Goal: Task Accomplishment & Management: Use online tool/utility

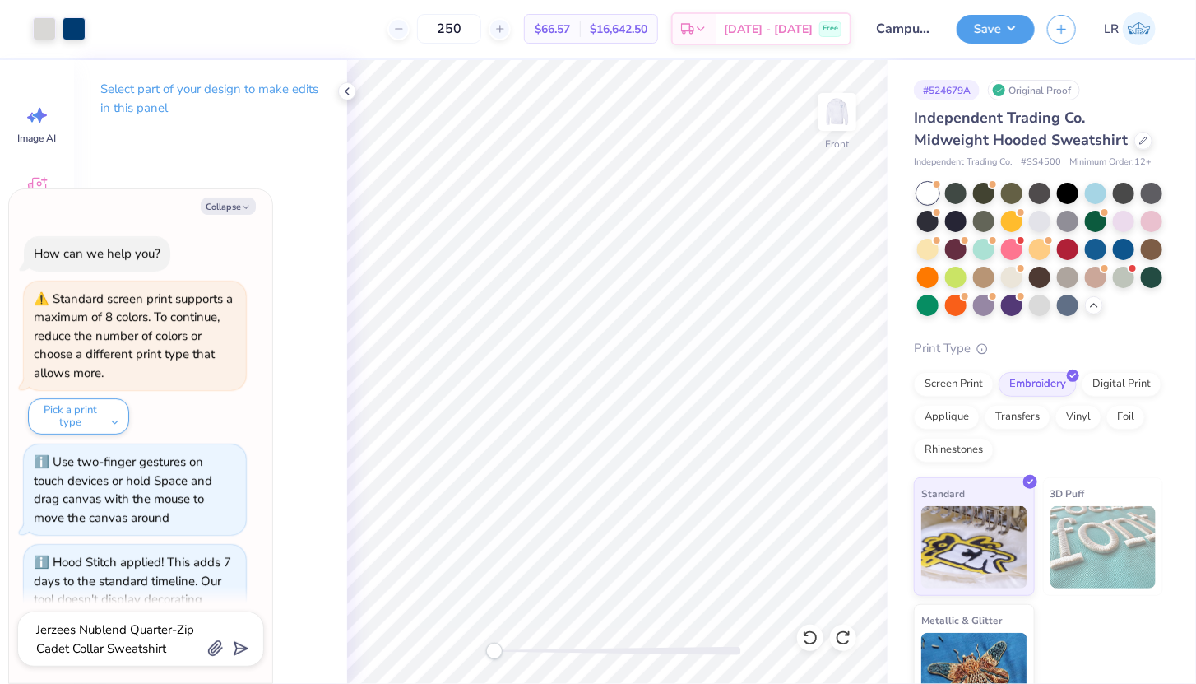
scroll to position [2539, 0]
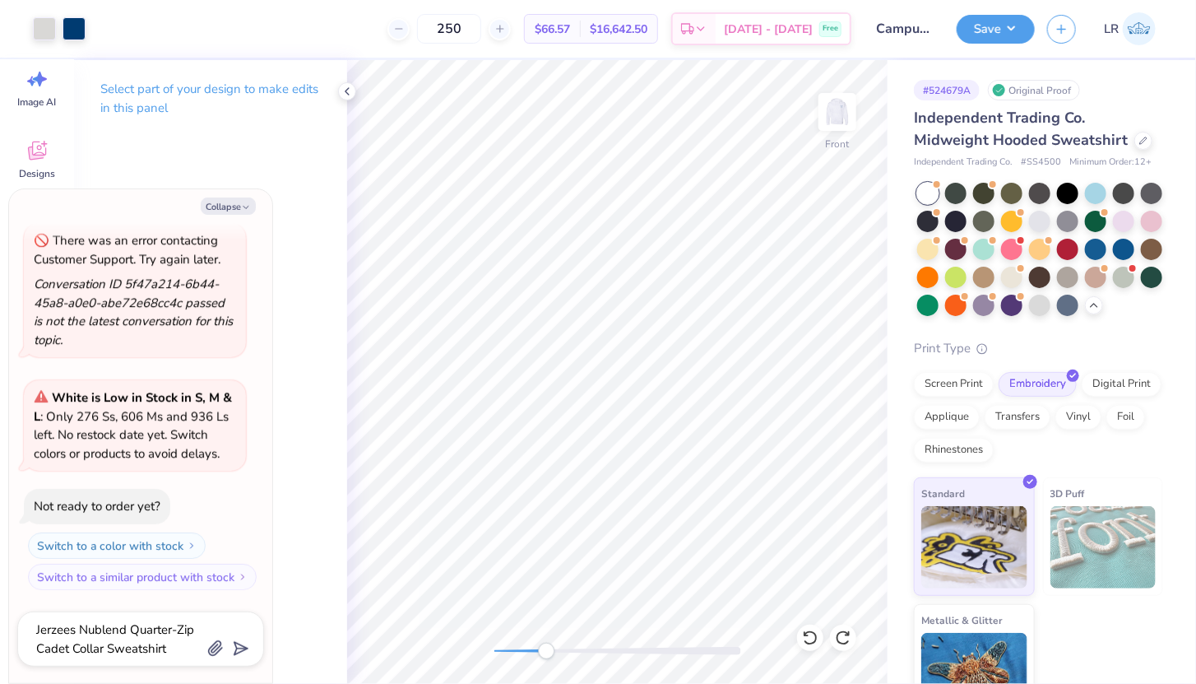
drag, startPoint x: 486, startPoint y: 652, endPoint x: 546, endPoint y: 652, distance: 60.1
click at [546, 652] on div "Accessibility label" at bounding box center [546, 651] width 16 height 16
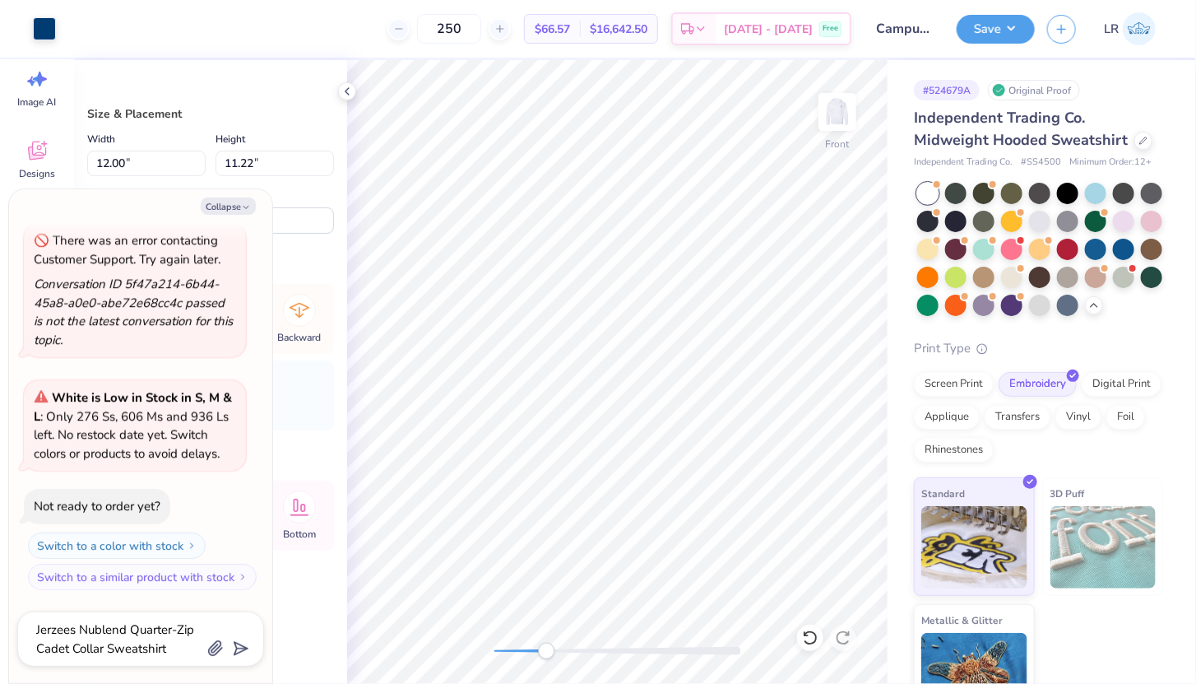
type textarea "x"
type input "12.29"
type input "11.68"
type textarea "x"
type input "7.29"
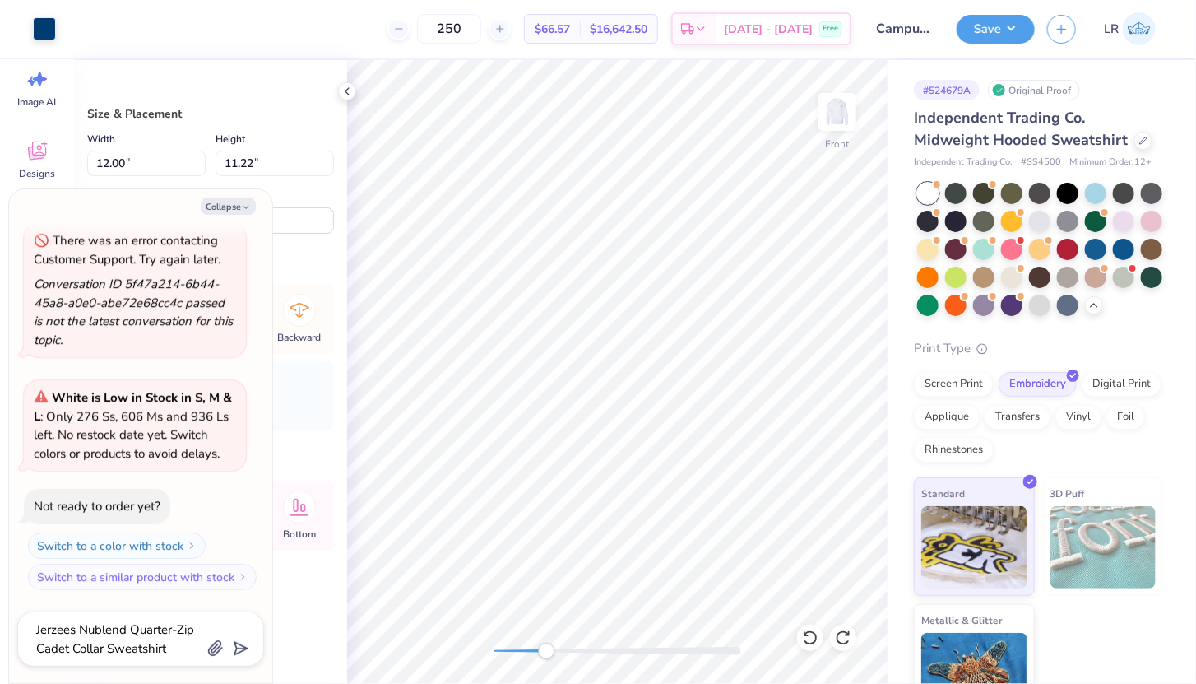
click at [460, 683] on html "Art colors 250 $66.57 Per Item $16,642.50 Total Est. Delivery Oct 14 - 17 Free …" at bounding box center [598, 342] width 1196 height 684
type textarea "x"
type input "6.90"
type input "6.45"
type input "14.25"
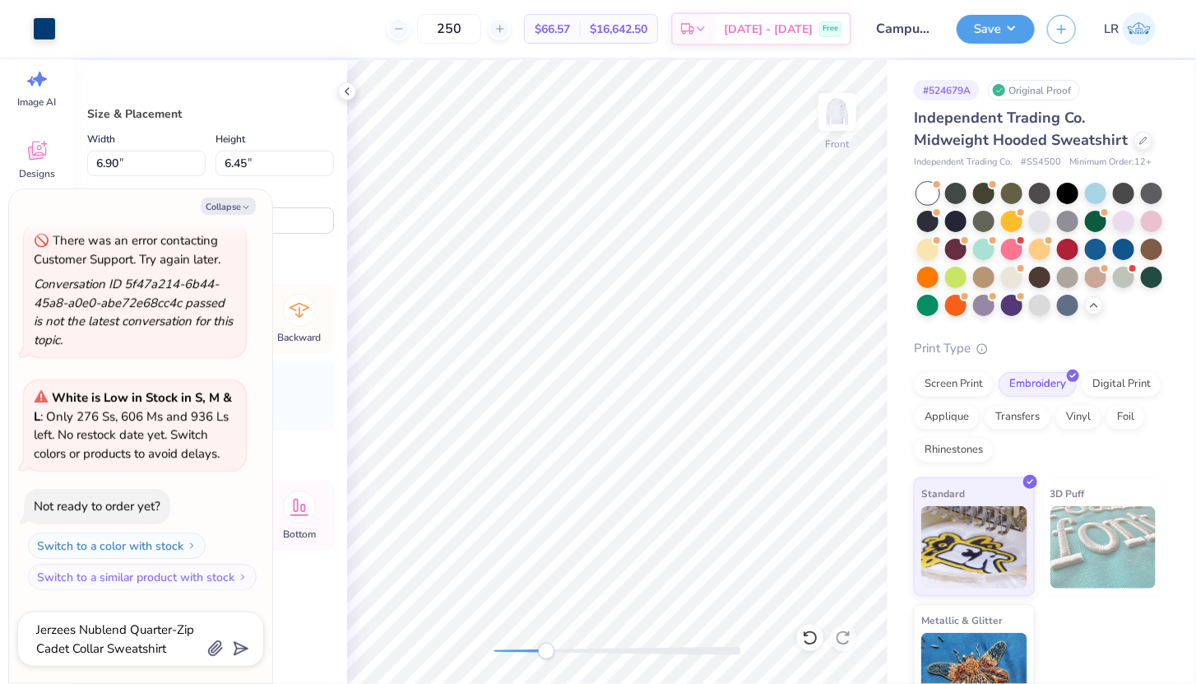
type textarea "x"
type input "0.23"
type input "0.57"
type input "14.11"
click at [690, 644] on div at bounding box center [617, 651] width 247 height 16
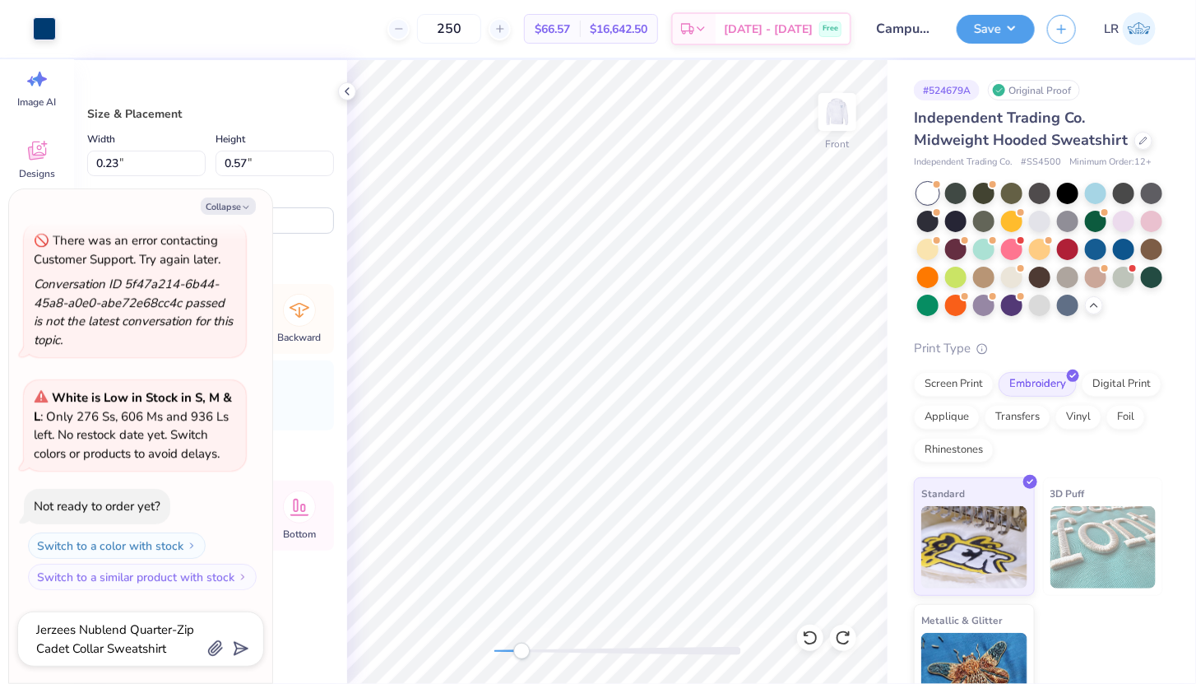
click at [536, 625] on div "Front" at bounding box center [617, 372] width 541 height 624
click at [667, 485] on li "Send Backward" at bounding box center [686, 487] width 129 height 32
click at [543, 629] on li "Send Backward" at bounding box center [560, 636] width 129 height 32
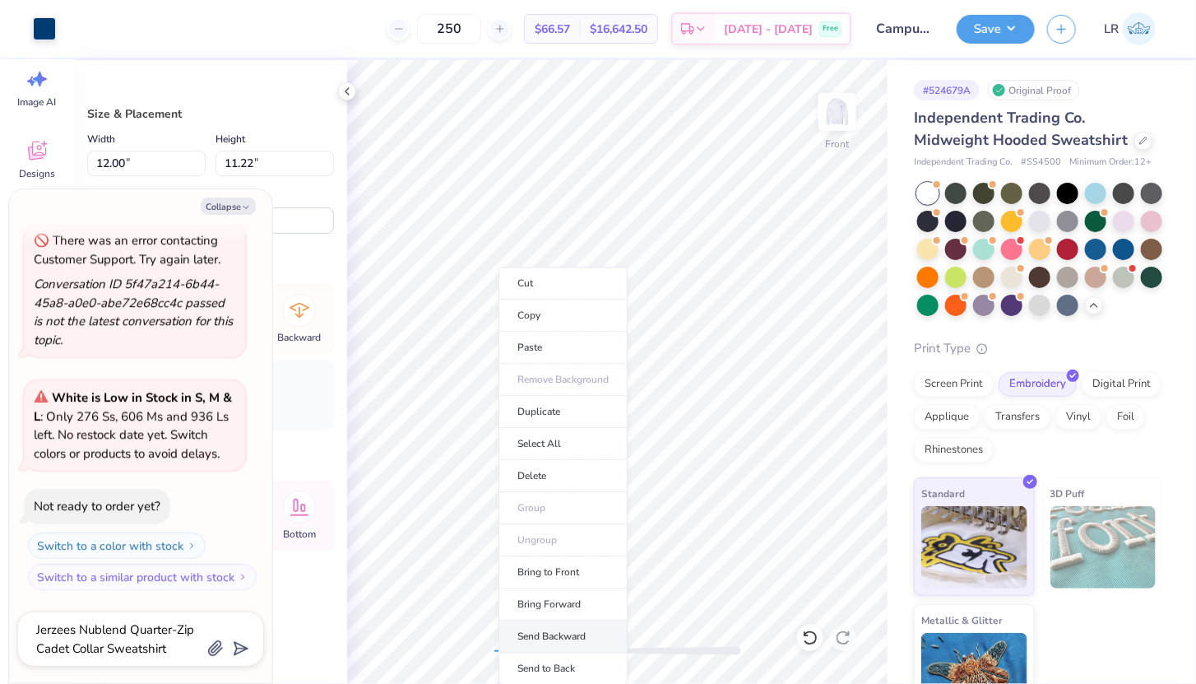
click at [556, 638] on li "Send Backward" at bounding box center [563, 636] width 129 height 32
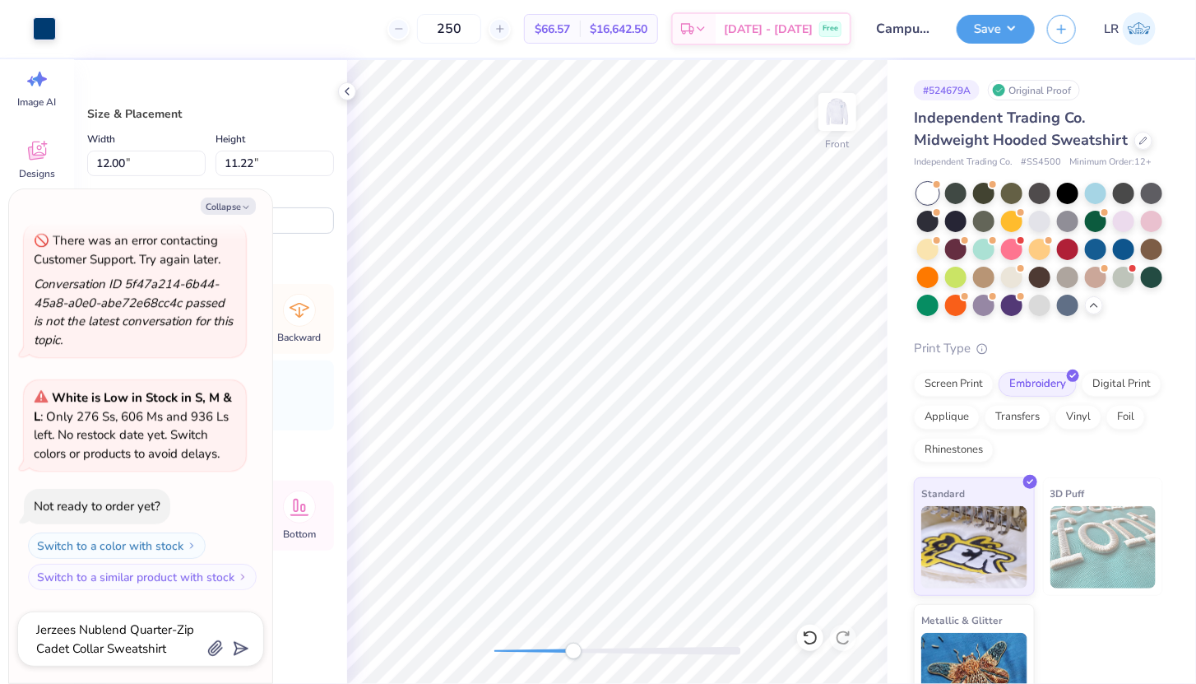
drag, startPoint x: 538, startPoint y: 651, endPoint x: 569, endPoint y: 650, distance: 31.3
click at [569, 650] on div "Accessibility label" at bounding box center [573, 651] width 16 height 16
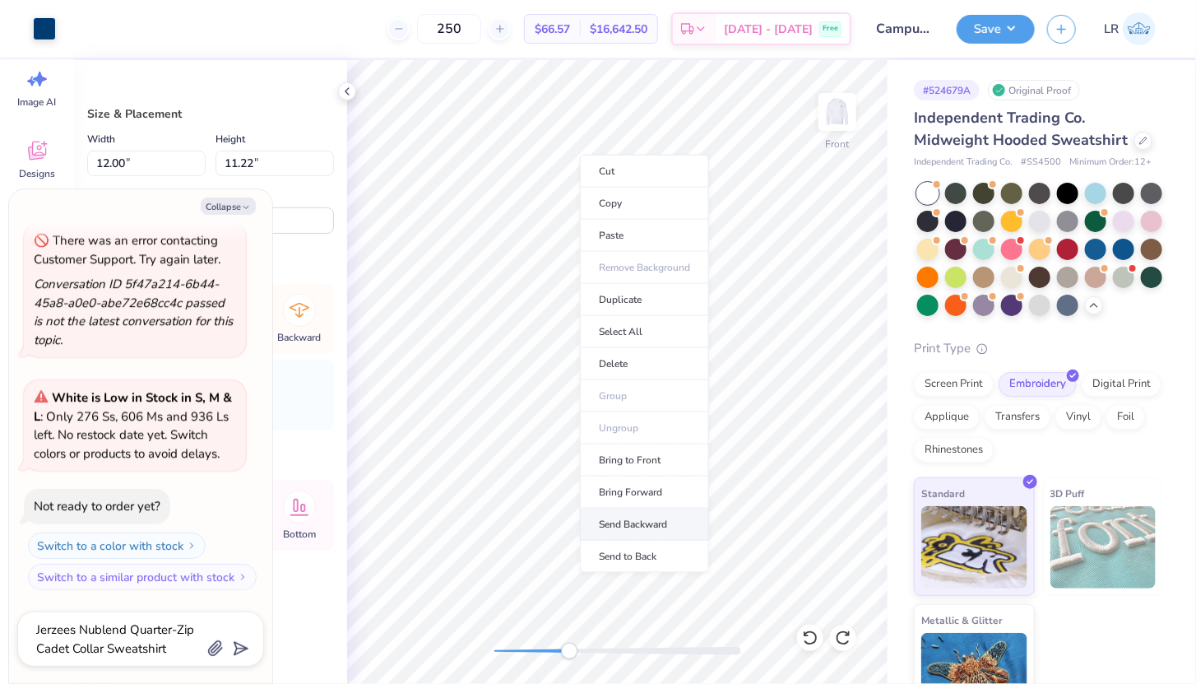
click at [612, 516] on li "Send Backward" at bounding box center [644, 524] width 129 height 32
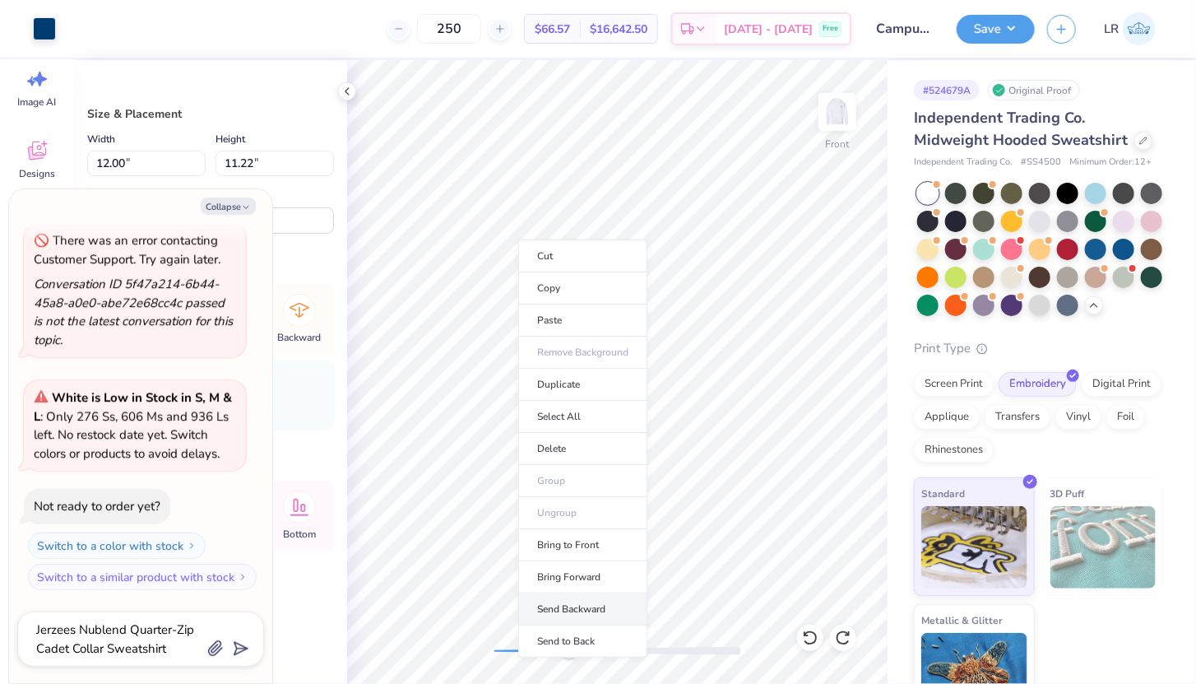
click at [575, 600] on li "Send Backward" at bounding box center [582, 609] width 129 height 32
click at [580, 608] on li "Send Backward" at bounding box center [575, 615] width 129 height 32
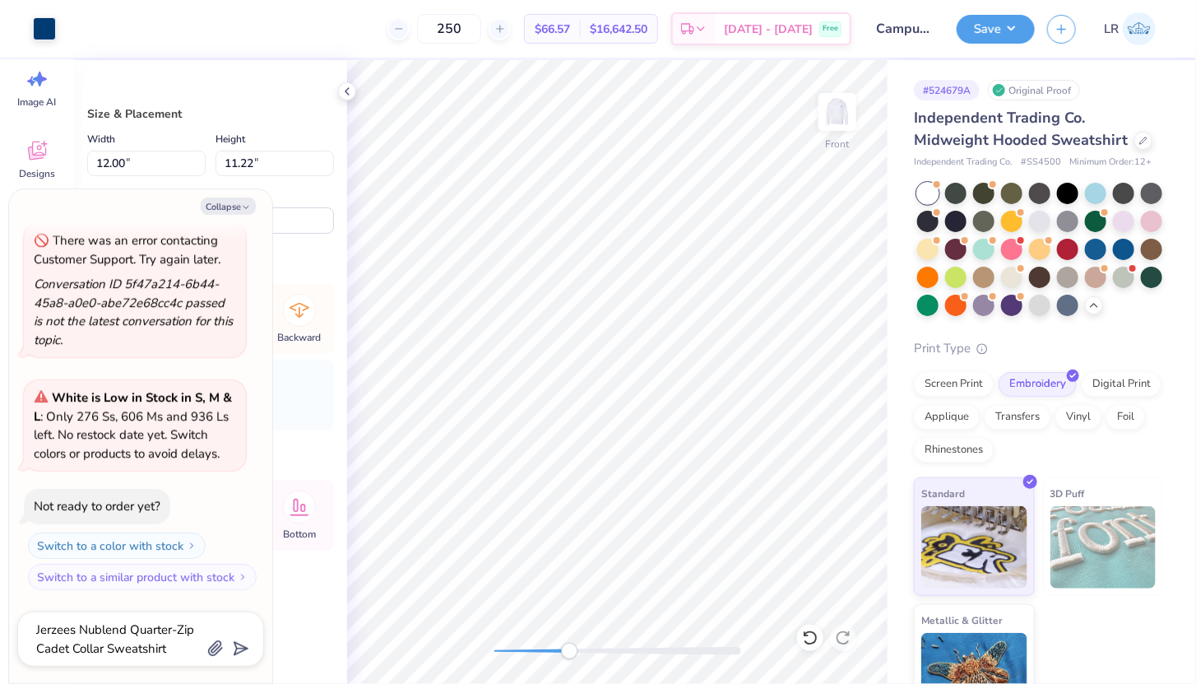
type textarea "x"
type input "7.34"
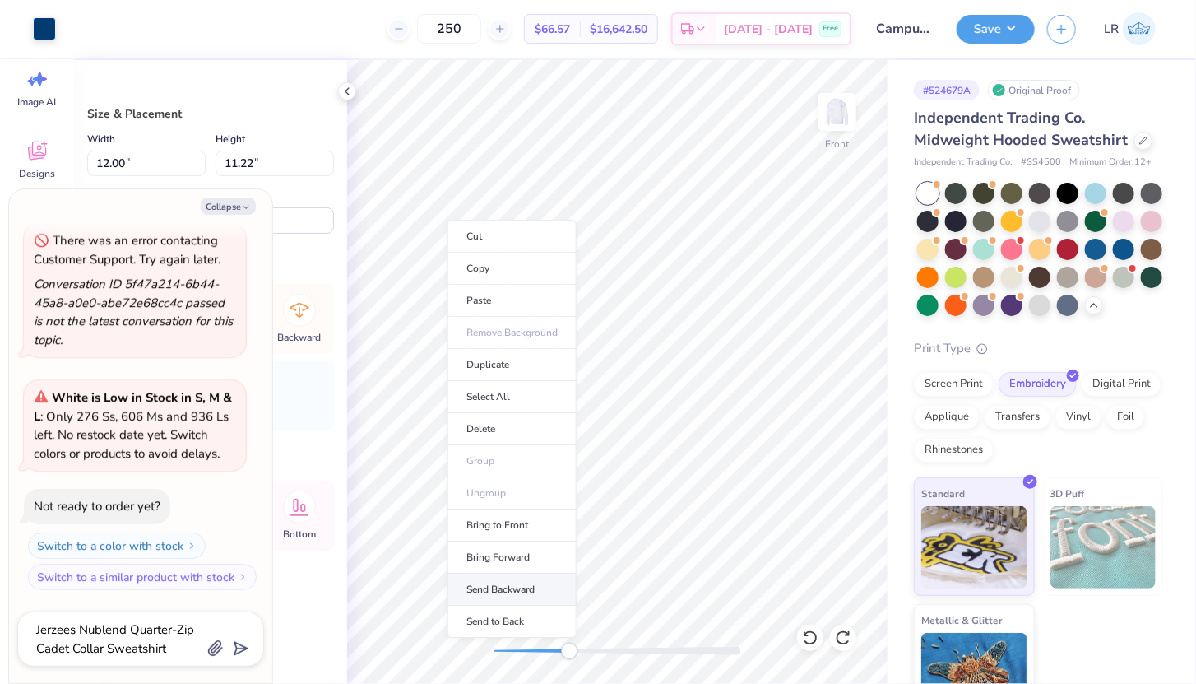
click at [484, 578] on li "Send Backward" at bounding box center [512, 589] width 129 height 32
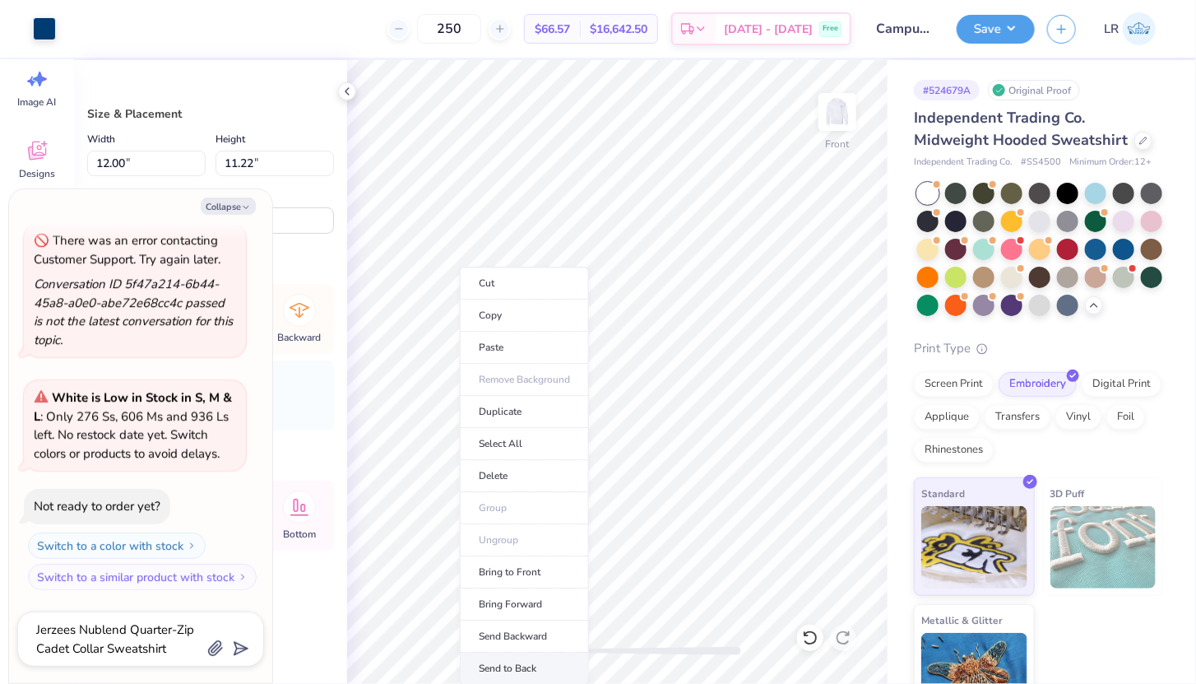
click at [490, 664] on li "Send to Back" at bounding box center [524, 668] width 129 height 32
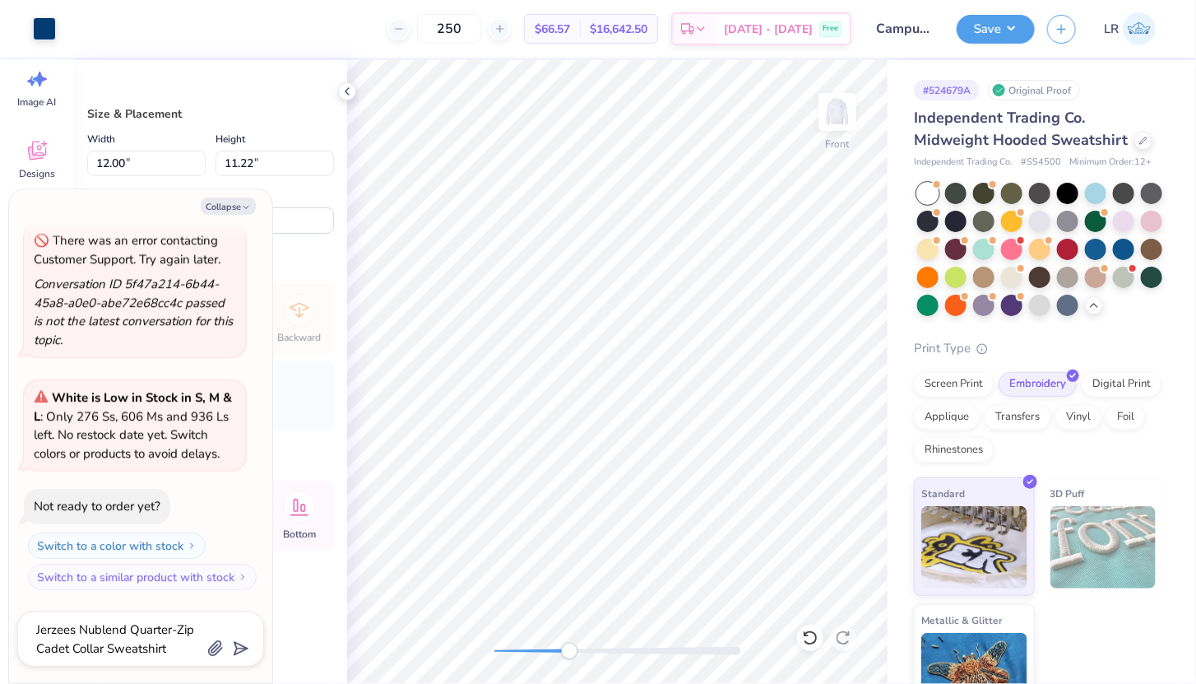
type textarea "x"
type input "0.69"
type input "2.46"
type input "11.66"
type textarea "x"
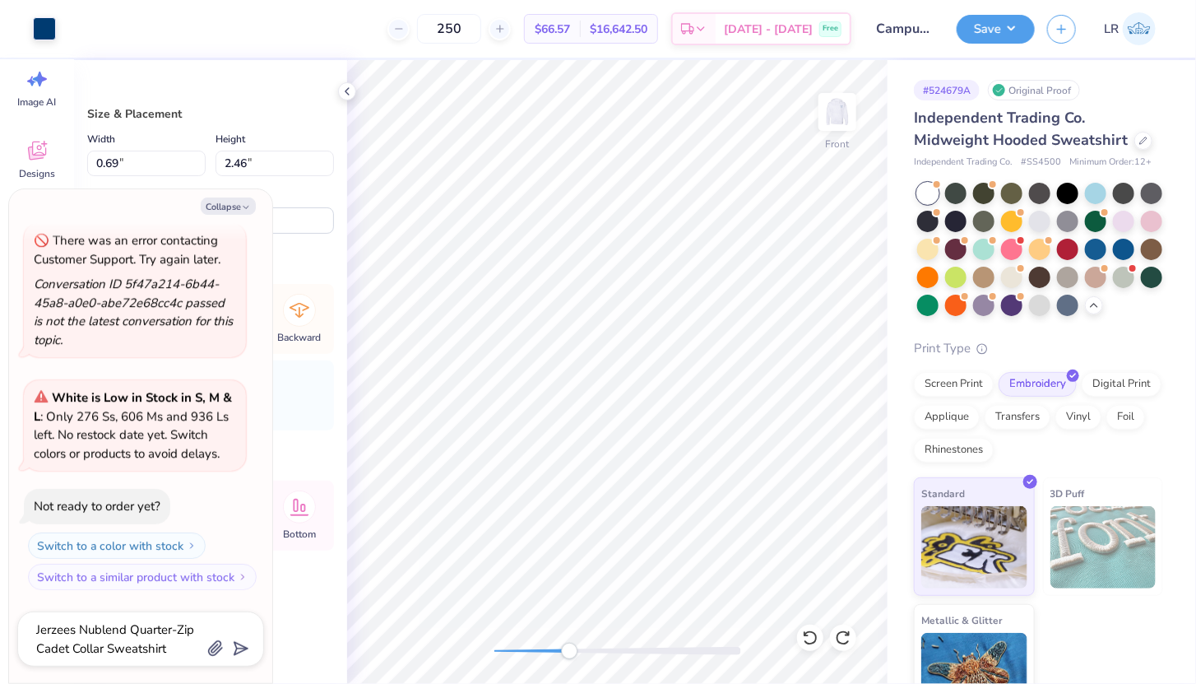
type input "0.93"
type input "4.23"
type input "14.74"
type textarea "x"
type input "0.23"
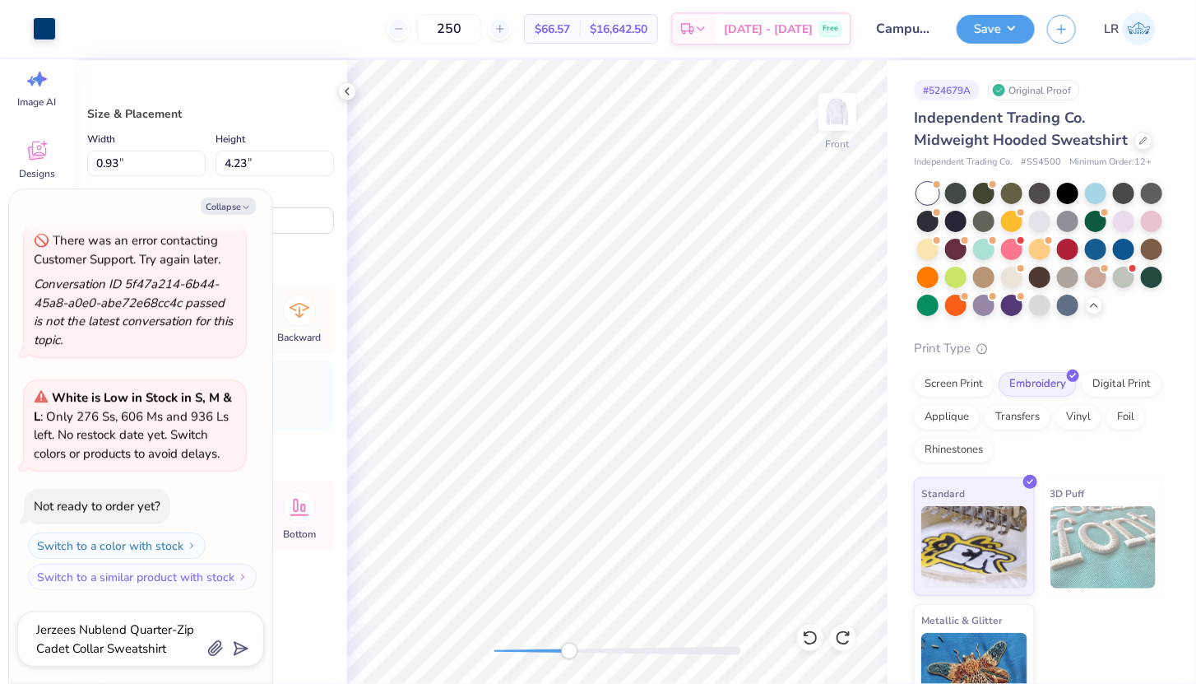
type input "0.57"
type input "14.11"
type textarea "x"
type input "0.28"
type input "0.31"
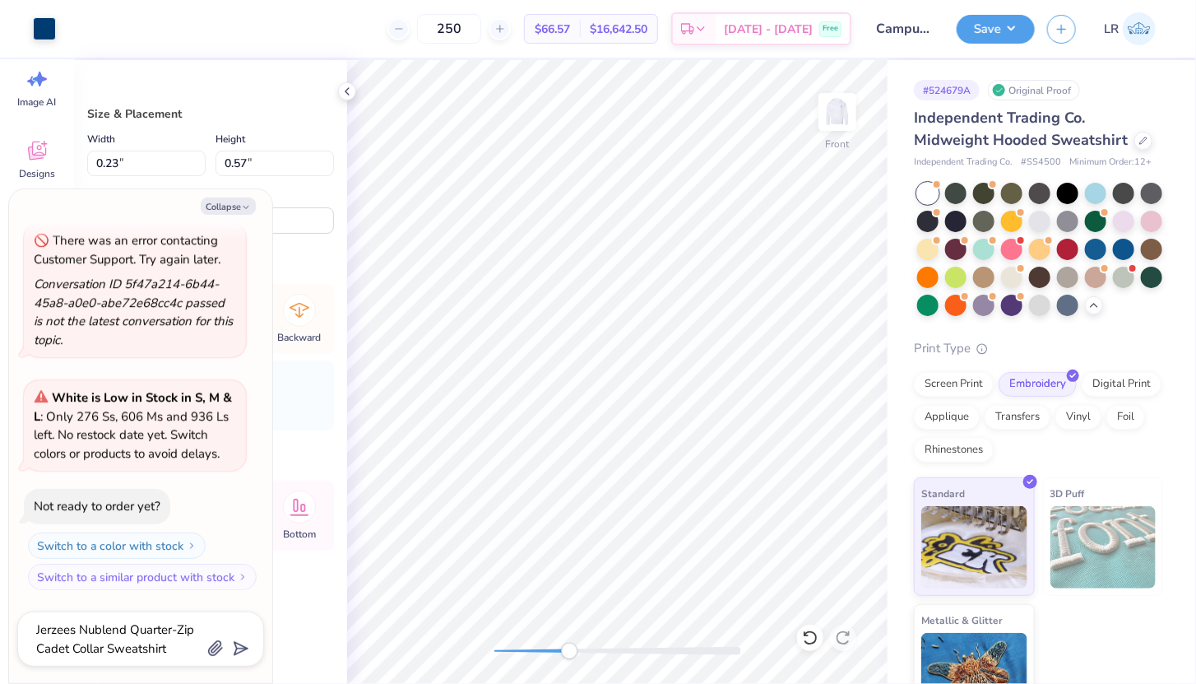
type input "14.26"
type textarea "x"
type input "0.23"
type input "0.57"
type input "14.11"
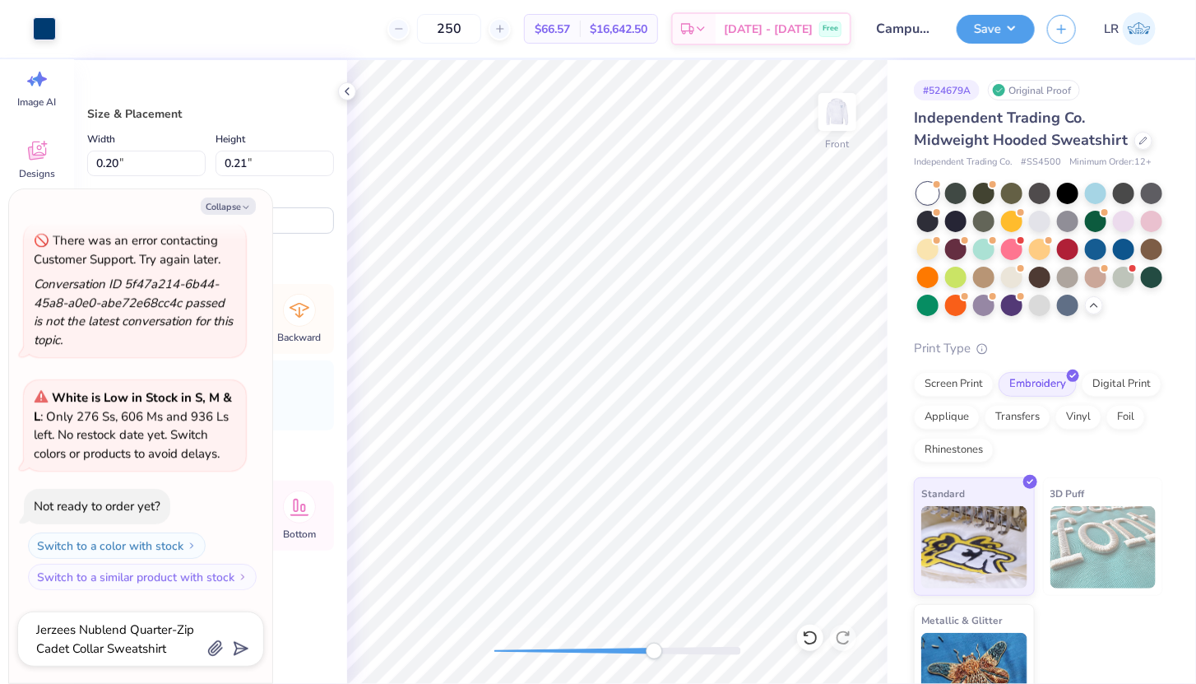
drag, startPoint x: 568, startPoint y: 653, endPoint x: 653, endPoint y: 652, distance: 85.6
click at [653, 652] on div "Accessibility label" at bounding box center [654, 651] width 16 height 16
type textarea "x"
type input "38.0"
type textarea "x"
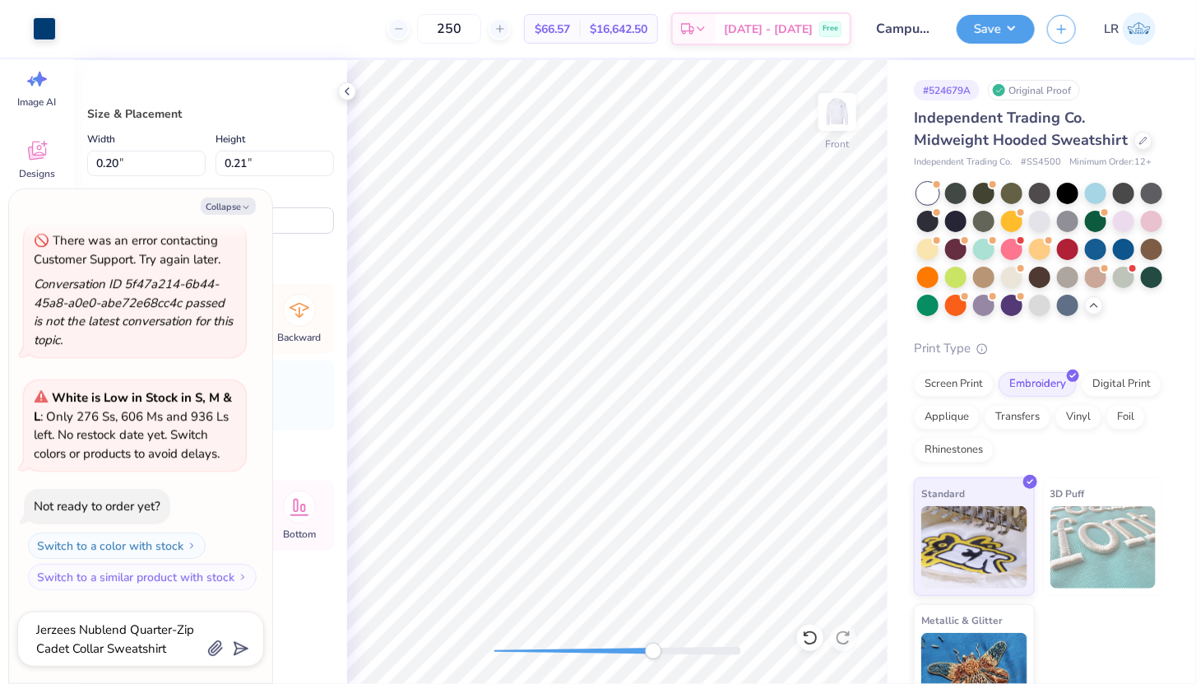
type input "0.23"
type input "0.57"
type input "14.11"
type input "0.0"
type textarea "x"
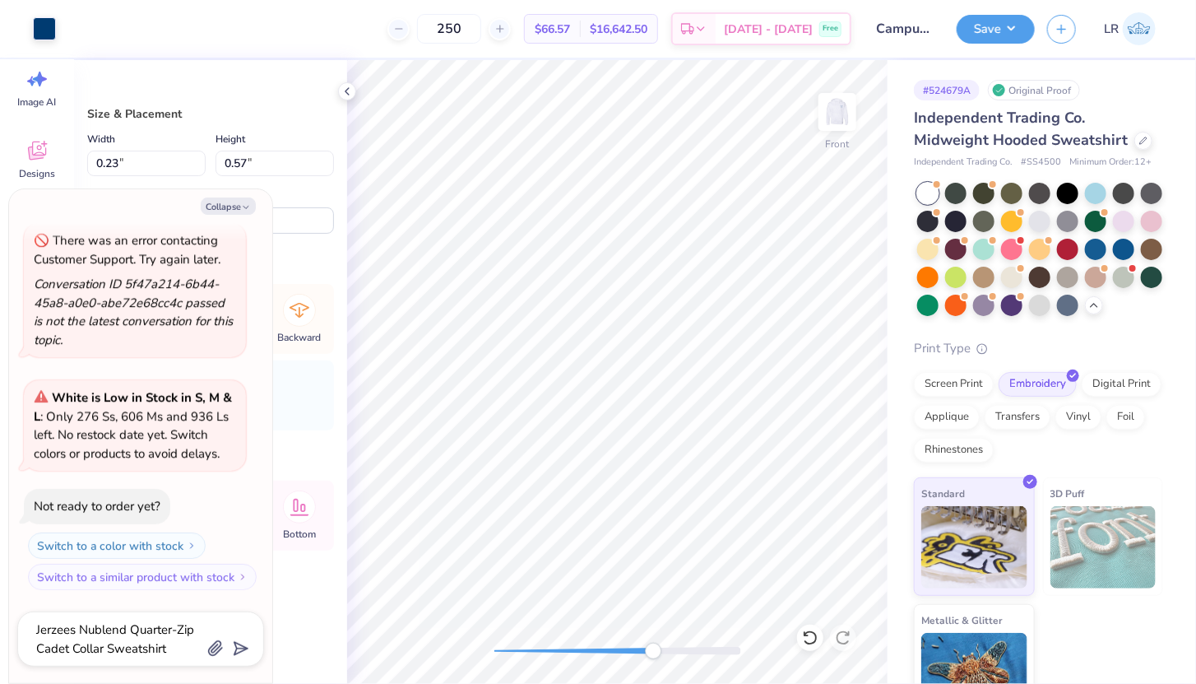
type input "0.17"
type input "0.20"
type input "14.90"
type textarea "x"
type input "0.24"
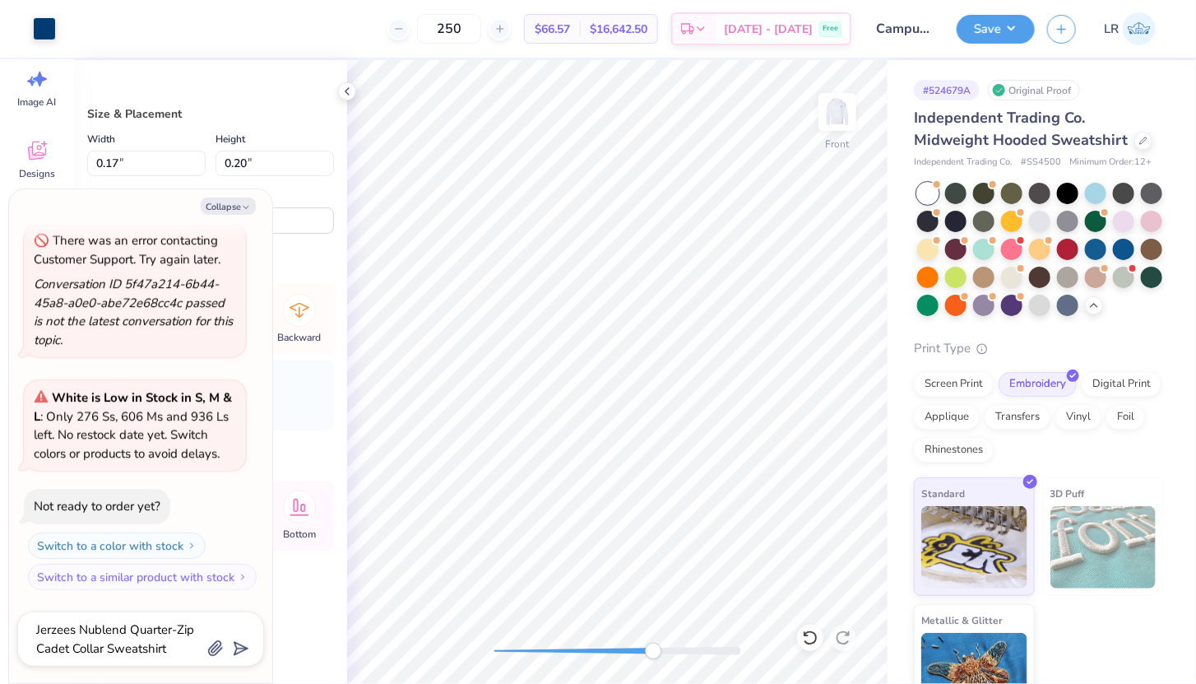
type input "0.21"
type input "14.11"
type textarea "x"
type input "0.21"
type input "0.26"
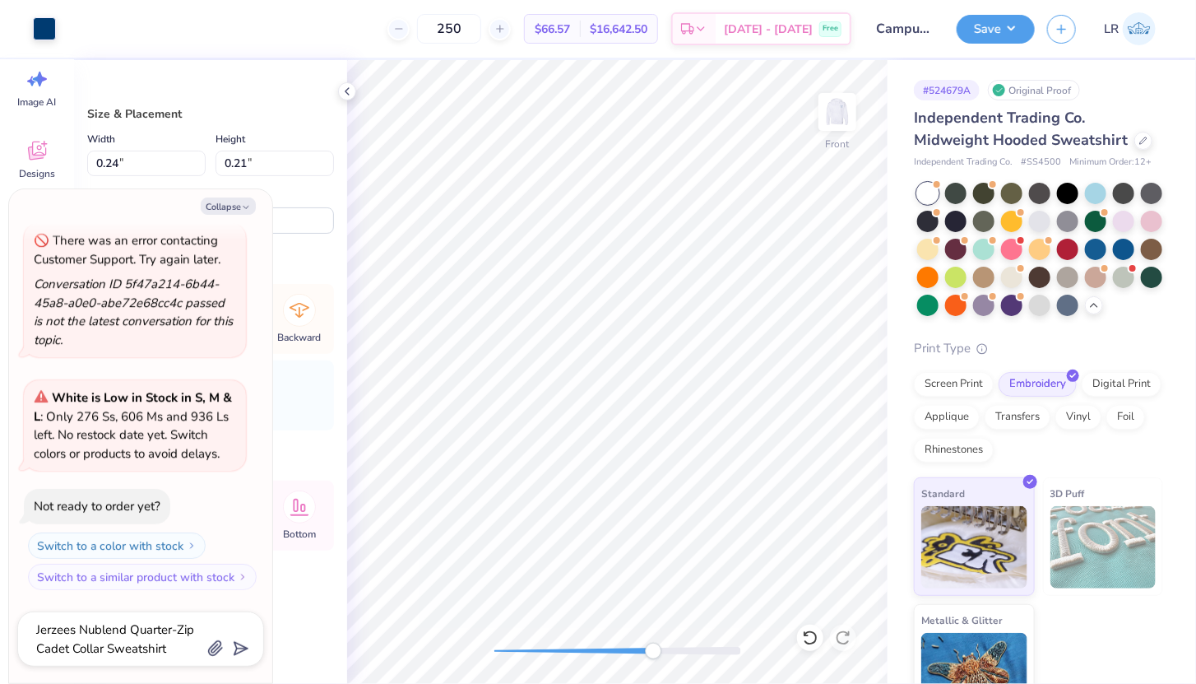
type input "14.99"
type textarea "x"
type input "14.98"
type textarea "x"
type input "0.24"
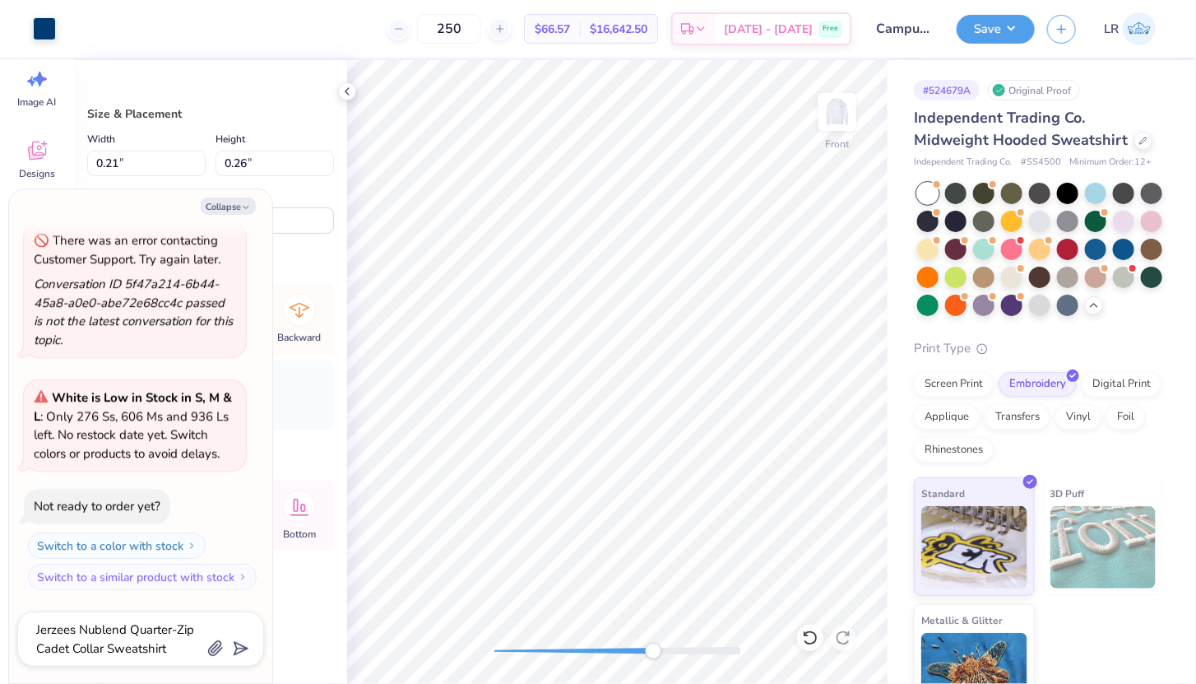
type input "0.21"
type input "14.11"
type textarea "x"
type input "0.69"
type input "2.46"
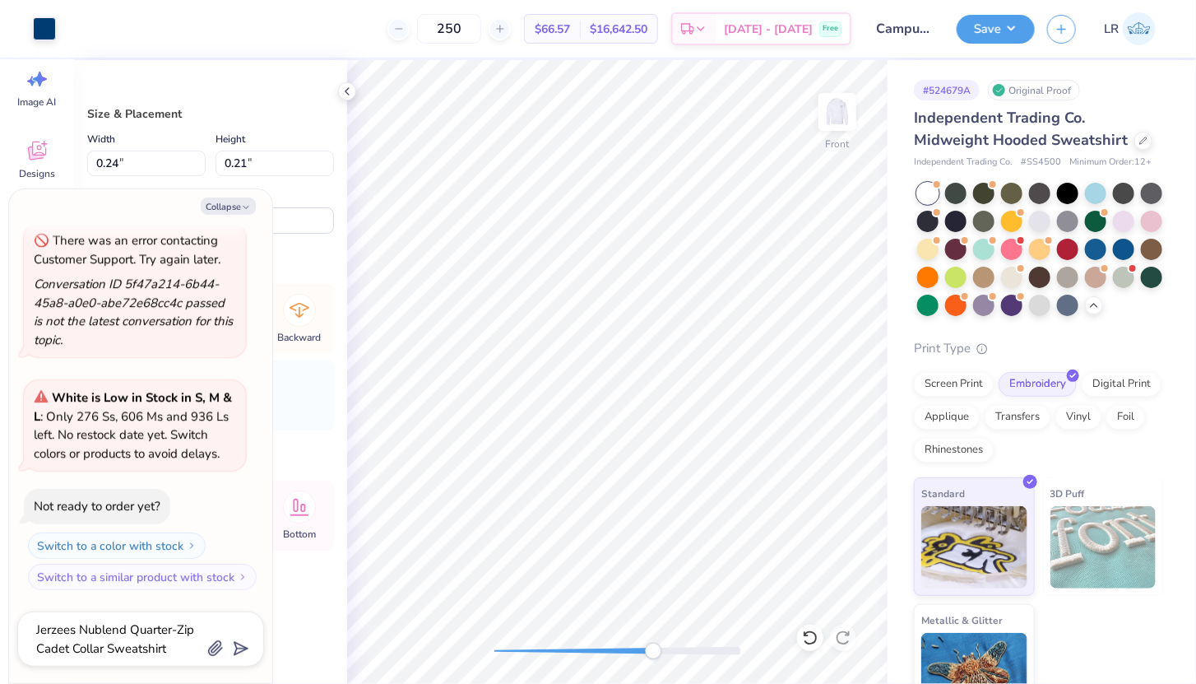
type input "11.66"
type textarea "x"
type input "0.20"
type input "0.21"
type input "13.83"
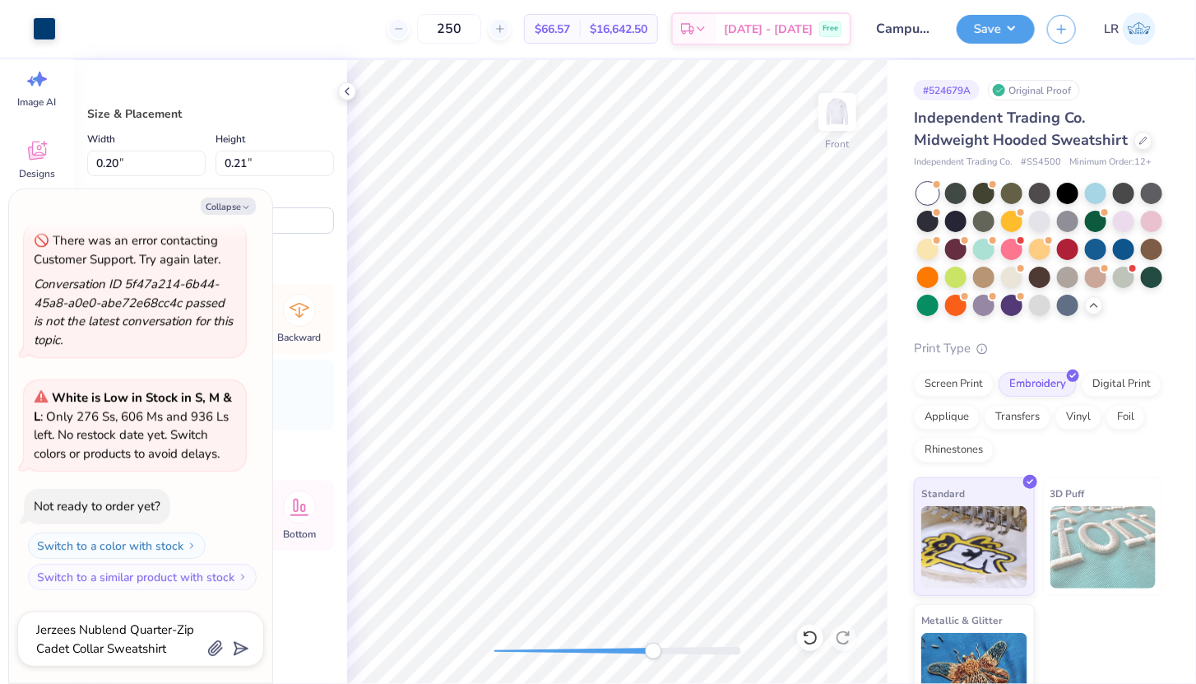
type textarea "x"
type input "12.00"
type input "11.22"
type input "7.34"
type textarea "x"
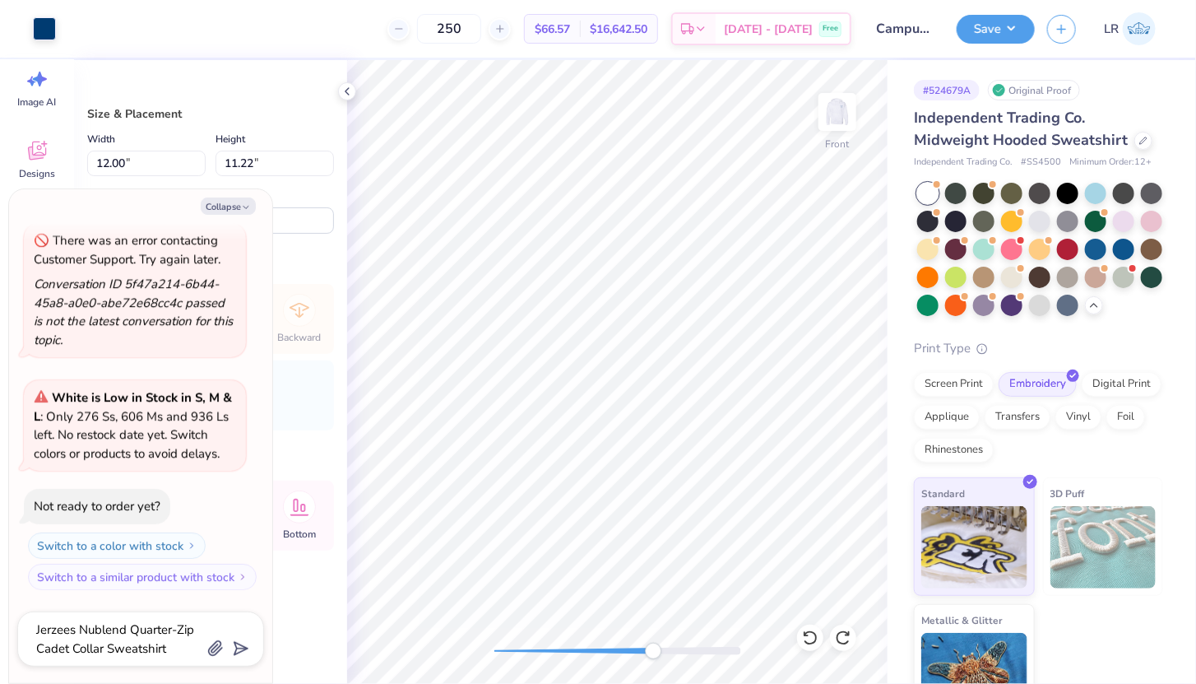
type input "0.20"
type input "0.21"
type input "13.91"
type textarea "x"
type input "91.9"
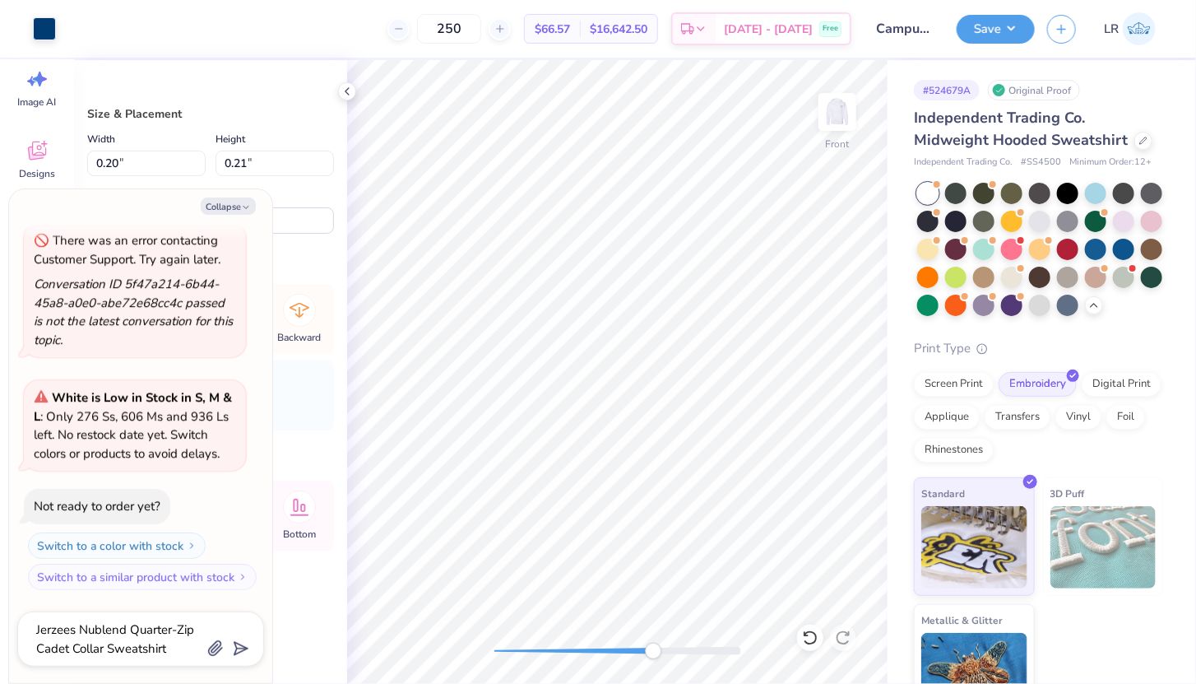
type textarea "x"
type input "0.23"
type input "0.17"
type input "14.18"
type input "0.0"
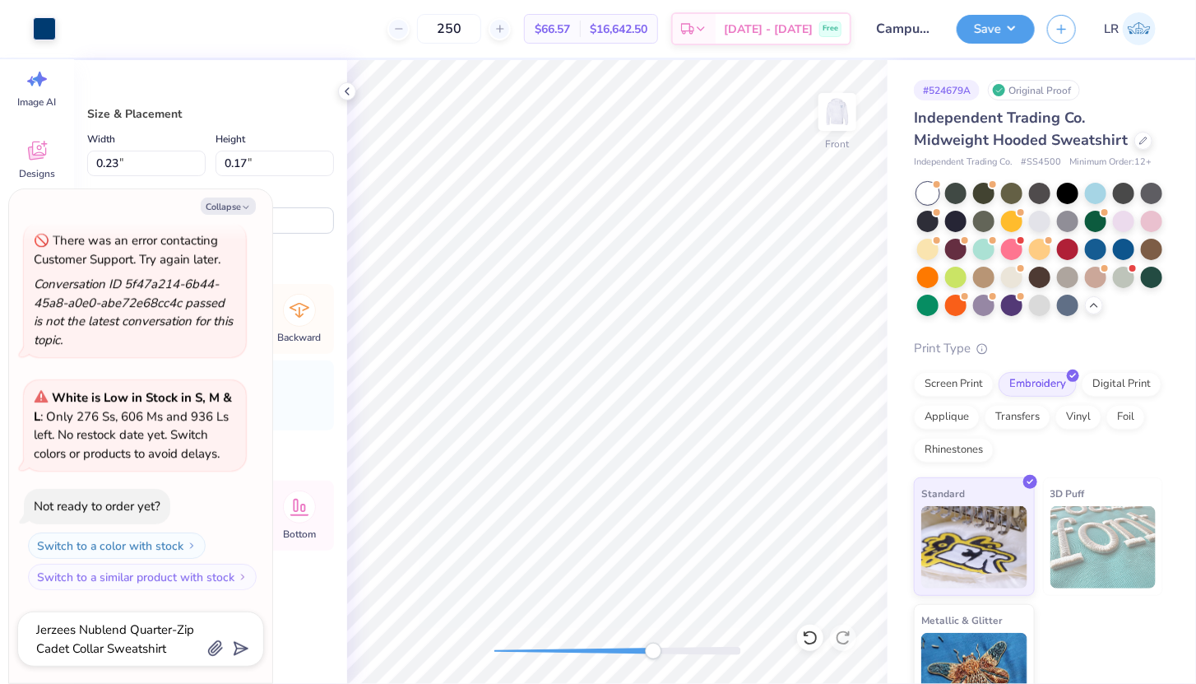
type textarea "x"
type input "-28.6"
type textarea "x"
type input "0.57"
type input "14.63"
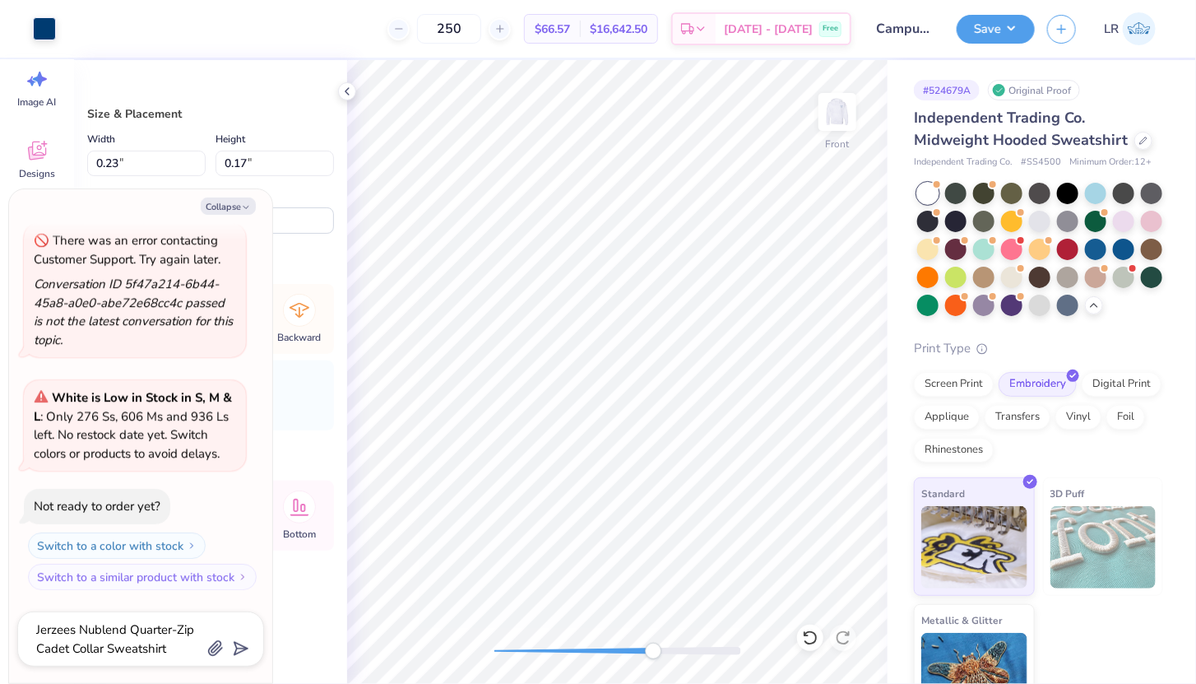
type input "0.0"
type textarea "x"
type input "14.11"
type textarea "x"
type input "0.21"
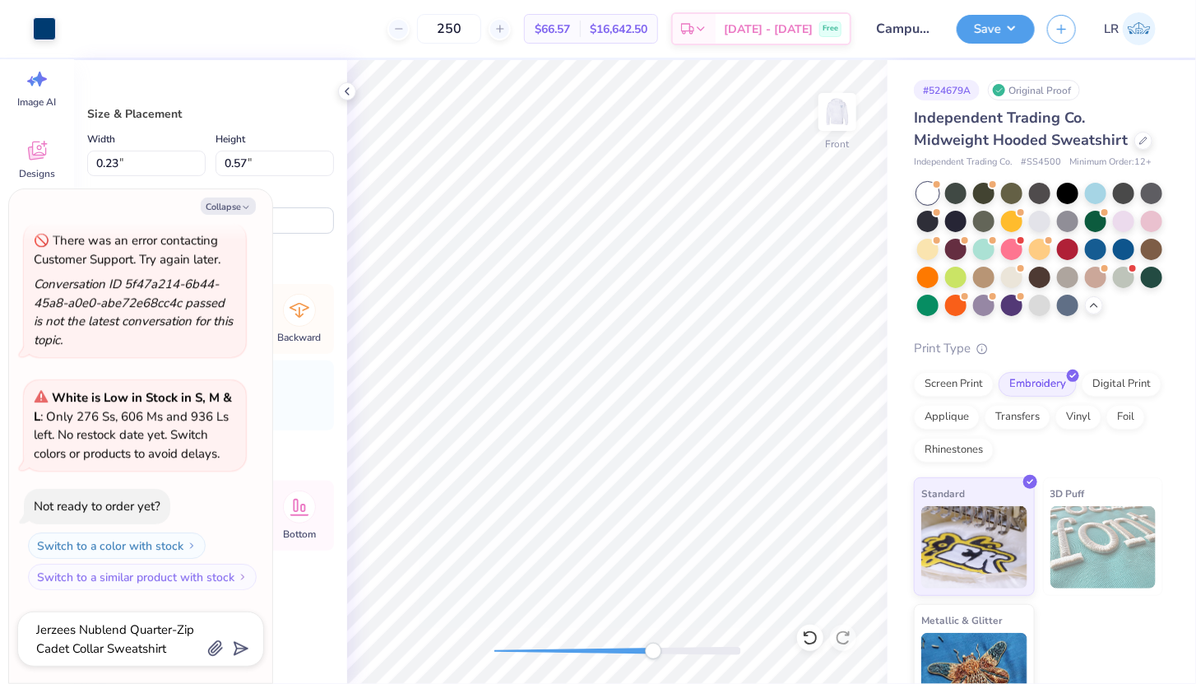
type input "0.26"
type input "14.65"
type textarea "x"
type input "0.23"
type input "0.57"
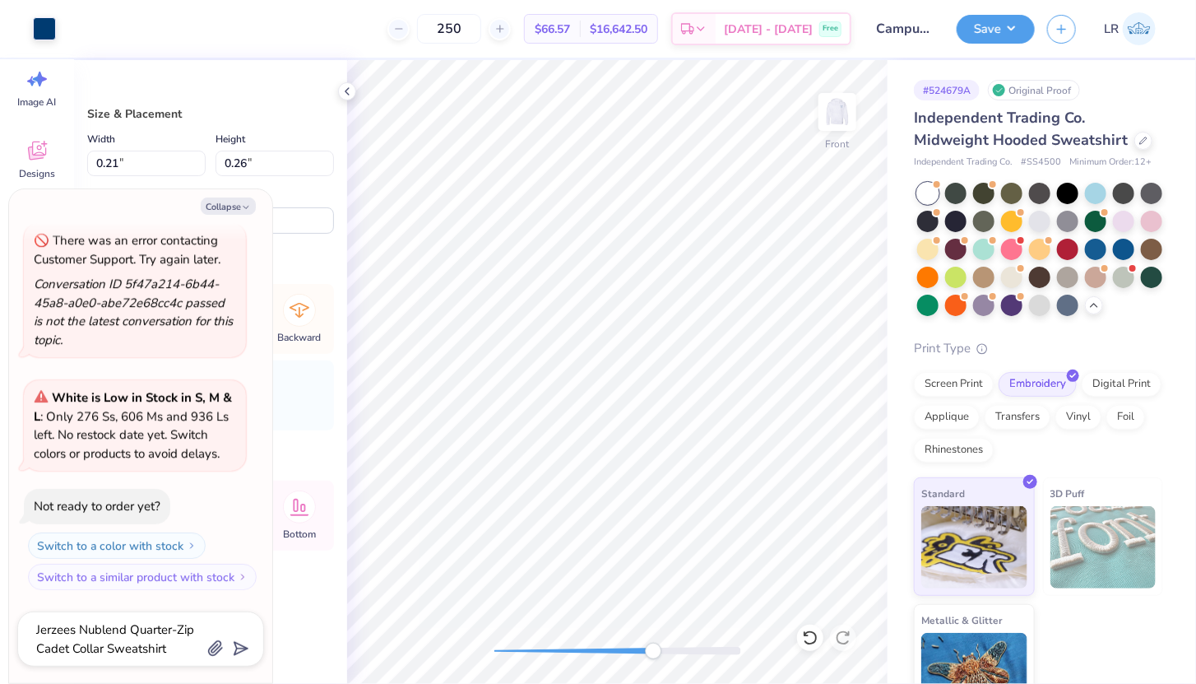
type input "14.18"
type textarea "x"
type input "14.09"
type textarea "x"
type input "7.5"
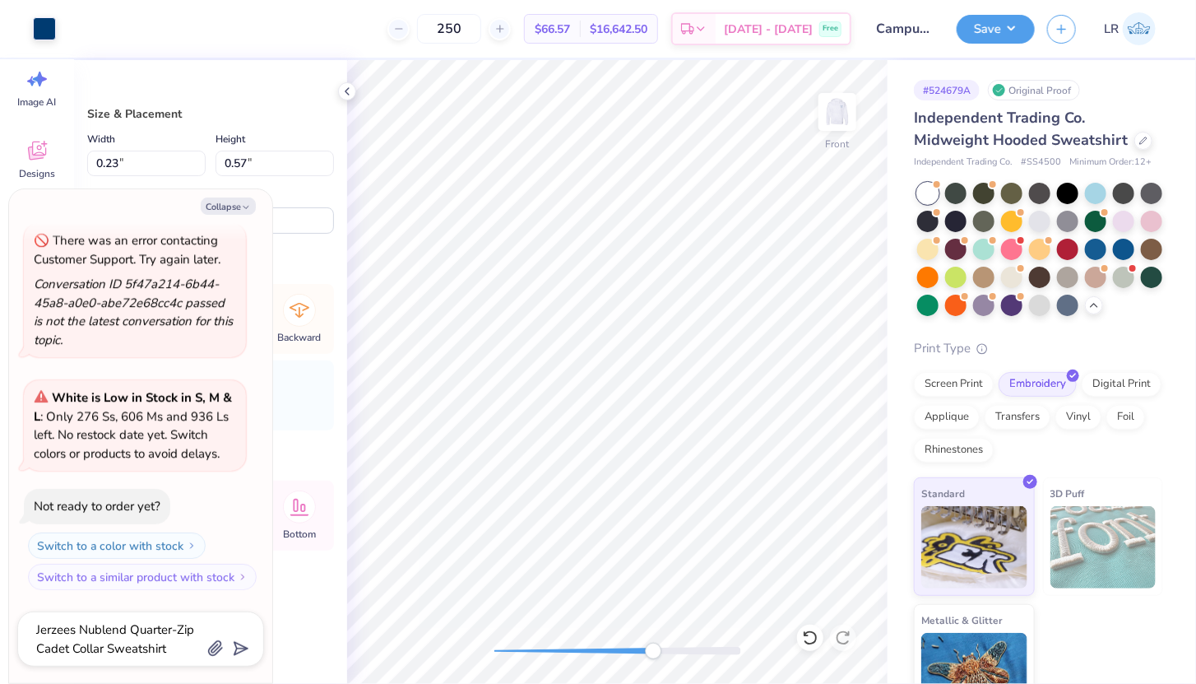
type textarea "x"
type input "0.93"
type input "4.23"
type input "14.74"
type input "0.0"
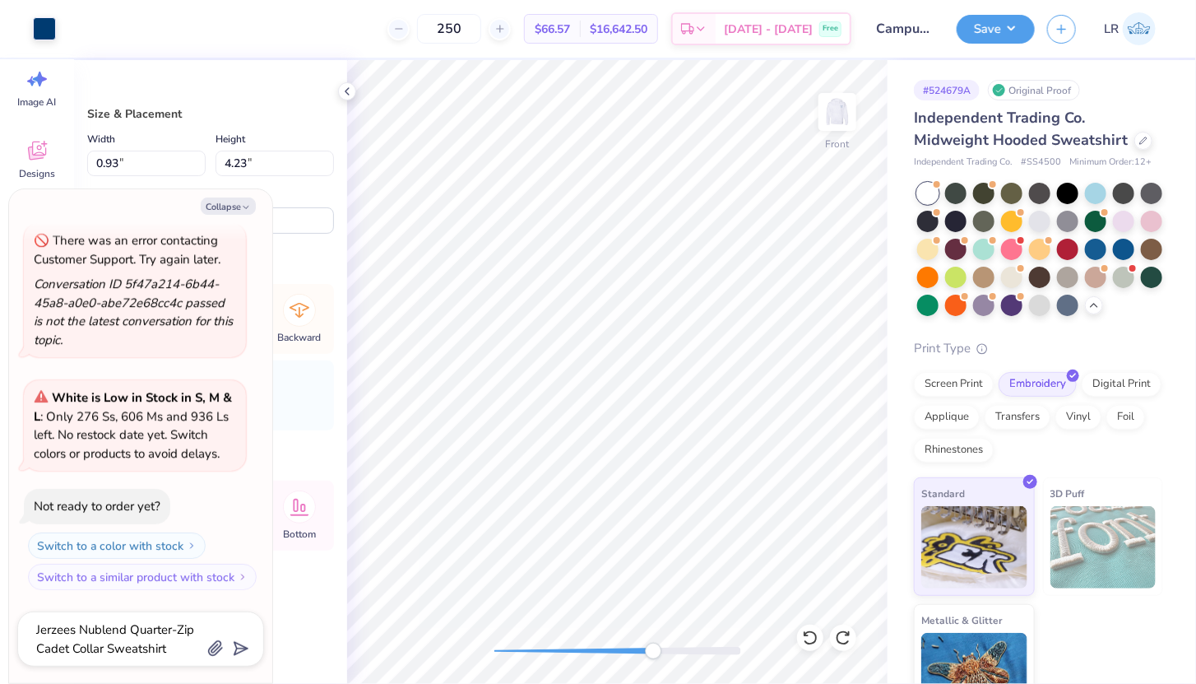
type textarea "x"
type input "1.45"
type input "3.41"
type input "15.11"
type textarea "x"
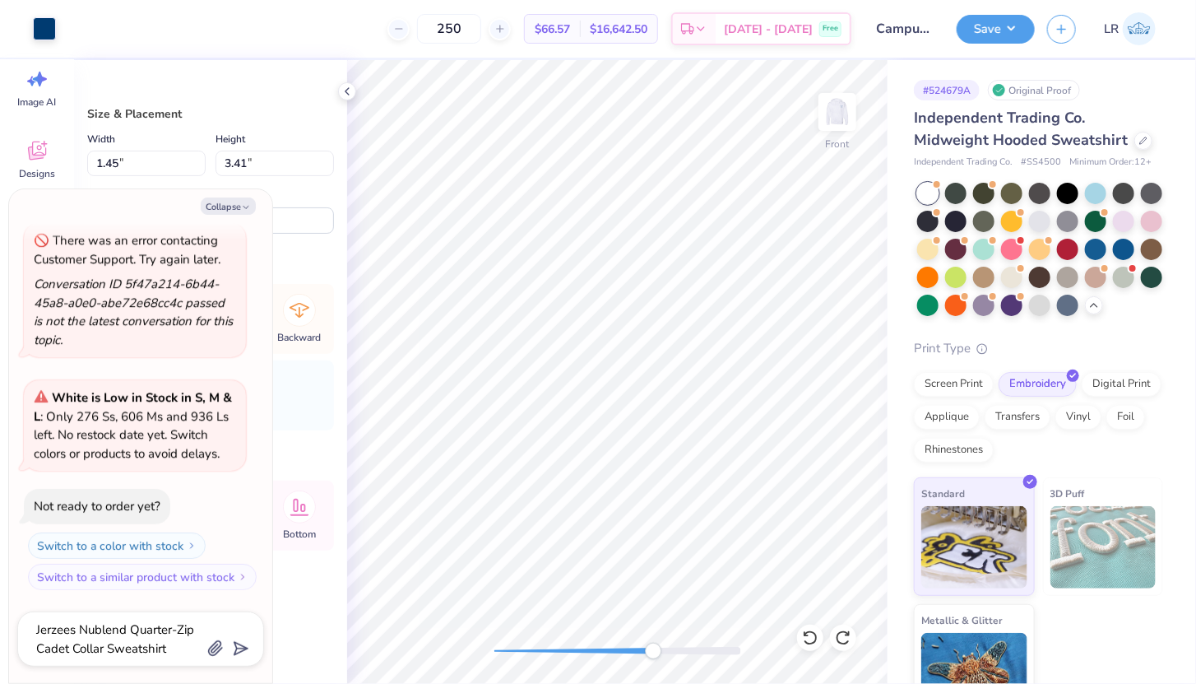
type input "0.20"
type input "0.21"
type input "13.83"
drag, startPoint x: 657, startPoint y: 652, endPoint x: 575, endPoint y: 652, distance: 81.5
click at [575, 652] on div "Accessibility label" at bounding box center [575, 651] width 16 height 16
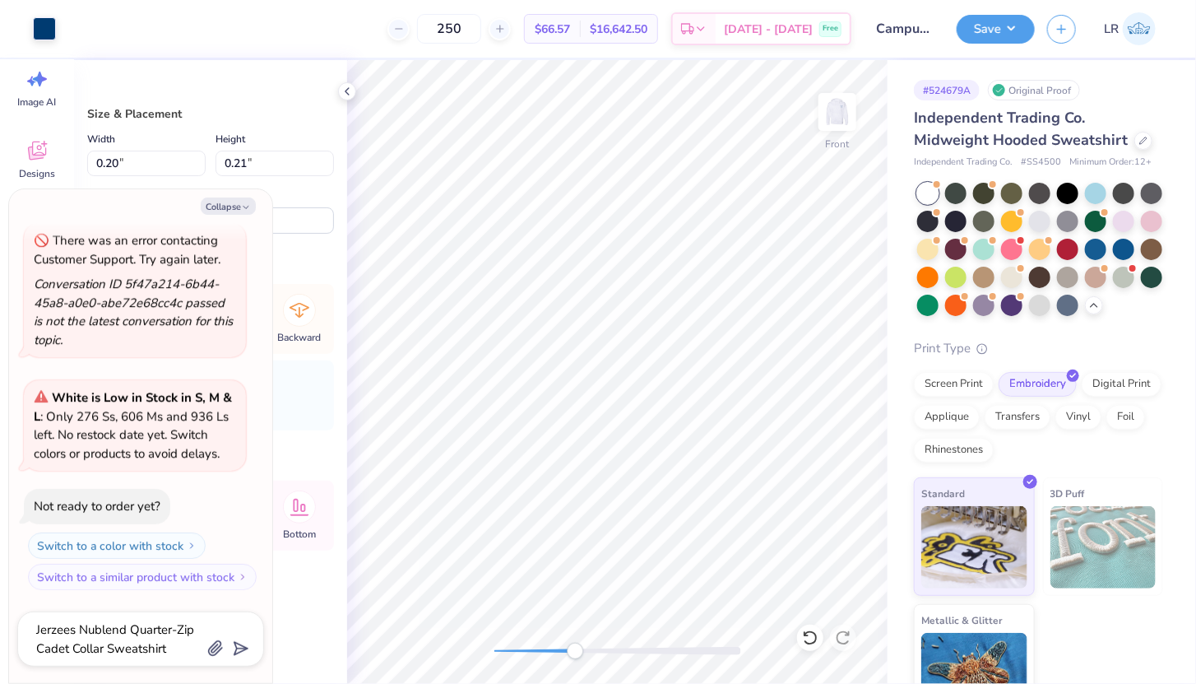
type textarea "x"
type input "0.23"
type input "17.02"
type textarea "x"
type input "6.5"
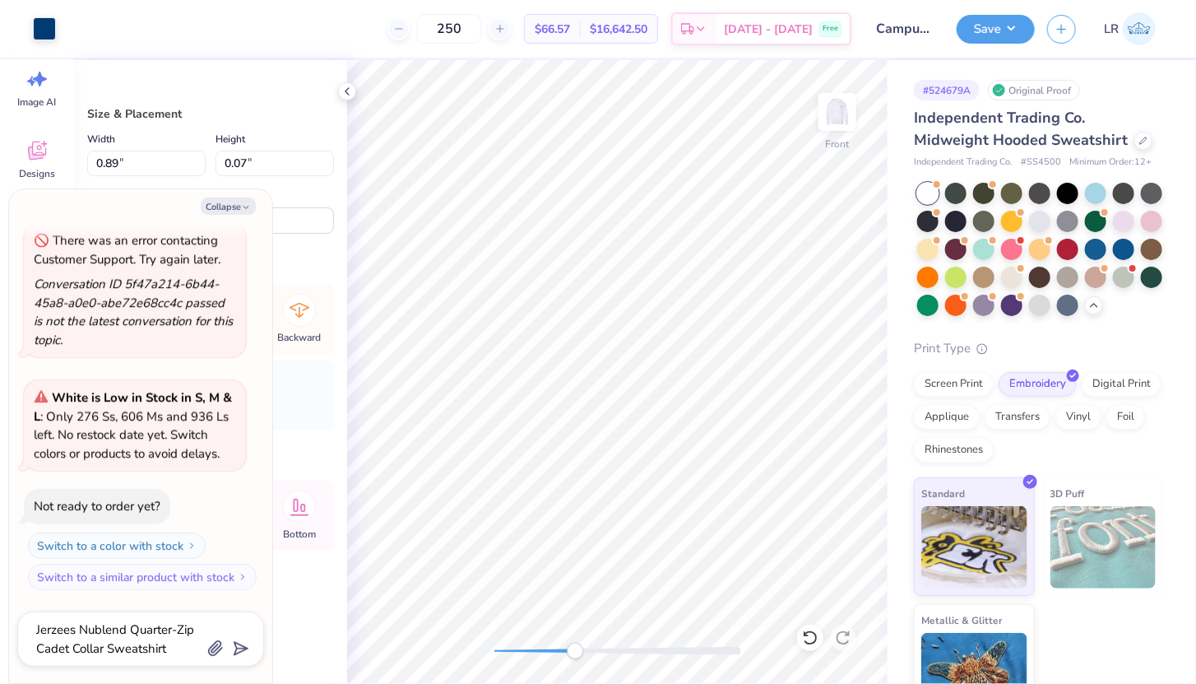
type textarea "x"
type input "15.0"
type textarea "x"
type input "0.89"
type input "0.12"
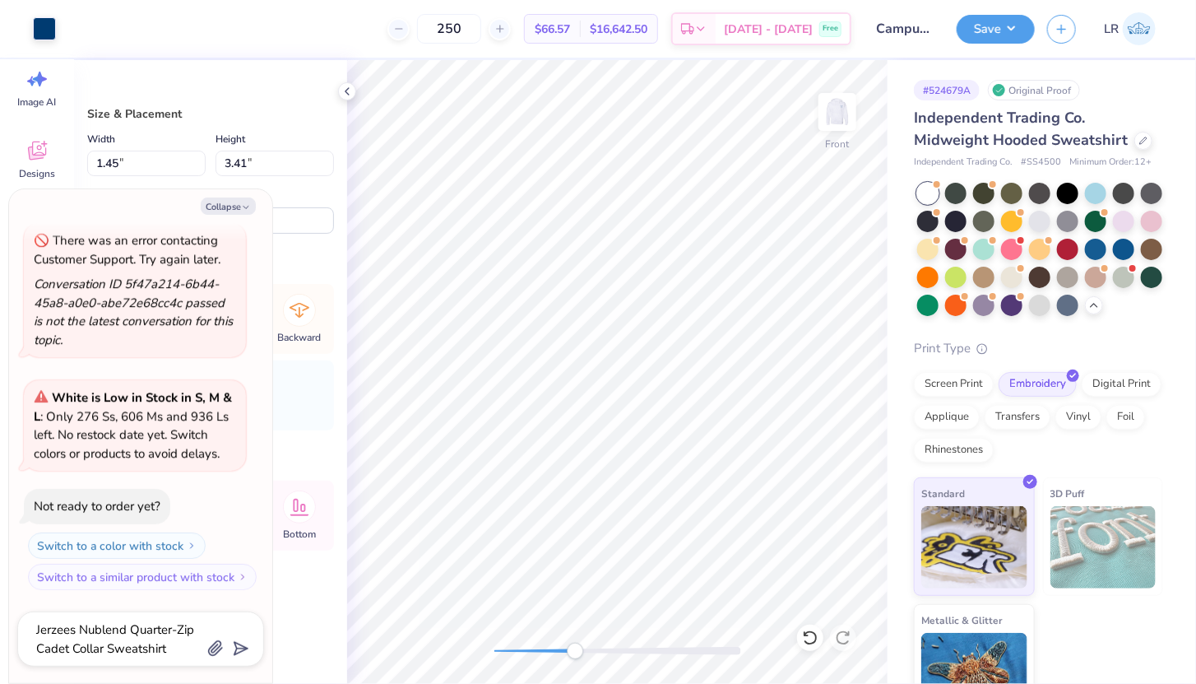
type input "17.69"
type input "15.0"
type textarea "x"
type input "16.4"
type textarea "x"
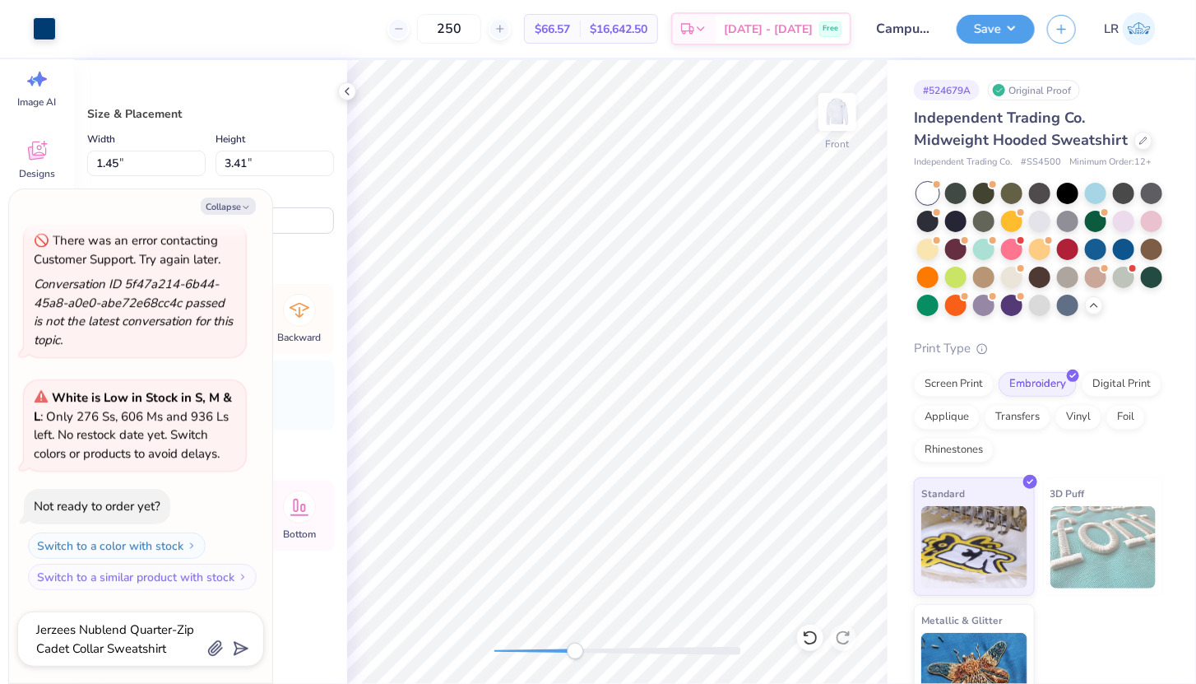
type input "0.57"
type input "0.22"
type input "15.98"
type input "-19.6"
type textarea "x"
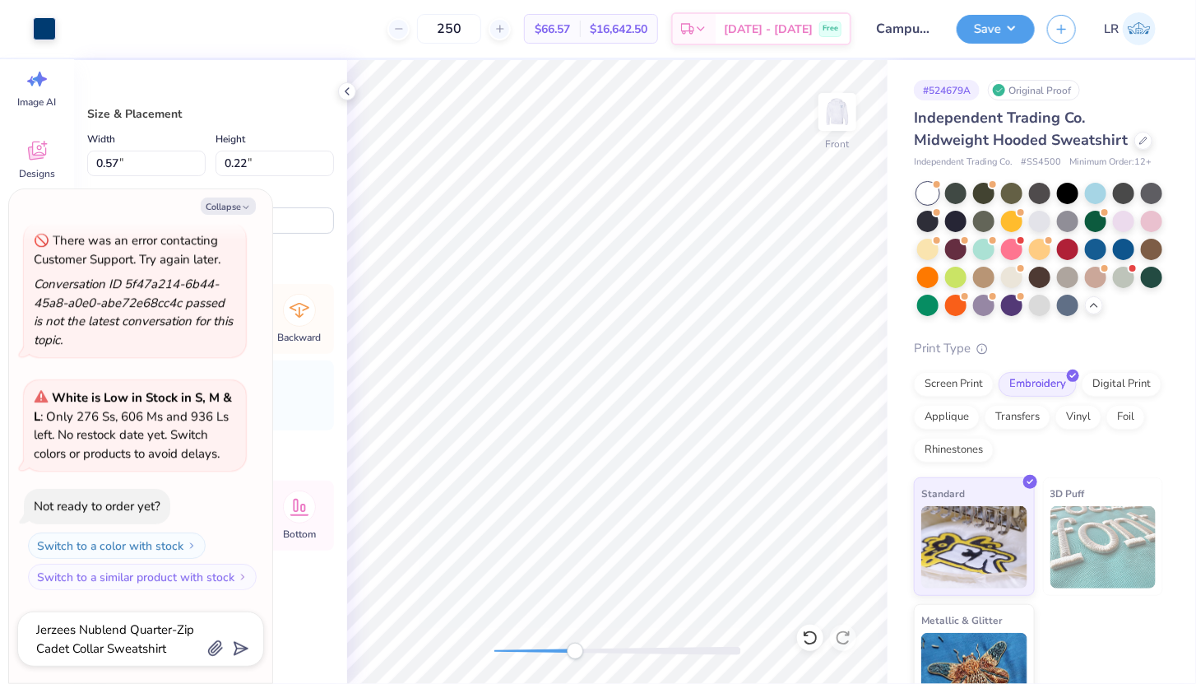
type input "-15.1"
type textarea "x"
type input "1.45"
type input "3.41"
type input "15.11"
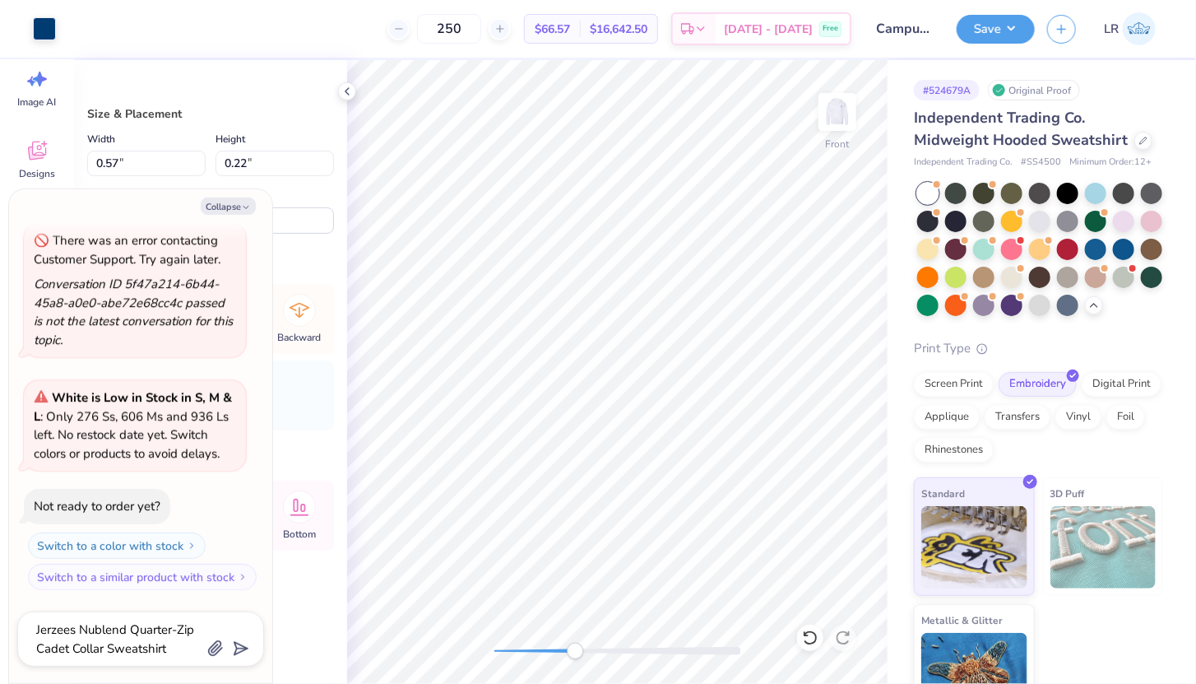
type input "0.0"
type textarea "x"
type input "0.71"
type input "2.50"
type input "11.61"
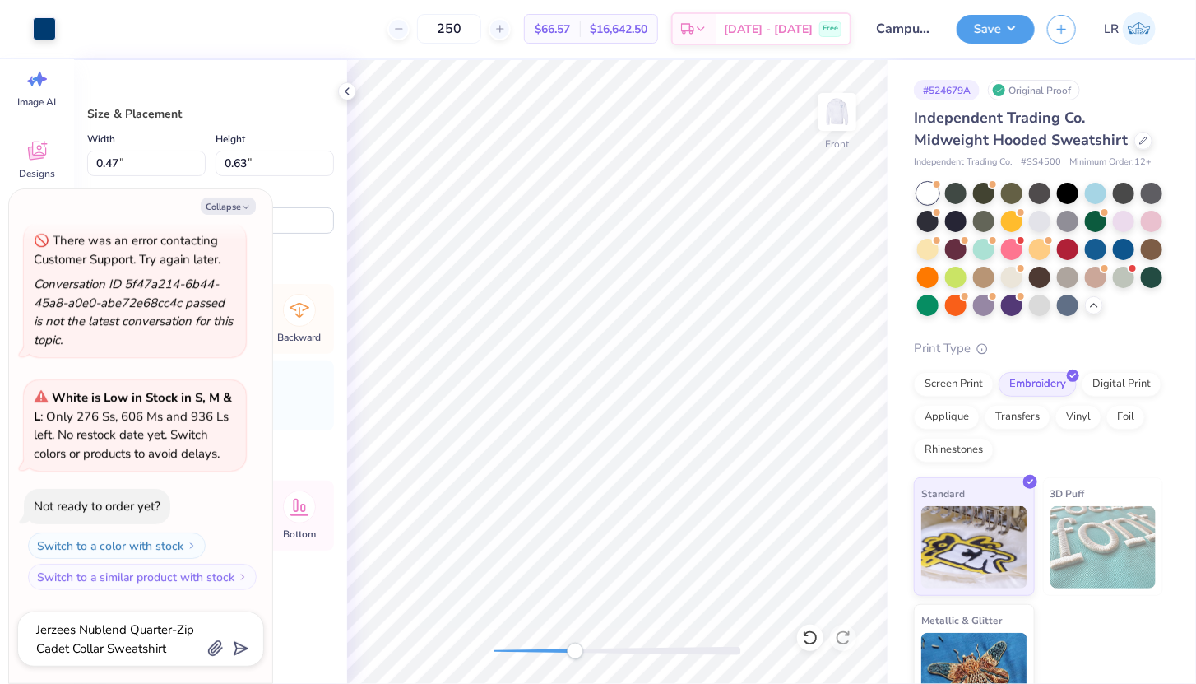
type textarea "x"
type input "0.51"
type input "0.04"
type input "17.38"
type textarea "x"
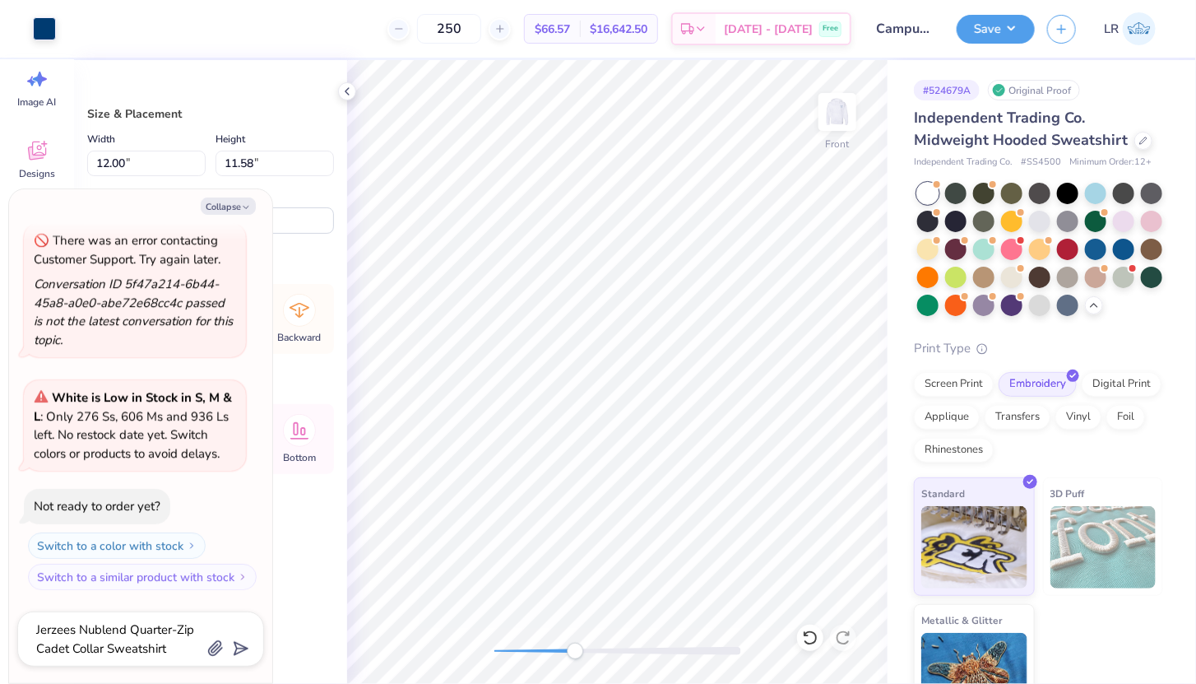
type input "6.78"
type textarea "x"
type input "7.34"
type textarea "x"
type input "17.37"
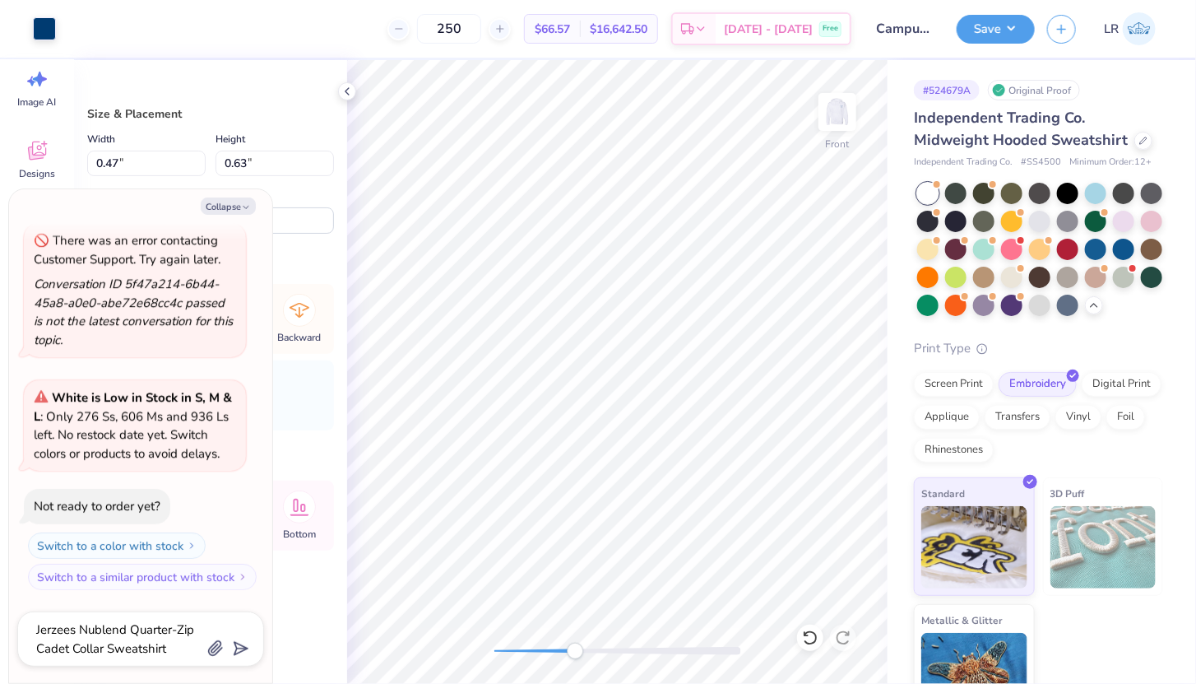
type textarea "x"
type input "0.51"
type input "0.05"
type textarea "x"
type input "0.48"
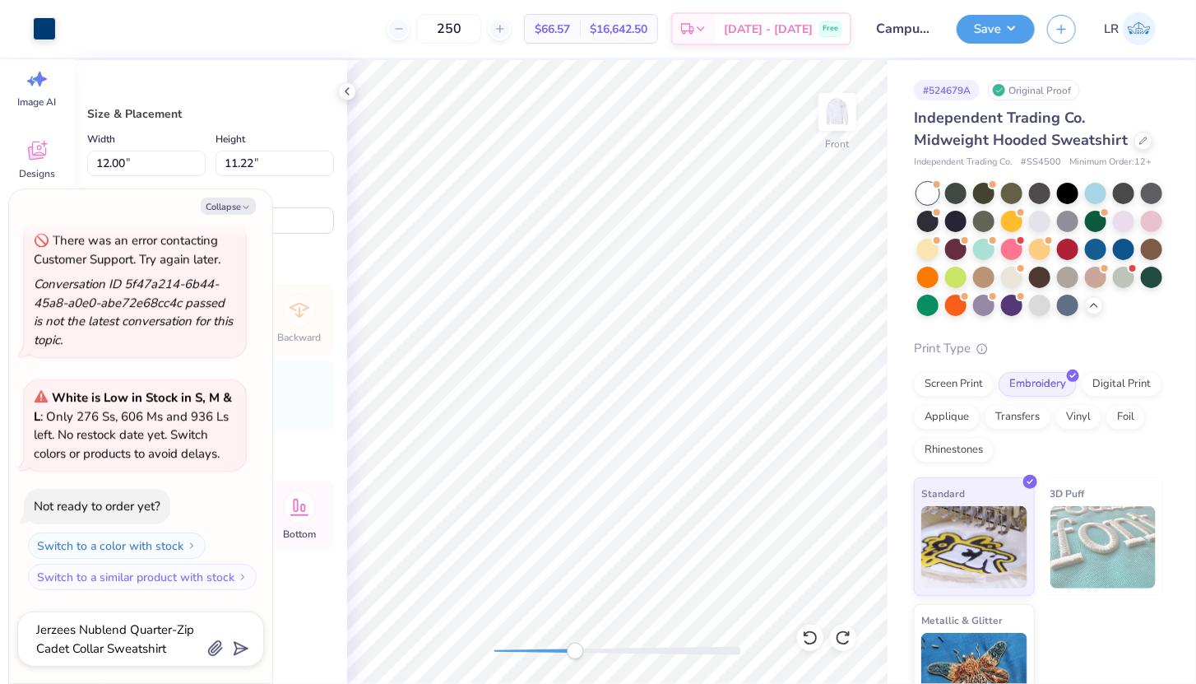
type input "0.04"
type input "18.04"
type textarea "x"
type input "0.49"
type input "0.66"
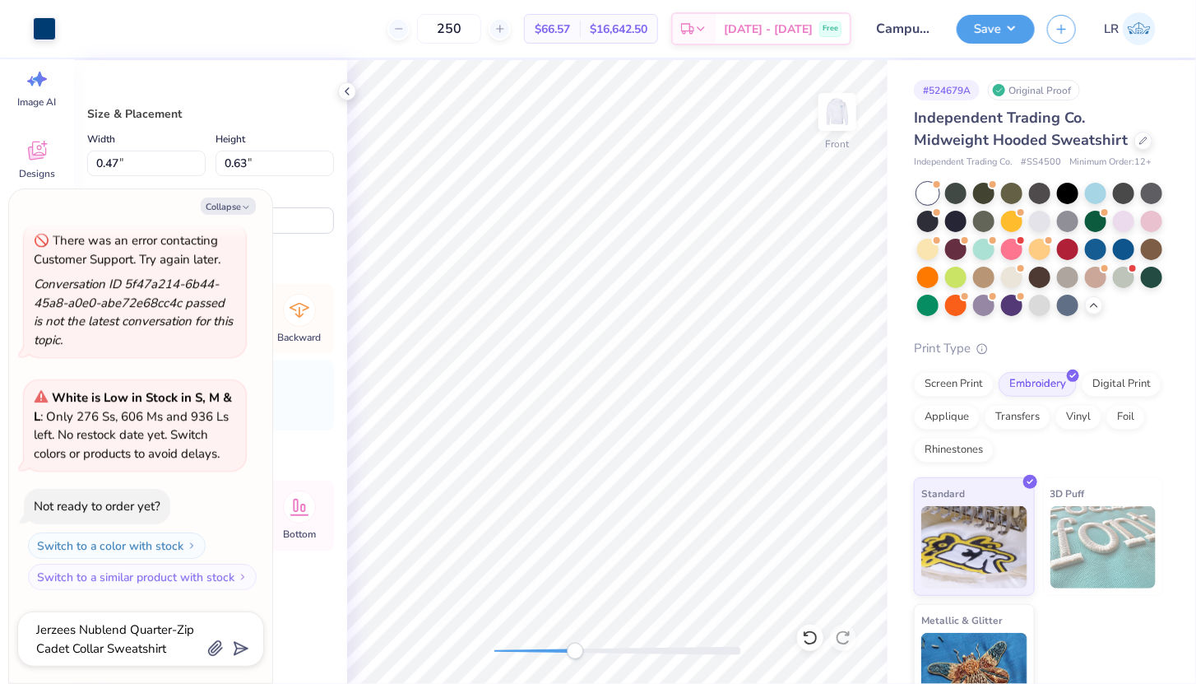
type input "17.42"
type textarea "x"
type input "0.46"
type input "0.83"
type input "16.36"
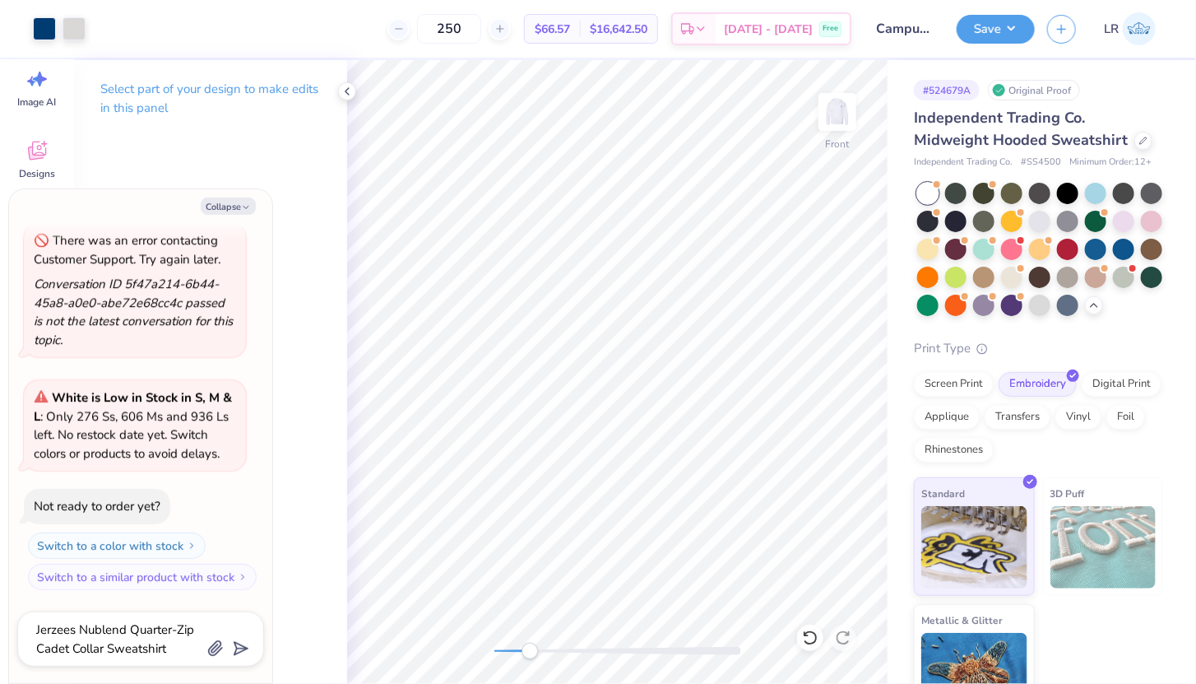
drag, startPoint x: 575, startPoint y: 652, endPoint x: 530, endPoint y: 653, distance: 45.3
click at [530, 653] on div "Accessibility label" at bounding box center [530, 651] width 16 height 16
drag, startPoint x: 524, startPoint y: 648, endPoint x: 550, endPoint y: 652, distance: 26.5
click at [550, 652] on div "Accessibility label" at bounding box center [550, 651] width 16 height 16
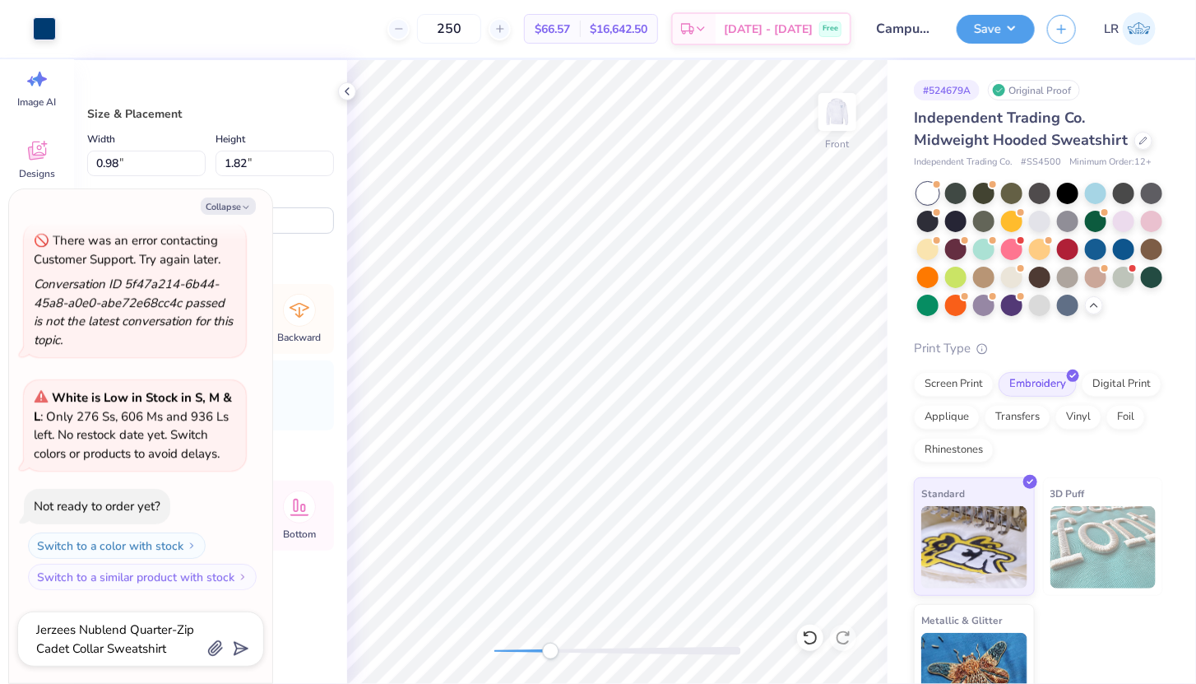
type textarea "x"
type input "0.93"
type input "4.23"
type input "14.74"
type textarea "x"
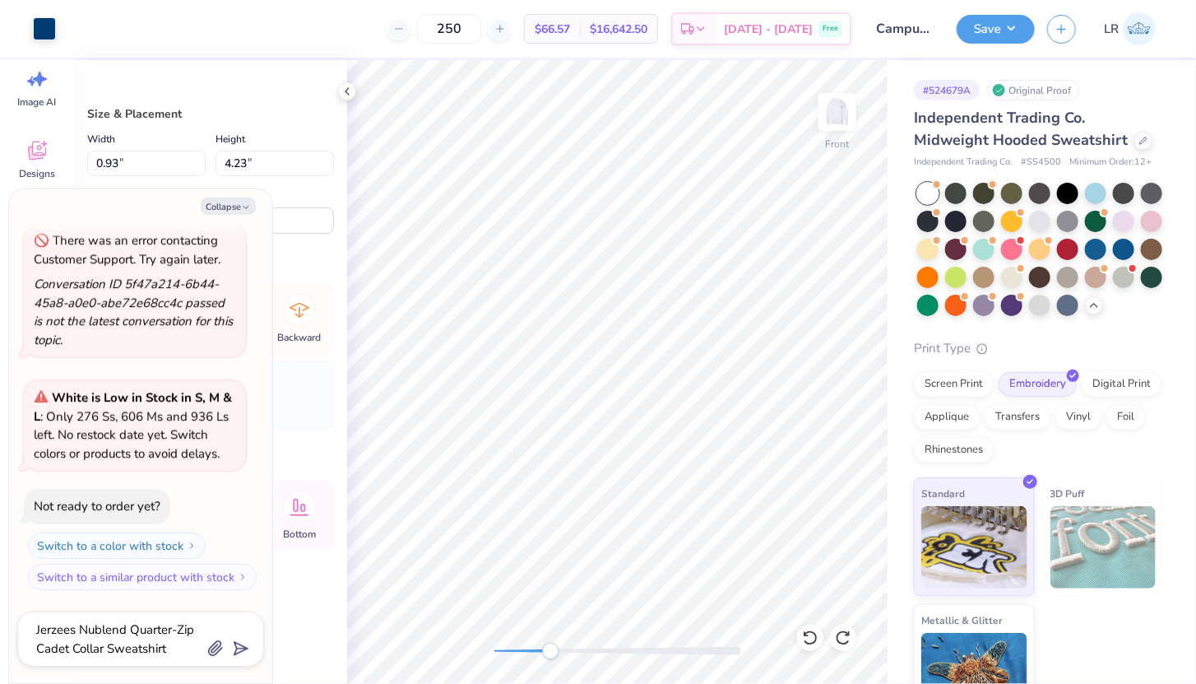
type input "1.17"
type input "1.98"
type input "15.56"
type textarea "x"
type input "15.64"
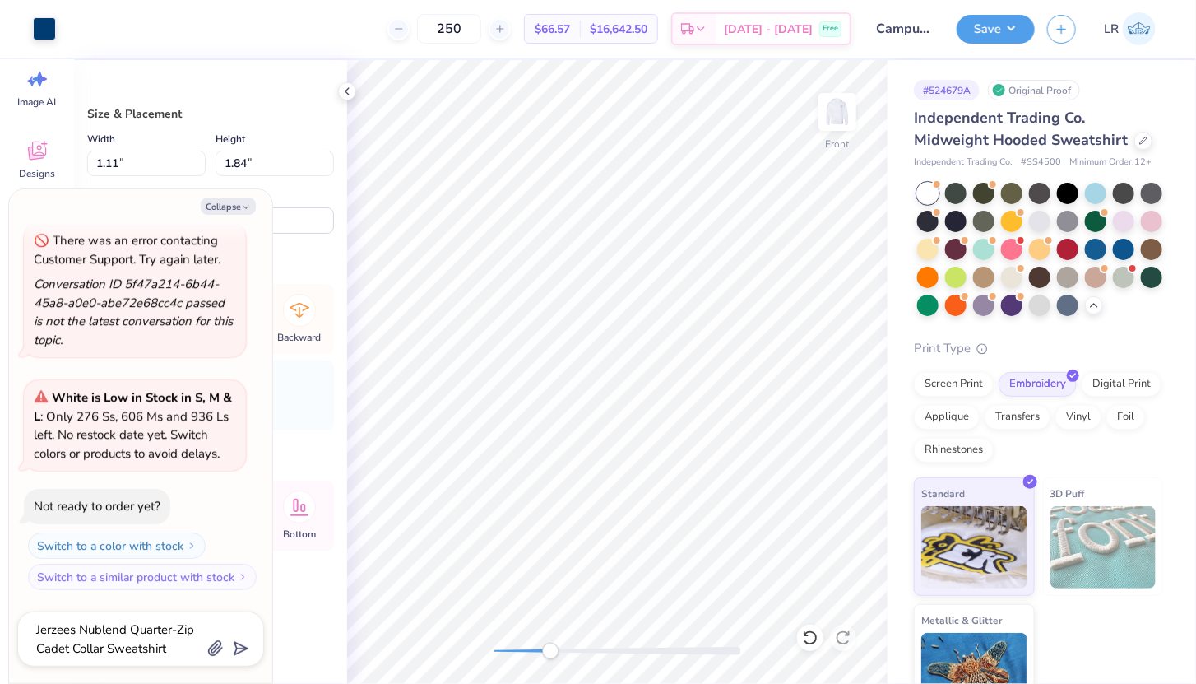
type textarea "x"
type input "1.17"
type input "1.98"
type input "10.89"
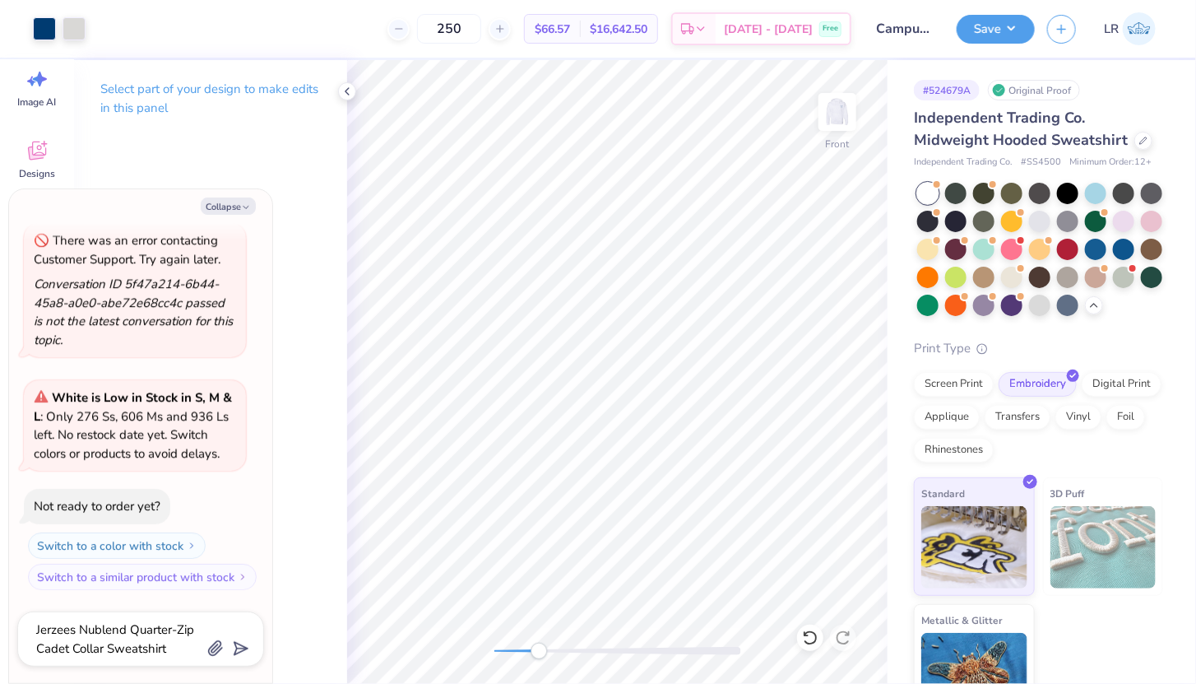
drag, startPoint x: 553, startPoint y: 648, endPoint x: 539, endPoint y: 648, distance: 14.0
click at [539, 648] on div "Accessibility label" at bounding box center [539, 651] width 16 height 16
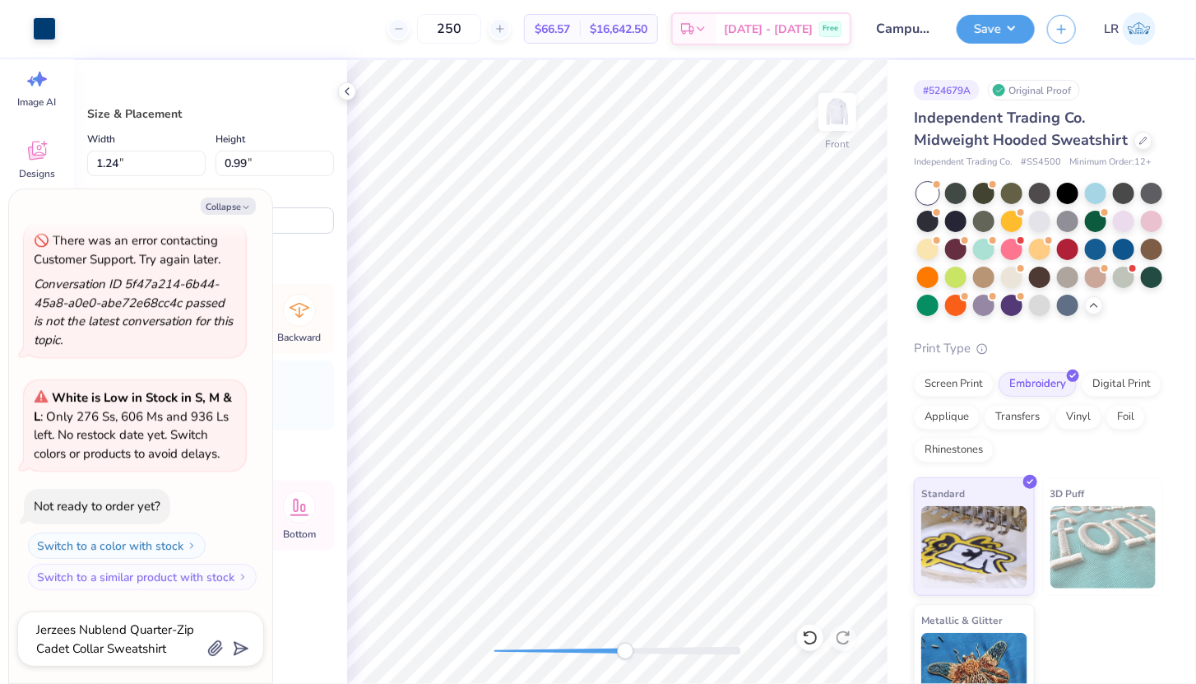
click at [625, 654] on div at bounding box center [617, 651] width 247 height 8
drag, startPoint x: 625, startPoint y: 654, endPoint x: 525, endPoint y: 650, distance: 100.5
click at [525, 650] on div "Accessibility label" at bounding box center [525, 651] width 16 height 16
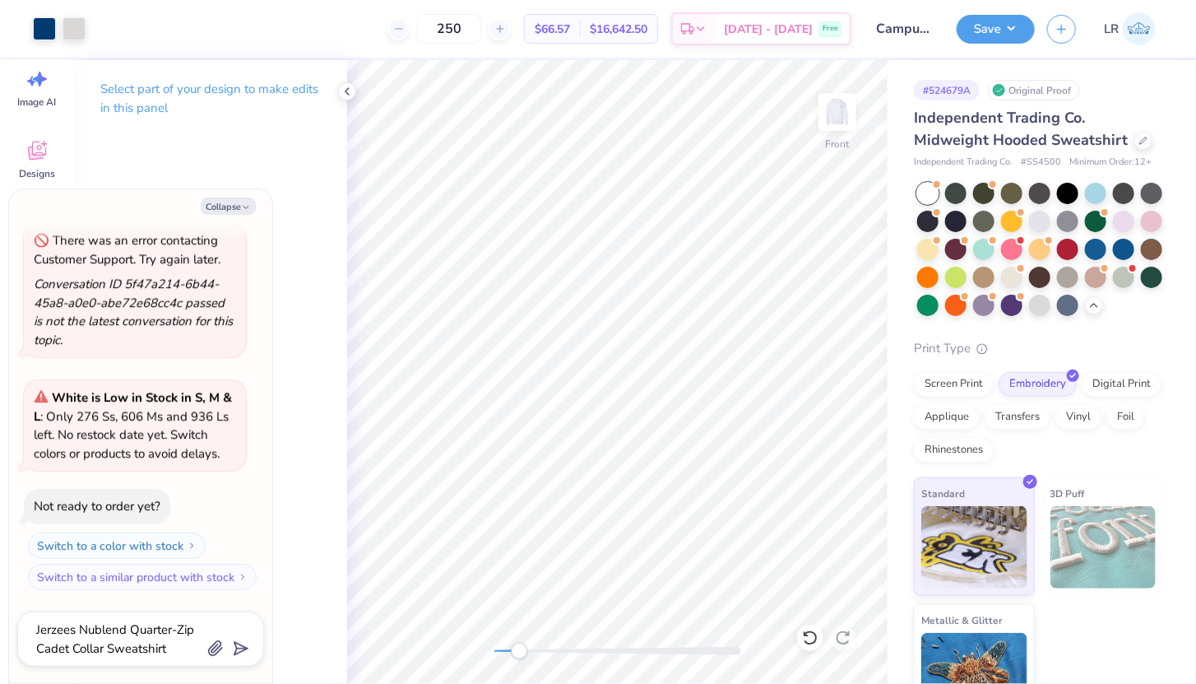
click at [519, 654] on div "Accessibility label" at bounding box center [519, 651] width 16 height 16
drag, startPoint x: 518, startPoint y: 648, endPoint x: 532, endPoint y: 647, distance: 14.0
click at [532, 647] on div "Accessibility label" at bounding box center [532, 651] width 16 height 16
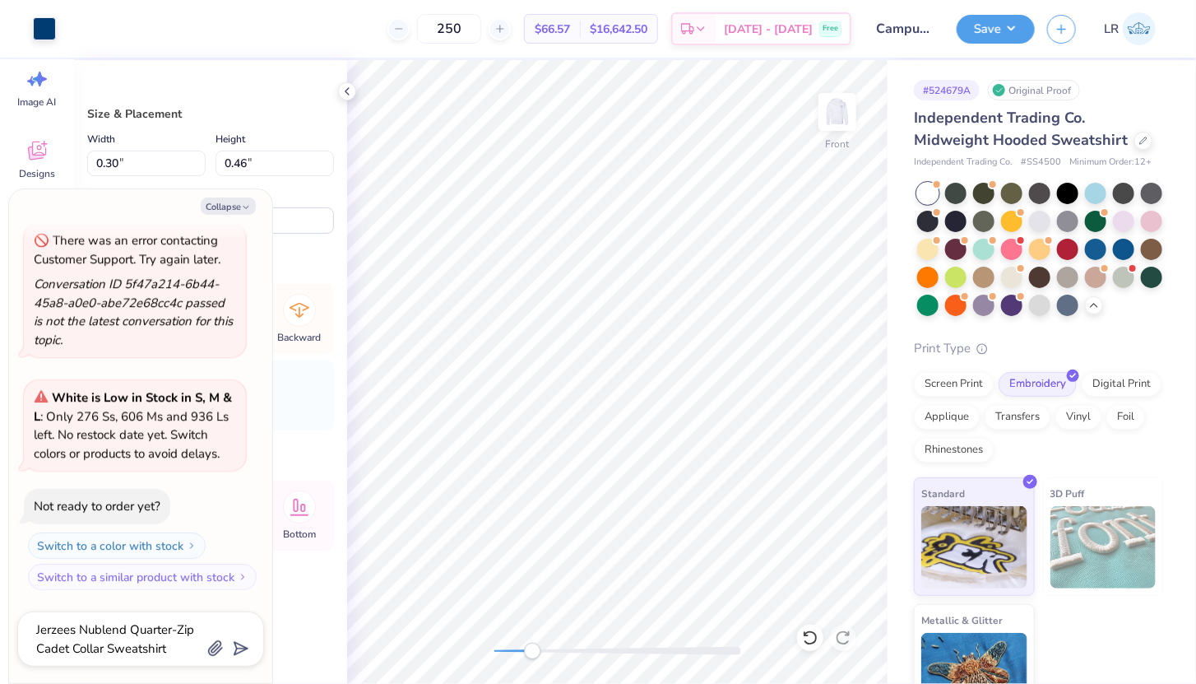
click at [582, 647] on div at bounding box center [617, 651] width 247 height 8
type textarea "x"
type input "12.00"
type input "11.22"
type input "7.34"
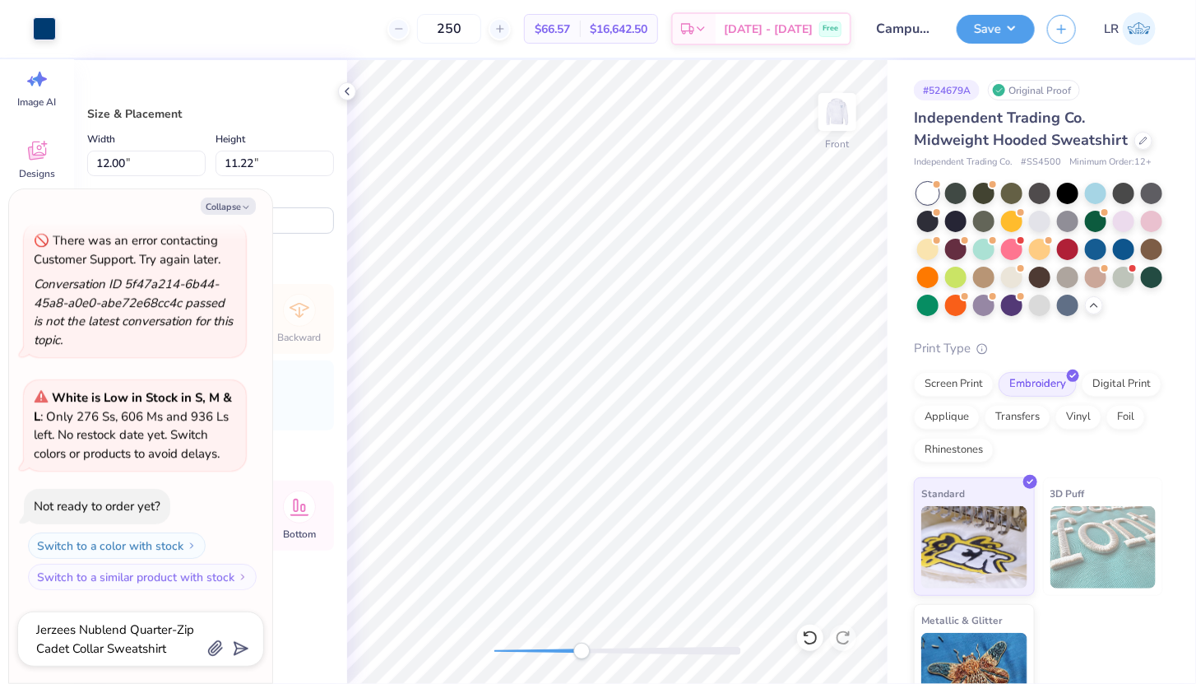
type textarea "x"
type input "1.95"
type input "2.00"
type input "10.28"
type textarea "x"
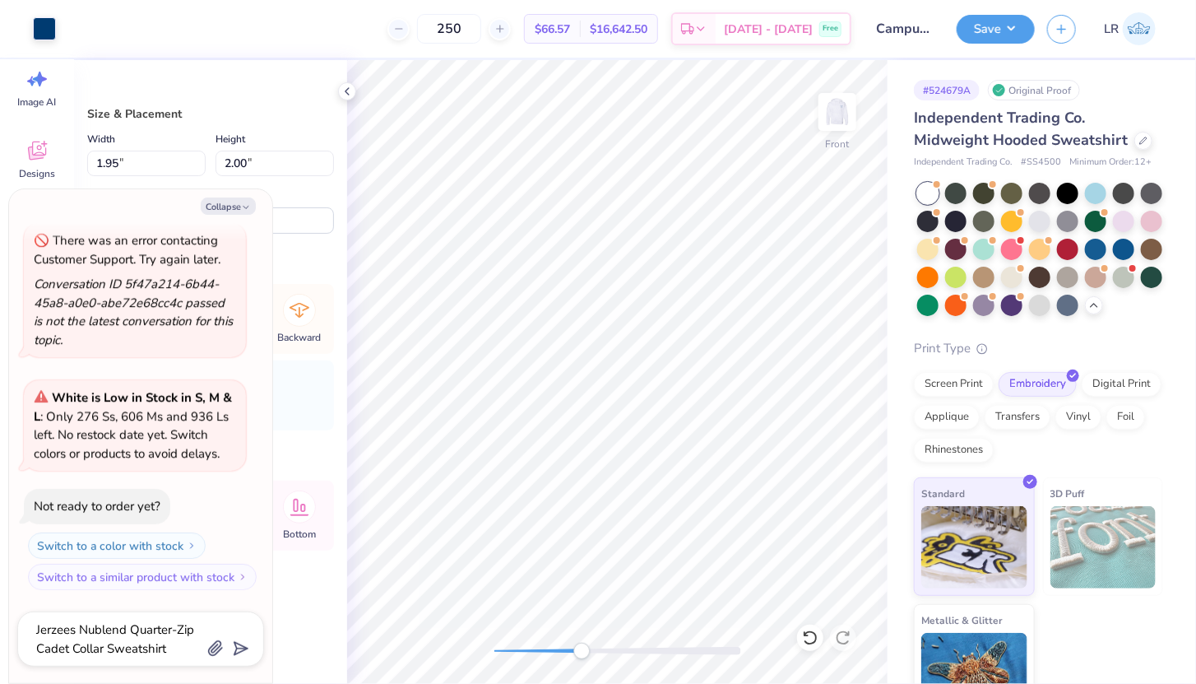
type input "12.00"
type input "11.22"
type input "7.34"
drag, startPoint x: 584, startPoint y: 652, endPoint x: 526, endPoint y: 652, distance: 58.4
click at [526, 652] on div "Accessibility label" at bounding box center [525, 651] width 16 height 16
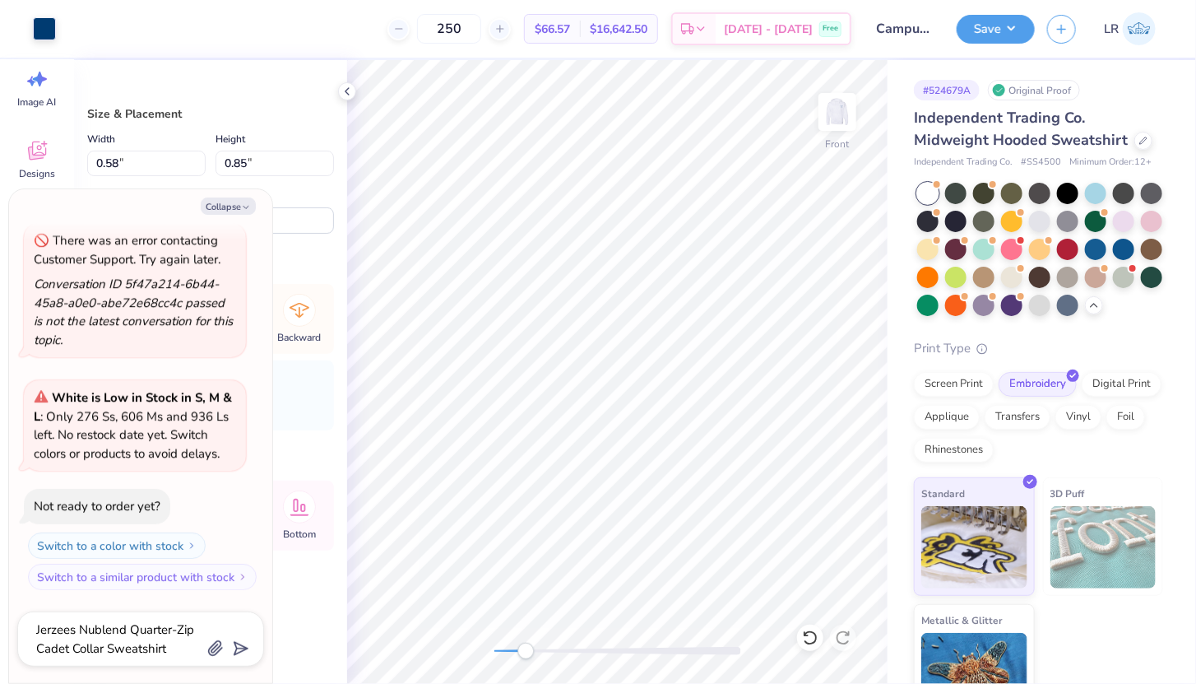
type textarea "x"
type input "0.55"
type input "0.82"
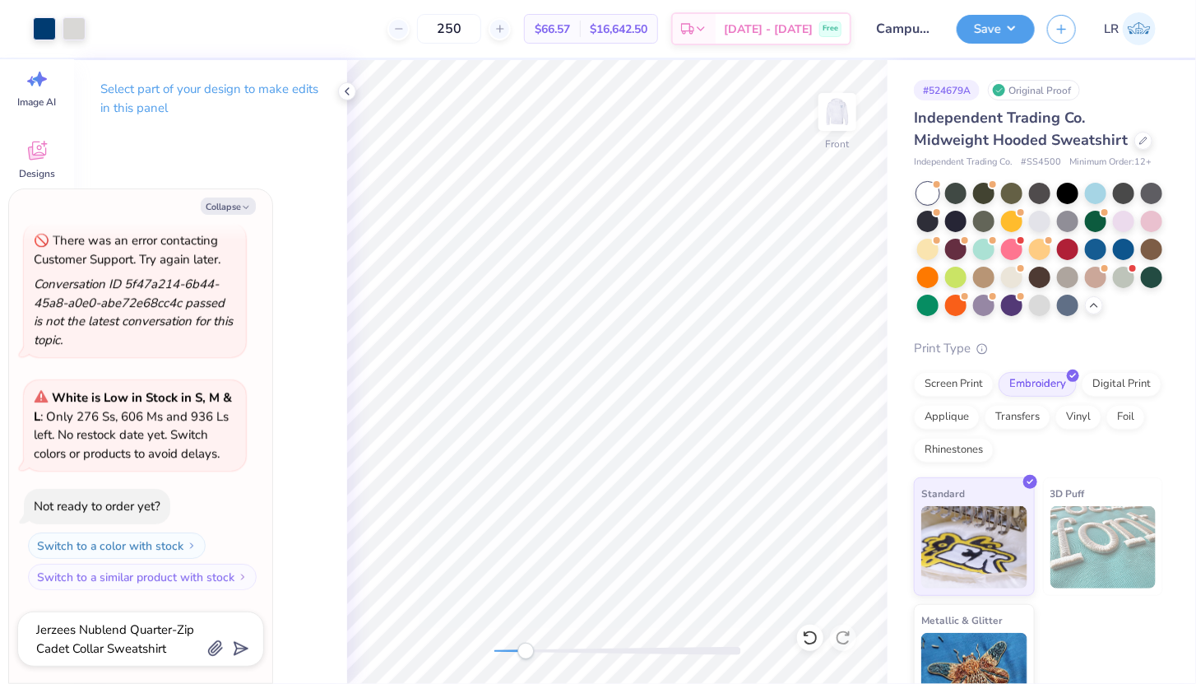
click at [499, 650] on div at bounding box center [617, 651] width 247 height 8
click at [597, 665] on div "Front" at bounding box center [617, 372] width 541 height 624
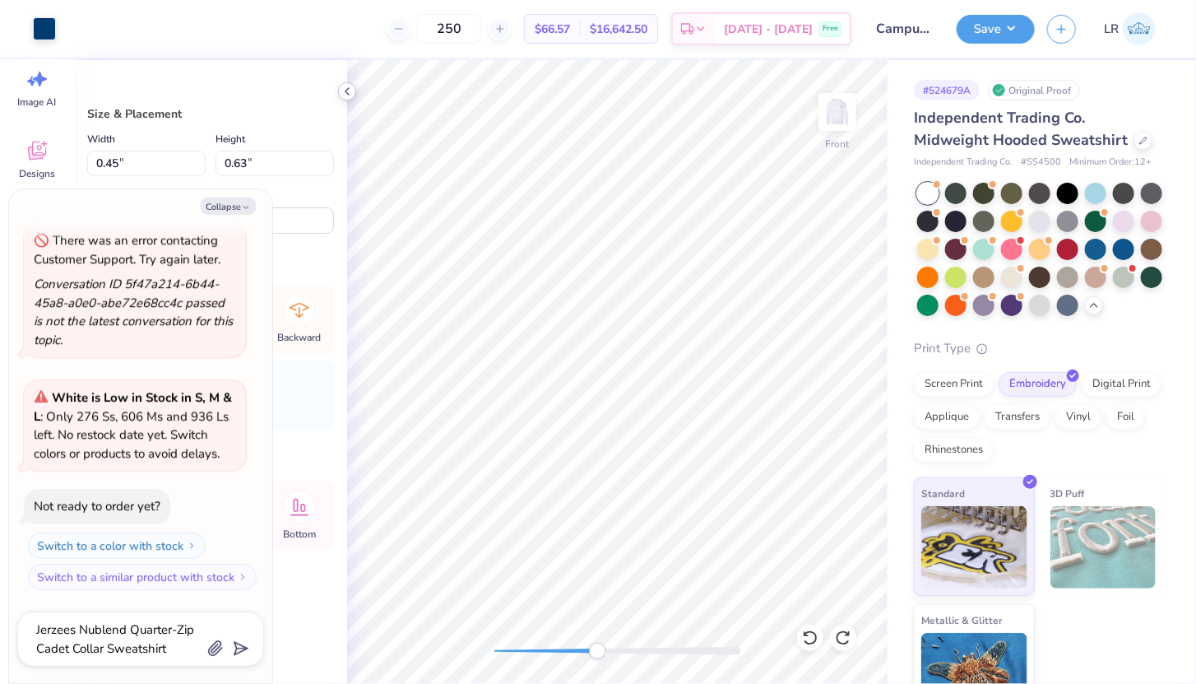
click at [350, 90] on icon at bounding box center [347, 91] width 13 height 13
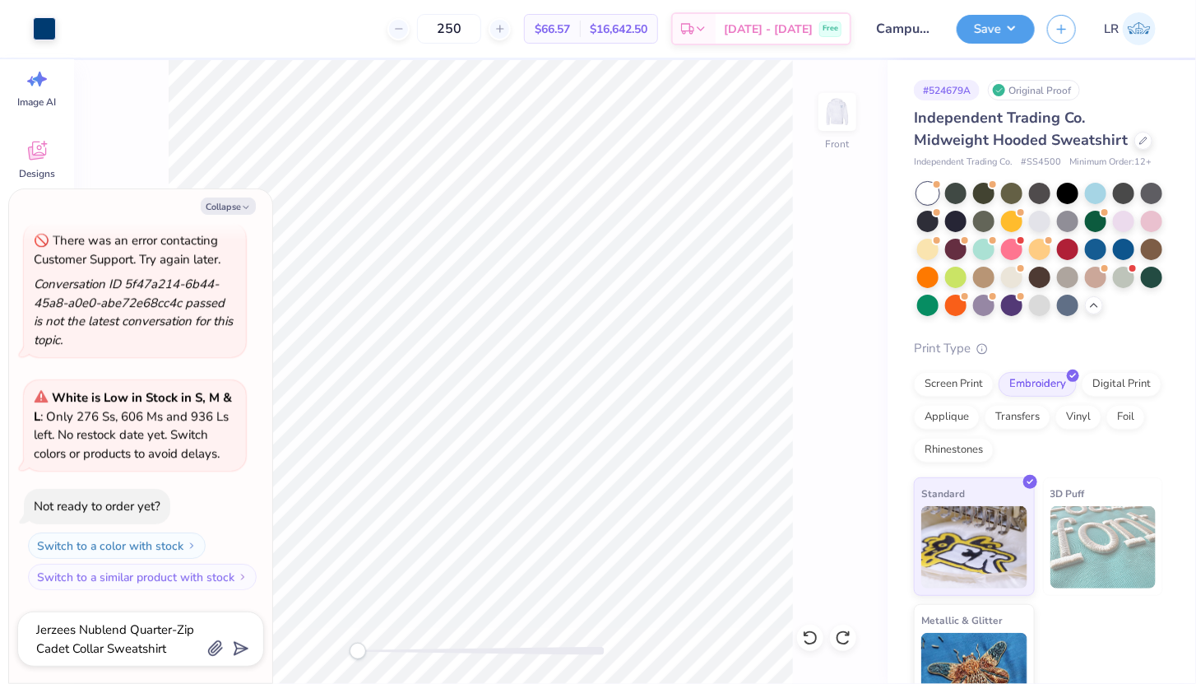
click at [802, 319] on div "Front" at bounding box center [481, 372] width 814 height 624
click at [487, 645] on div at bounding box center [481, 651] width 247 height 16
click at [448, 657] on div at bounding box center [481, 651] width 247 height 16
click at [442, 653] on div "Accessibility label" at bounding box center [442, 651] width 16 height 16
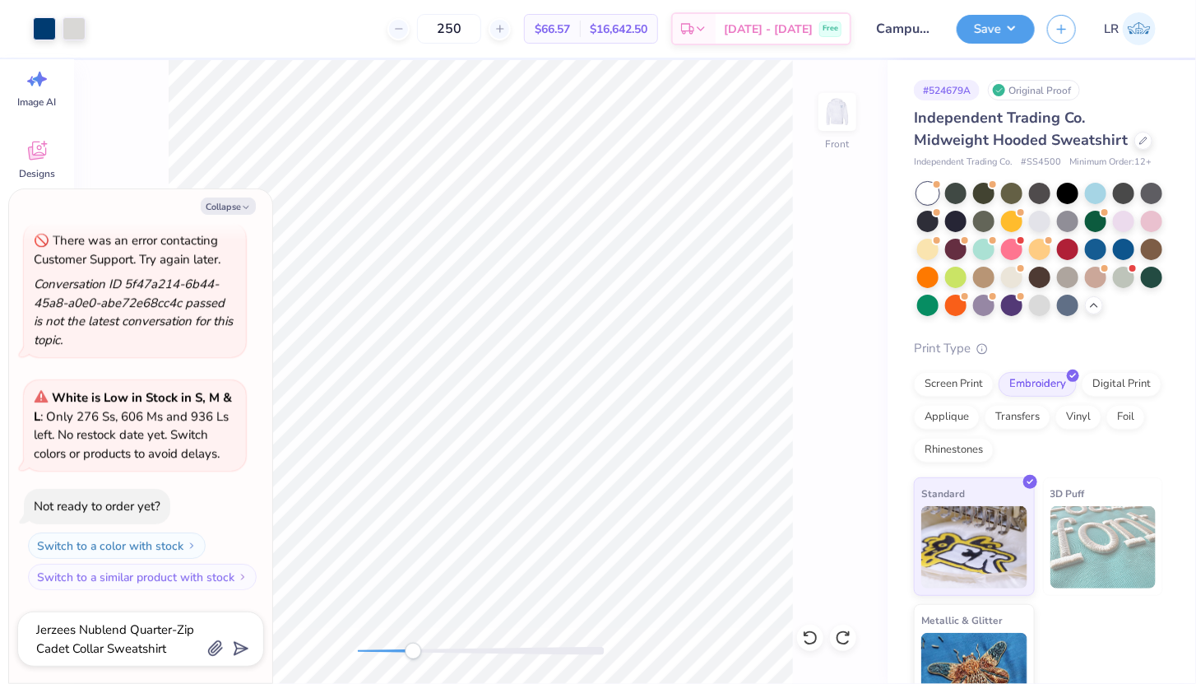
click at [413, 654] on div at bounding box center [481, 651] width 247 height 8
click at [234, 198] on button "Collapse" at bounding box center [228, 205] width 55 height 17
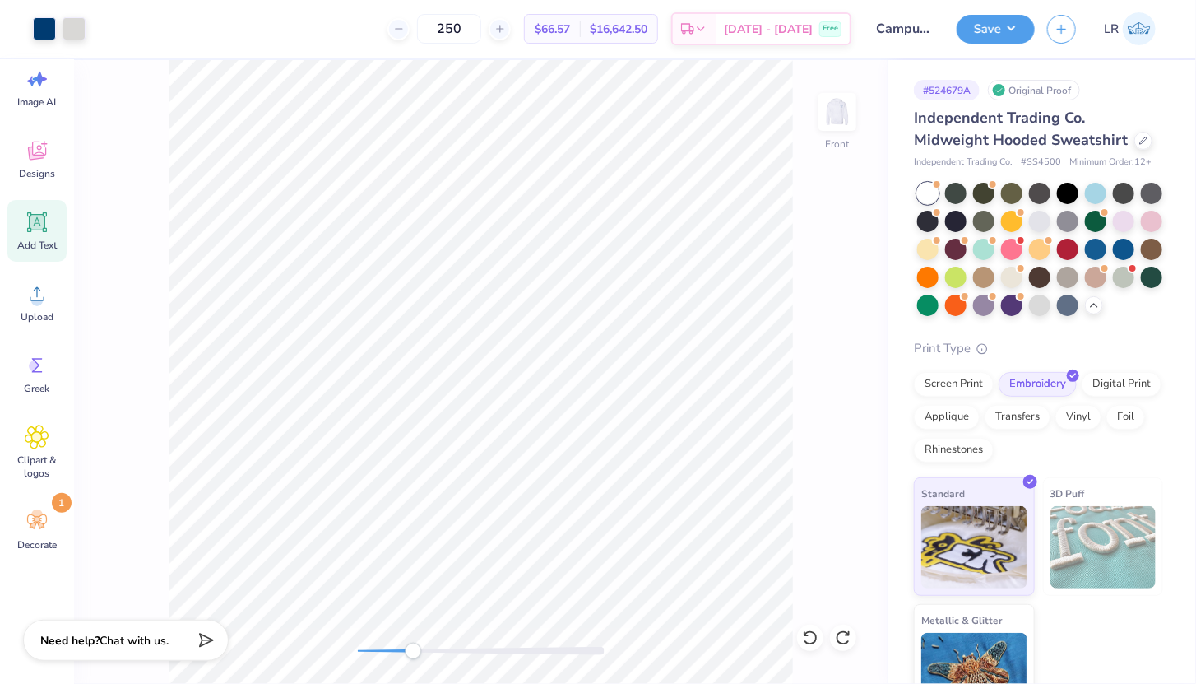
click at [36, 215] on icon at bounding box center [38, 223] width 16 height 16
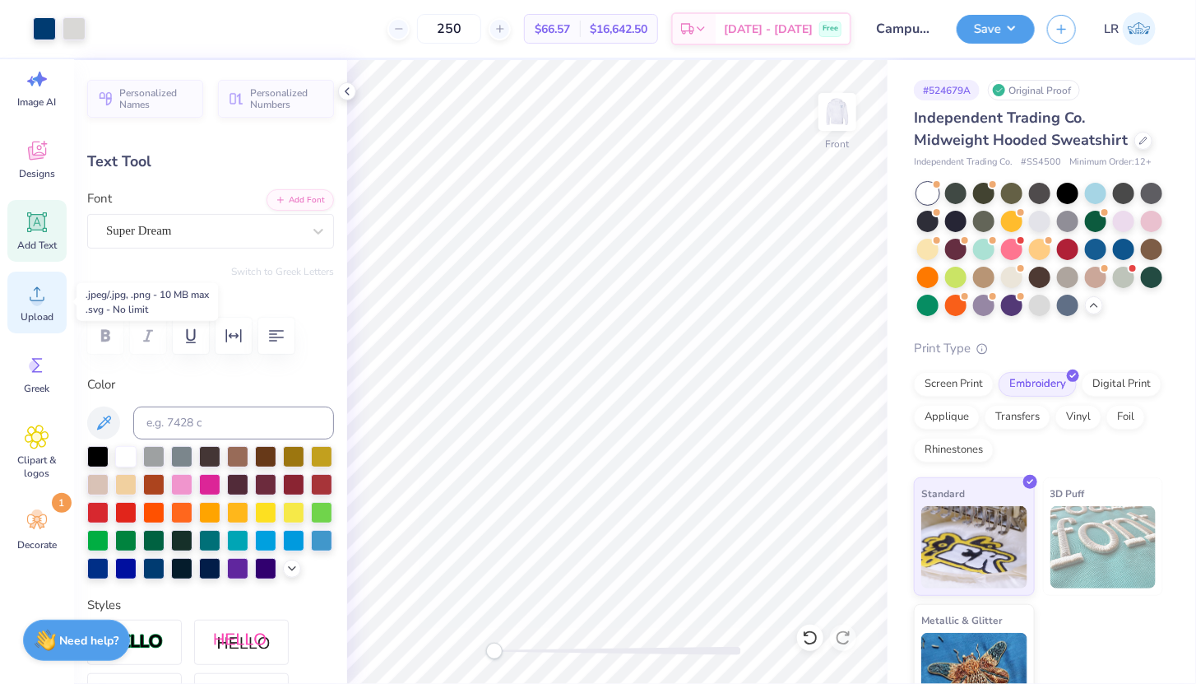
click at [31, 306] on div "Upload" at bounding box center [36, 302] width 59 height 62
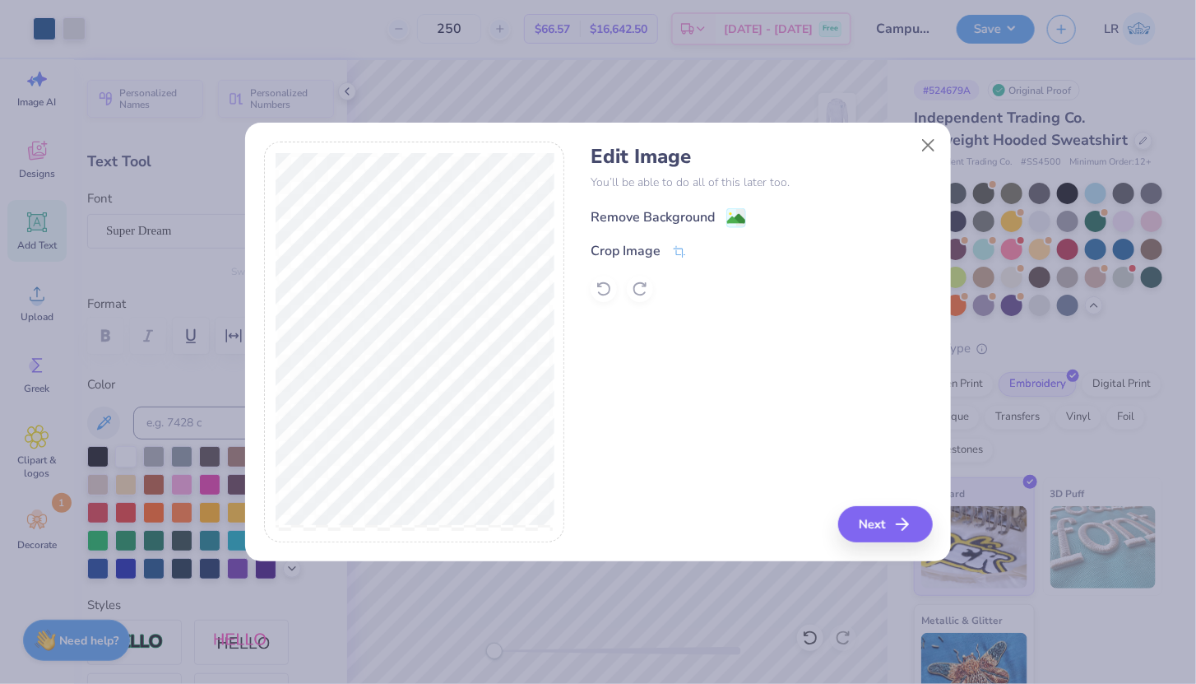
click at [684, 216] on div "Remove Background" at bounding box center [653, 217] width 124 height 20
click at [875, 526] on div "Edit Image You’ll be able to do all of this later too. Remove Background Crop I…" at bounding box center [761, 342] width 341 height 401
click at [875, 526] on button "Next" at bounding box center [885, 524] width 95 height 36
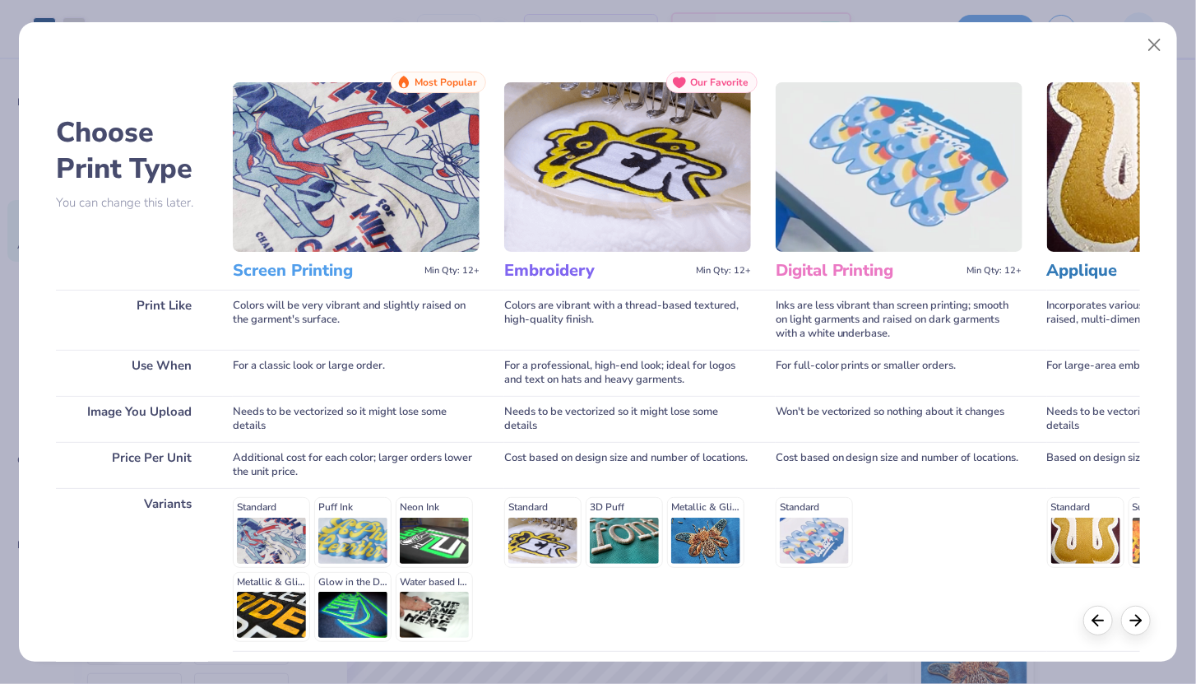
scroll to position [135, 0]
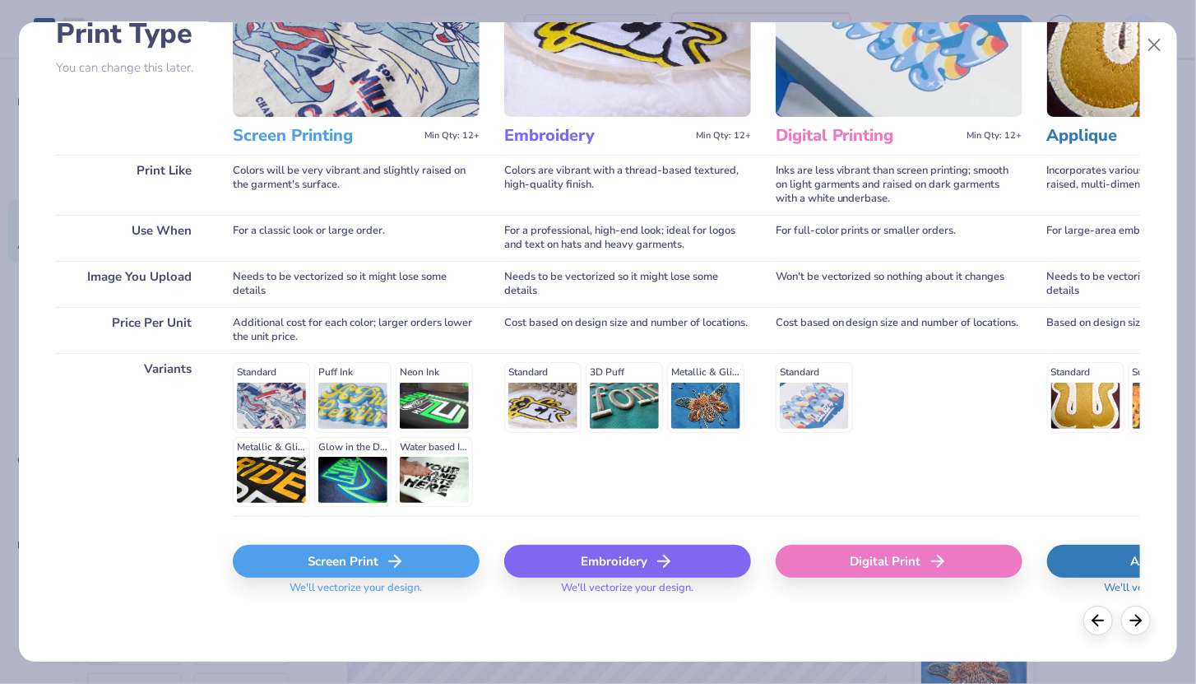
click at [369, 560] on div "Screen Print" at bounding box center [356, 561] width 247 height 33
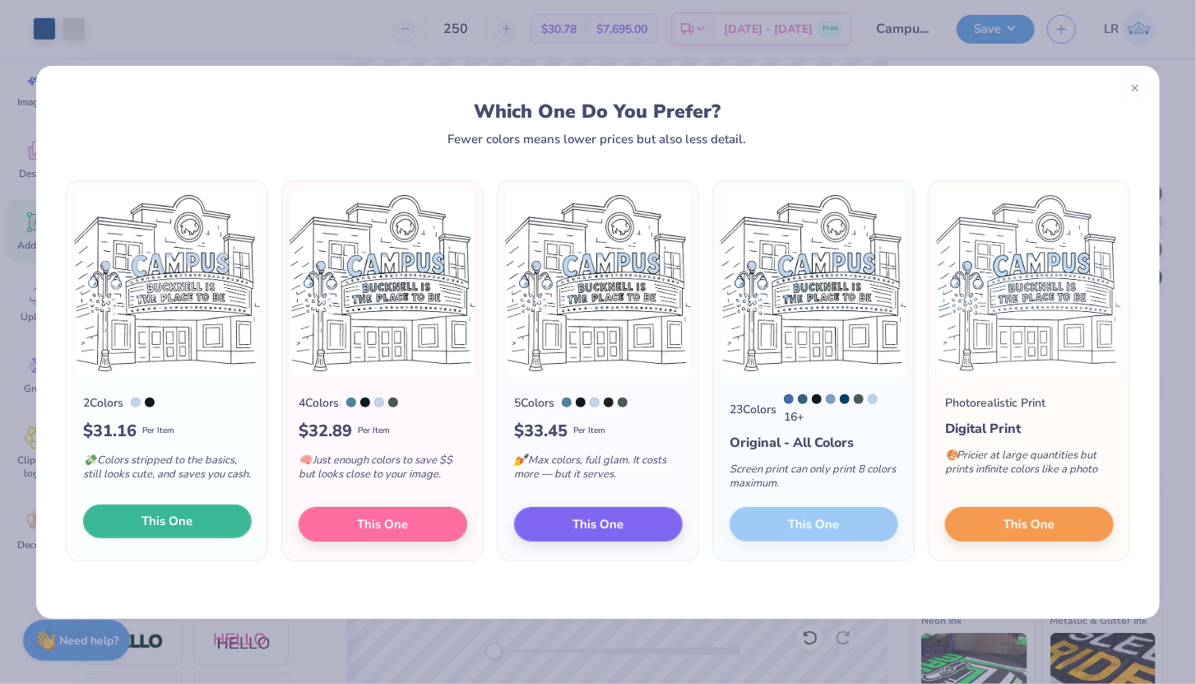
click at [151, 522] on span "This One" at bounding box center [167, 521] width 51 height 19
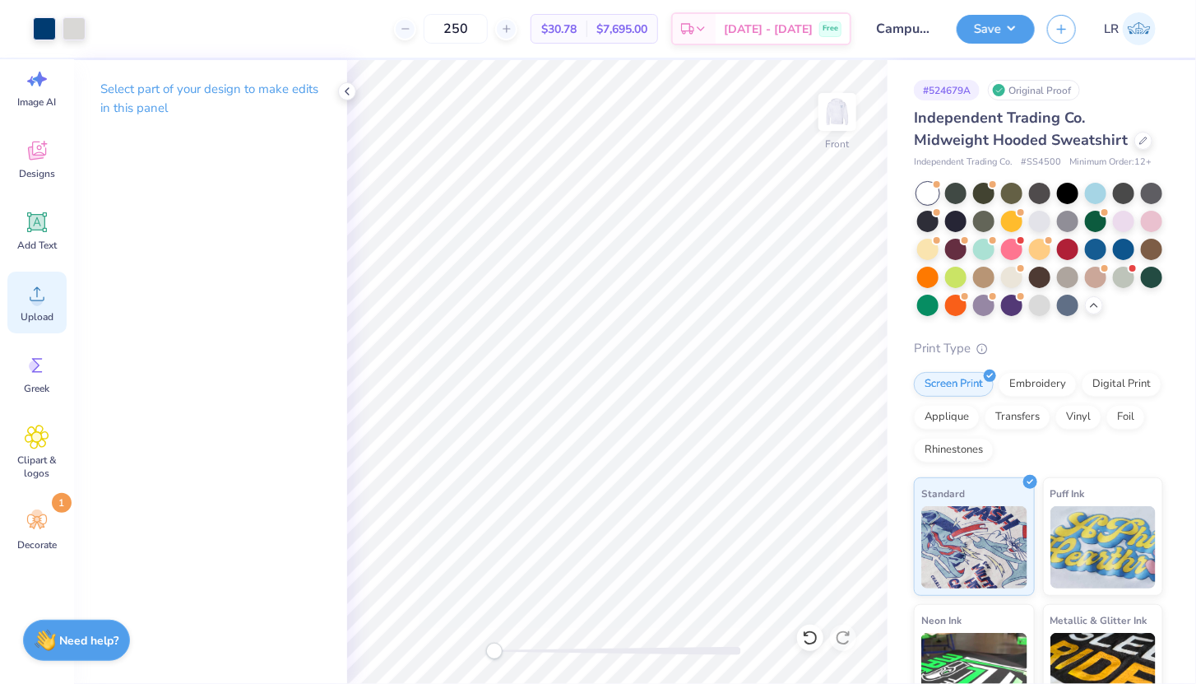
click at [36, 310] on span "Upload" at bounding box center [37, 316] width 33 height 13
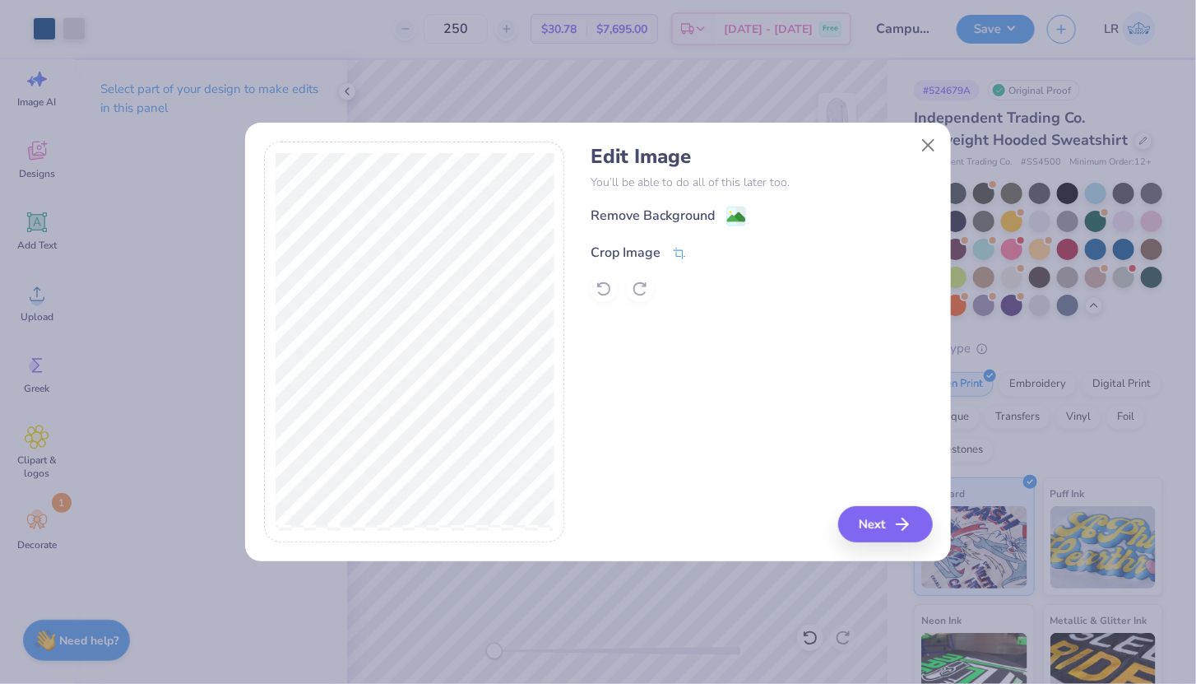
click at [627, 245] on div "Crop Image" at bounding box center [626, 253] width 70 height 20
click at [674, 341] on div "Edit Image You’ll be able to do all of this later too. Remove Background Crop I…" at bounding box center [761, 342] width 341 height 401
click at [555, 431] on div at bounding box center [414, 342] width 301 height 401
click at [622, 254] on div "Crop Image" at bounding box center [626, 251] width 70 height 20
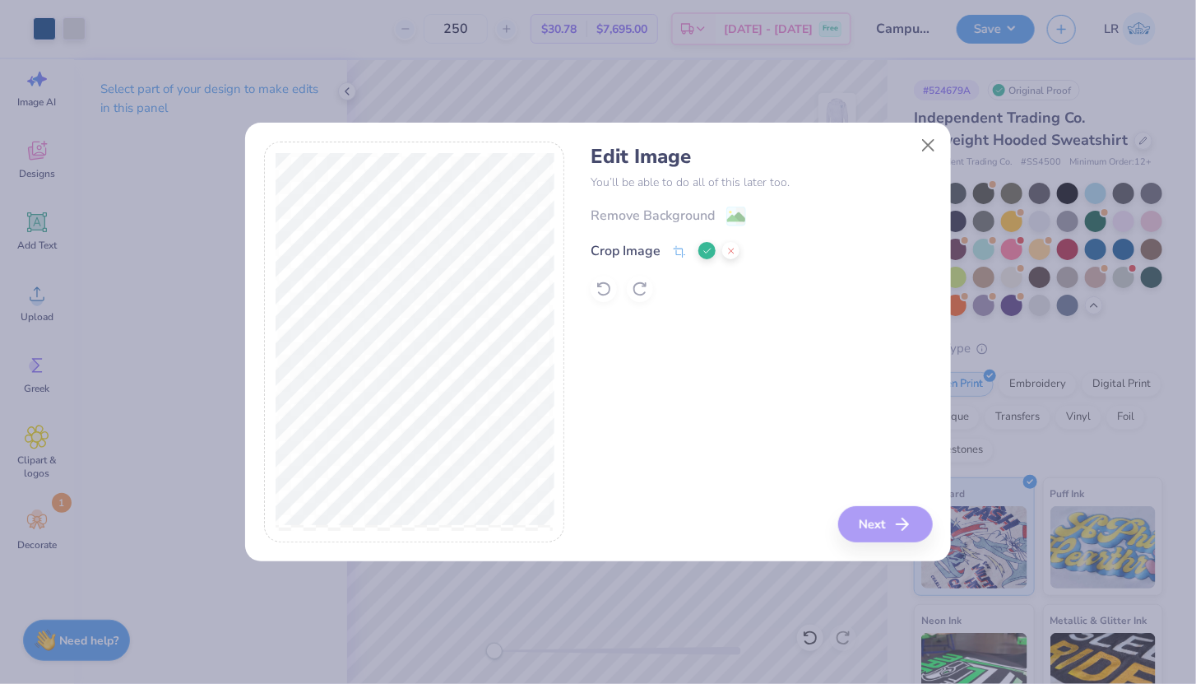
click at [704, 363] on div "Edit Image You’ll be able to do all of this later too. Remove Background Crop I…" at bounding box center [761, 342] width 341 height 401
click at [706, 248] on icon at bounding box center [708, 251] width 10 height 10
click at [672, 254] on icon at bounding box center [679, 253] width 15 height 15
click at [664, 330] on div "Edit Image You’ll be able to do all of this later too. Remove Background Crop I…" at bounding box center [761, 342] width 341 height 401
click at [729, 253] on icon at bounding box center [731, 251] width 10 height 10
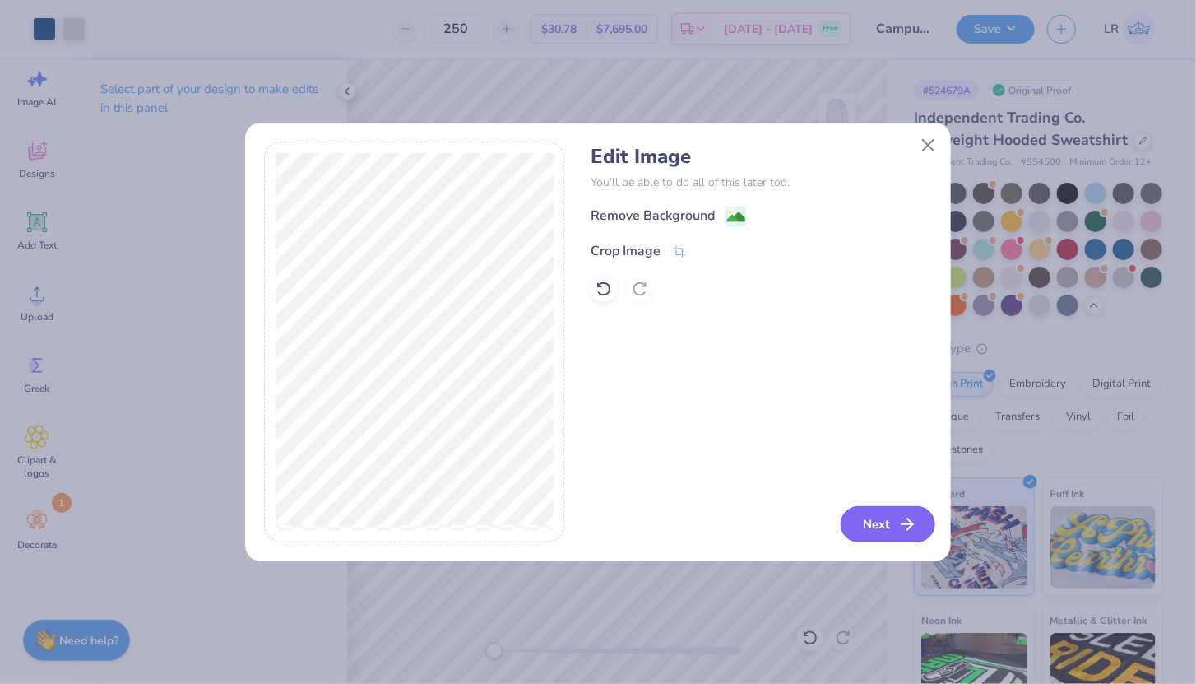
click at [864, 522] on button "Next" at bounding box center [888, 524] width 95 height 36
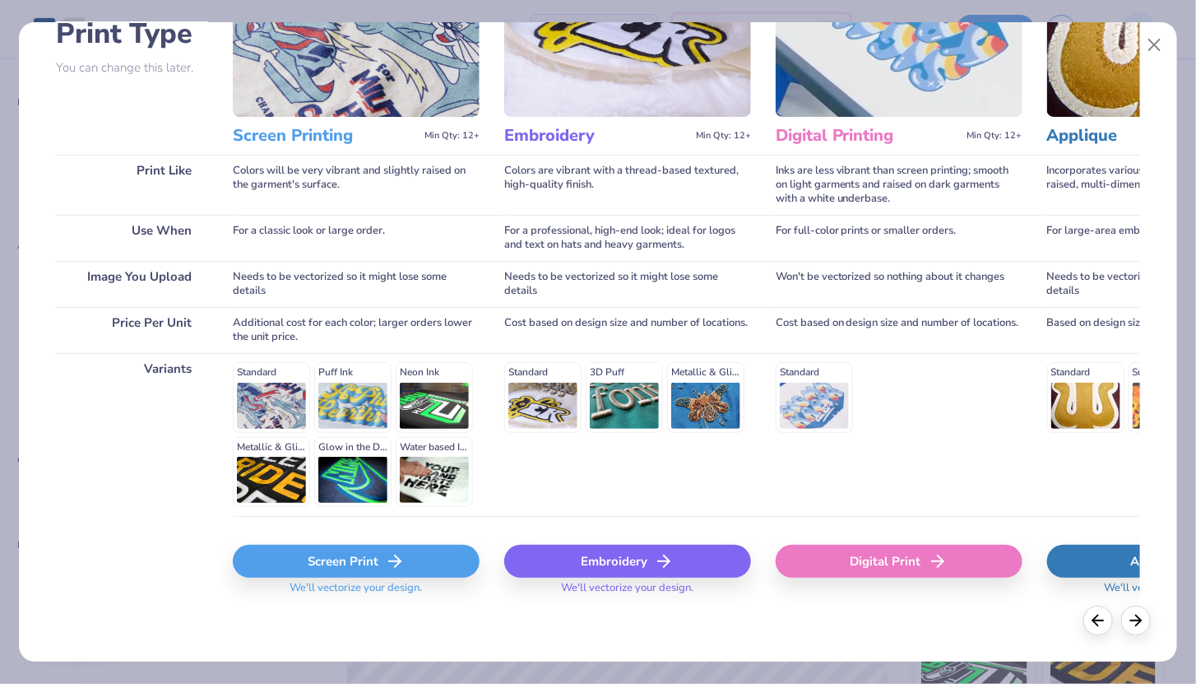
click at [338, 550] on div "Screen Print" at bounding box center [356, 561] width 247 height 33
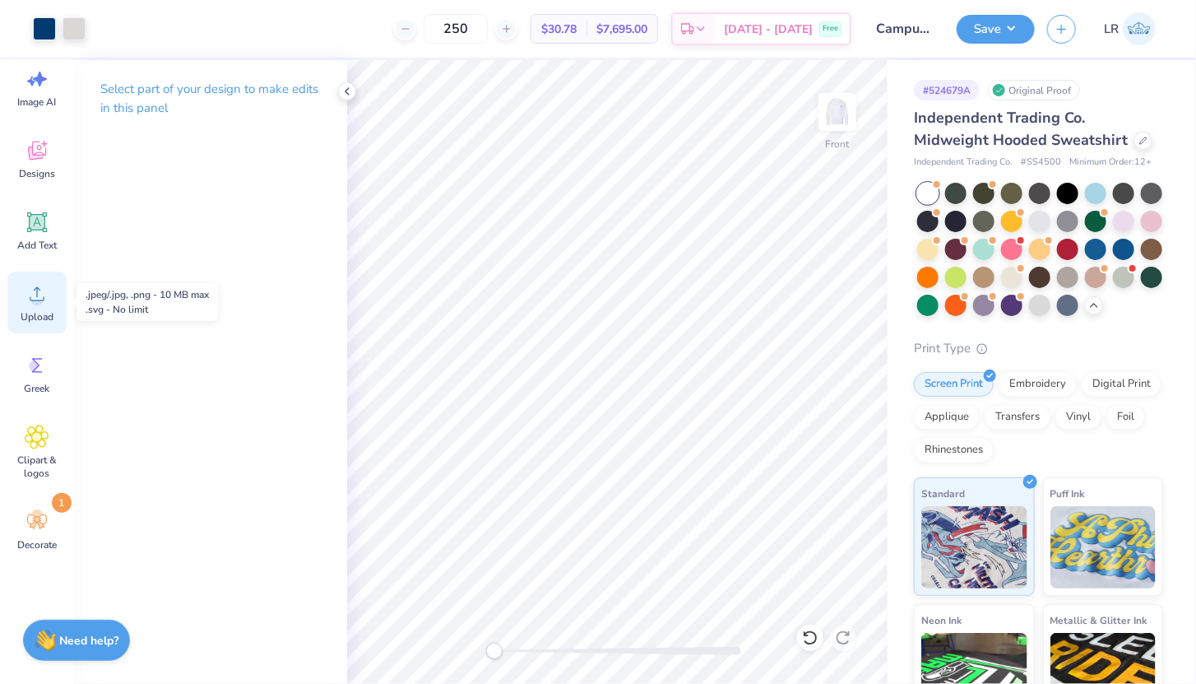
click at [35, 306] on div "Upload" at bounding box center [36, 302] width 59 height 62
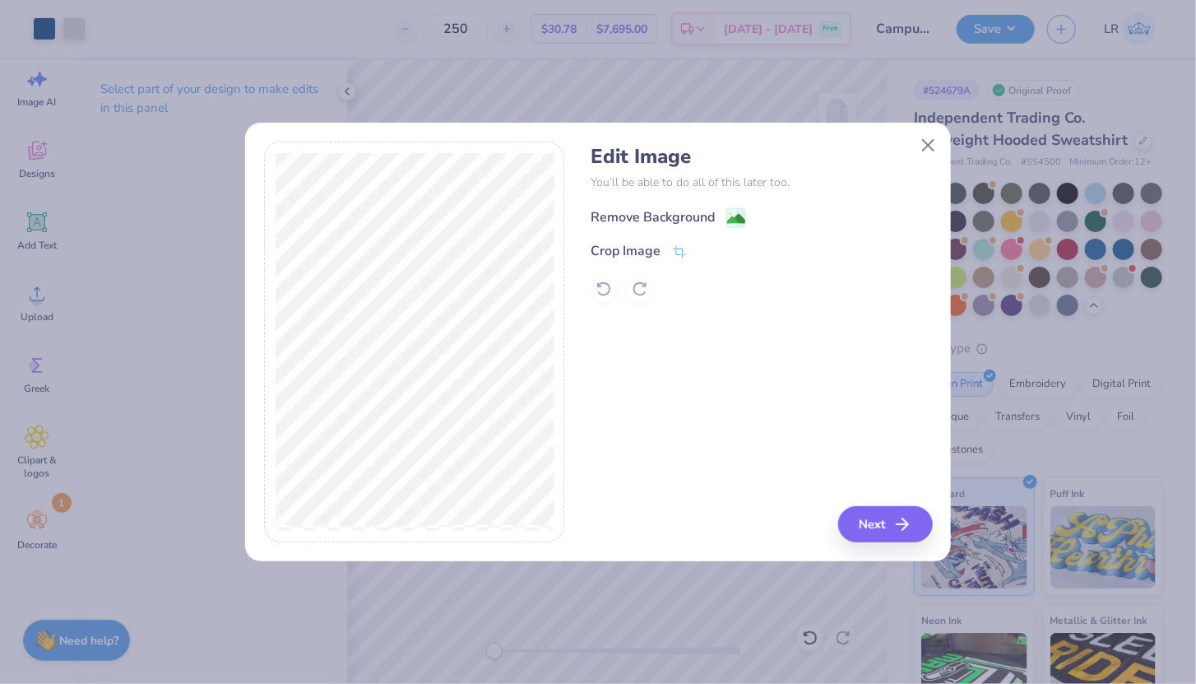
click at [659, 216] on div "Remove Background" at bounding box center [653, 217] width 124 height 20
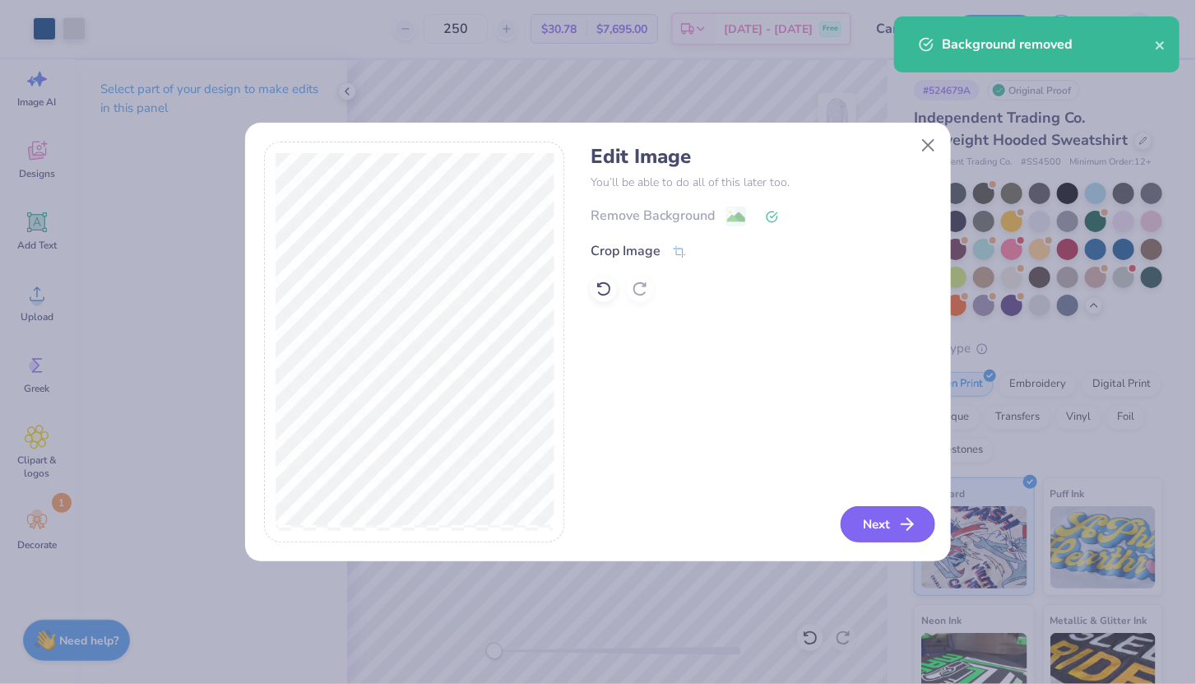
click at [898, 522] on icon "button" at bounding box center [908, 524] width 20 height 20
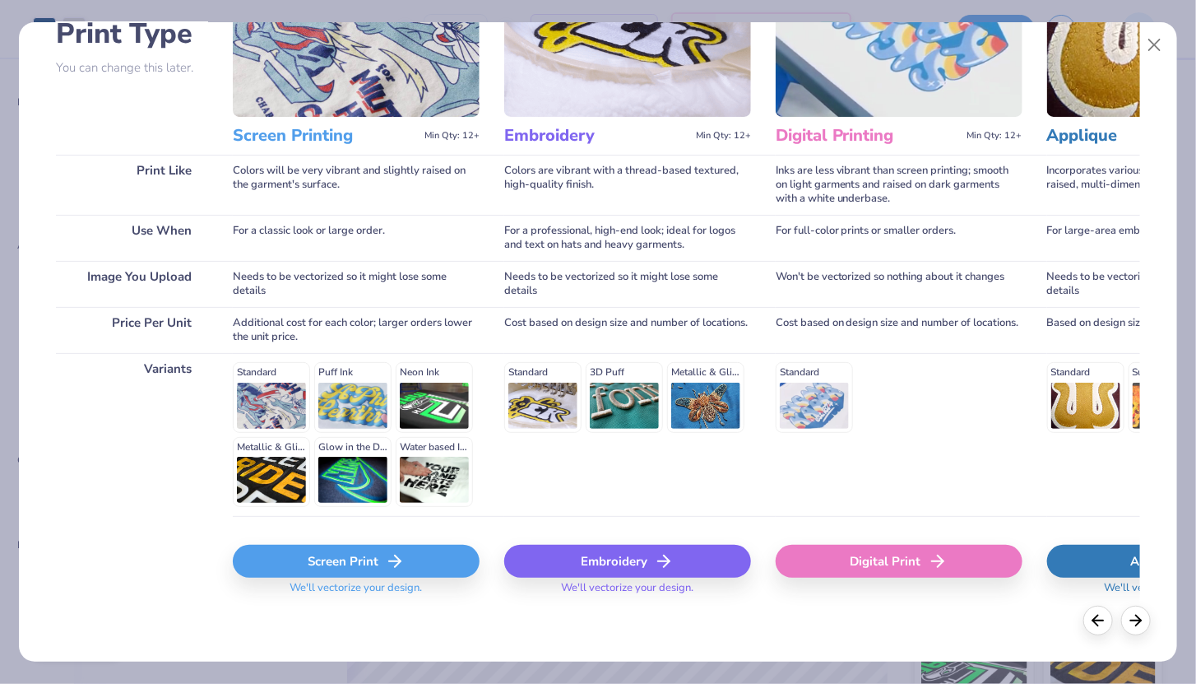
click at [349, 565] on div "Screen Print" at bounding box center [356, 561] width 247 height 33
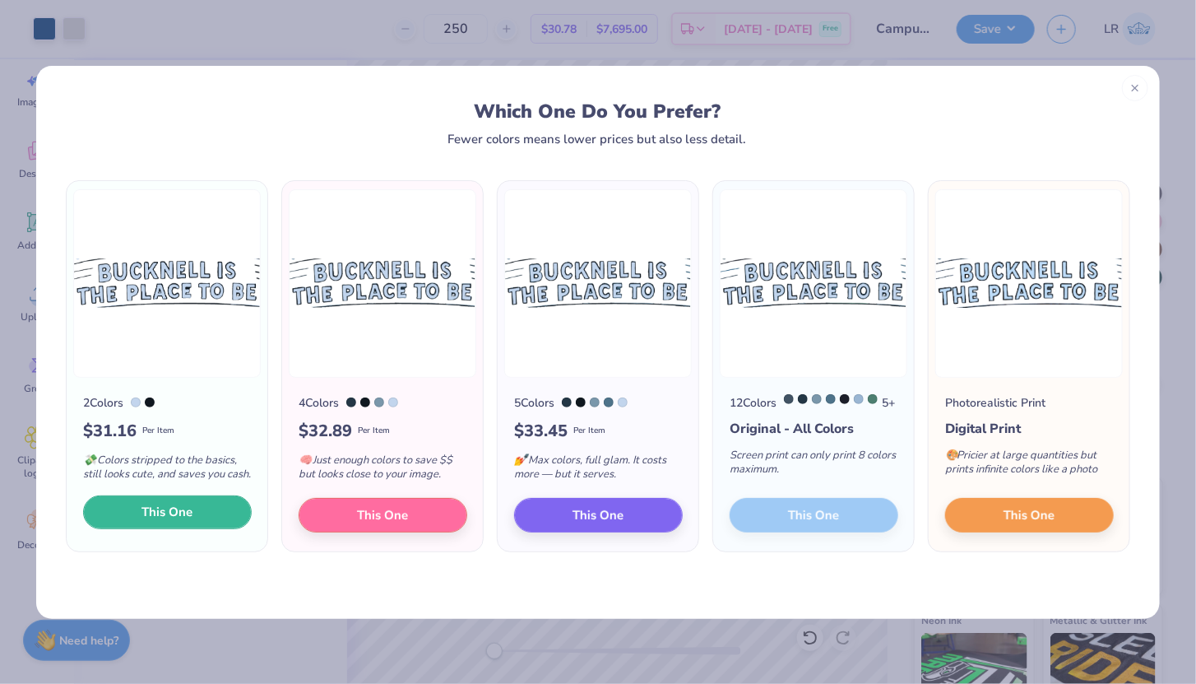
click at [146, 524] on button "This One" at bounding box center [167, 512] width 169 height 35
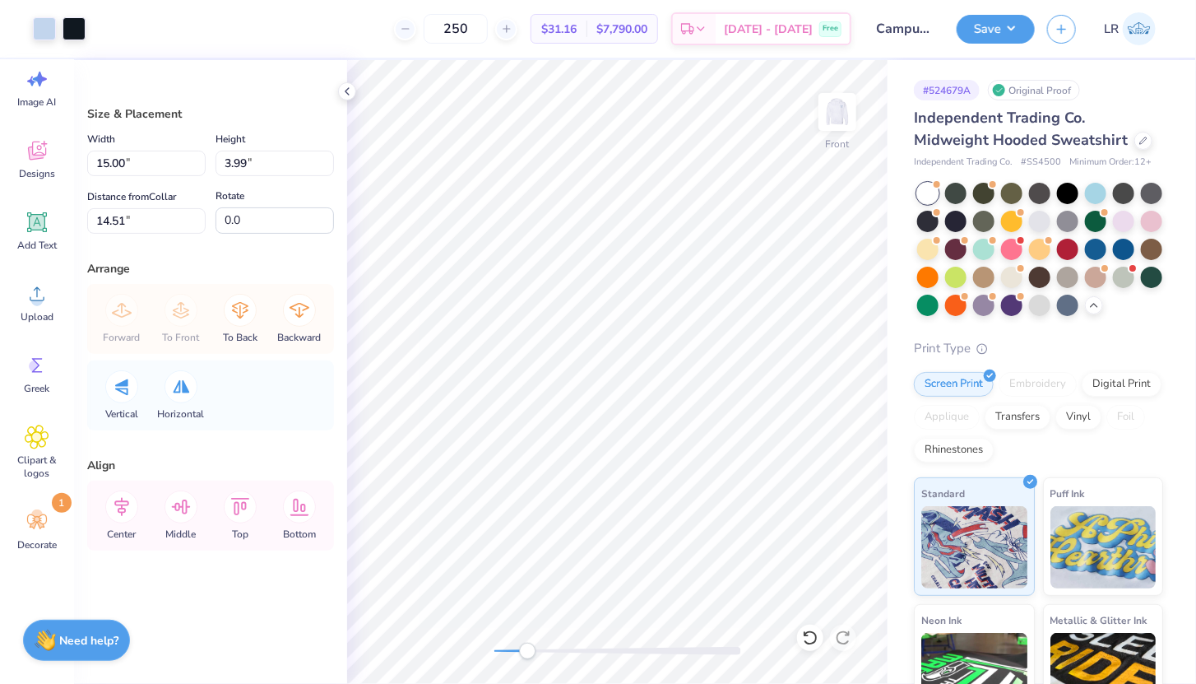
drag, startPoint x: 495, startPoint y: 652, endPoint x: 527, endPoint y: 650, distance: 32.1
click at [527, 650] on div "Accessibility label" at bounding box center [527, 651] width 16 height 16
click at [70, 26] on div at bounding box center [74, 27] width 23 height 23
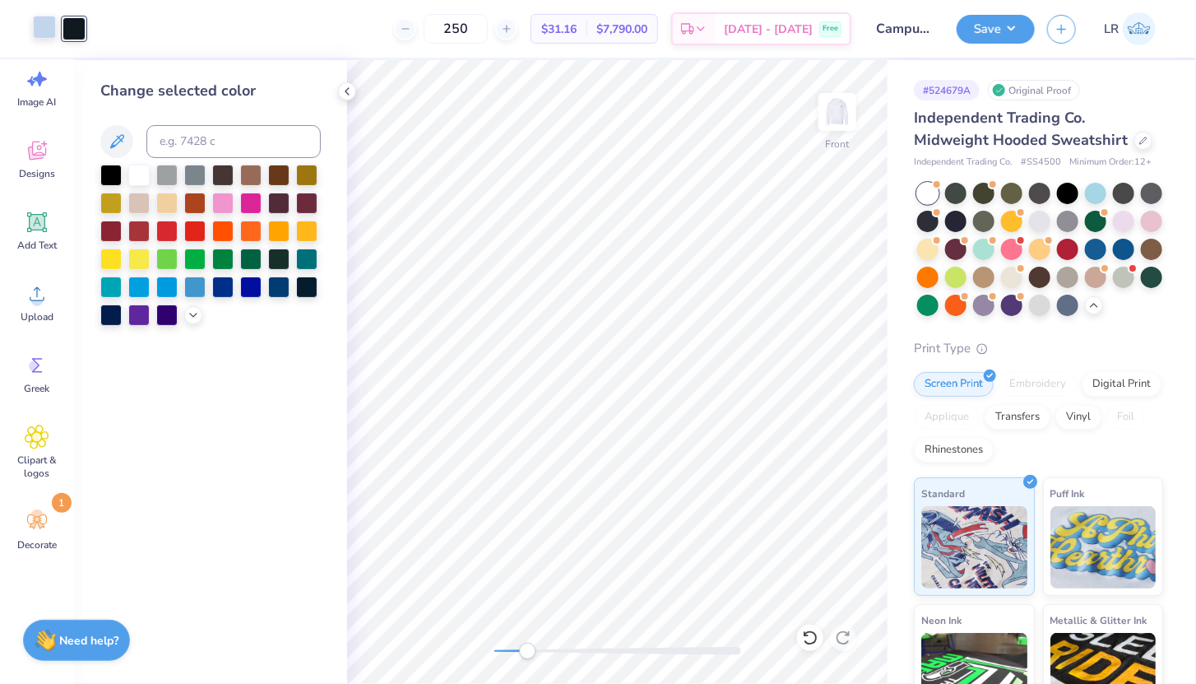
click at [44, 26] on div at bounding box center [44, 27] width 23 height 23
click at [272, 288] on div at bounding box center [278, 285] width 21 height 21
click at [224, 292] on div at bounding box center [222, 285] width 21 height 21
click at [283, 290] on div at bounding box center [278, 285] width 21 height 21
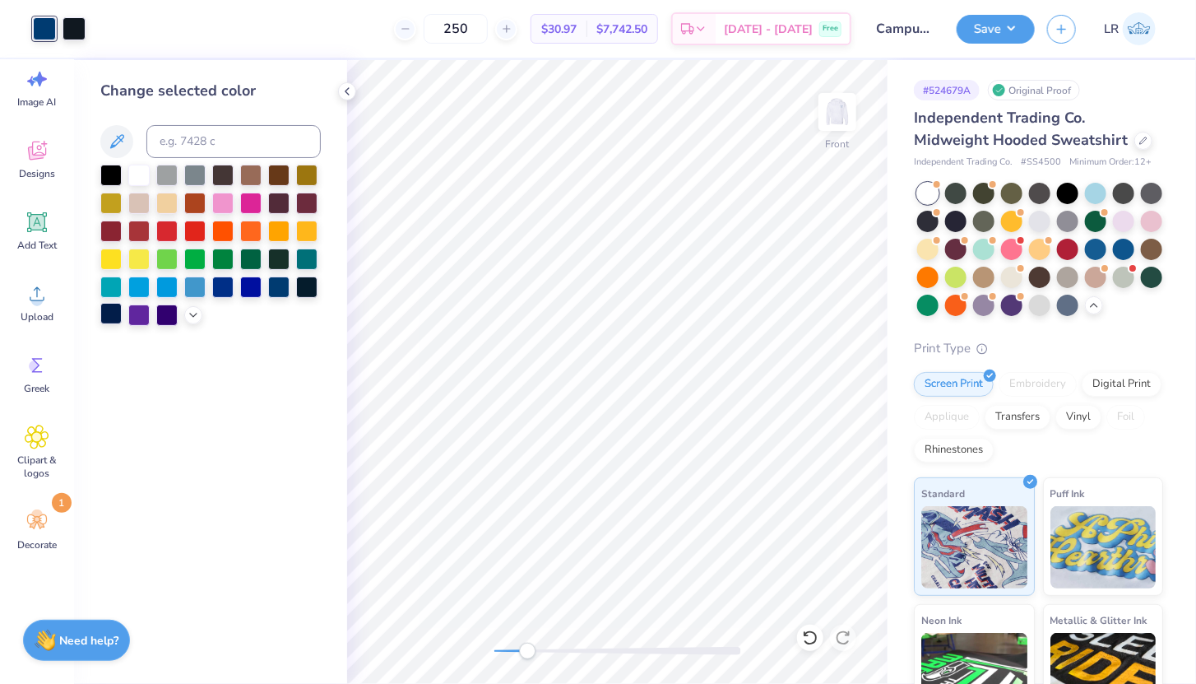
click at [108, 315] on div at bounding box center [110, 313] width 21 height 21
click at [250, 235] on div at bounding box center [250, 229] width 21 height 21
click at [603, 659] on div "Front" at bounding box center [617, 372] width 541 height 624
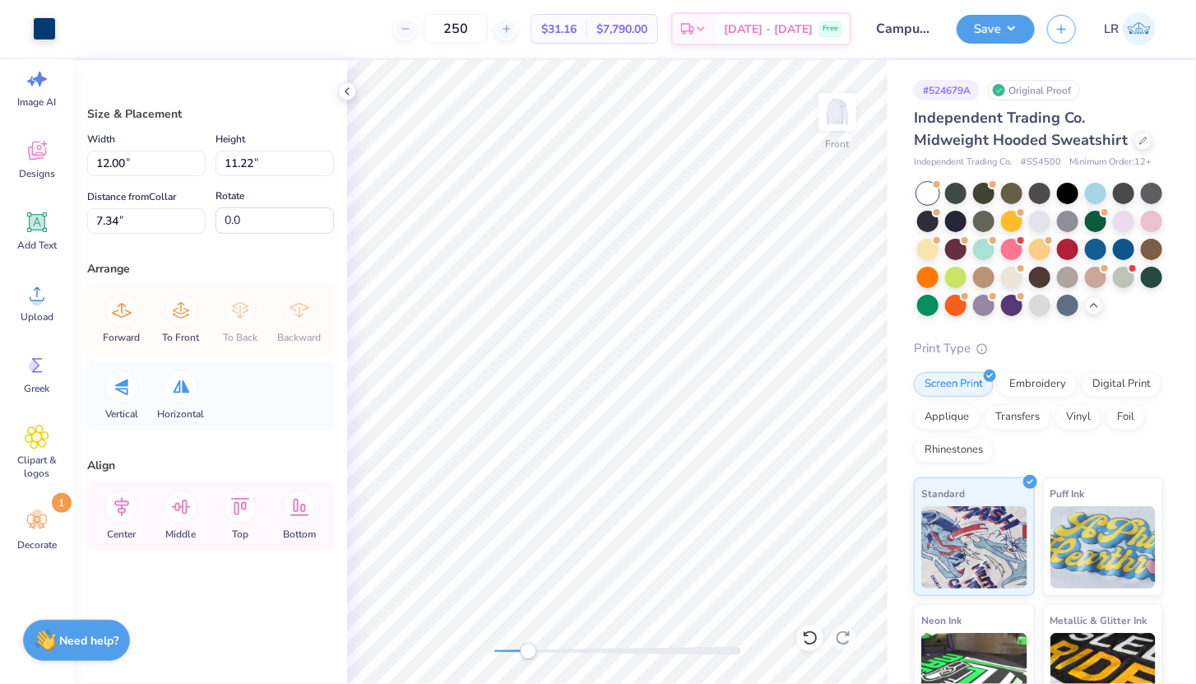
click at [528, 648] on div at bounding box center [617, 651] width 247 height 8
click at [42, 26] on div at bounding box center [44, 27] width 23 height 23
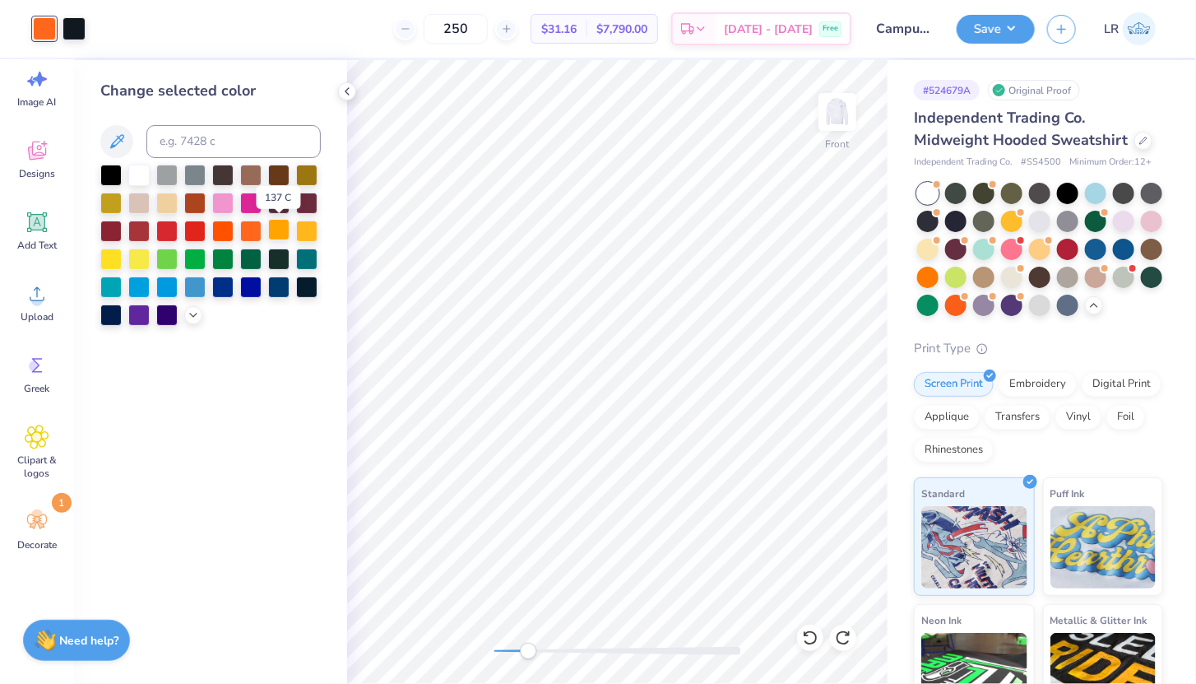
click at [282, 230] on div at bounding box center [278, 229] width 21 height 21
click at [194, 309] on icon at bounding box center [193, 313] width 13 height 13
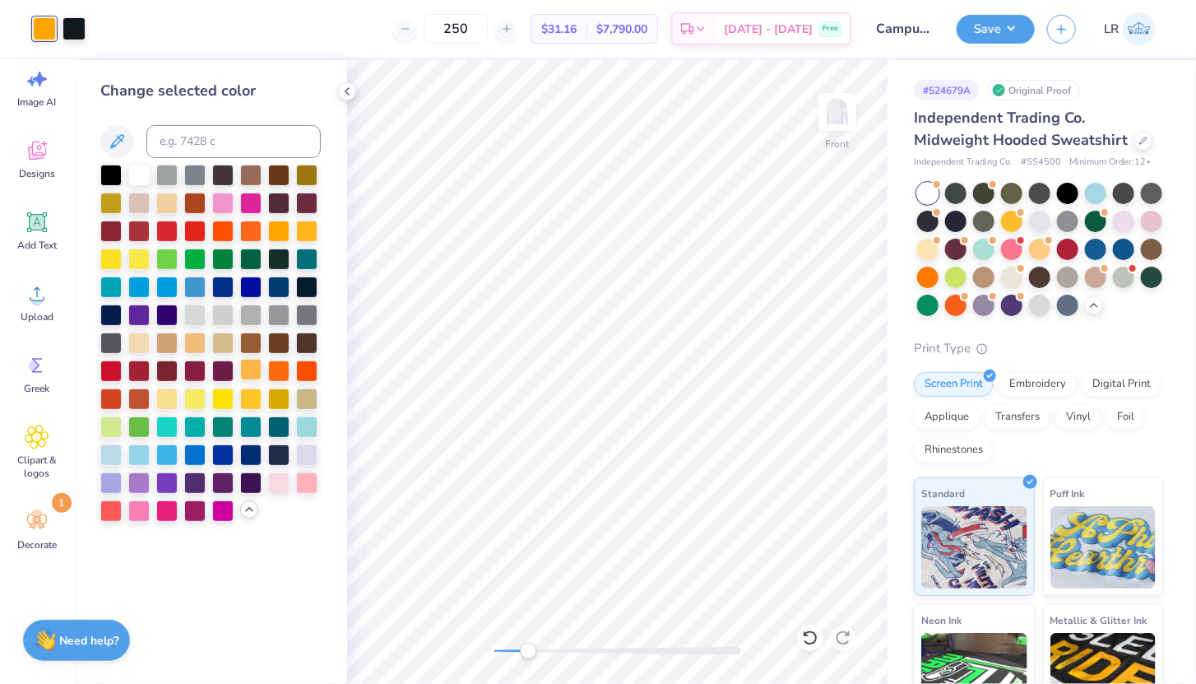
click at [254, 369] on div at bounding box center [250, 369] width 21 height 21
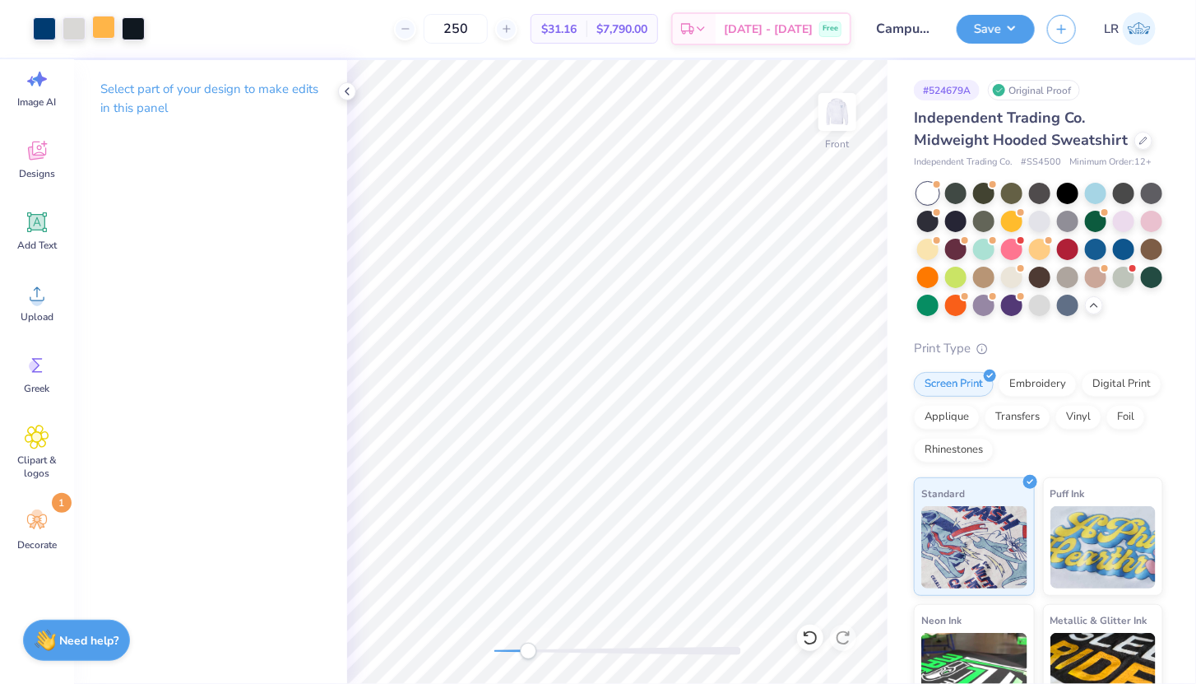
click at [103, 29] on div at bounding box center [103, 27] width 23 height 23
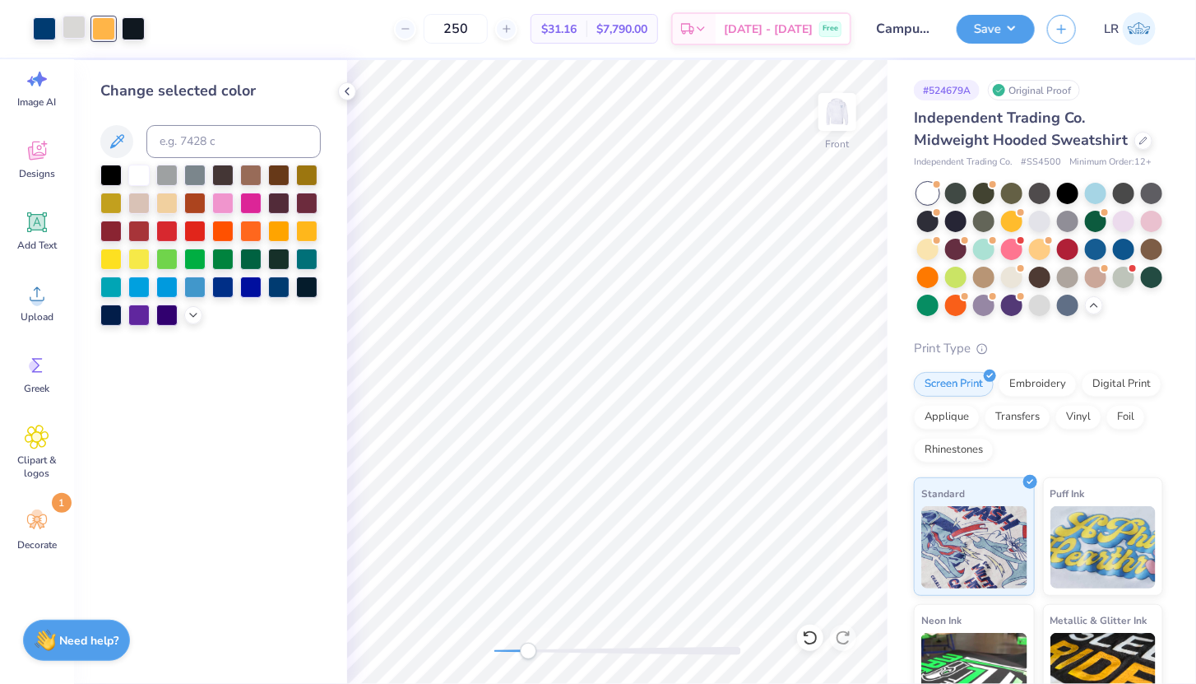
click at [78, 23] on div at bounding box center [74, 27] width 23 height 23
click at [280, 287] on div at bounding box center [278, 285] width 21 height 21
click at [277, 287] on div at bounding box center [278, 285] width 21 height 21
click at [72, 32] on div at bounding box center [74, 27] width 23 height 23
click at [72, 32] on div at bounding box center [74, 28] width 23 height 23
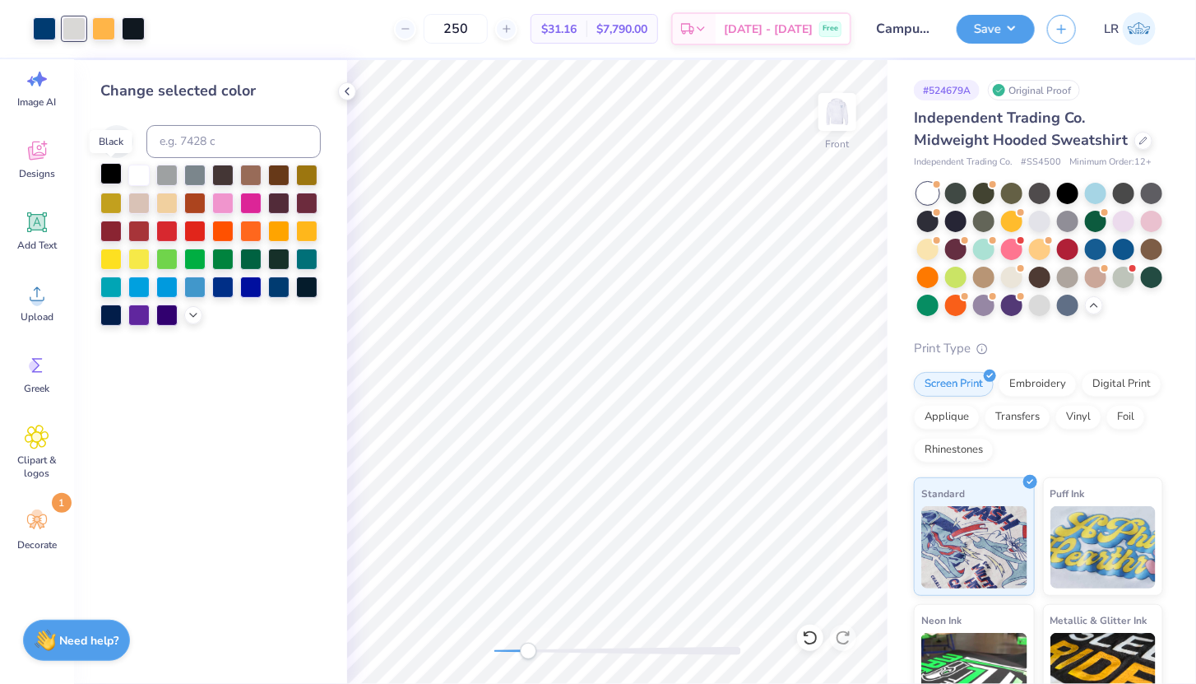
click at [115, 172] on div at bounding box center [110, 173] width 21 height 21
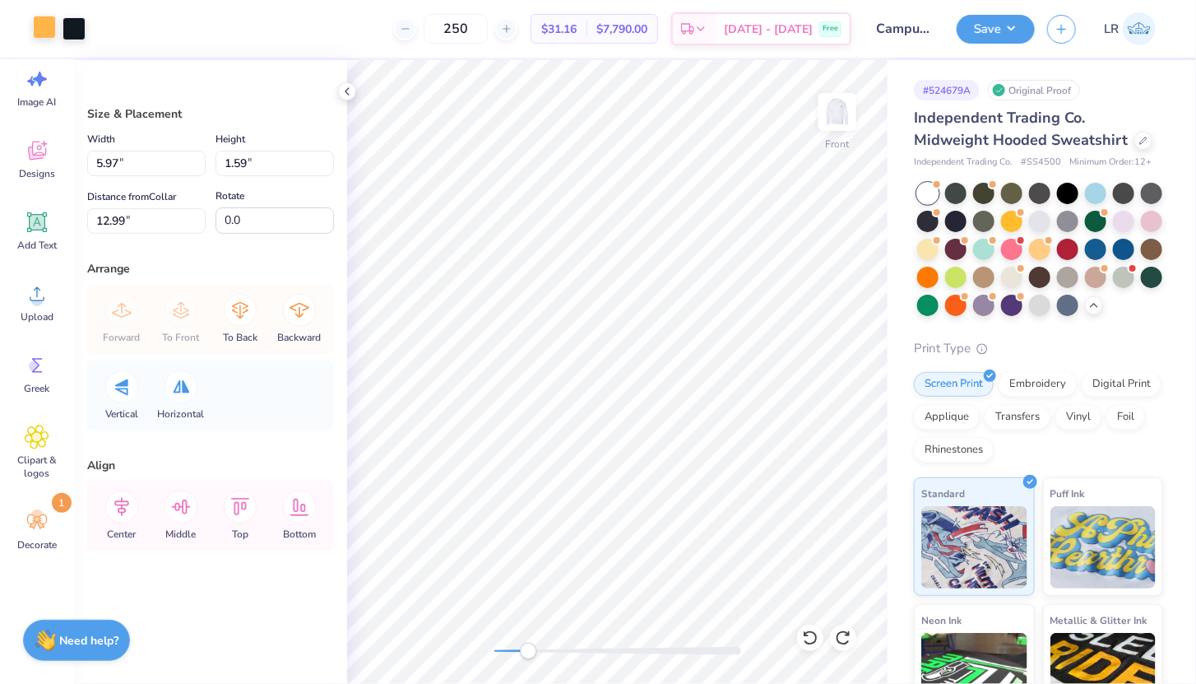
click at [52, 30] on div at bounding box center [44, 27] width 23 height 23
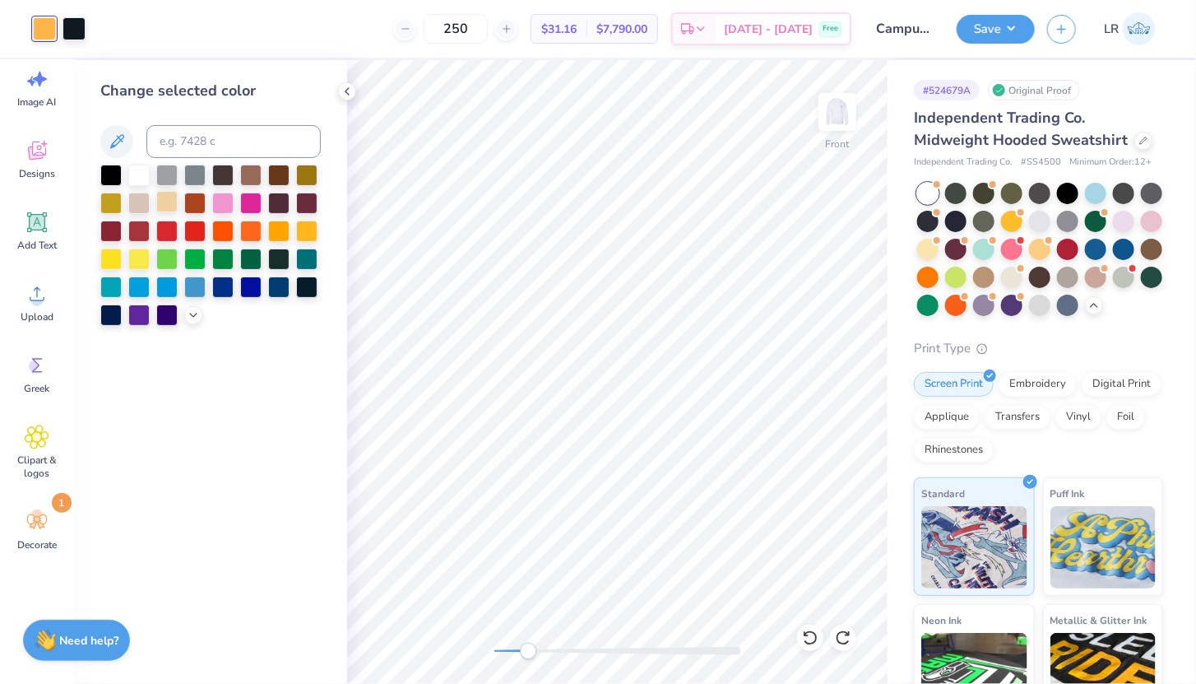
click at [166, 196] on div at bounding box center [166, 201] width 21 height 21
click at [299, 289] on div at bounding box center [306, 285] width 21 height 21
click at [304, 227] on div at bounding box center [306, 229] width 21 height 21
click at [244, 224] on div at bounding box center [250, 229] width 21 height 21
click at [291, 587] on div "Change selected color" at bounding box center [210, 372] width 273 height 624
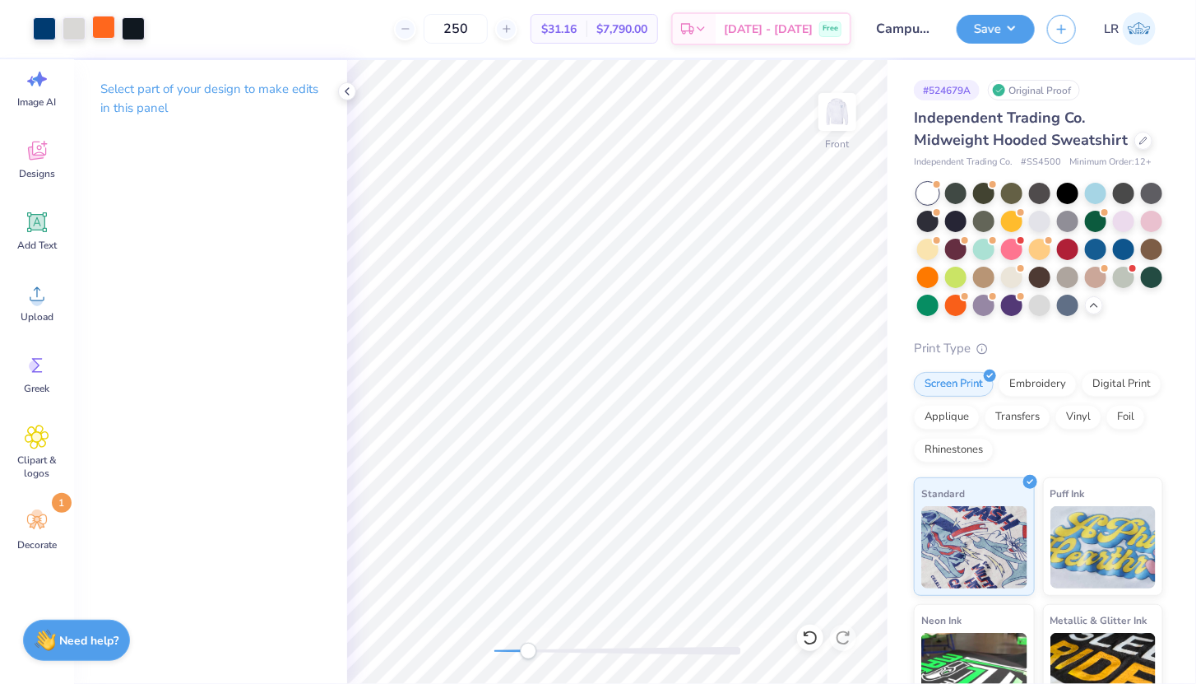
click at [95, 24] on div at bounding box center [103, 27] width 23 height 23
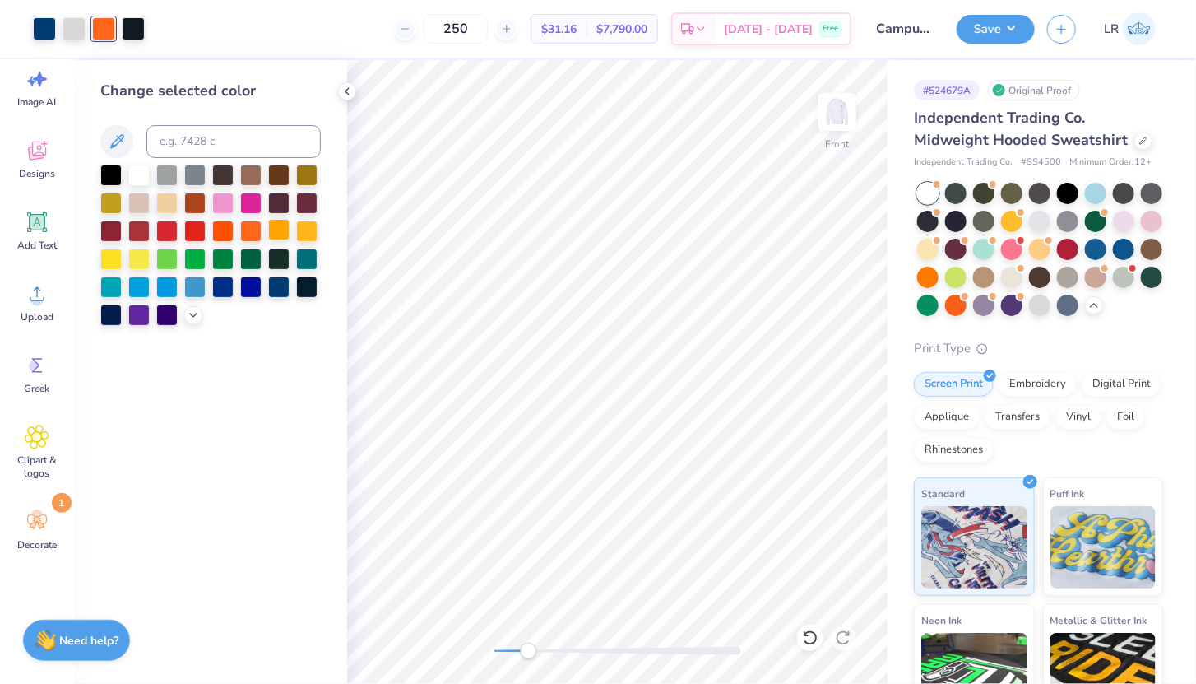
click at [276, 233] on div at bounding box center [278, 229] width 21 height 21
click at [309, 237] on div at bounding box center [306, 229] width 21 height 21
click at [166, 230] on div at bounding box center [166, 229] width 21 height 21
click at [244, 231] on div at bounding box center [250, 229] width 21 height 21
click at [218, 232] on div at bounding box center [222, 229] width 21 height 21
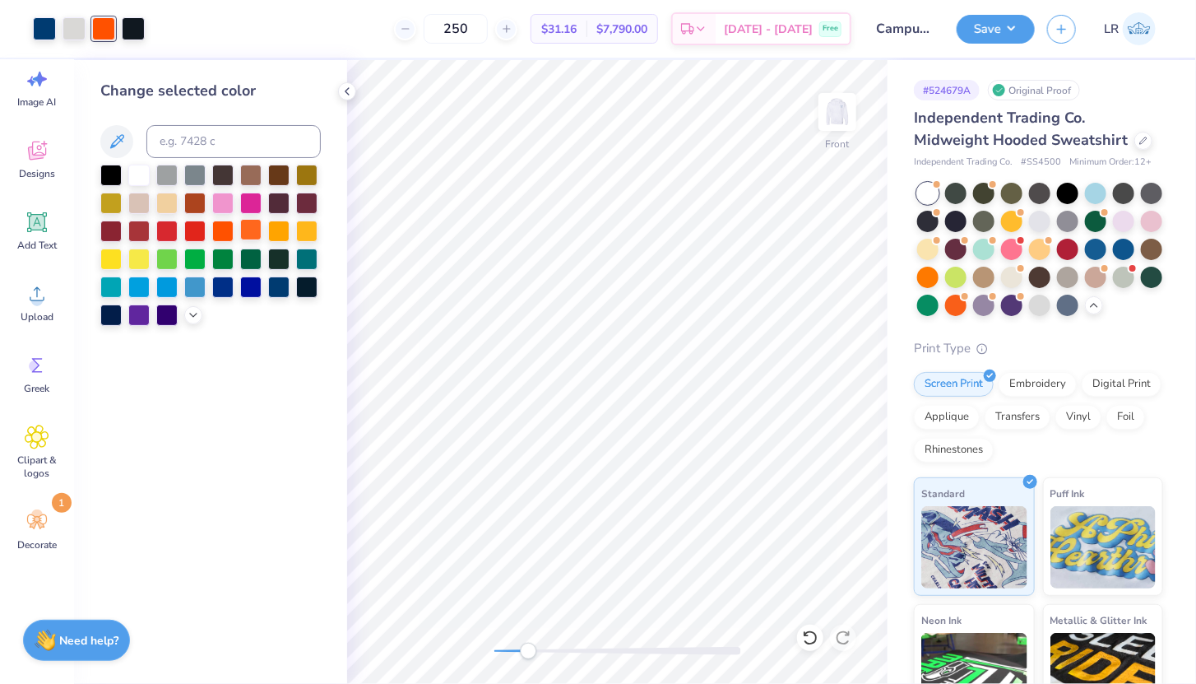
click at [240, 235] on div at bounding box center [250, 229] width 21 height 21
click at [274, 234] on div at bounding box center [278, 229] width 21 height 21
click at [206, 582] on div "Change selected color" at bounding box center [210, 372] width 273 height 624
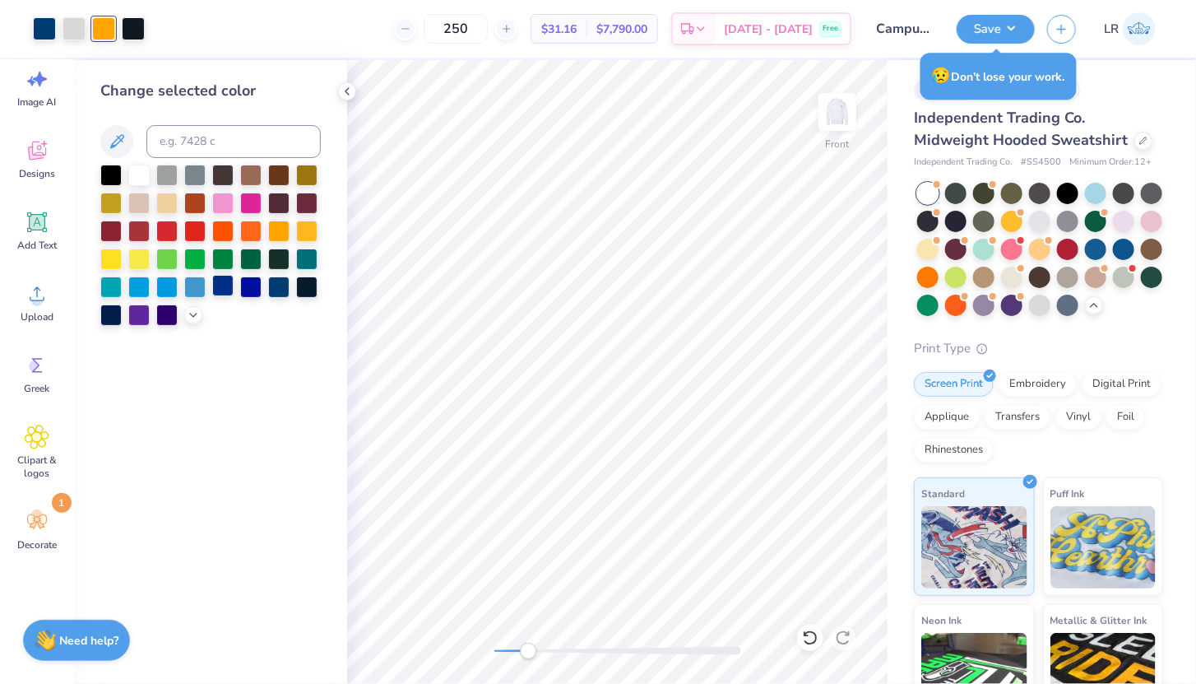
click at [227, 292] on div at bounding box center [222, 285] width 21 height 21
click at [522, 653] on div "Accessibility label" at bounding box center [521, 651] width 16 height 16
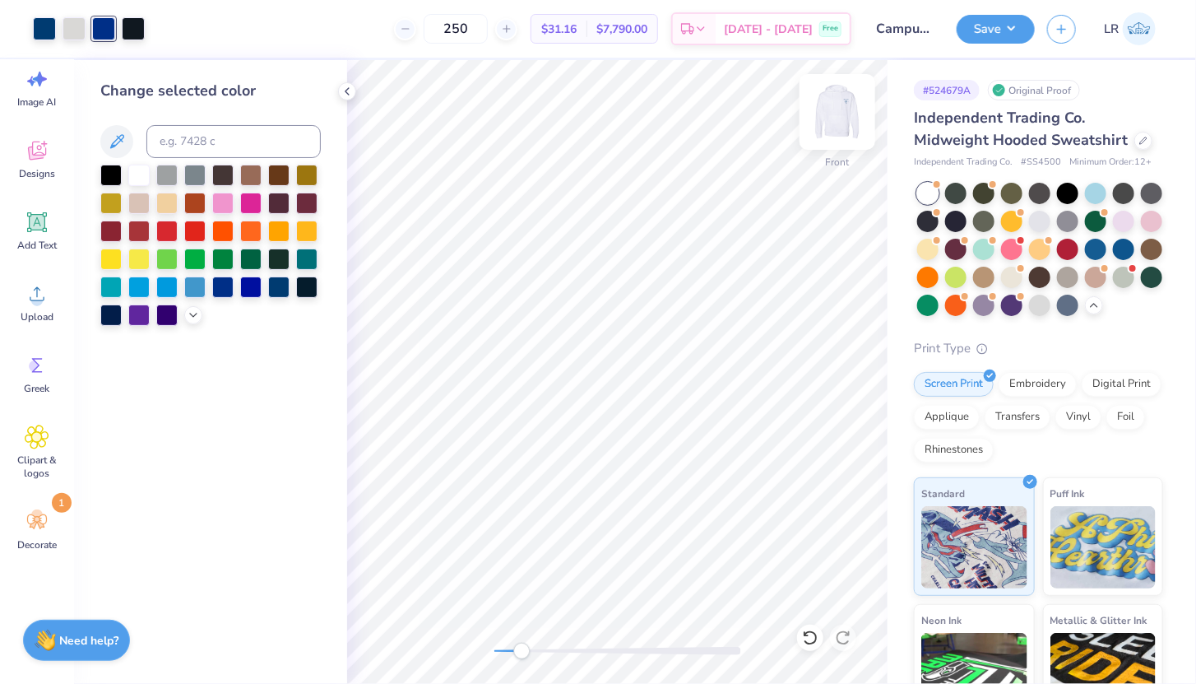
click at [838, 103] on img at bounding box center [838, 112] width 66 height 66
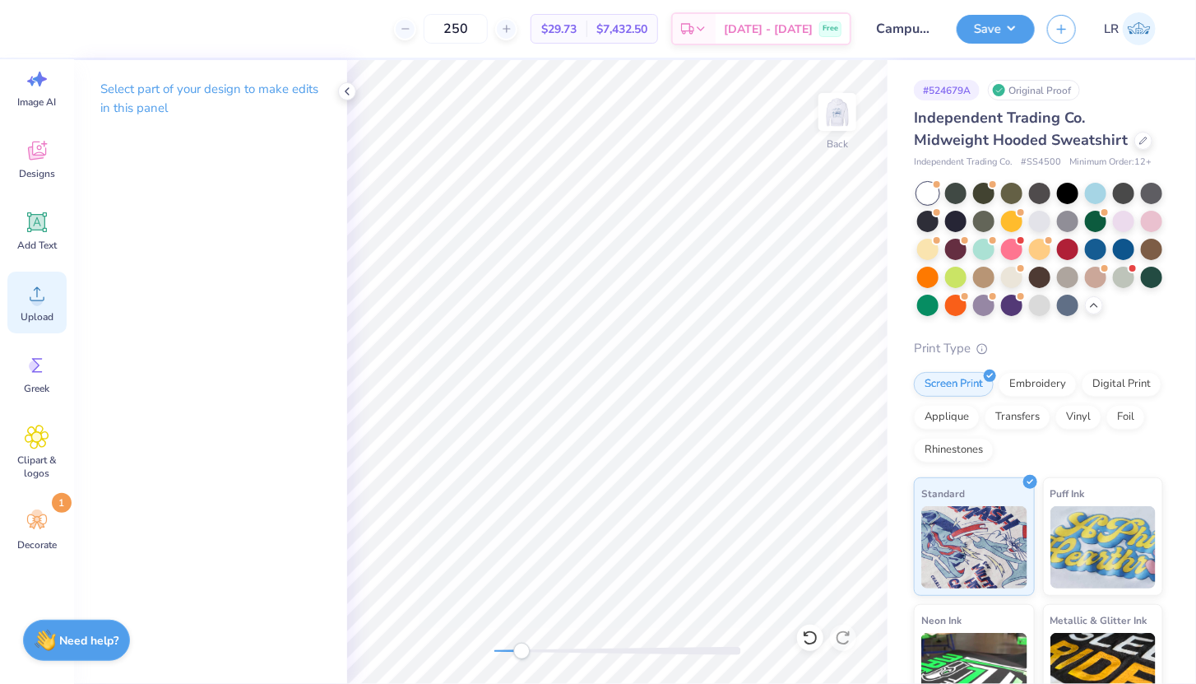
click at [42, 303] on icon at bounding box center [37, 293] width 25 height 25
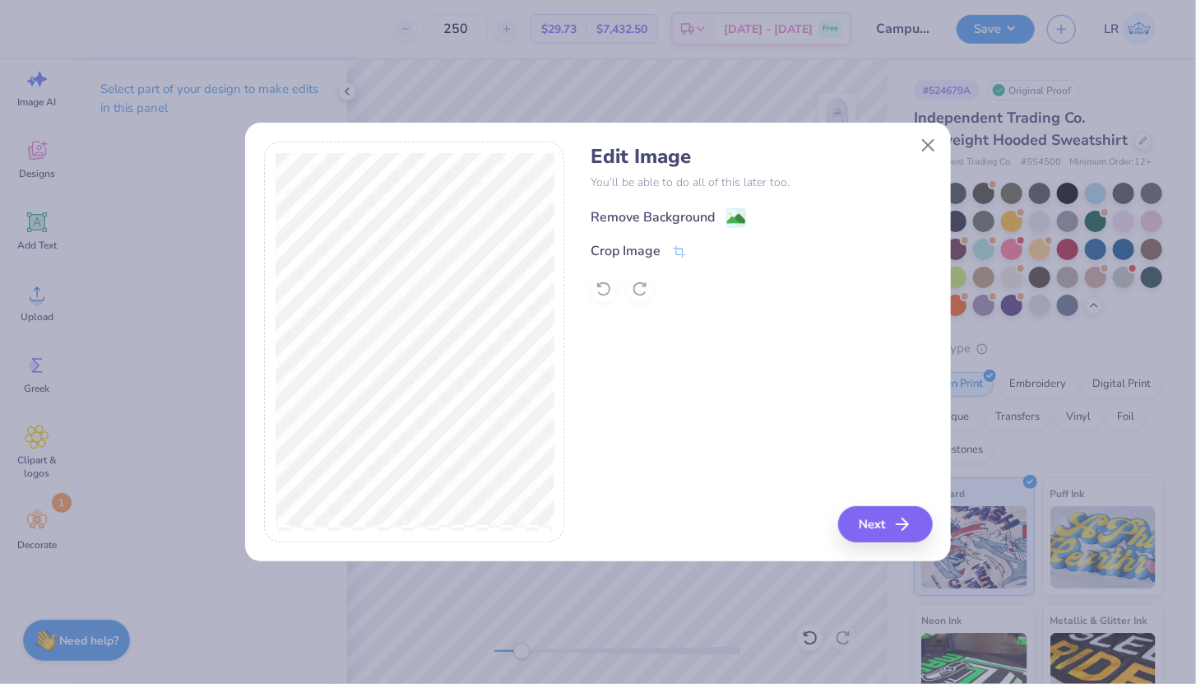
click at [638, 218] on div "Remove Background" at bounding box center [653, 217] width 124 height 20
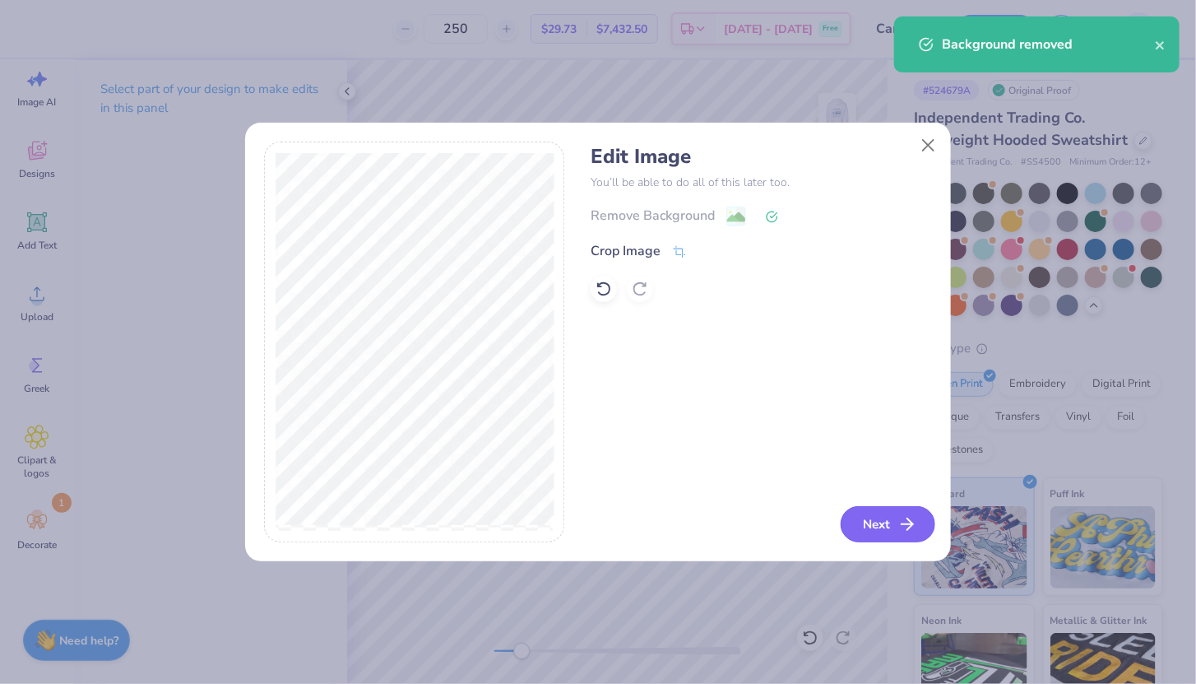
click at [902, 521] on icon "button" at bounding box center [908, 524] width 20 height 20
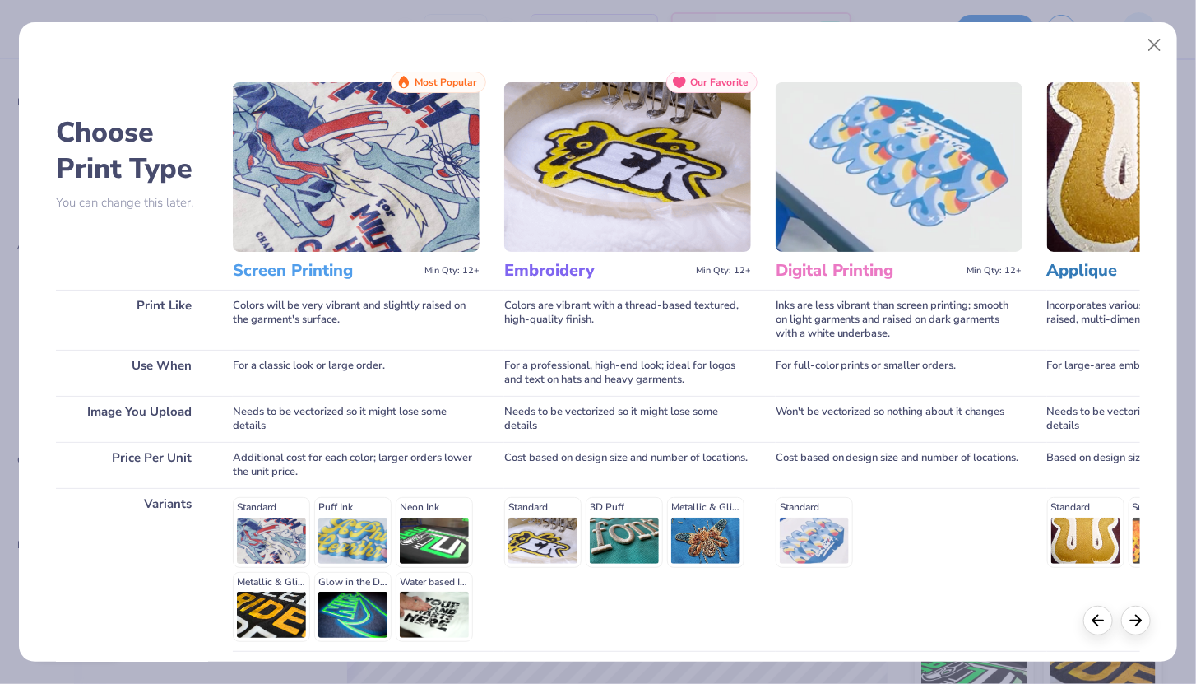
scroll to position [135, 0]
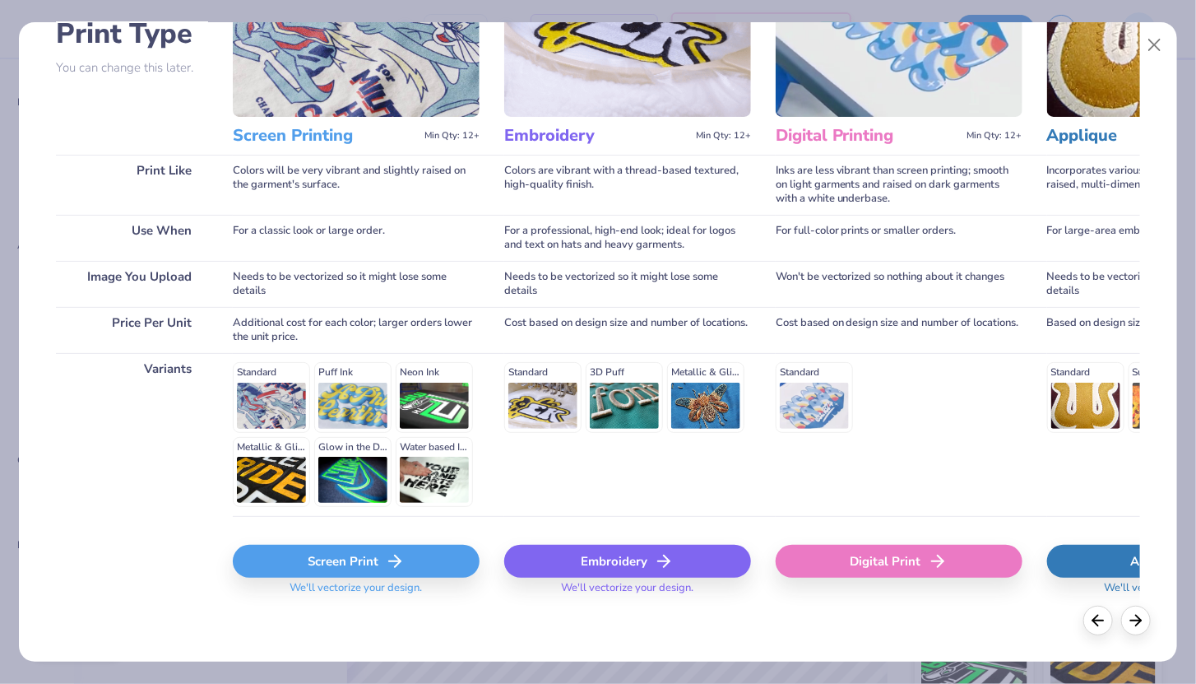
click at [600, 555] on div "Embroidery" at bounding box center [627, 561] width 247 height 33
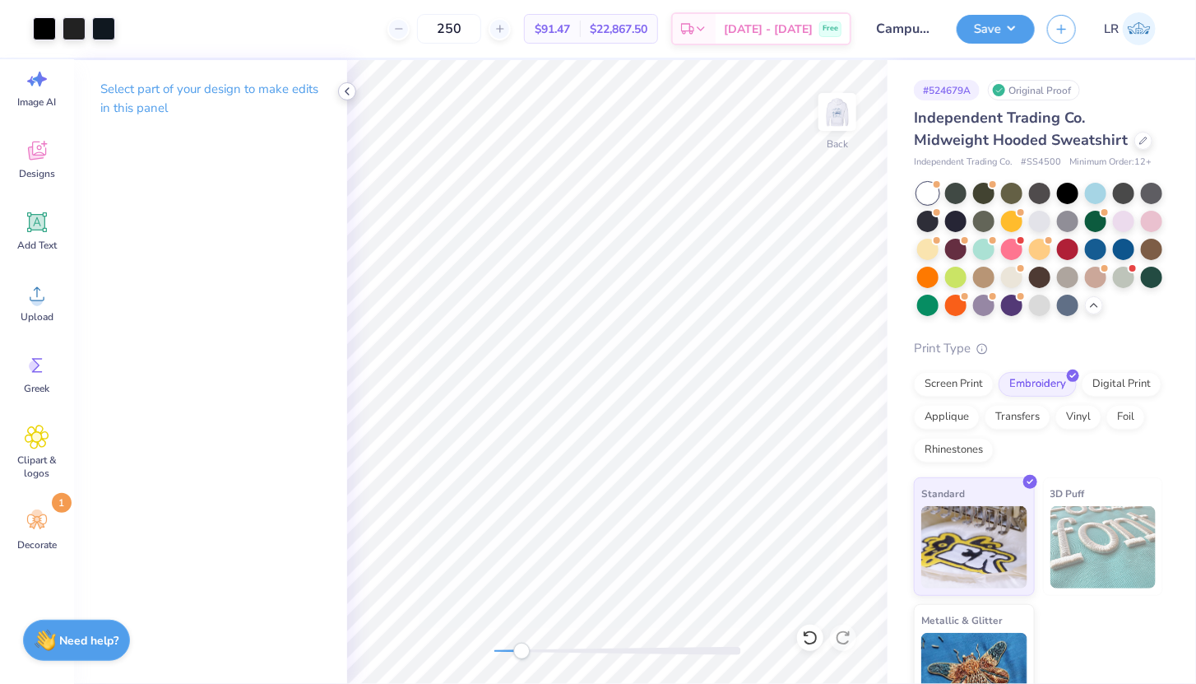
click at [348, 92] on icon at bounding box center [347, 91] width 13 height 13
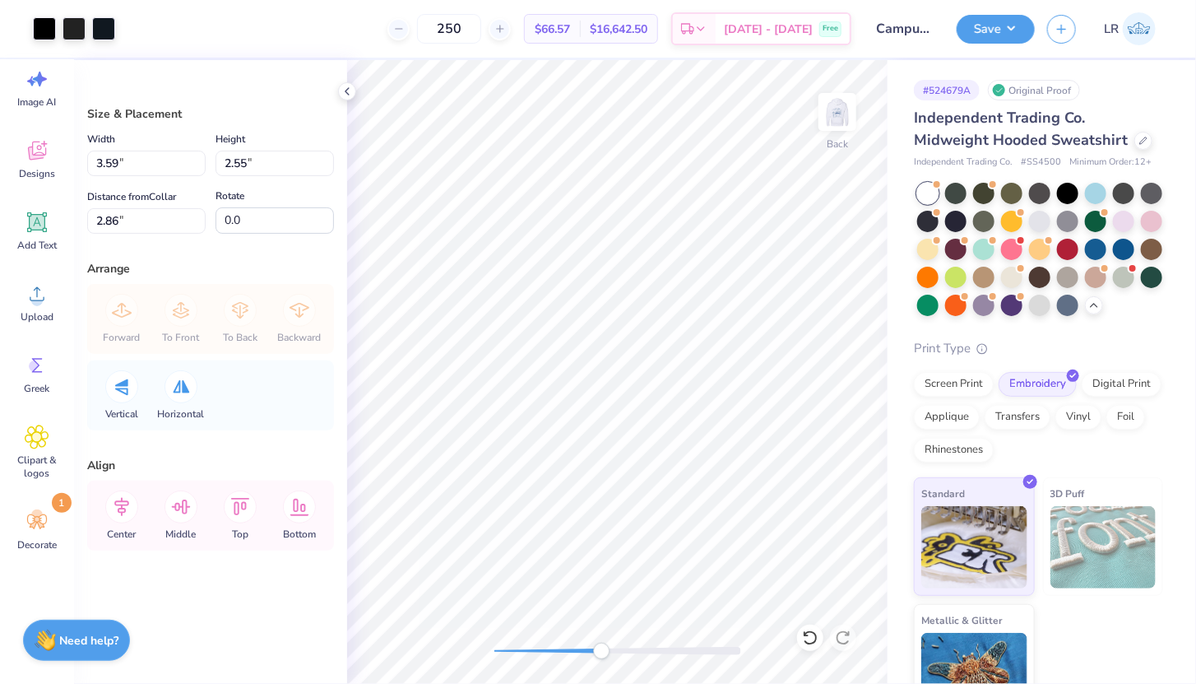
click at [601, 650] on div at bounding box center [617, 651] width 247 height 8
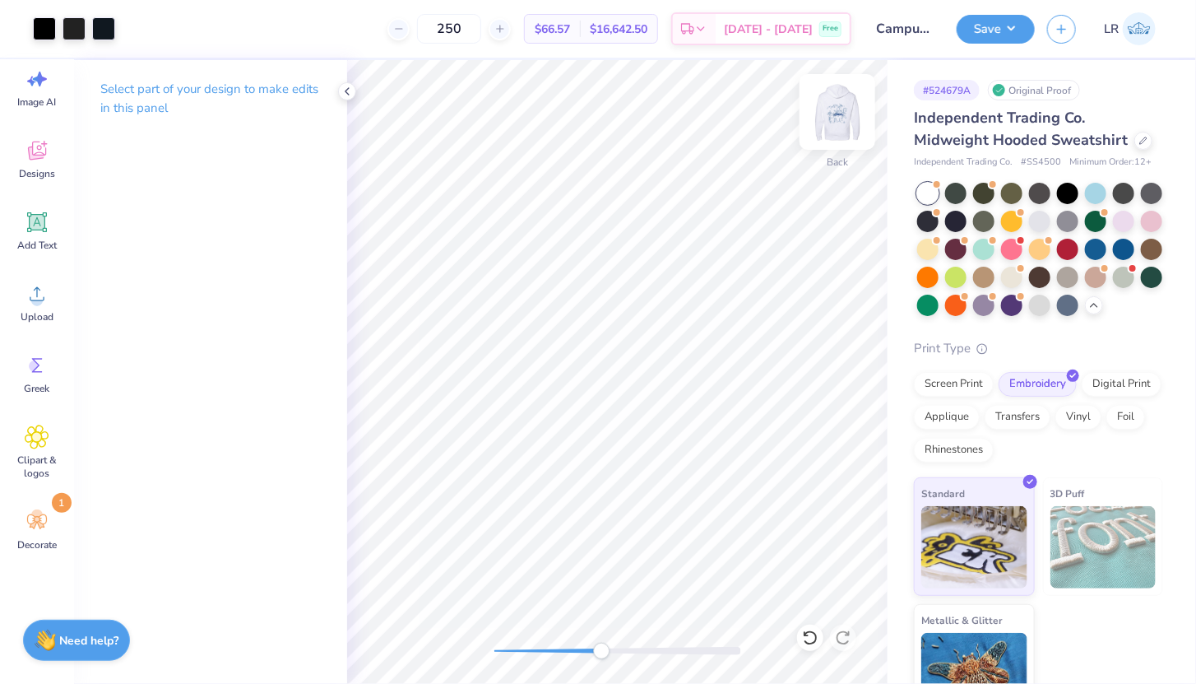
click at [841, 122] on img at bounding box center [838, 112] width 66 height 66
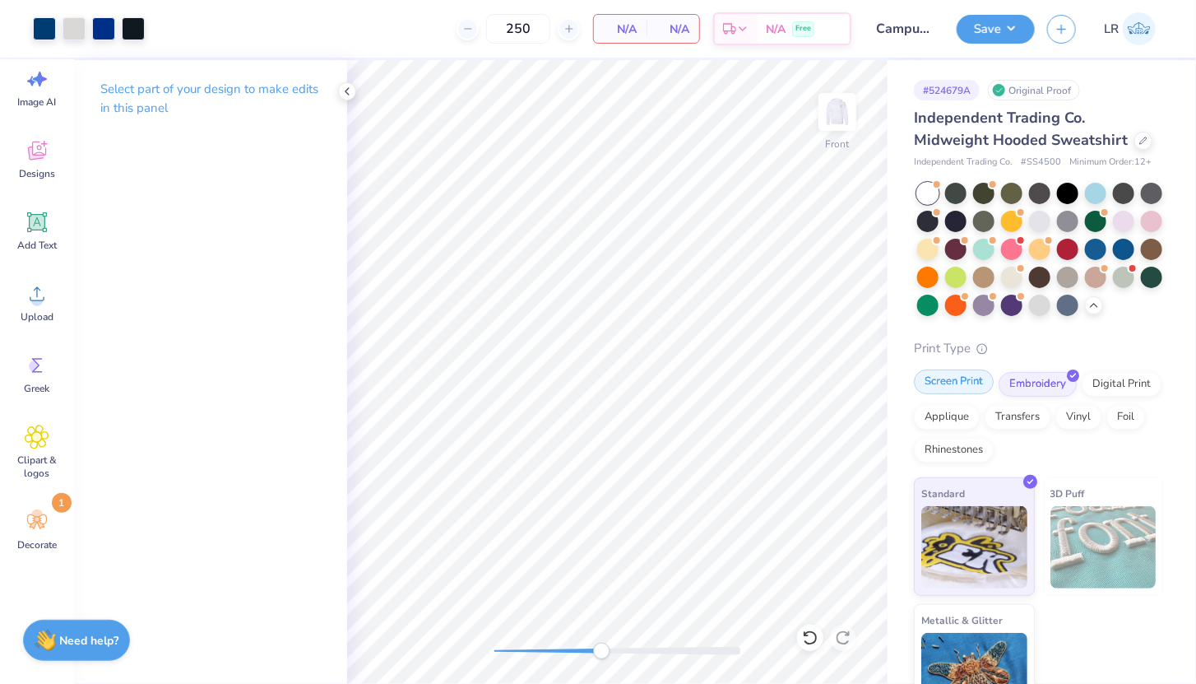
click at [940, 393] on div "Screen Print" at bounding box center [954, 381] width 80 height 25
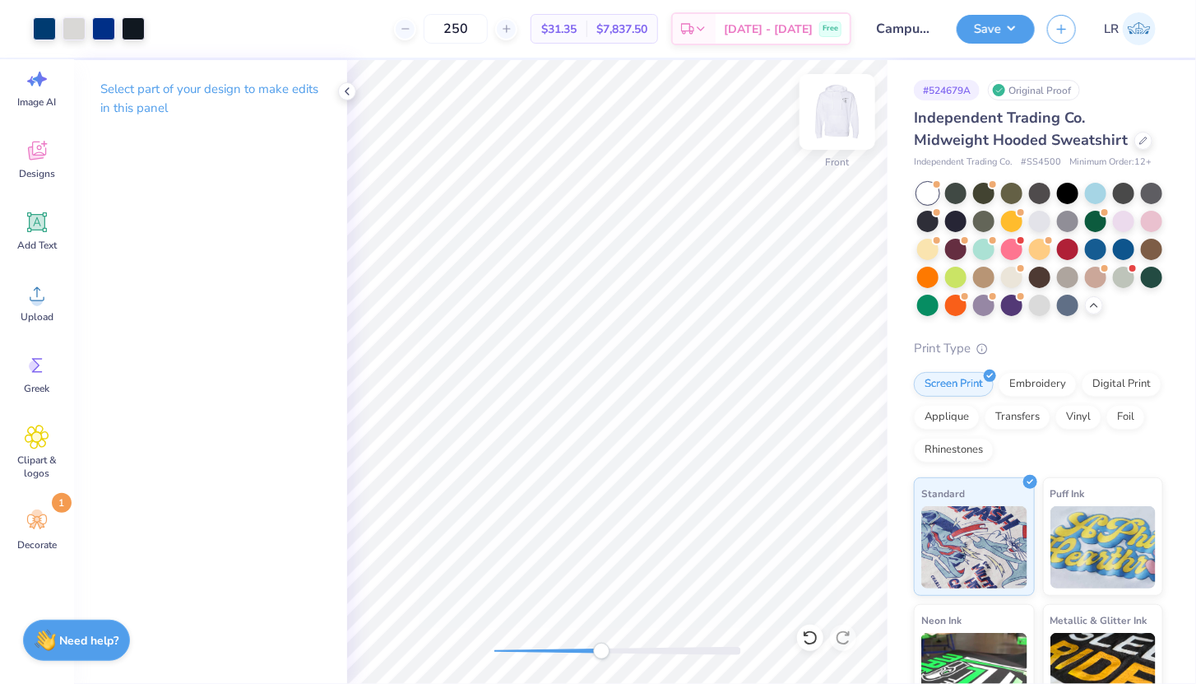
click at [842, 100] on img at bounding box center [838, 112] width 66 height 66
click at [498, 633] on div "Back" at bounding box center [617, 372] width 541 height 624
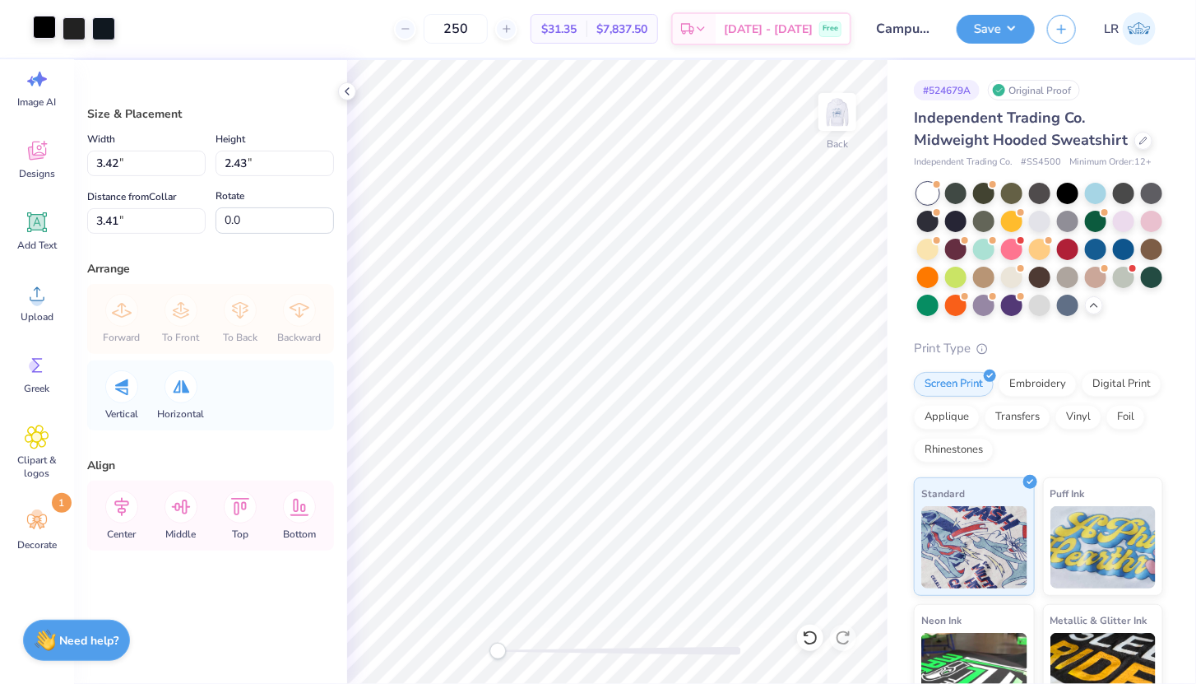
click at [45, 29] on div at bounding box center [44, 27] width 23 height 23
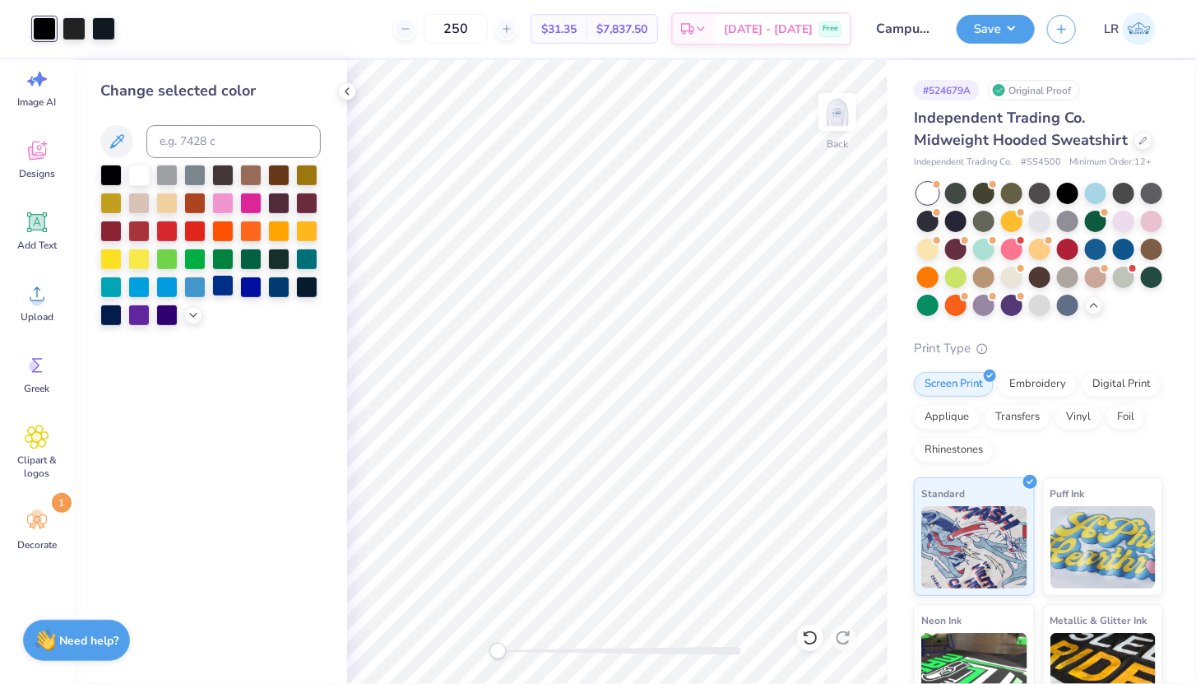
click at [228, 294] on div at bounding box center [222, 285] width 21 height 21
click at [276, 289] on div at bounding box center [278, 285] width 21 height 21
click at [71, 35] on div at bounding box center [74, 27] width 23 height 23
click at [281, 289] on div at bounding box center [278, 285] width 21 height 21
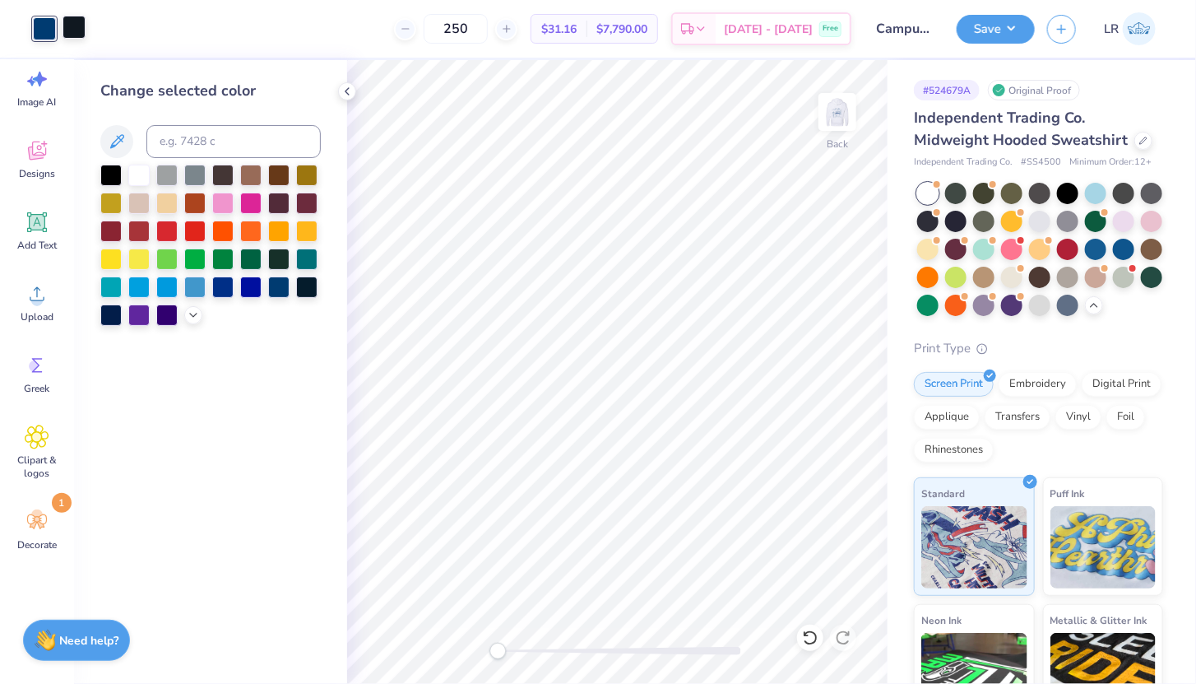
click at [79, 29] on div at bounding box center [74, 27] width 23 height 23
click at [277, 281] on div at bounding box center [278, 285] width 21 height 21
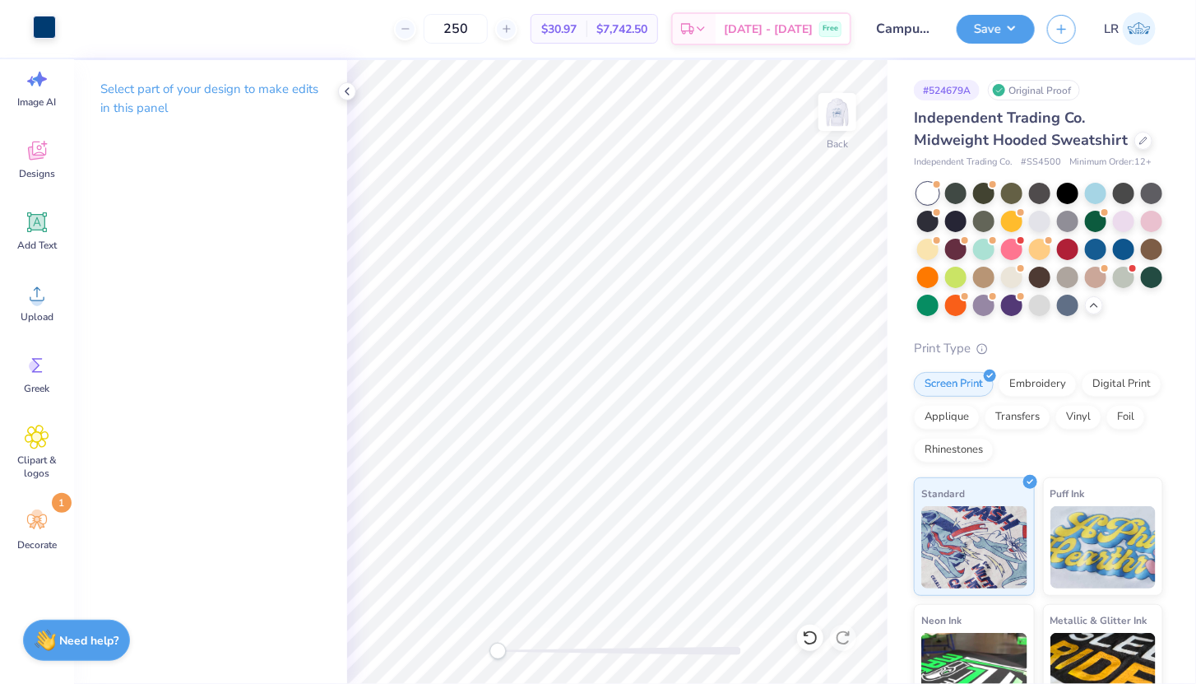
click at [45, 27] on div at bounding box center [44, 27] width 23 height 23
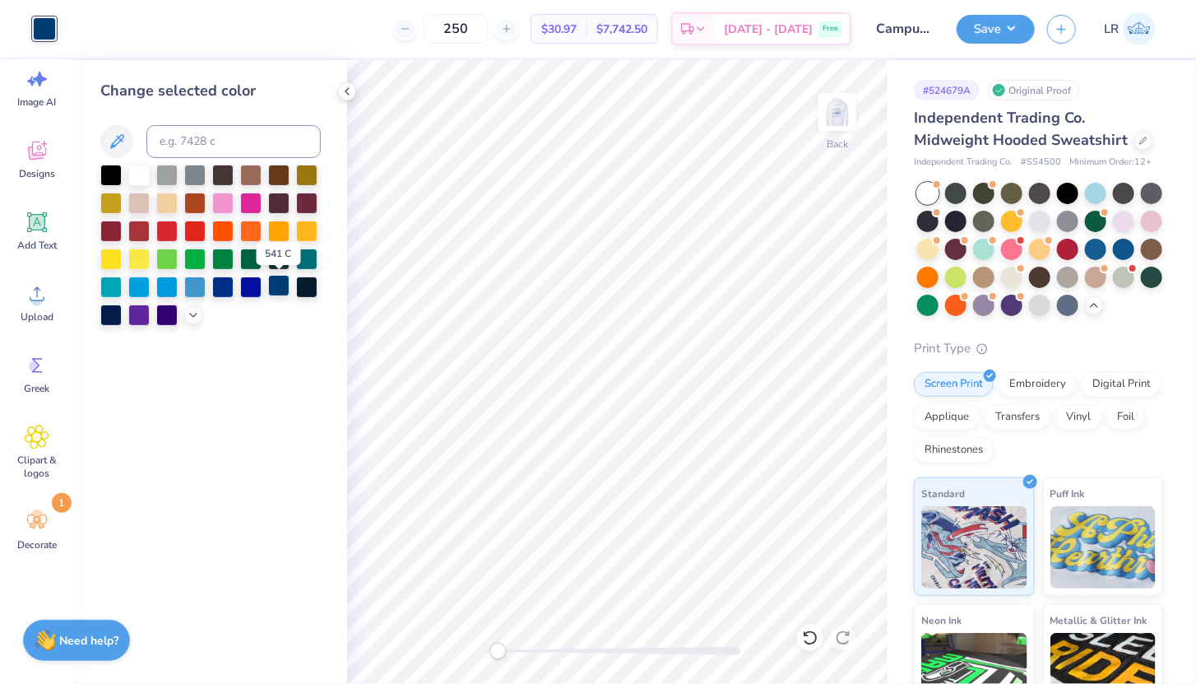
click at [271, 291] on div at bounding box center [278, 285] width 21 height 21
click at [222, 294] on div at bounding box center [222, 285] width 21 height 21
click at [845, 114] on img at bounding box center [838, 112] width 66 height 66
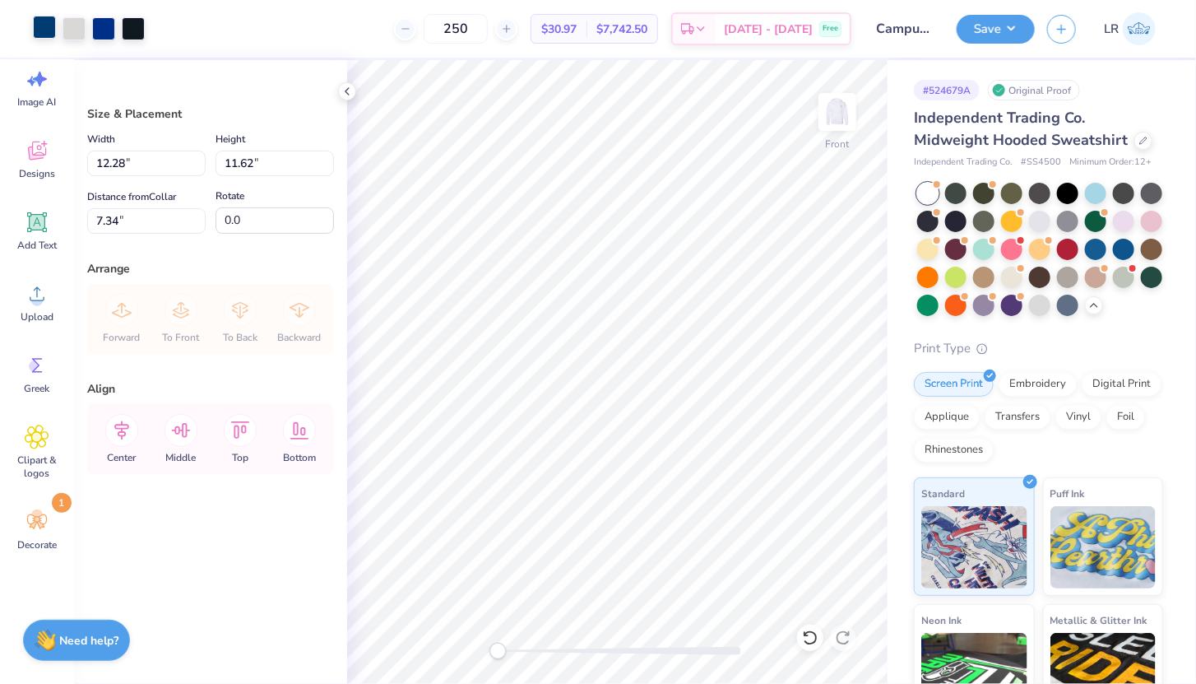
click at [47, 29] on div at bounding box center [44, 27] width 23 height 23
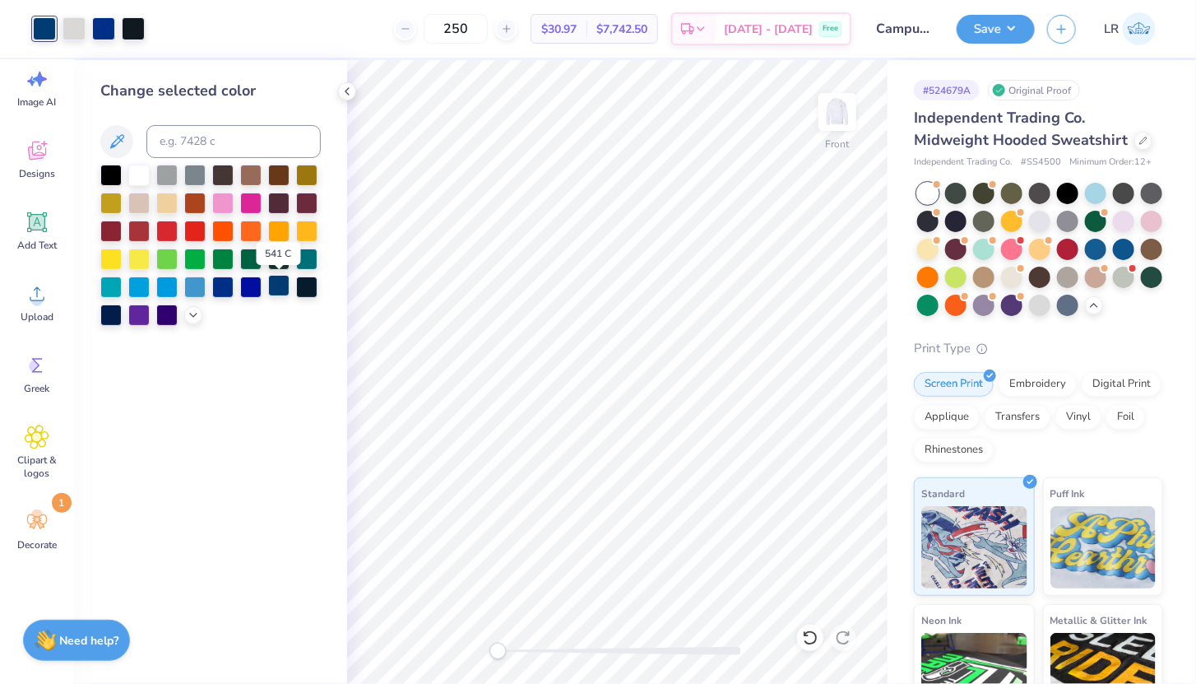
click at [282, 288] on div at bounding box center [278, 285] width 21 height 21
click at [223, 290] on div at bounding box center [222, 285] width 21 height 21
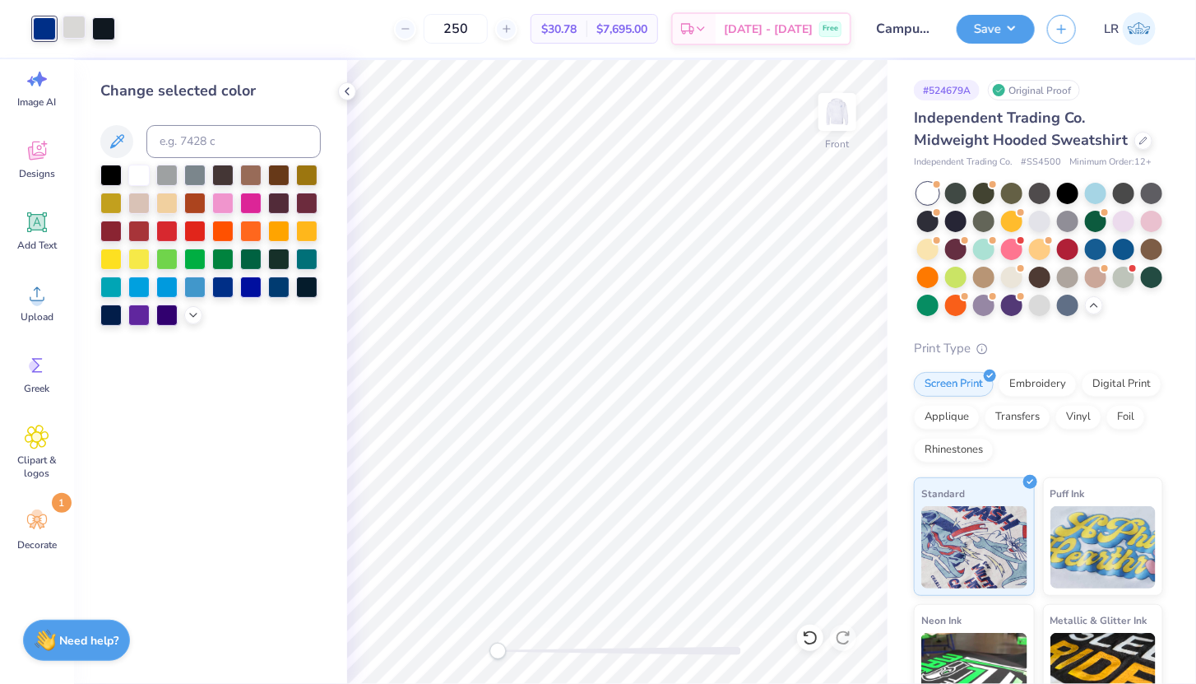
click at [77, 28] on div at bounding box center [74, 27] width 23 height 23
click at [225, 290] on div at bounding box center [222, 285] width 21 height 21
click at [109, 44] on div "Art colors" at bounding box center [57, 29] width 115 height 58
click at [109, 20] on div at bounding box center [103, 27] width 23 height 23
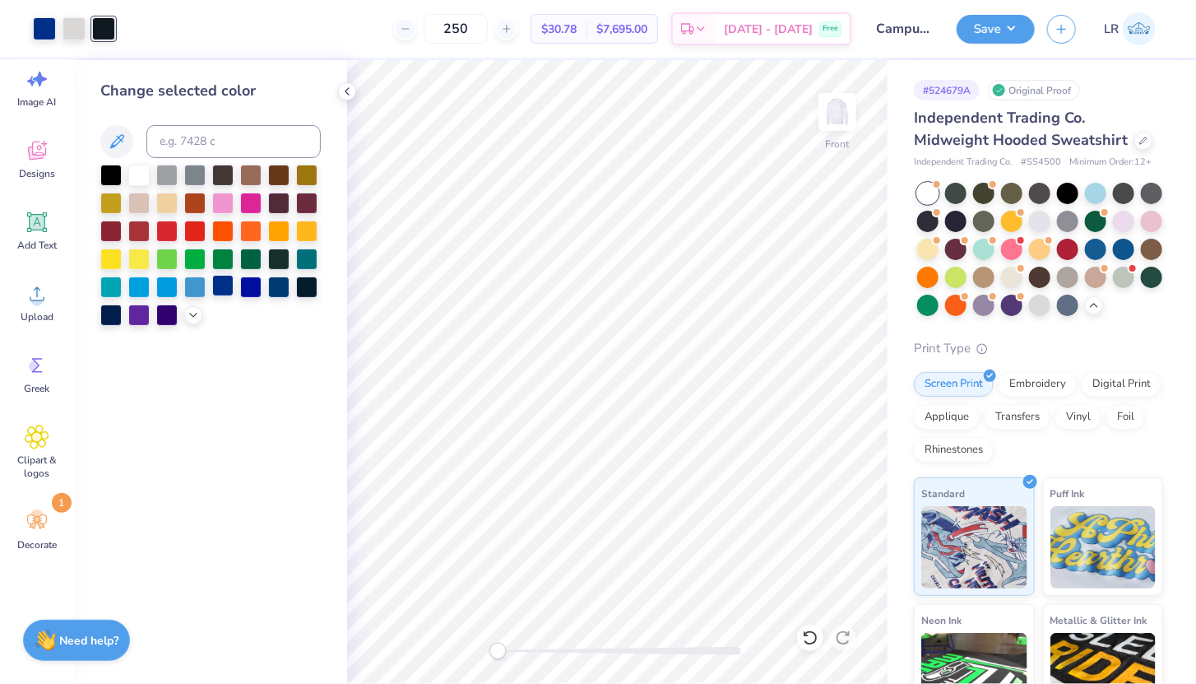
click at [228, 280] on div at bounding box center [222, 285] width 21 height 21
click at [81, 21] on div at bounding box center [74, 27] width 23 height 23
click at [227, 284] on div at bounding box center [222, 285] width 21 height 21
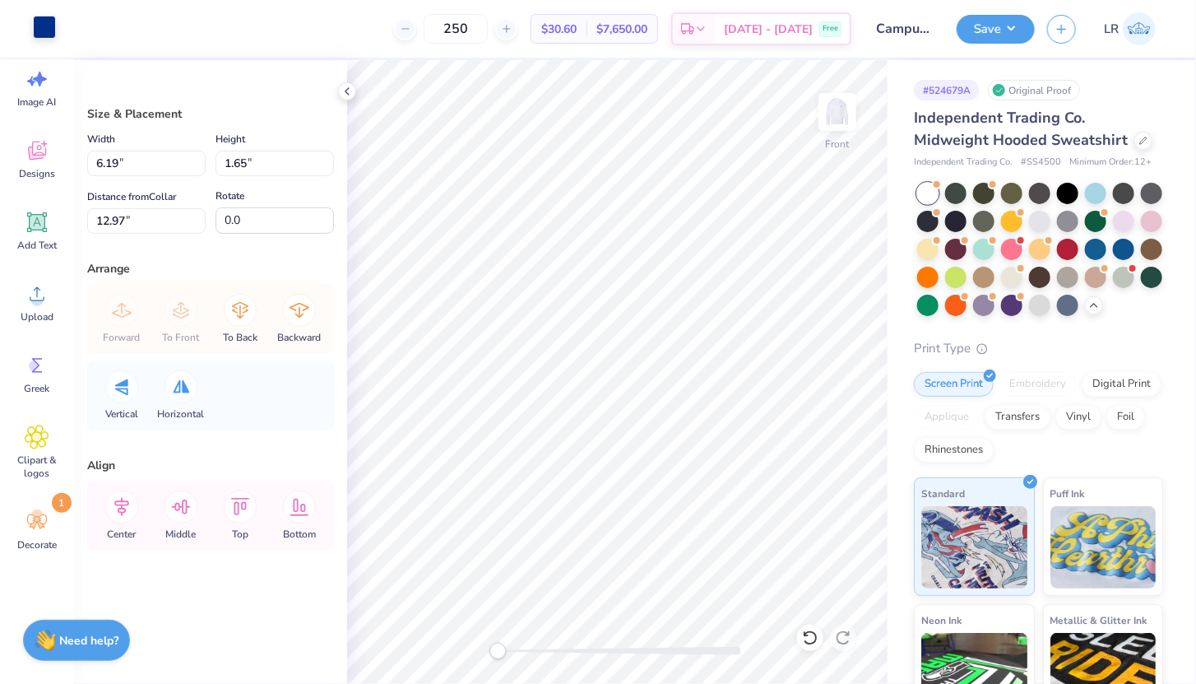
click at [48, 30] on div at bounding box center [44, 27] width 23 height 23
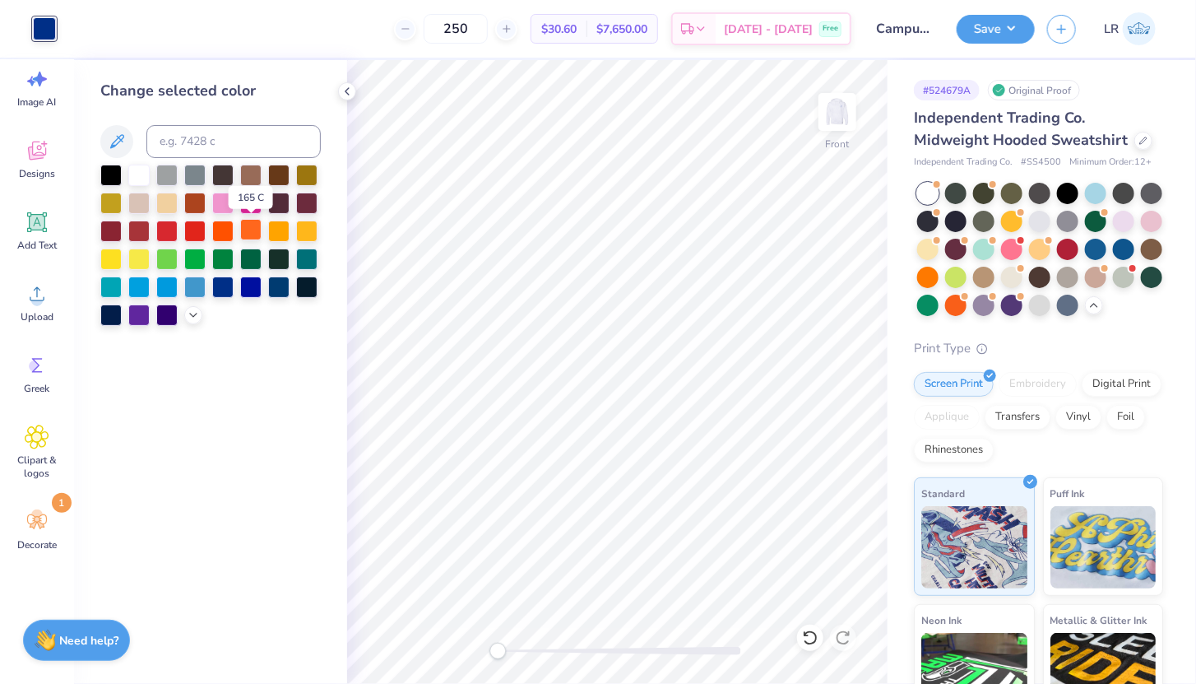
click at [256, 231] on div at bounding box center [250, 229] width 21 height 21
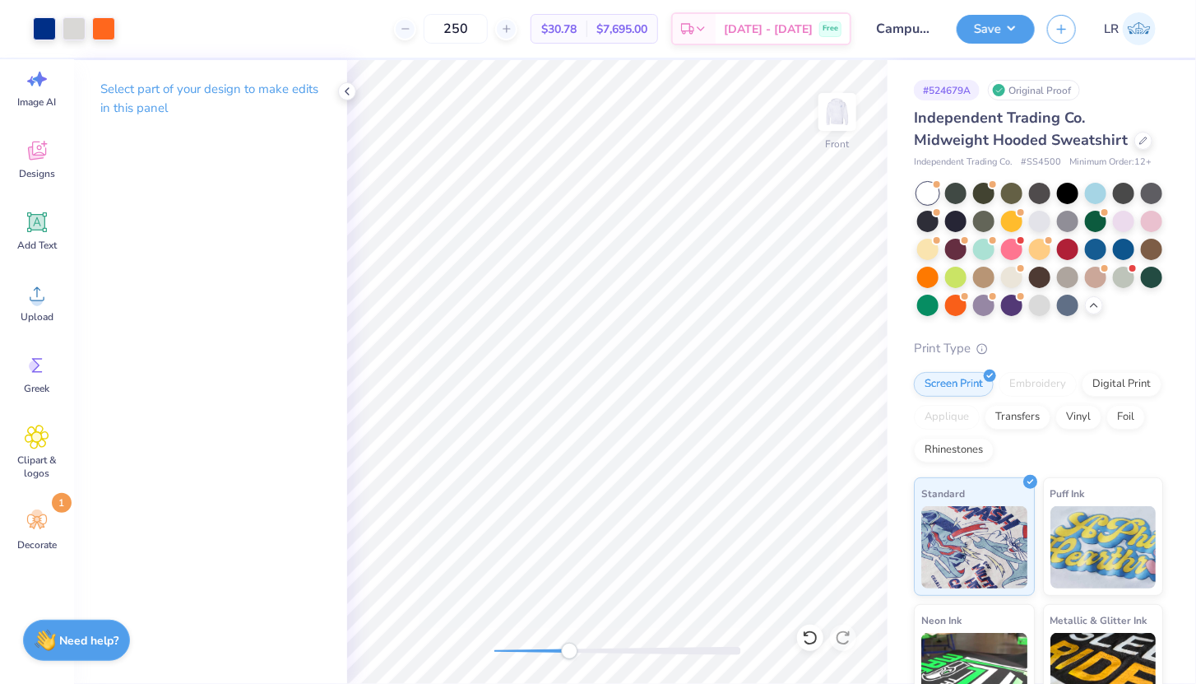
drag, startPoint x: 498, startPoint y: 651, endPoint x: 565, endPoint y: 649, distance: 67.5
click at [565, 649] on div "Accessibility label" at bounding box center [569, 651] width 16 height 16
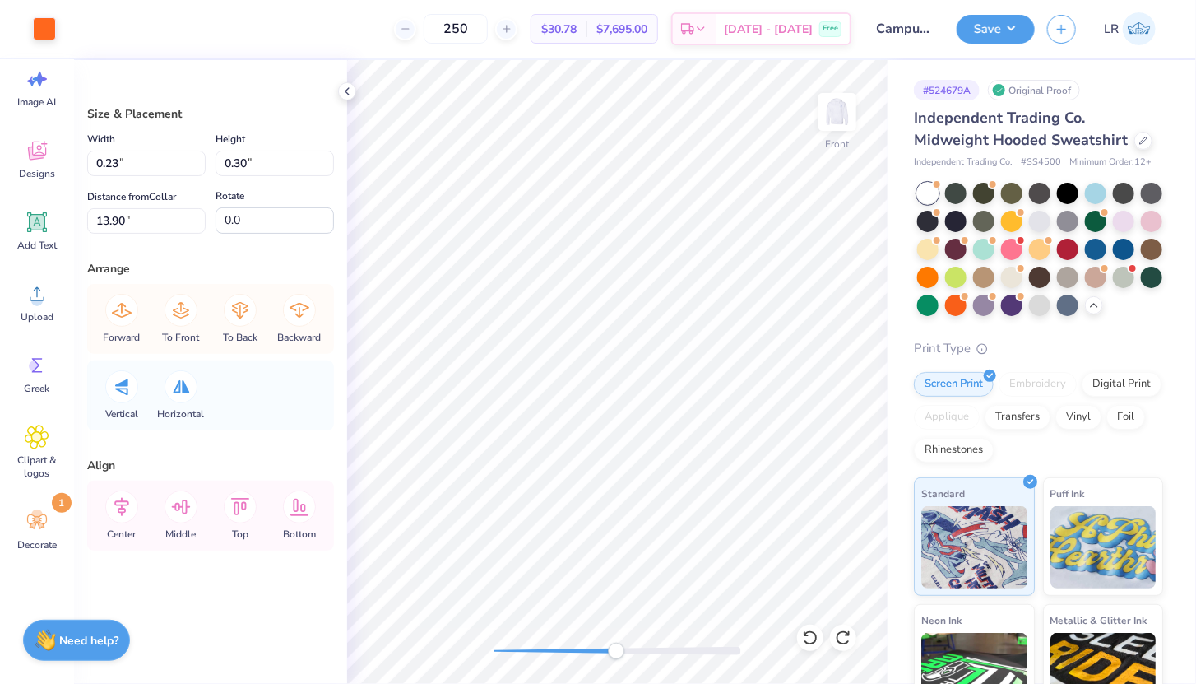
drag, startPoint x: 564, startPoint y: 648, endPoint x: 615, endPoint y: 651, distance: 51.9
click at [615, 651] on div "Accessibility label" at bounding box center [616, 651] width 16 height 16
click at [735, 666] on div "Front" at bounding box center [617, 372] width 541 height 624
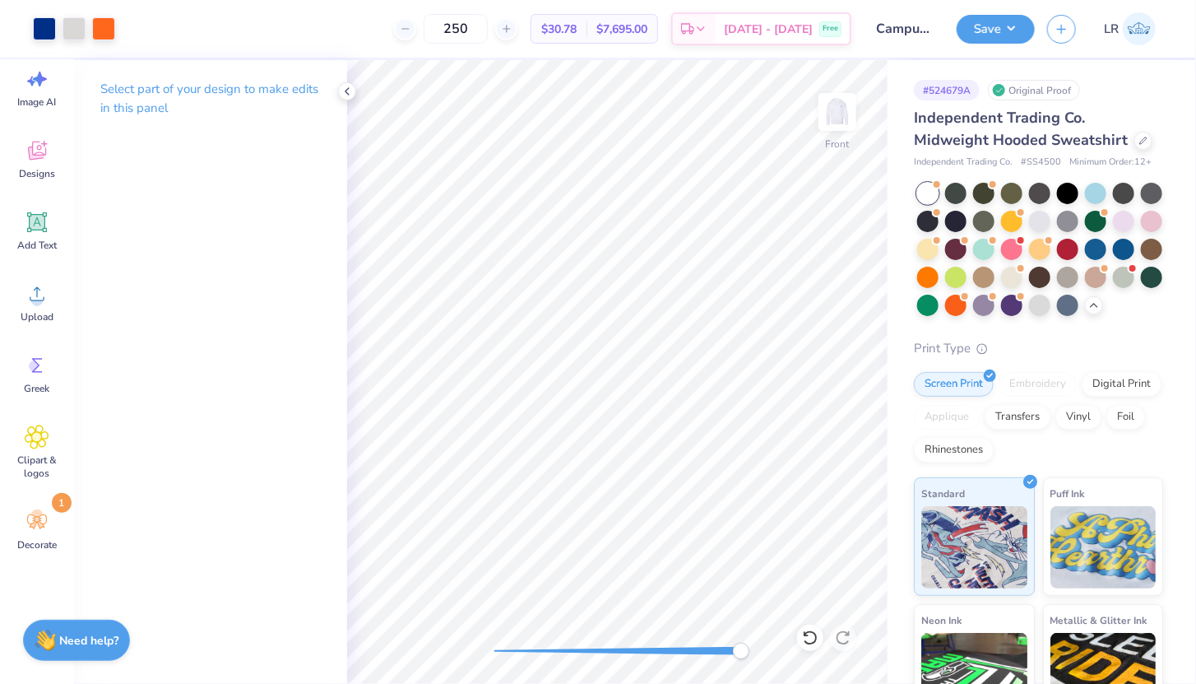
click at [805, 675] on div "Front" at bounding box center [617, 372] width 541 height 624
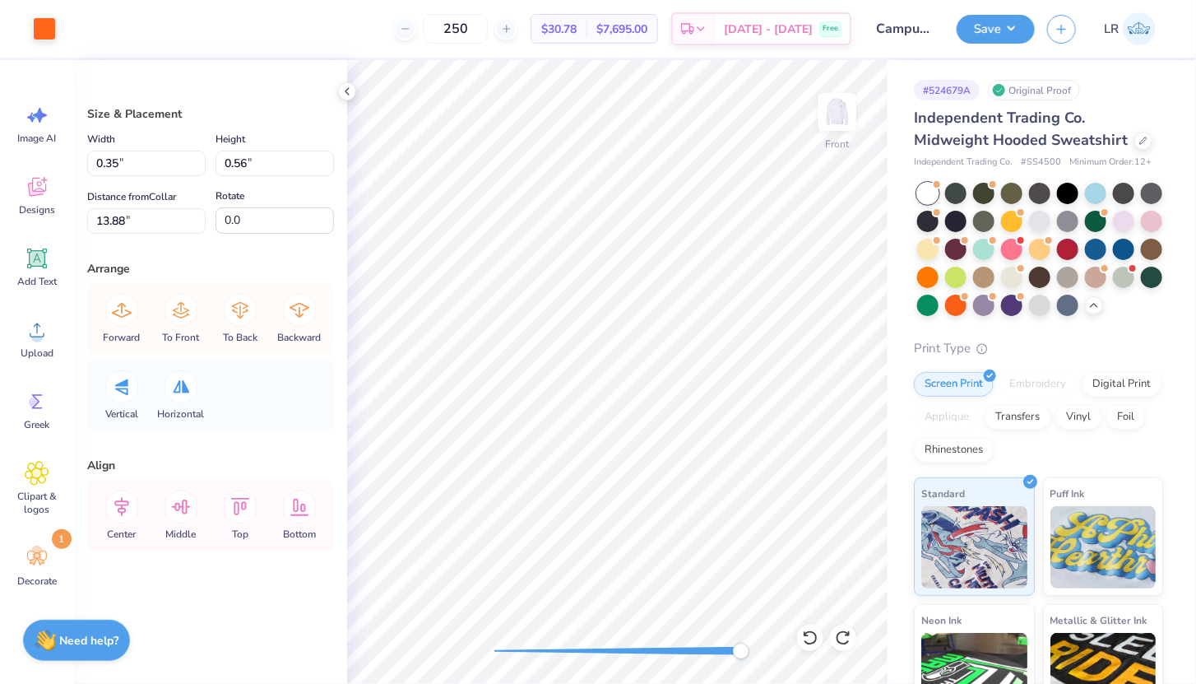
scroll to position [36, 0]
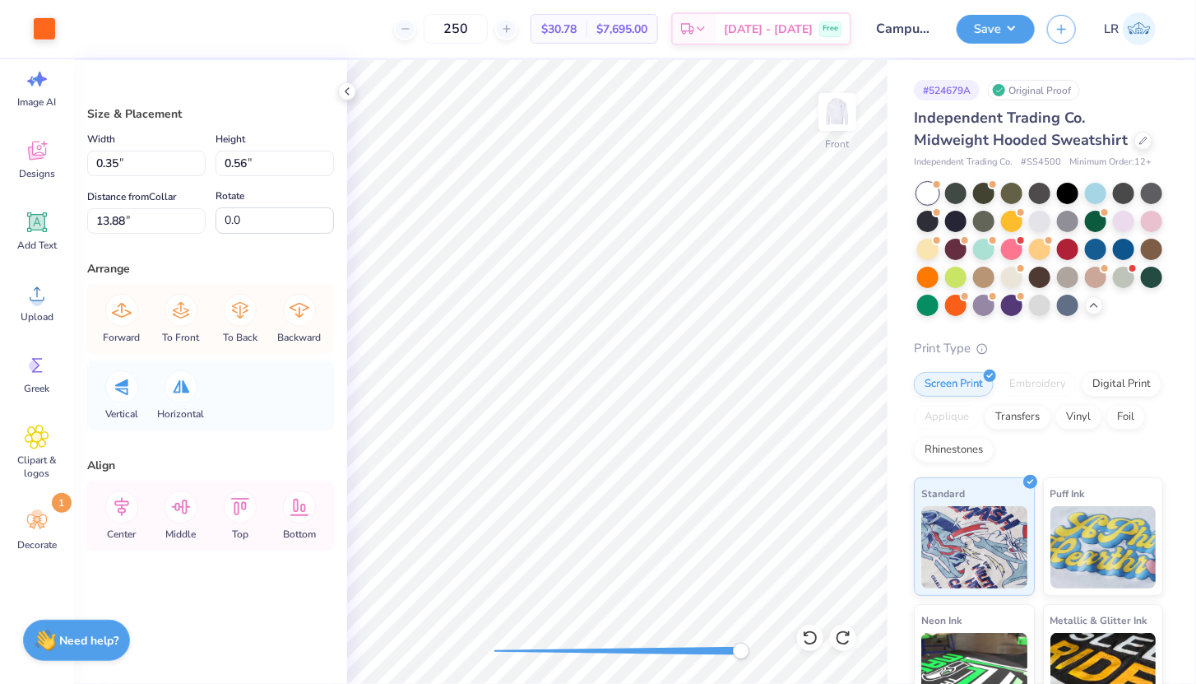
type input "0.58"
type input "13.82"
type input "12.45"
type input "11.64"
type input "7.11"
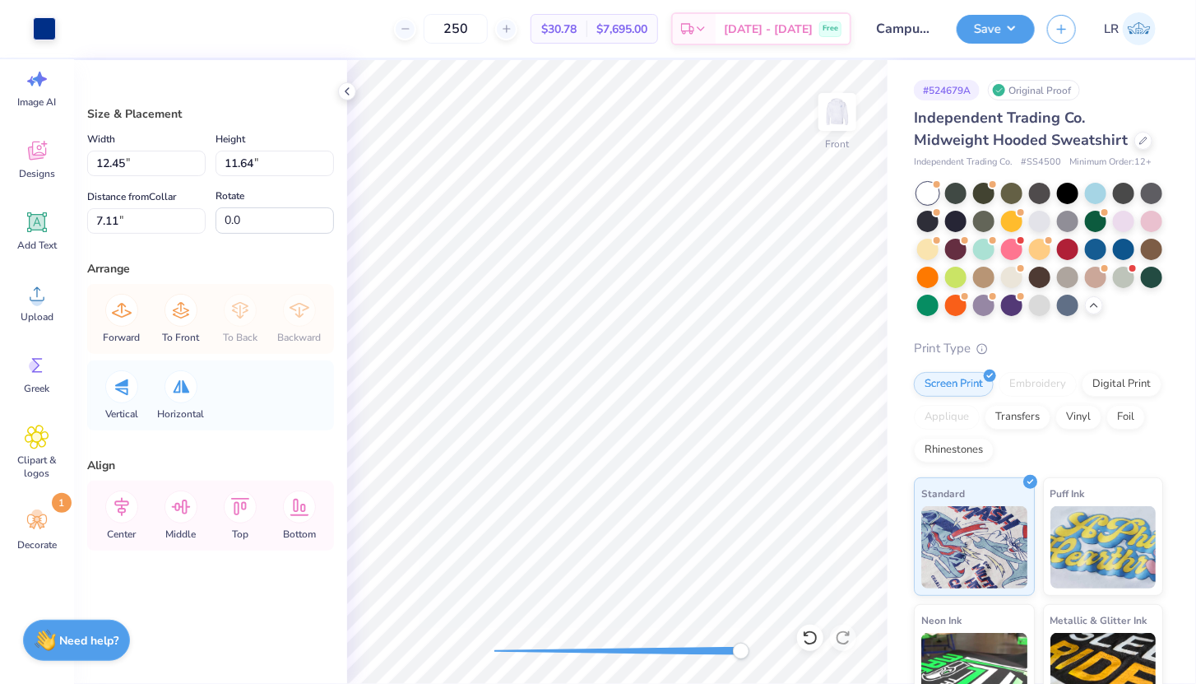
type input "0.33"
type input "0.59"
type input "13.05"
type input "0.27"
type input "0.46"
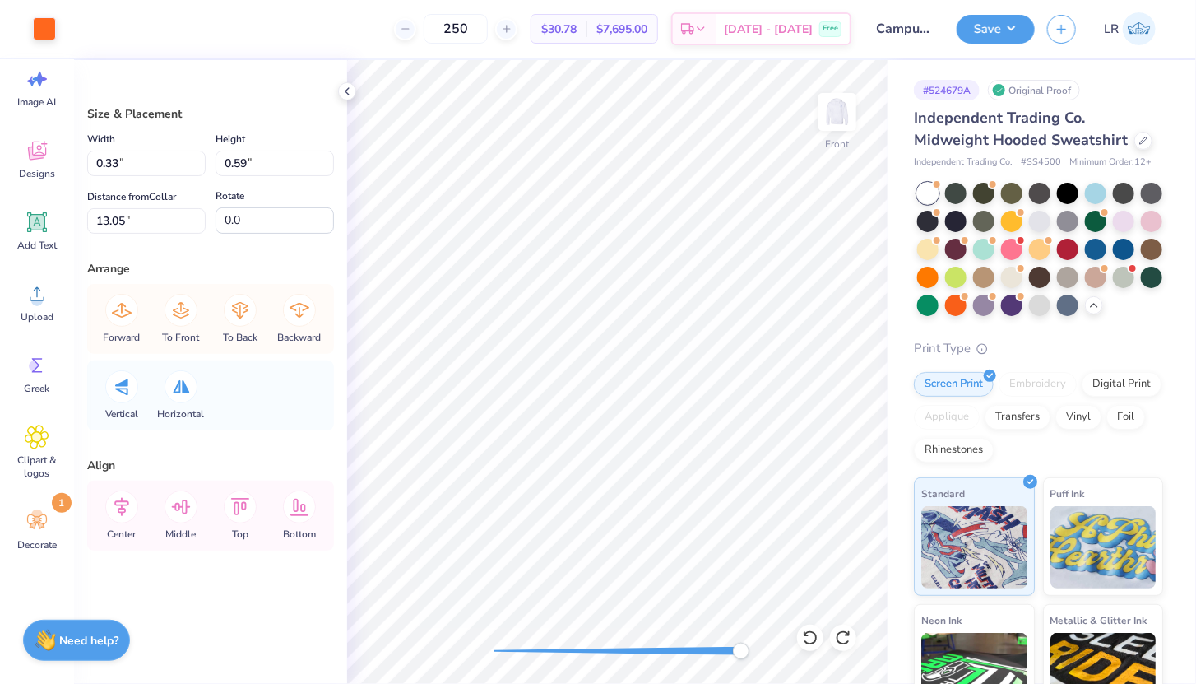
type input "13.82"
type input "0.33"
type input "0.50"
type input "13.79"
type input "0.03"
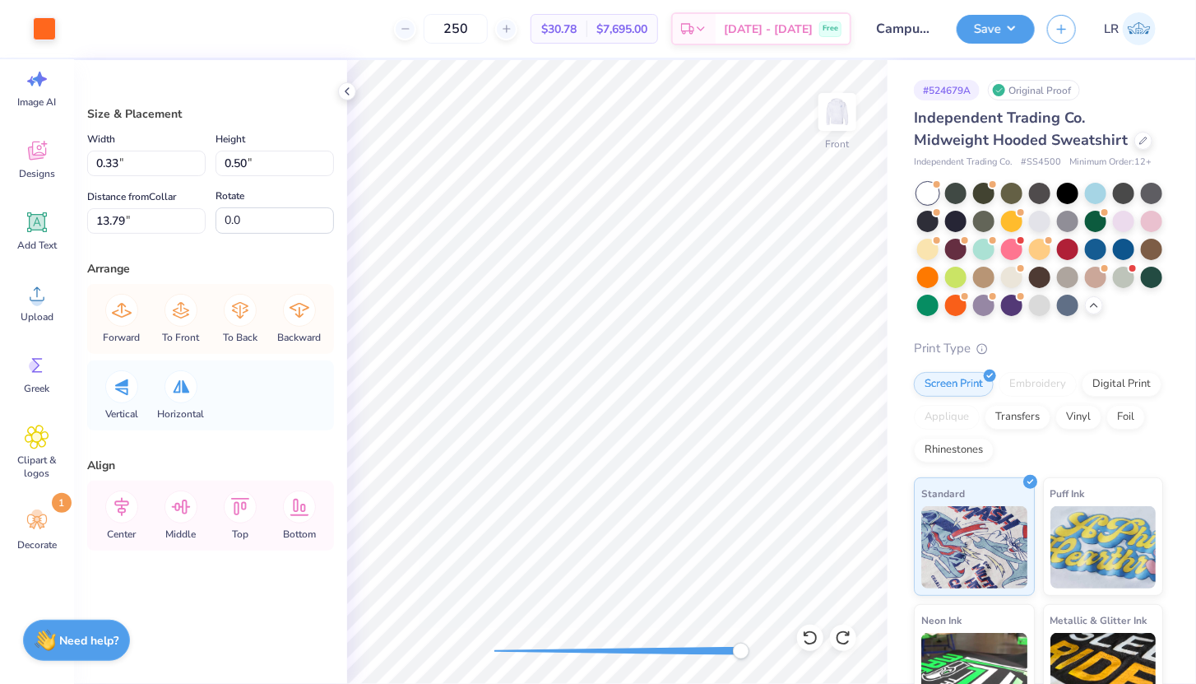
type input "0.01"
type input "14.12"
type input "0.35"
type input "0.56"
type input "13.82"
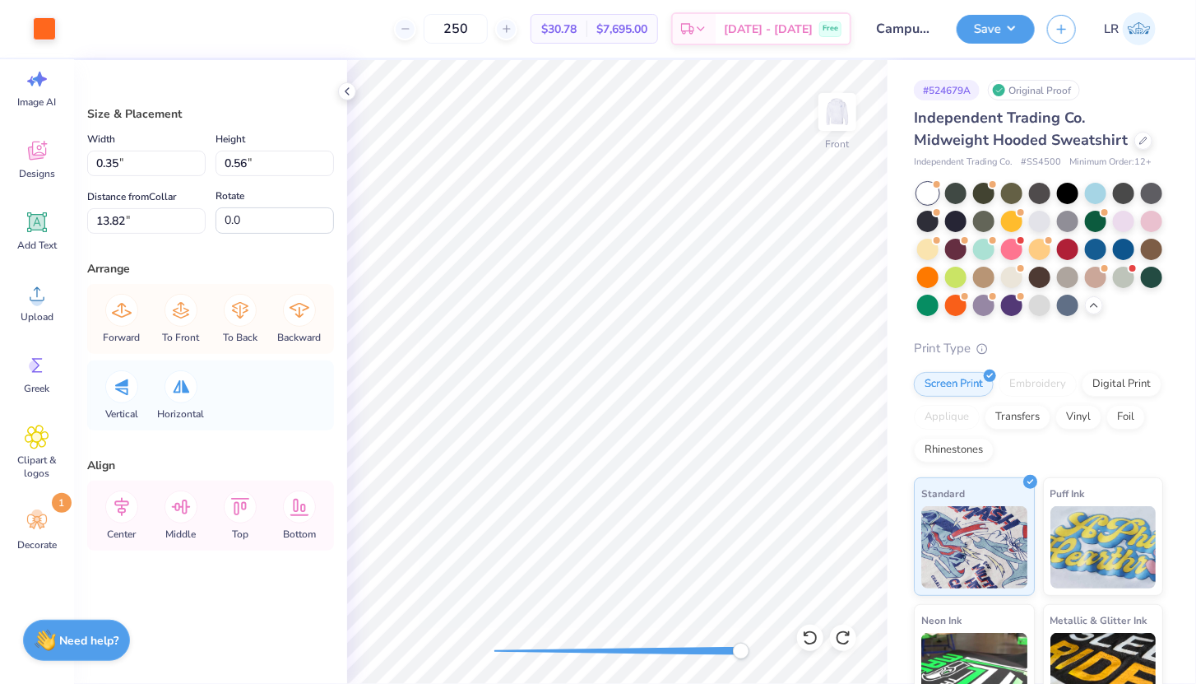
type input "0.30"
type input "0.49"
type input "13.92"
type input "0.32"
type input "0.51"
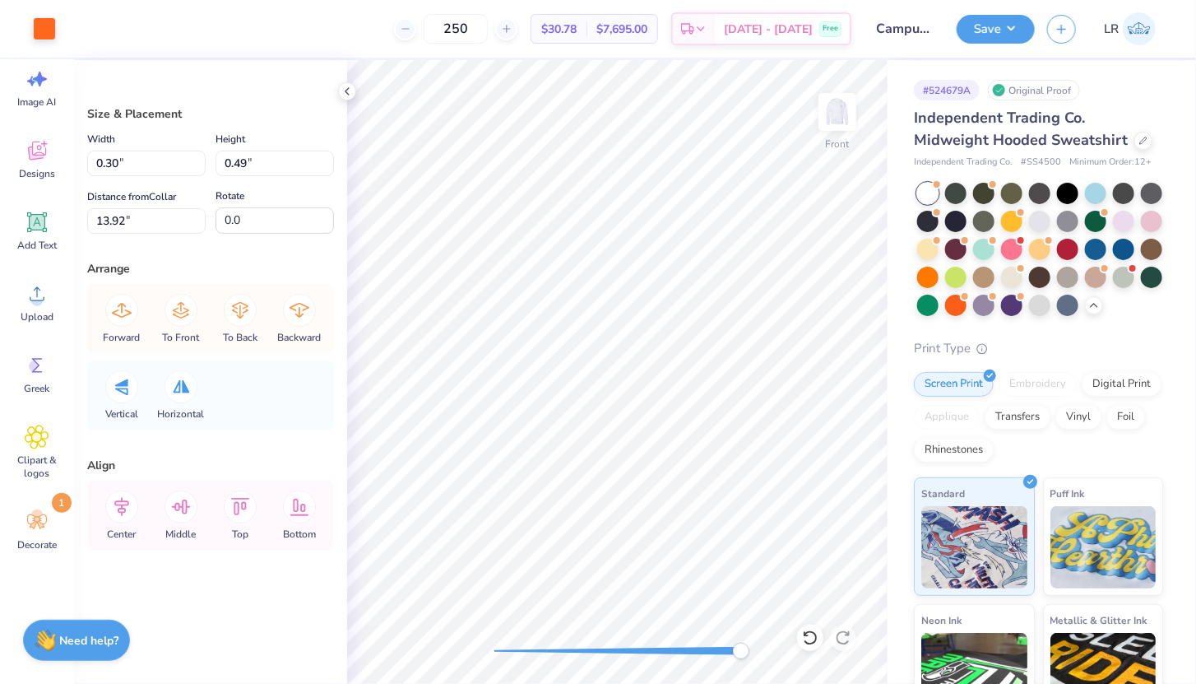
type input "13.91"
type input "0.35"
type input "0.56"
type input "13.88"
type input "0.30"
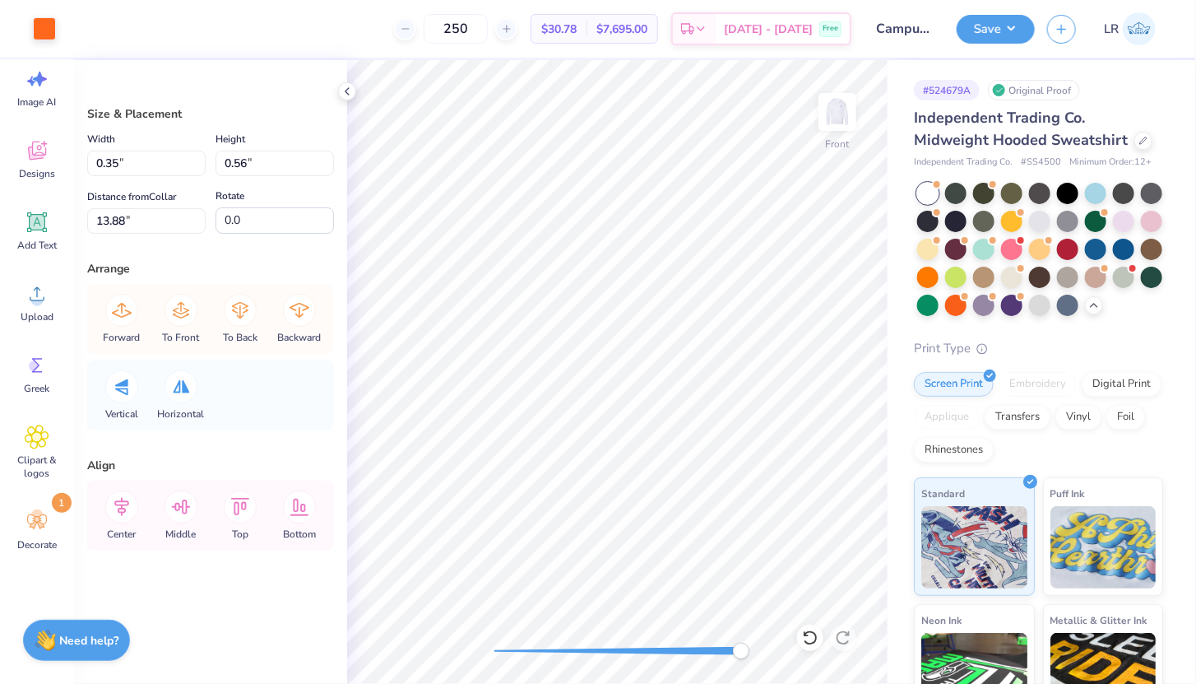
type input "0.49"
type input "13.92"
type input "12.45"
type input "11.64"
type input "7.11"
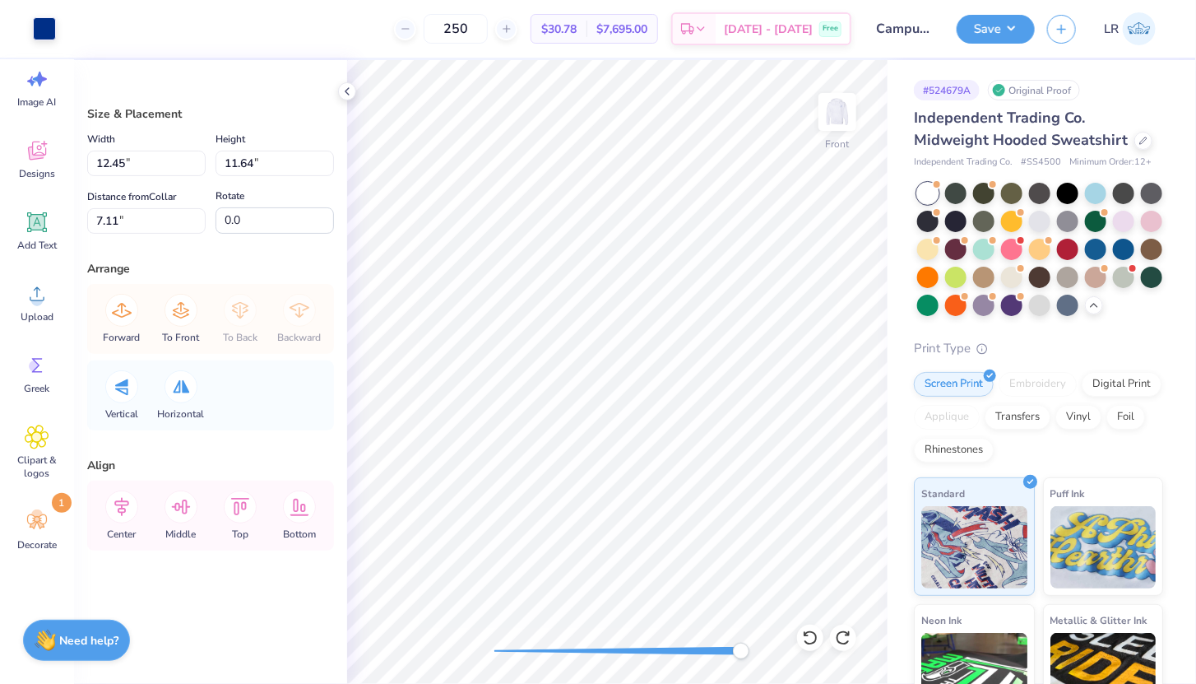
type input "0.30"
type input "0.49"
type input "13.92"
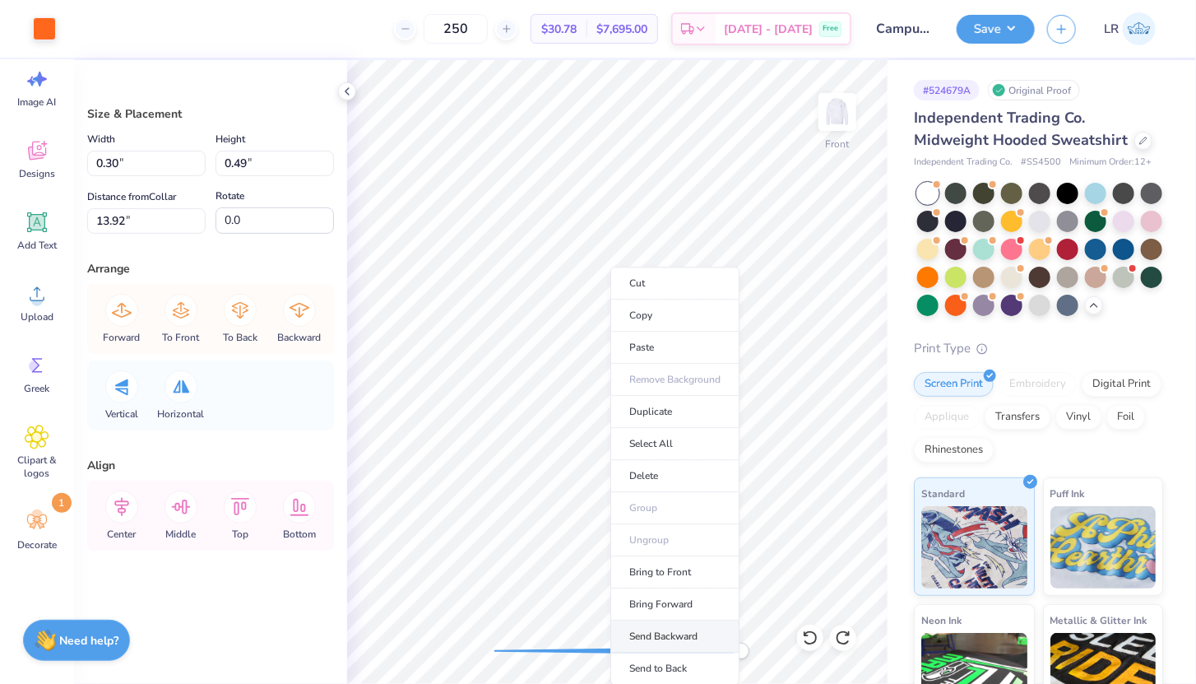
click at [656, 629] on li "Send Backward" at bounding box center [674, 636] width 129 height 32
click at [670, 632] on li "Send Backward" at bounding box center [694, 636] width 129 height 32
click at [681, 628] on li "Send Backward" at bounding box center [690, 636] width 129 height 32
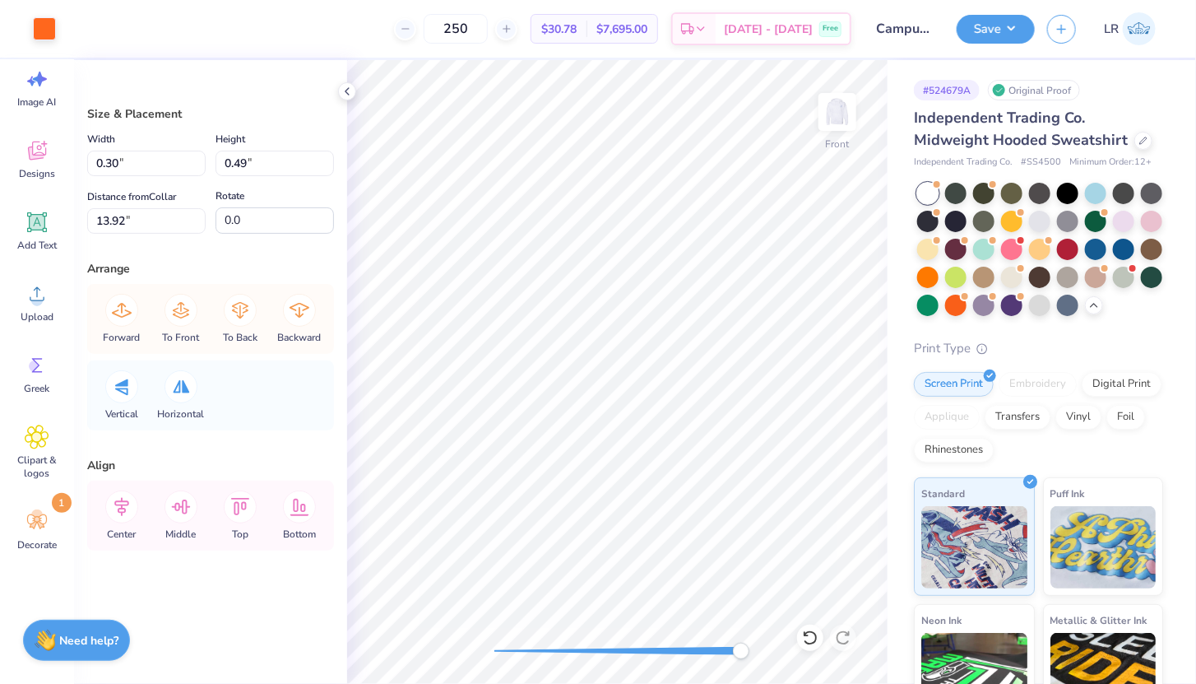
type input "0.35"
type input "0.56"
type input "13.88"
type input "0.30"
type input "0.49"
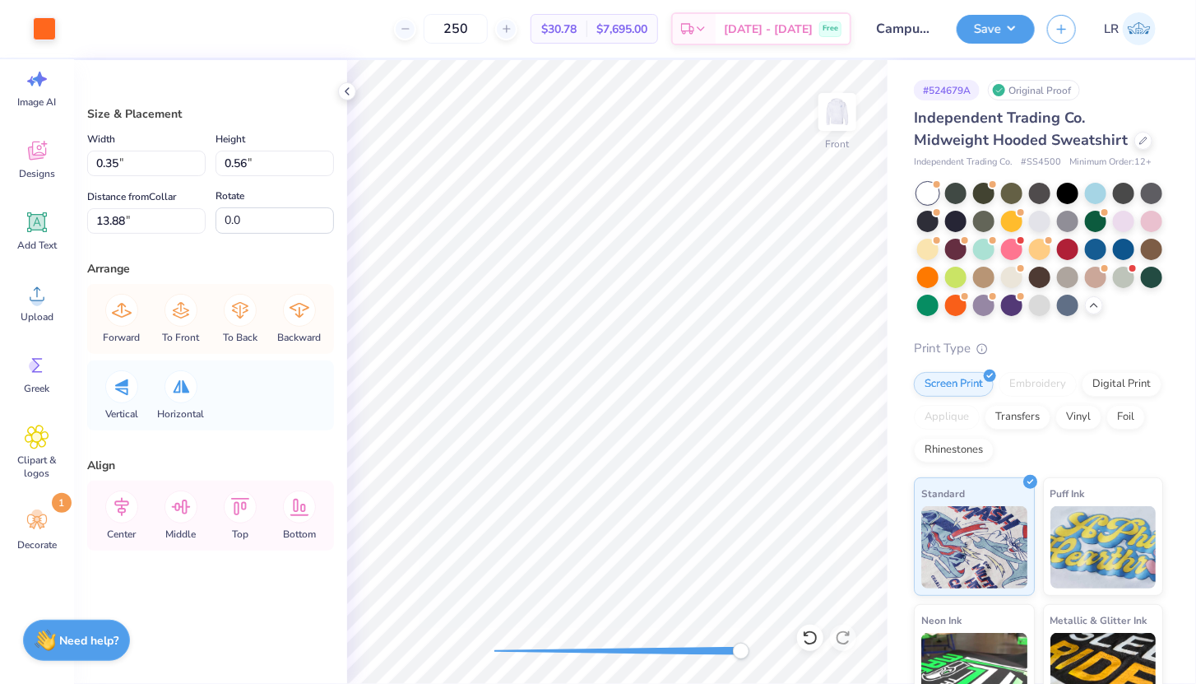
type input "13.92"
type input "0.35"
type input "0.56"
type input "13.88"
type input "0.30"
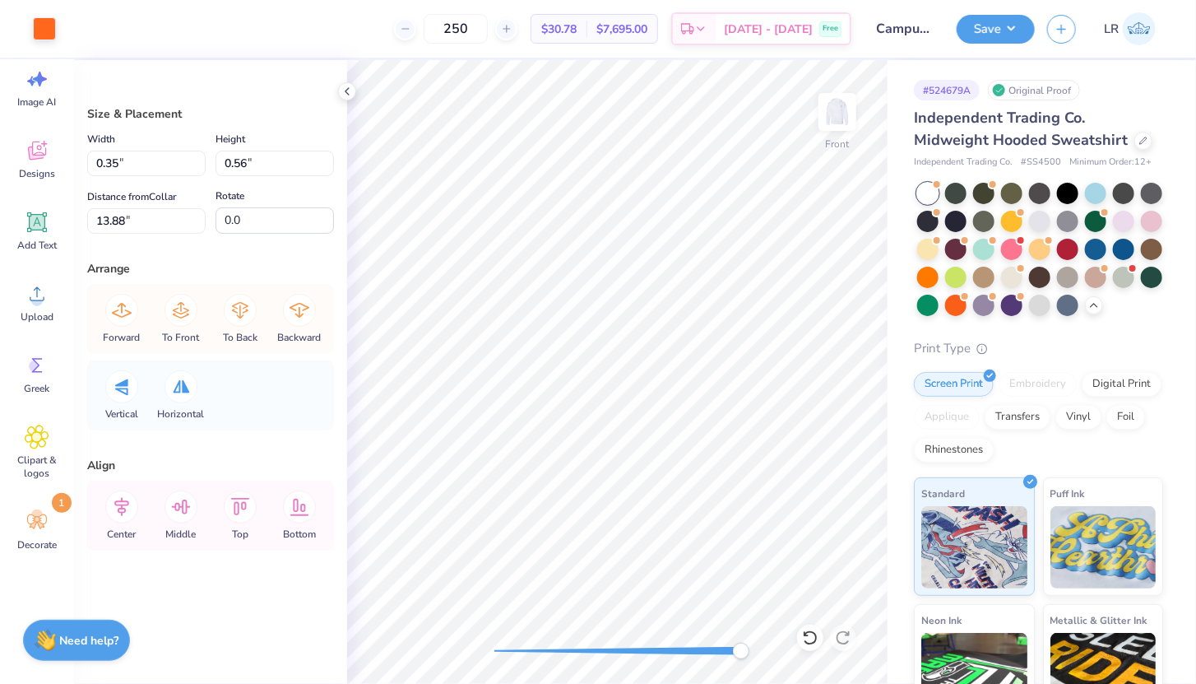
type input "0.49"
type input "13.92"
type input "12.45"
type input "11.64"
type input "7.11"
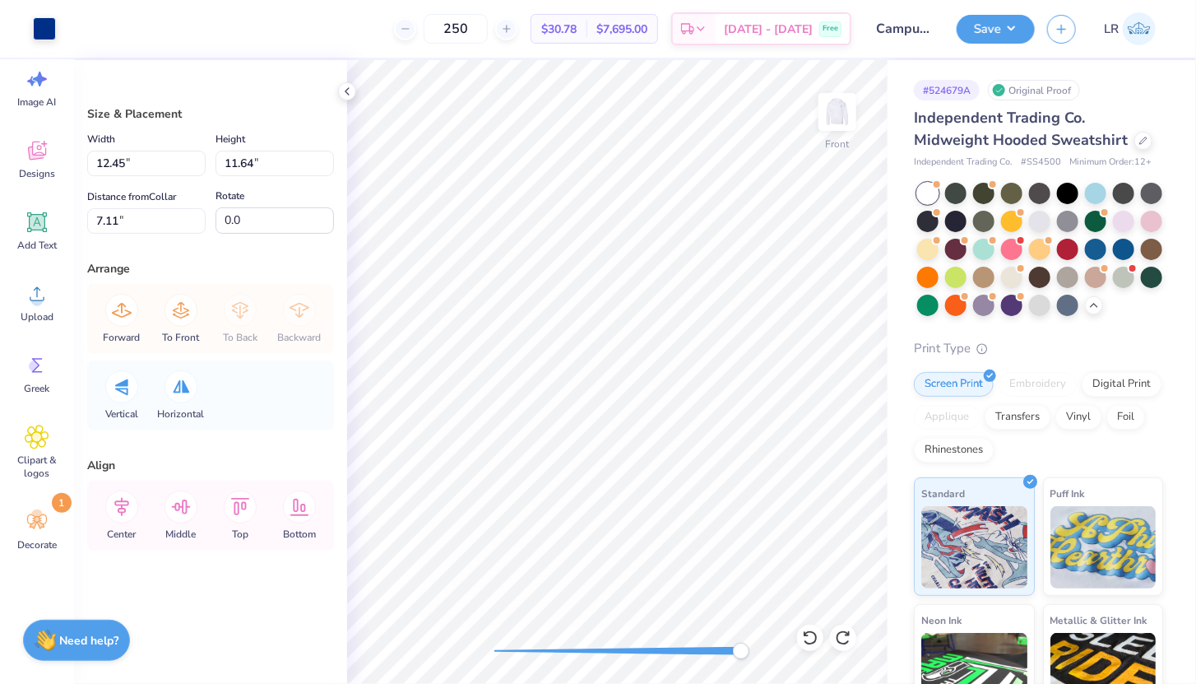
type input "0.29"
type input "0.52"
type input "13.83"
type input "12.45"
type input "11.64"
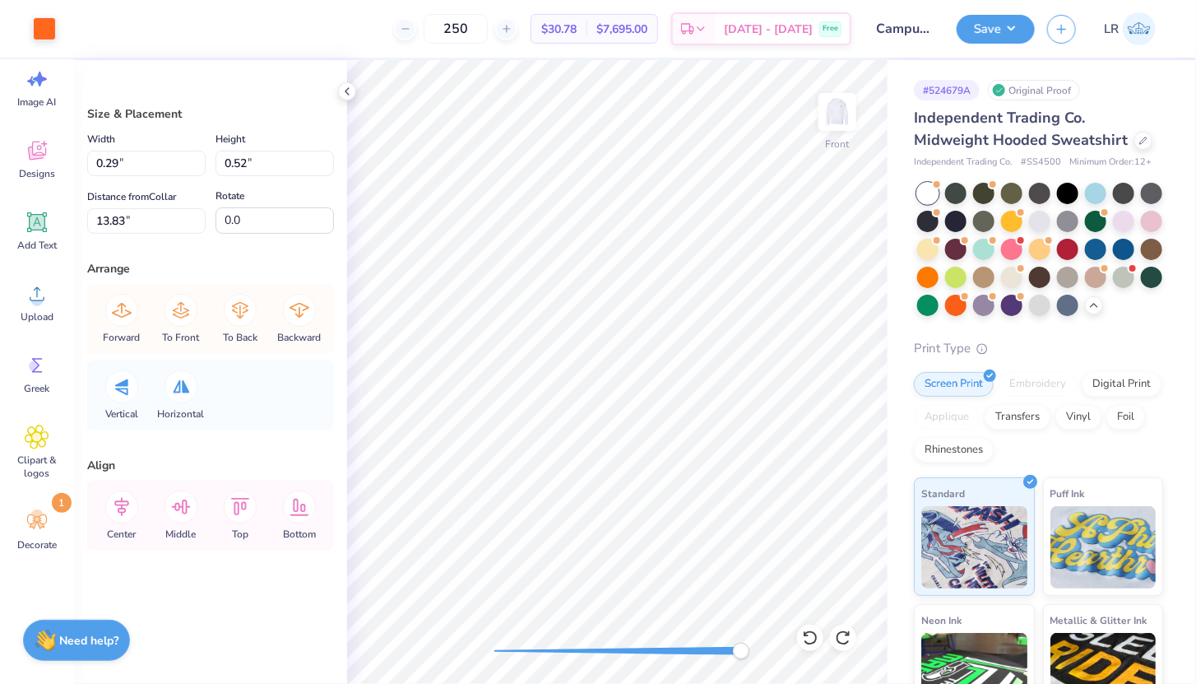
type input "7.11"
type input "0.31"
type input "0.02"
type input "13.80"
type input "0.27"
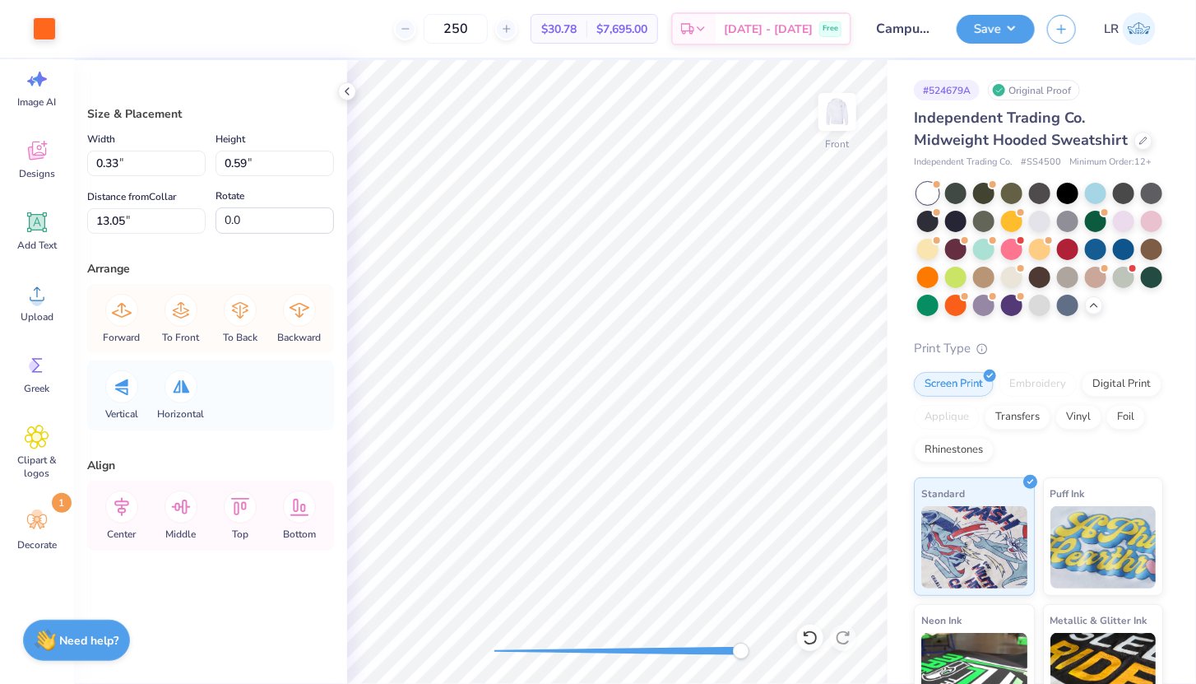
type input "0.53"
type input "13.08"
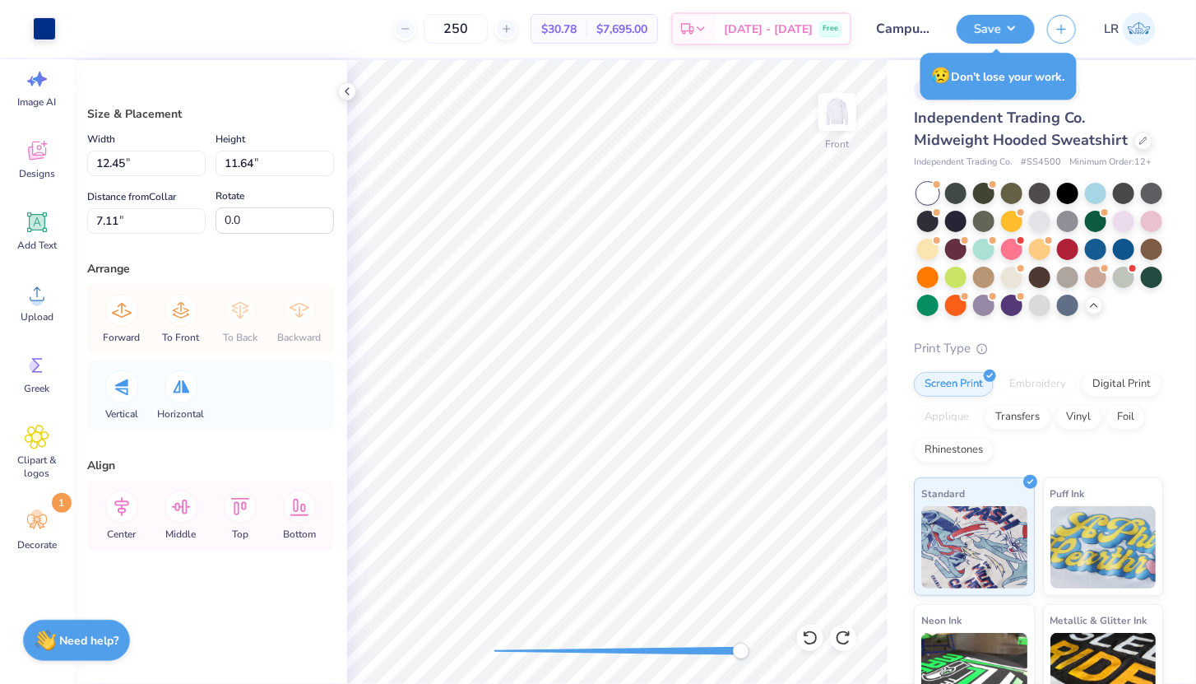
type input "0.33"
type input "0.59"
type input "12.84"
type input "12.45"
type input "11.64"
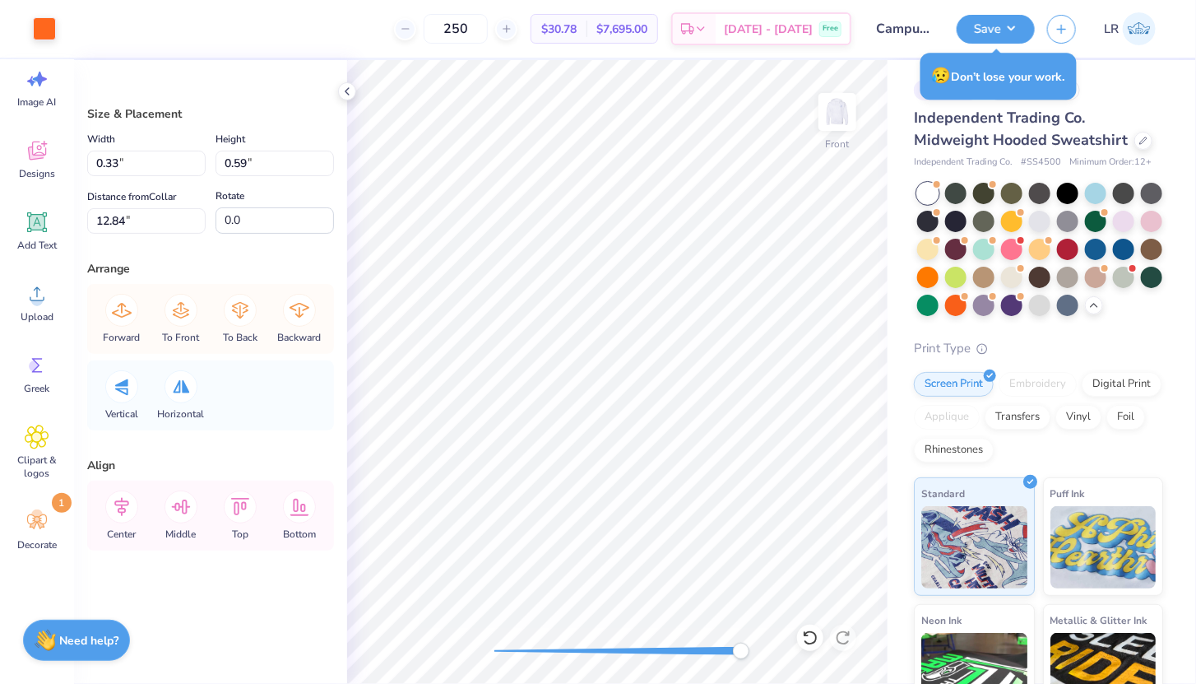
type input "7.11"
type input "0.33"
type input "0.59"
type input "12.77"
type input "0.06"
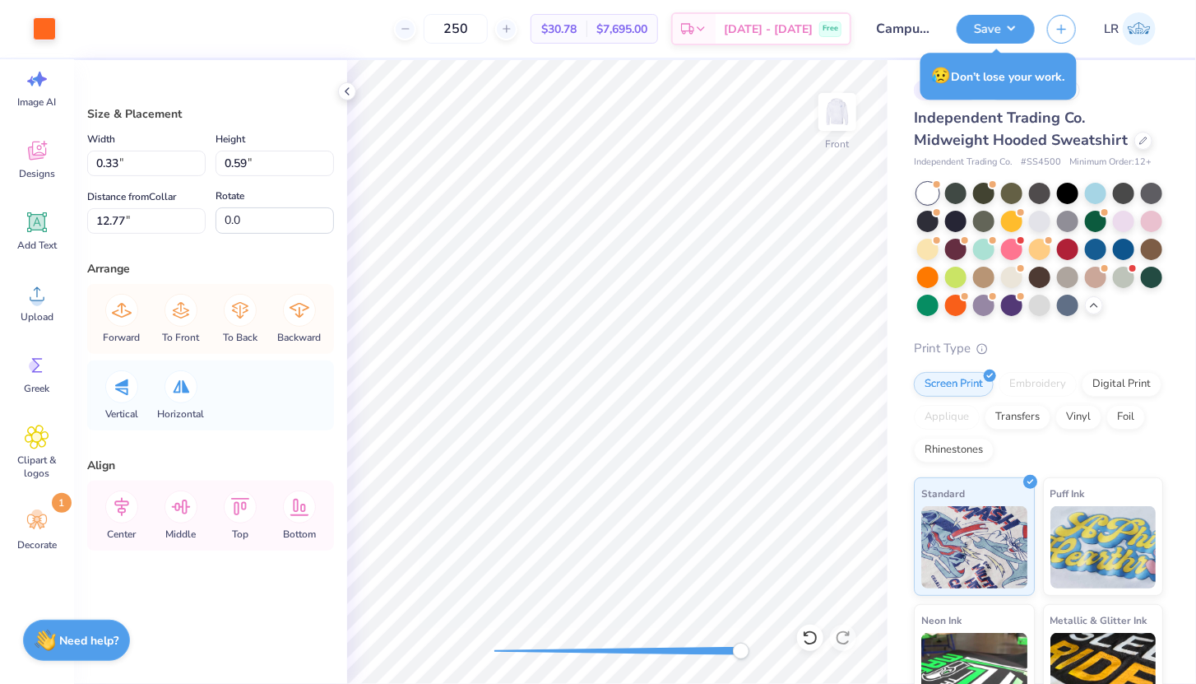
type input "0.06"
type input "13.42"
type input "8.16"
type input "0.36"
type input "14.48"
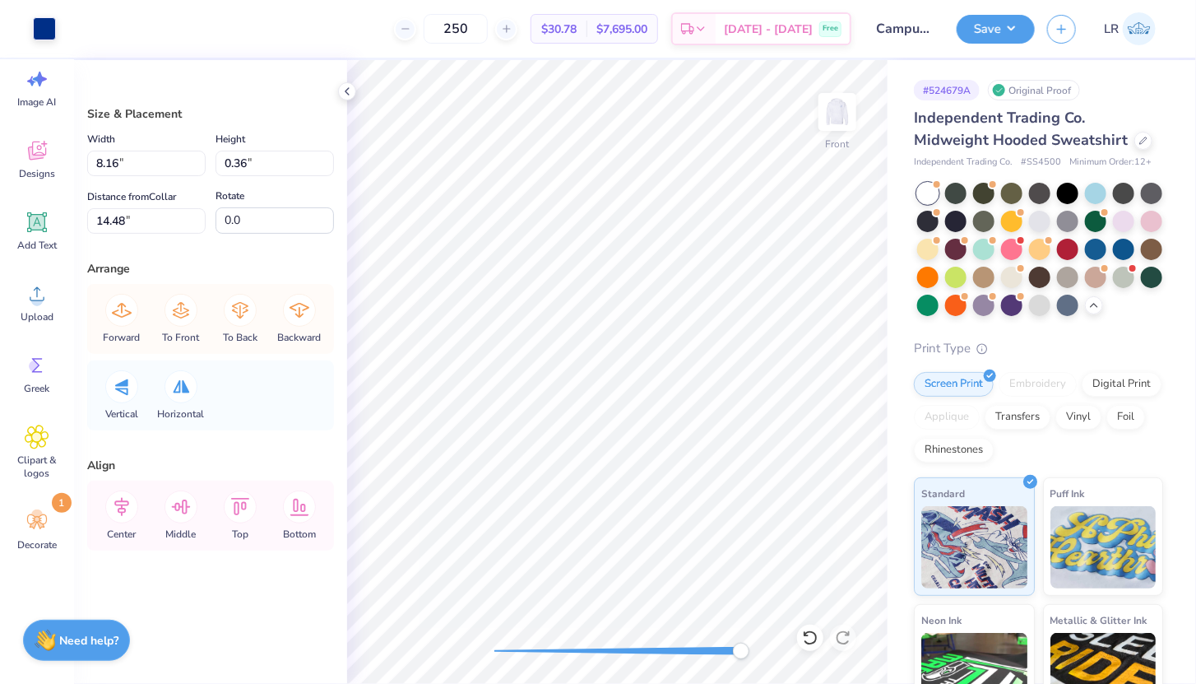
click at [677, 647] on div at bounding box center [617, 651] width 247 height 8
click at [636, 648] on div at bounding box center [617, 651] width 247 height 8
click at [42, 221] on icon at bounding box center [38, 223] width 16 height 16
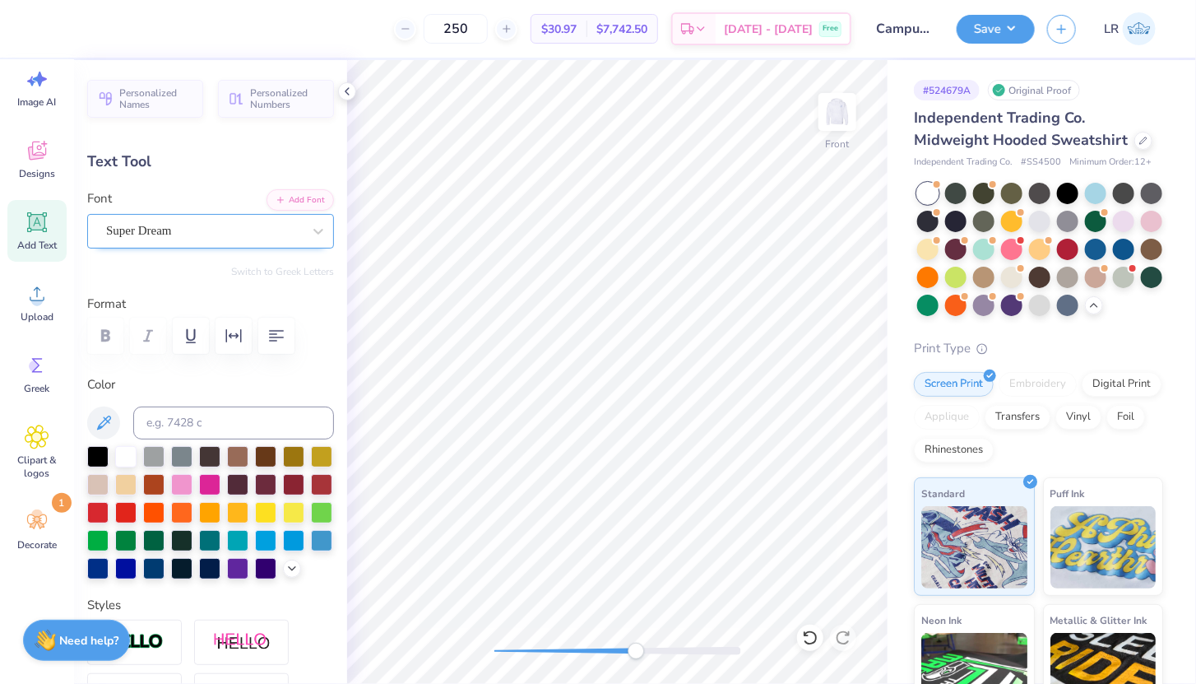
click at [172, 230] on div "Super Dream" at bounding box center [203, 231] width 199 height 26
click at [39, 217] on icon at bounding box center [38, 223] width 16 height 16
click at [173, 504] on div at bounding box center [181, 510] width 21 height 21
type textarea "E"
click at [200, 226] on div "Super Dream" at bounding box center [203, 231] width 199 height 26
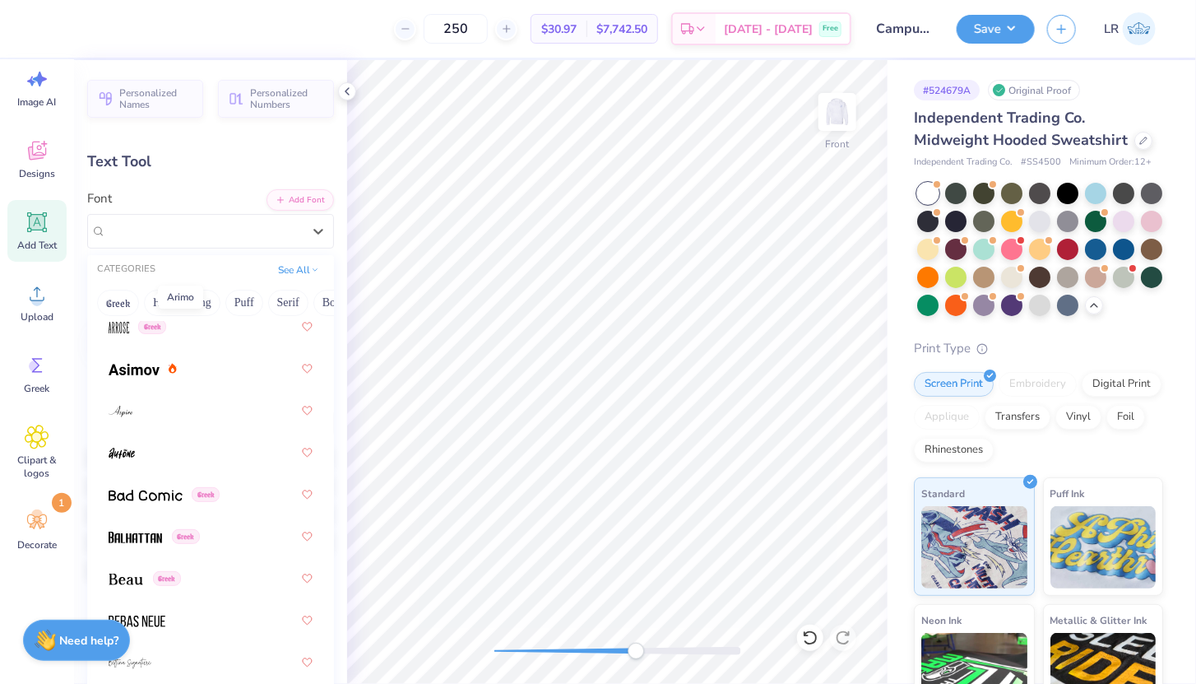
scroll to position [839, 0]
click at [137, 364] on img at bounding box center [134, 368] width 51 height 12
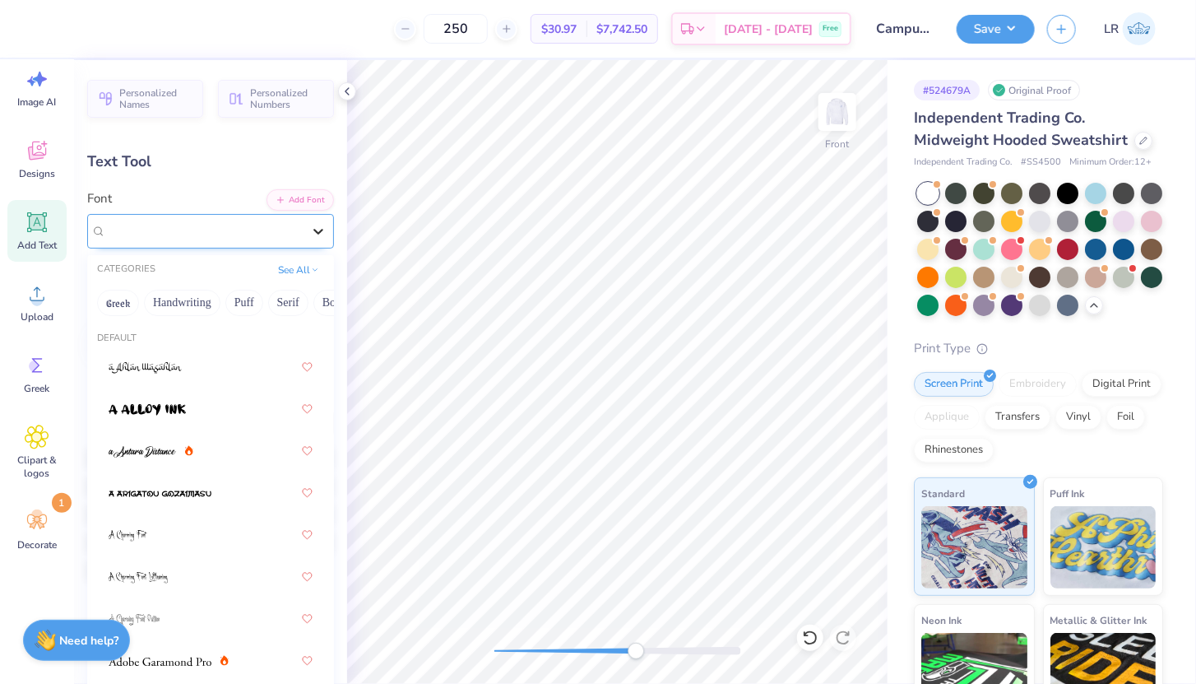
click at [304, 223] on div at bounding box center [319, 231] width 30 height 30
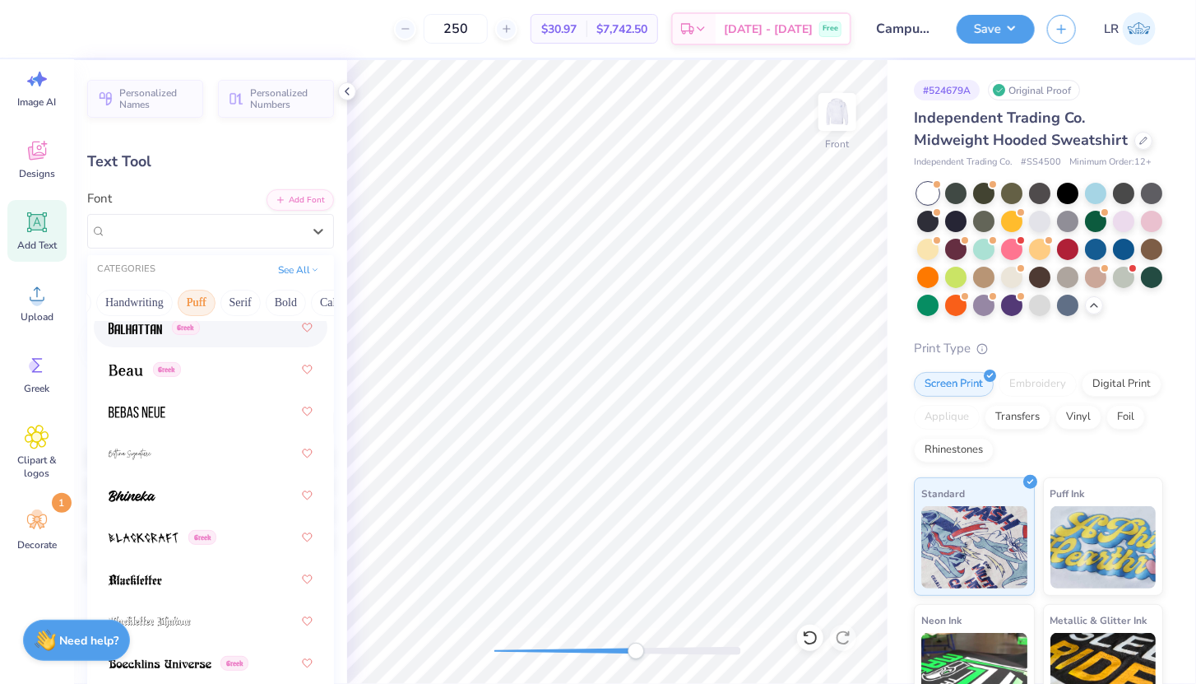
scroll to position [0, 72]
click at [252, 309] on button "Bold" at bounding box center [262, 303] width 40 height 26
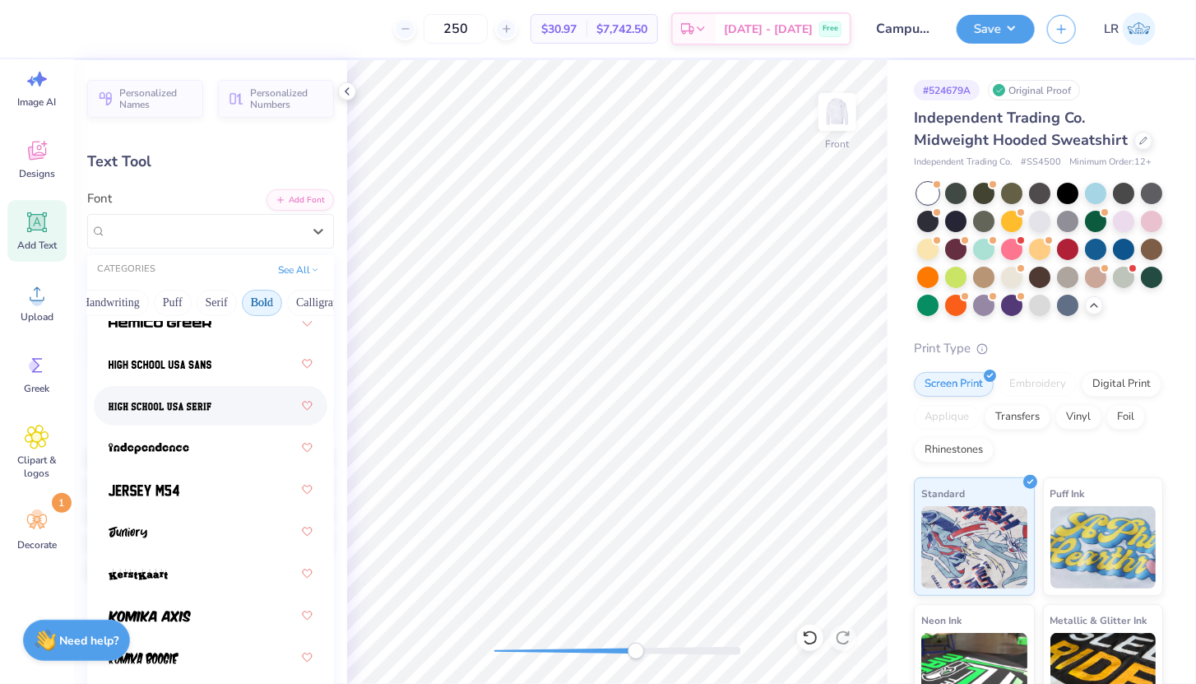
scroll to position [1280, 0]
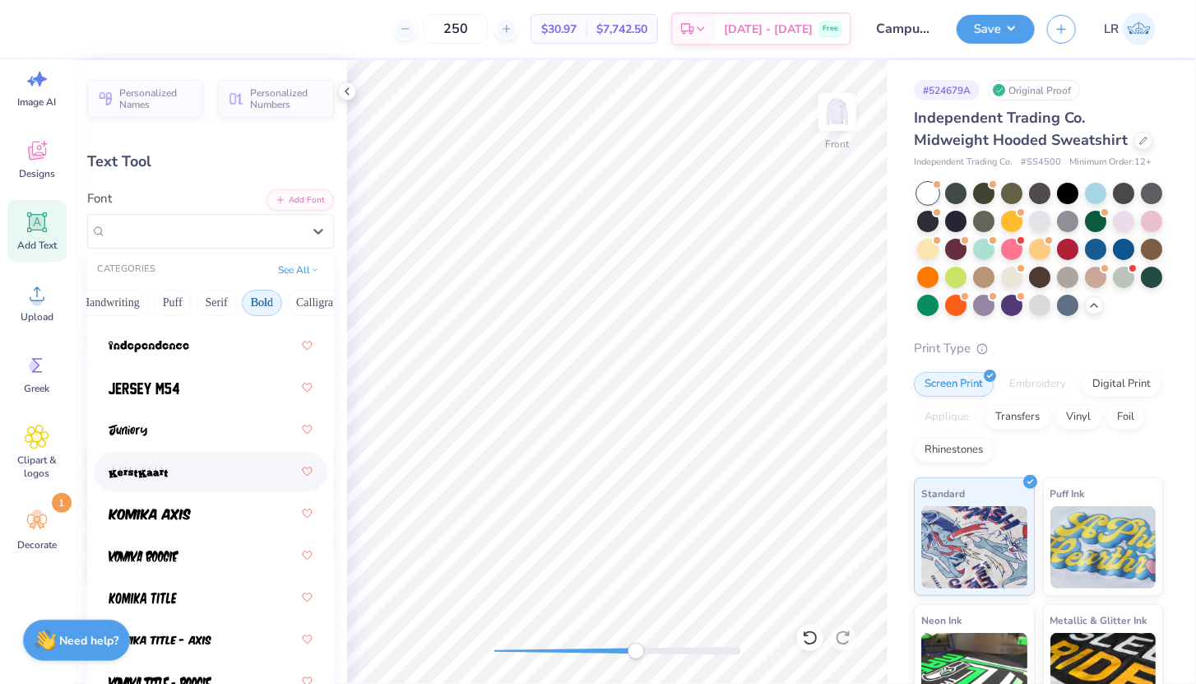
click at [144, 468] on img at bounding box center [138, 472] width 59 height 12
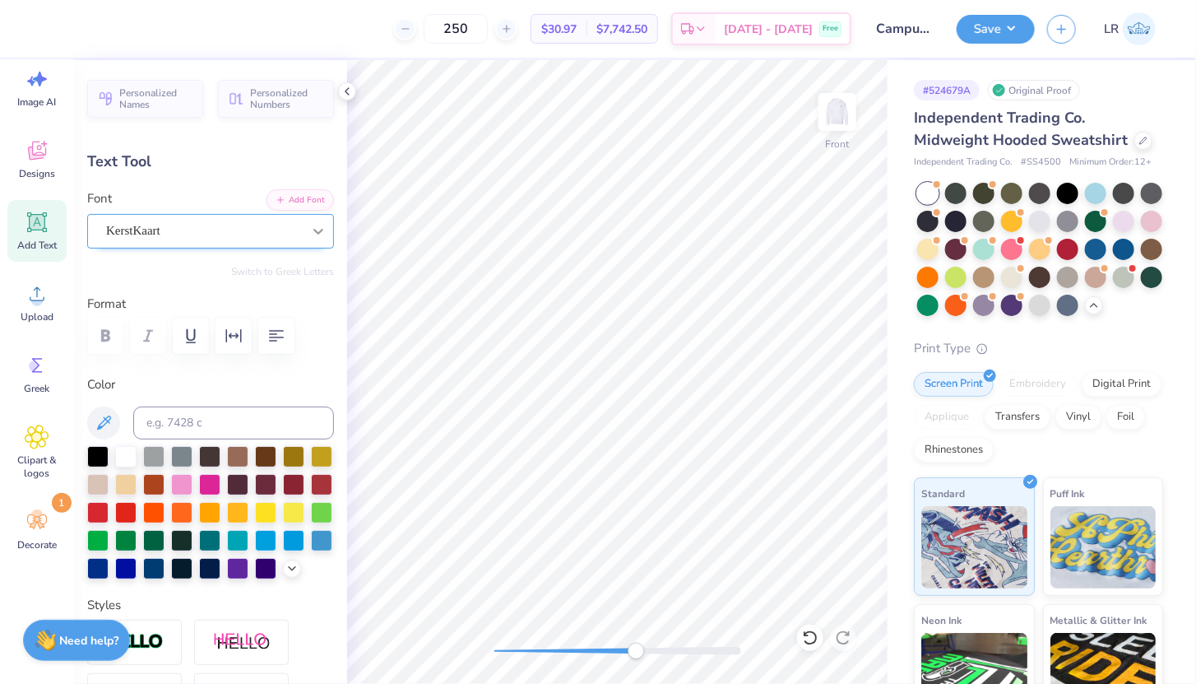
click at [309, 234] on div at bounding box center [319, 231] width 30 height 30
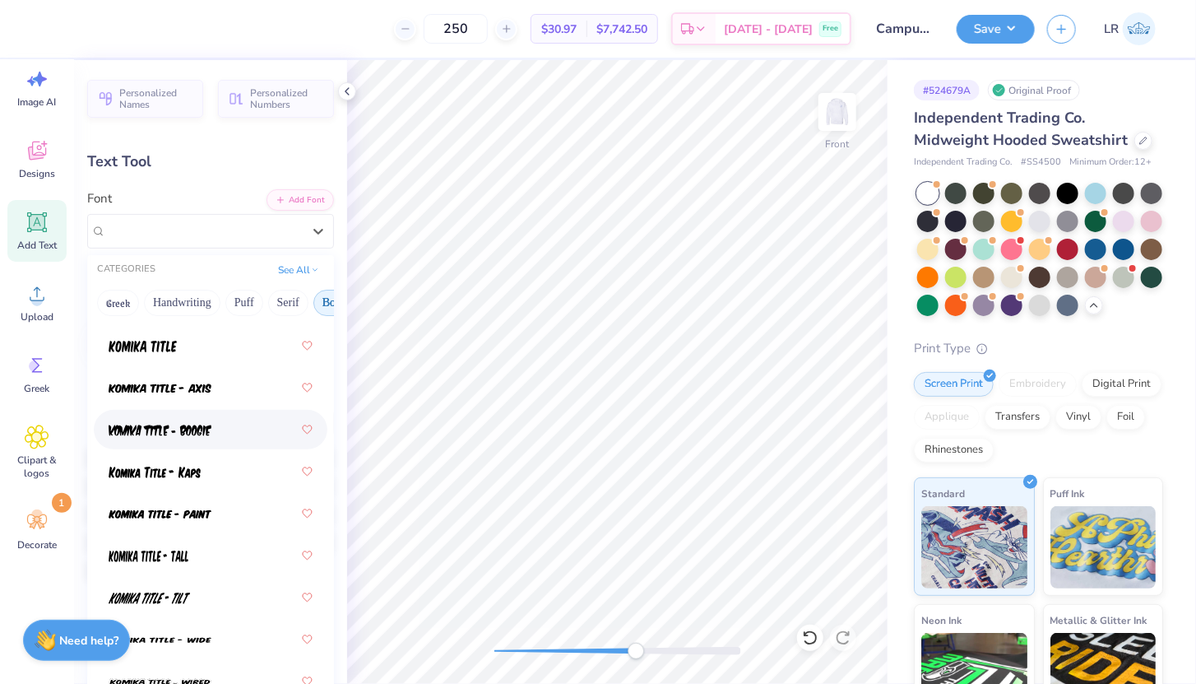
scroll to position [1456, 0]
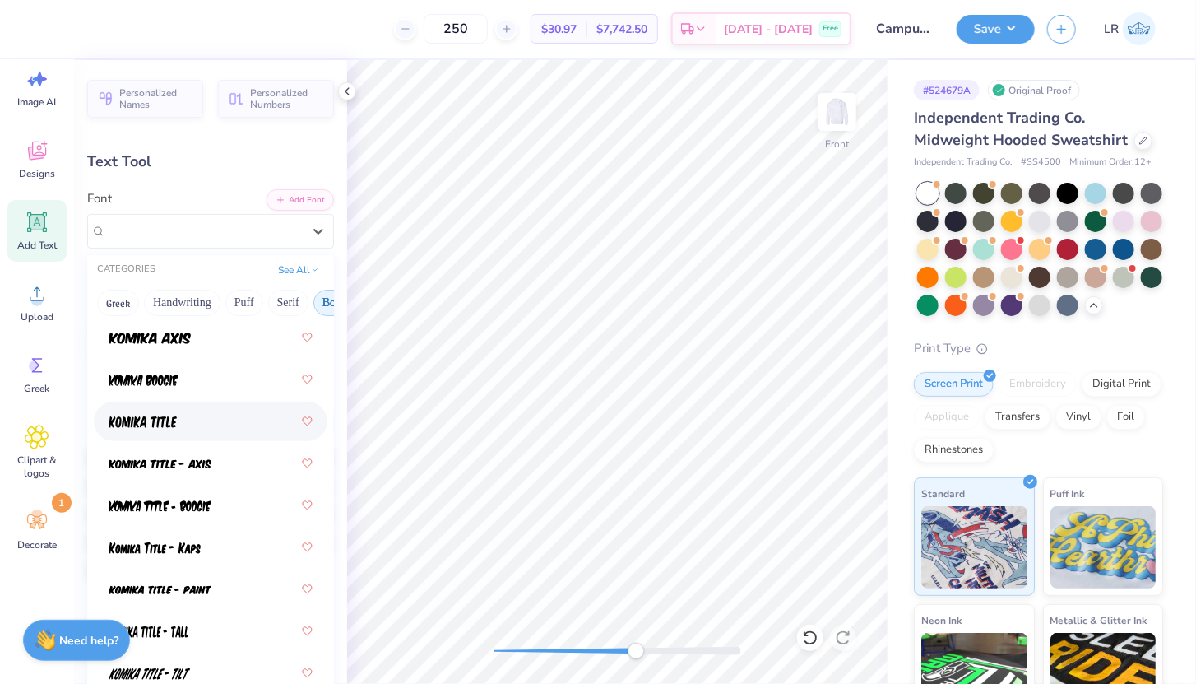
click at [165, 424] on img at bounding box center [143, 422] width 68 height 12
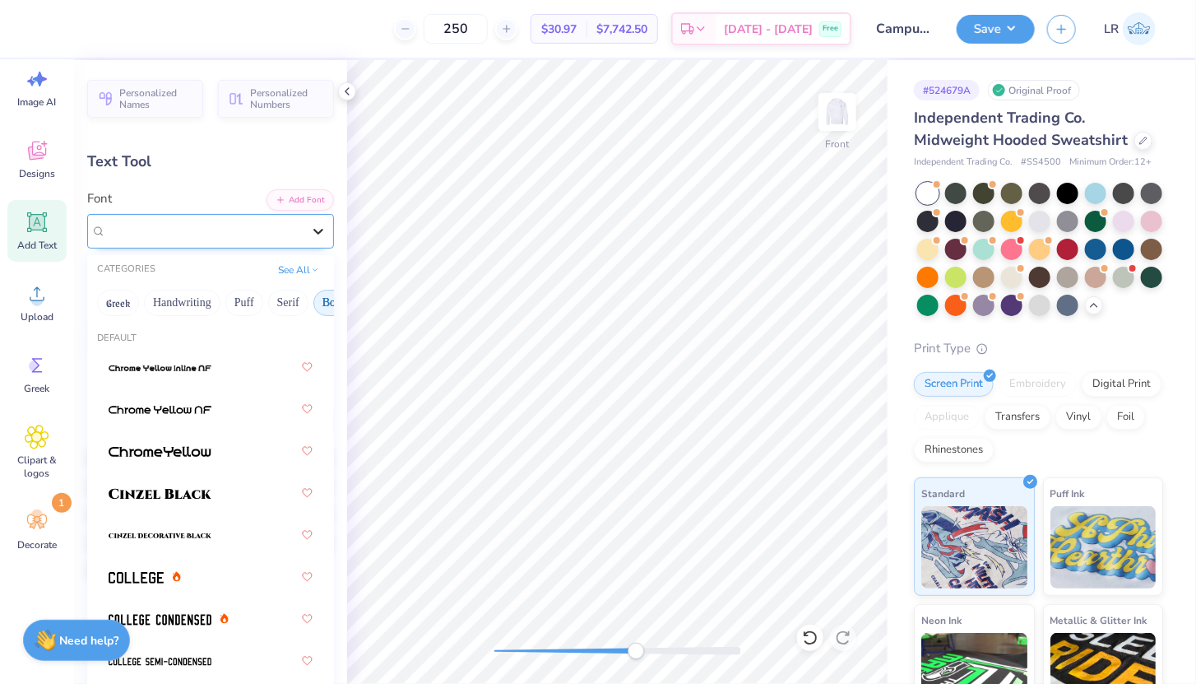
click at [317, 225] on icon at bounding box center [318, 231] width 16 height 16
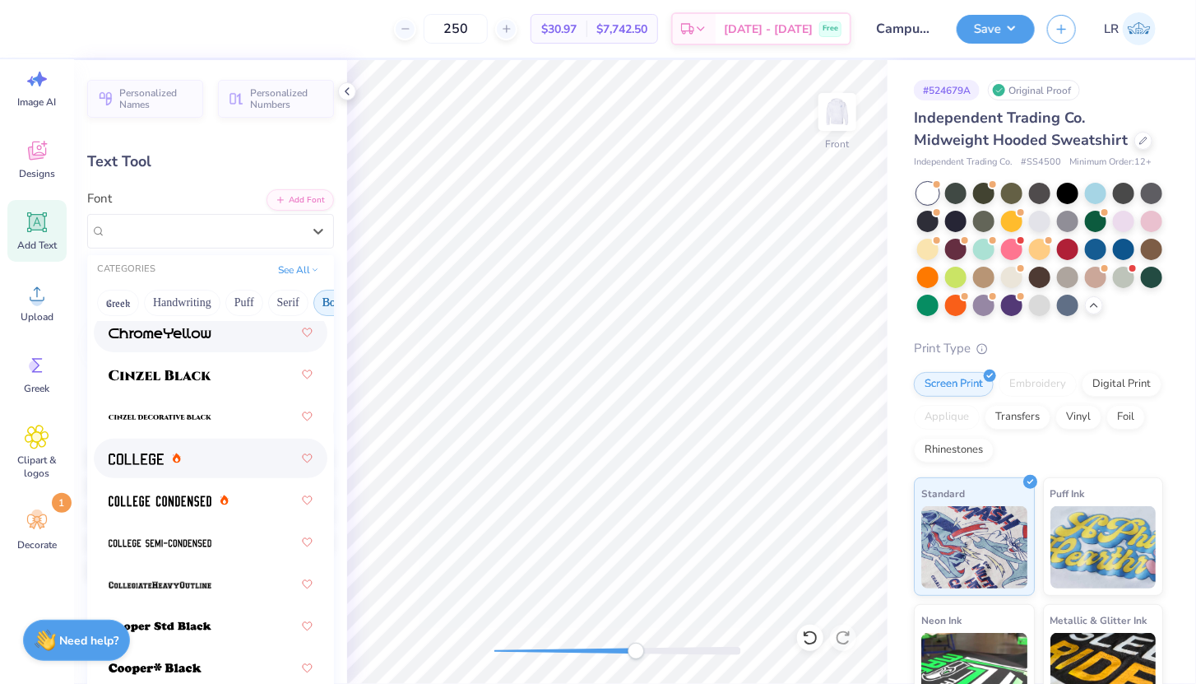
scroll to position [140, 0]
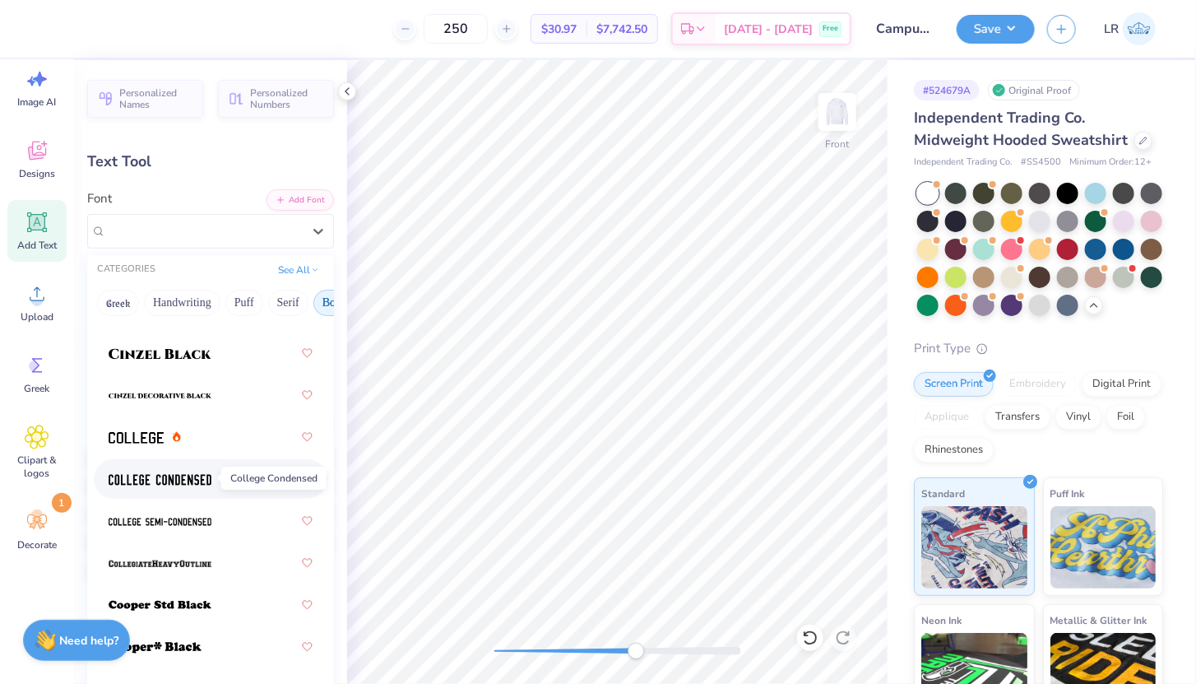
click at [196, 475] on img at bounding box center [160, 480] width 103 height 12
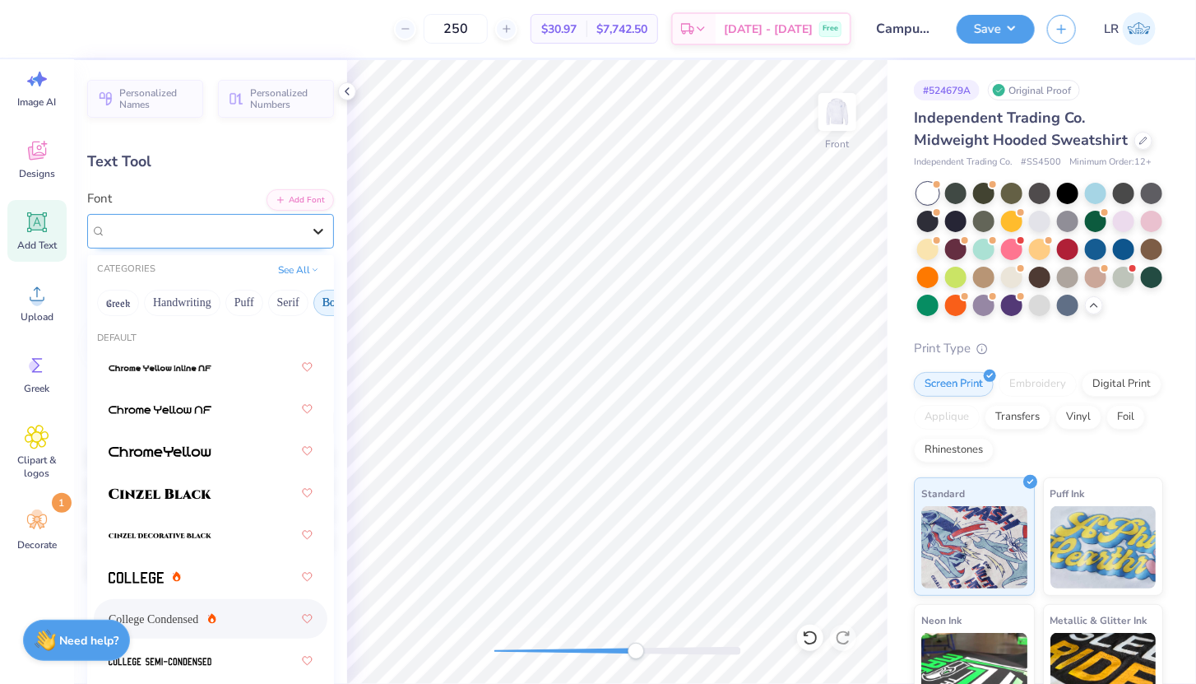
click at [311, 225] on icon at bounding box center [318, 231] width 16 height 16
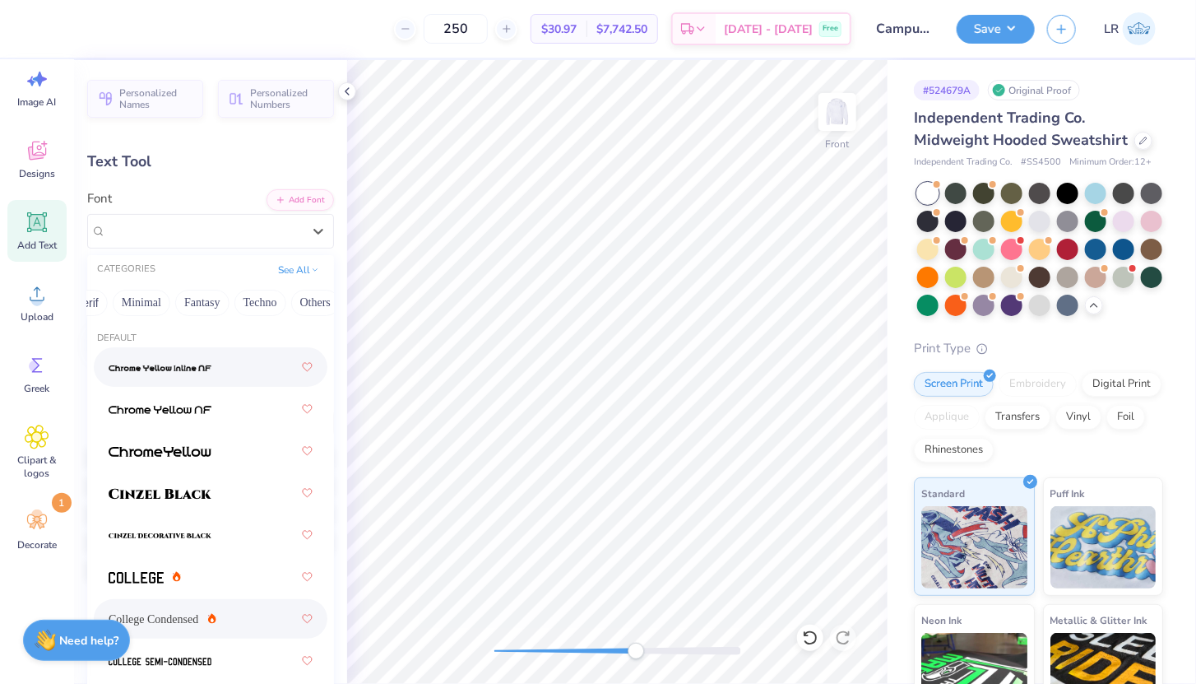
scroll to position [0, 0]
click at [248, 305] on button "Puff" at bounding box center [244, 303] width 38 height 26
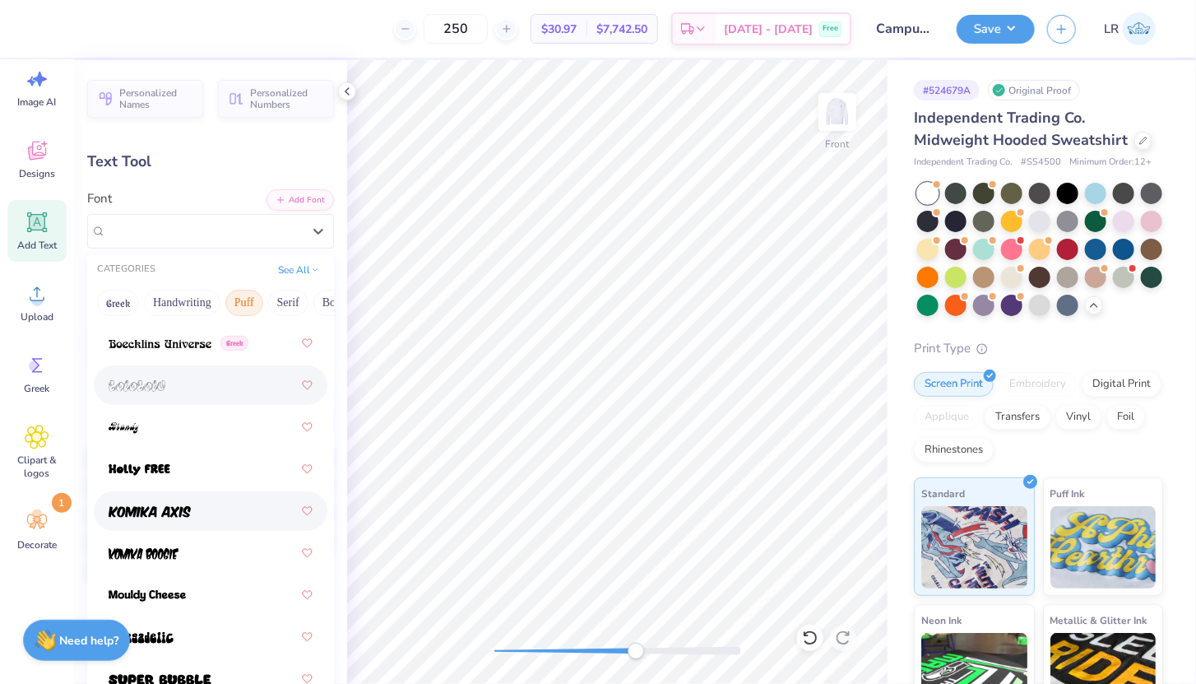
scroll to position [173, 0]
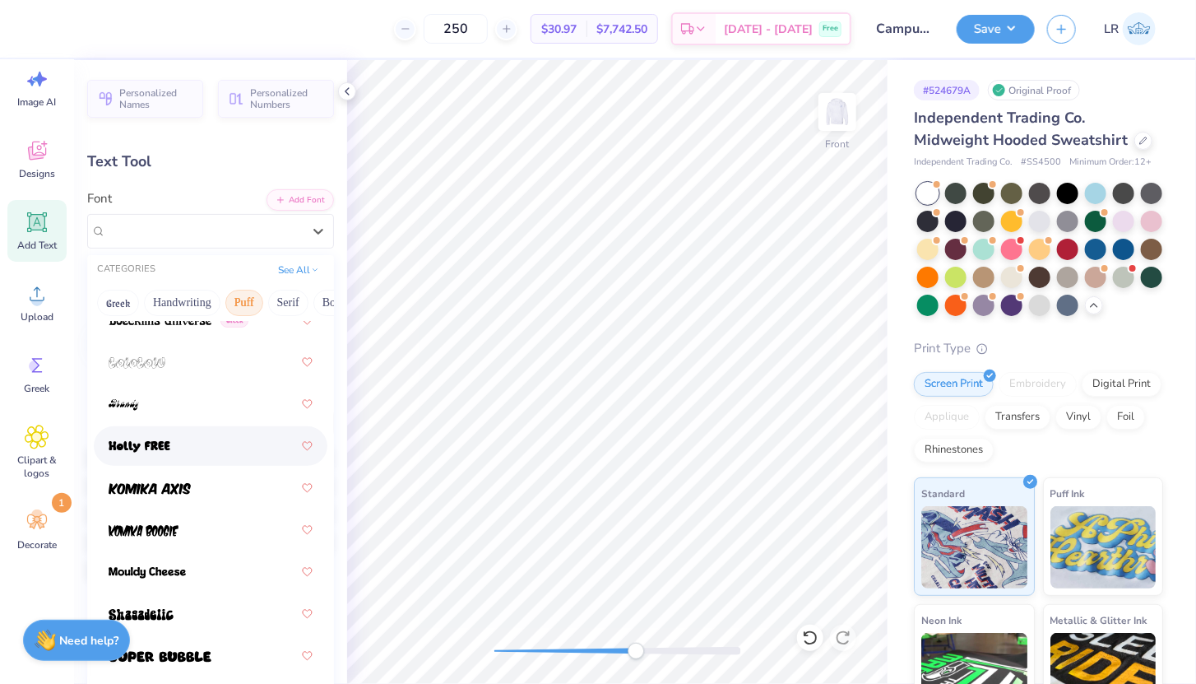
click at [197, 448] on div at bounding box center [211, 446] width 204 height 30
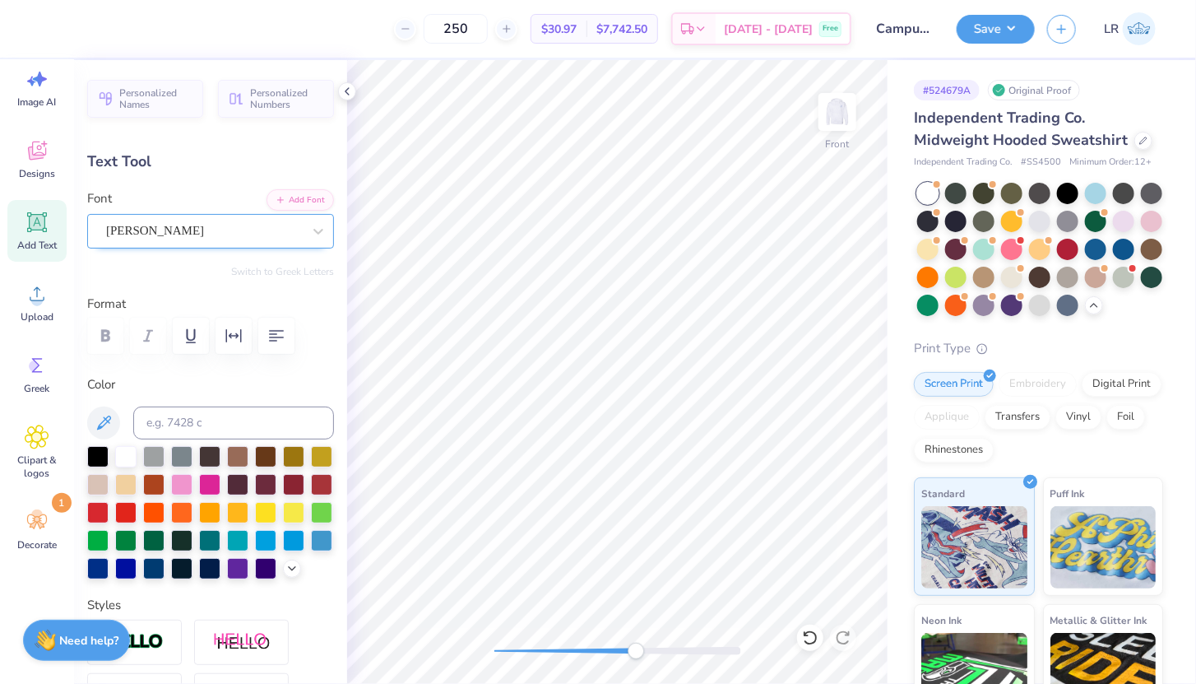
click at [297, 242] on div "[PERSON_NAME]" at bounding box center [203, 231] width 199 height 26
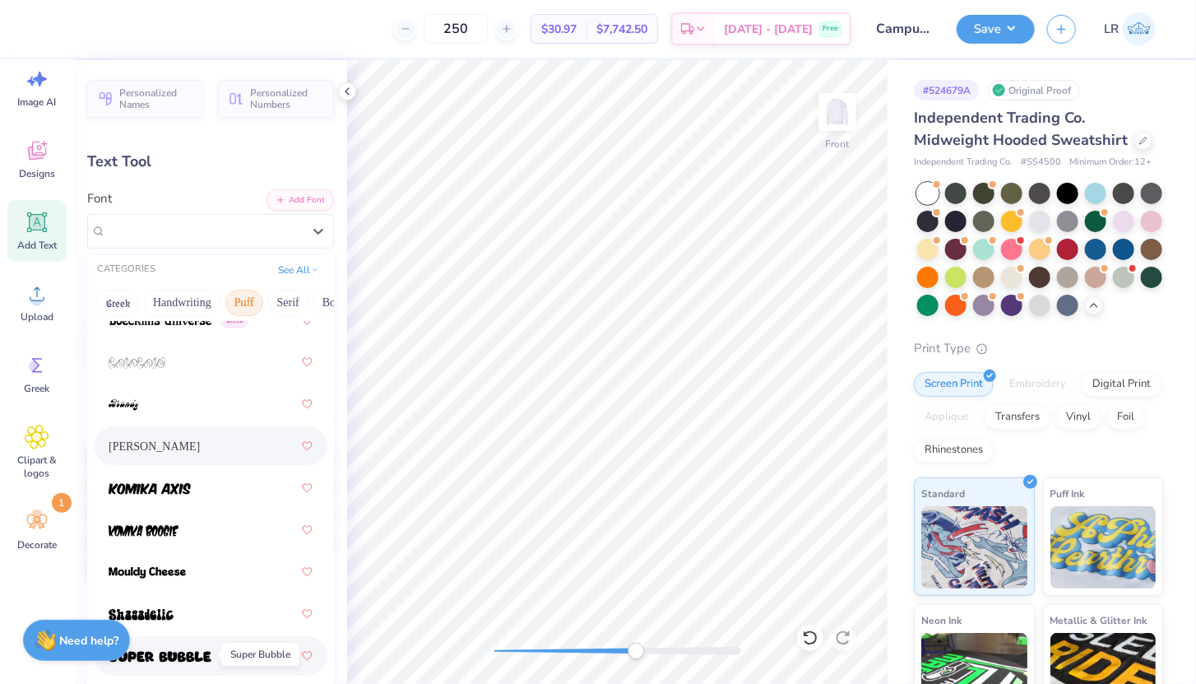
click at [179, 647] on span at bounding box center [160, 655] width 103 height 17
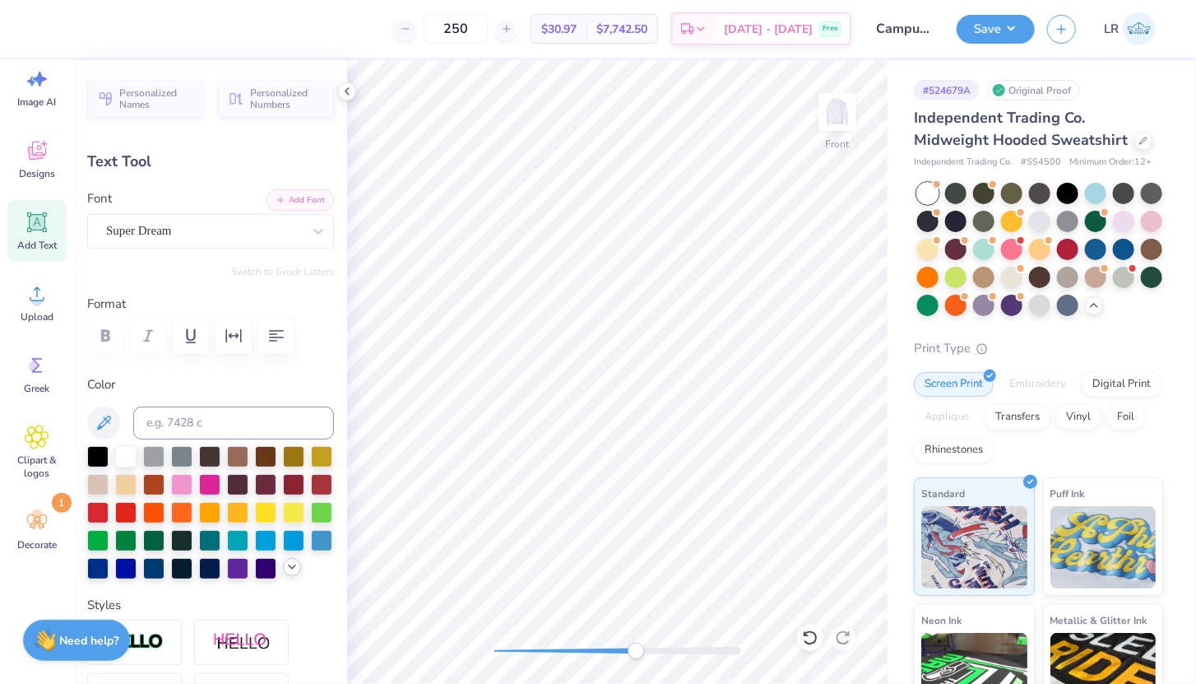
type input "1.89"
type input "2.55"
type input "13.33"
type input "7.25"
type input "2.10"
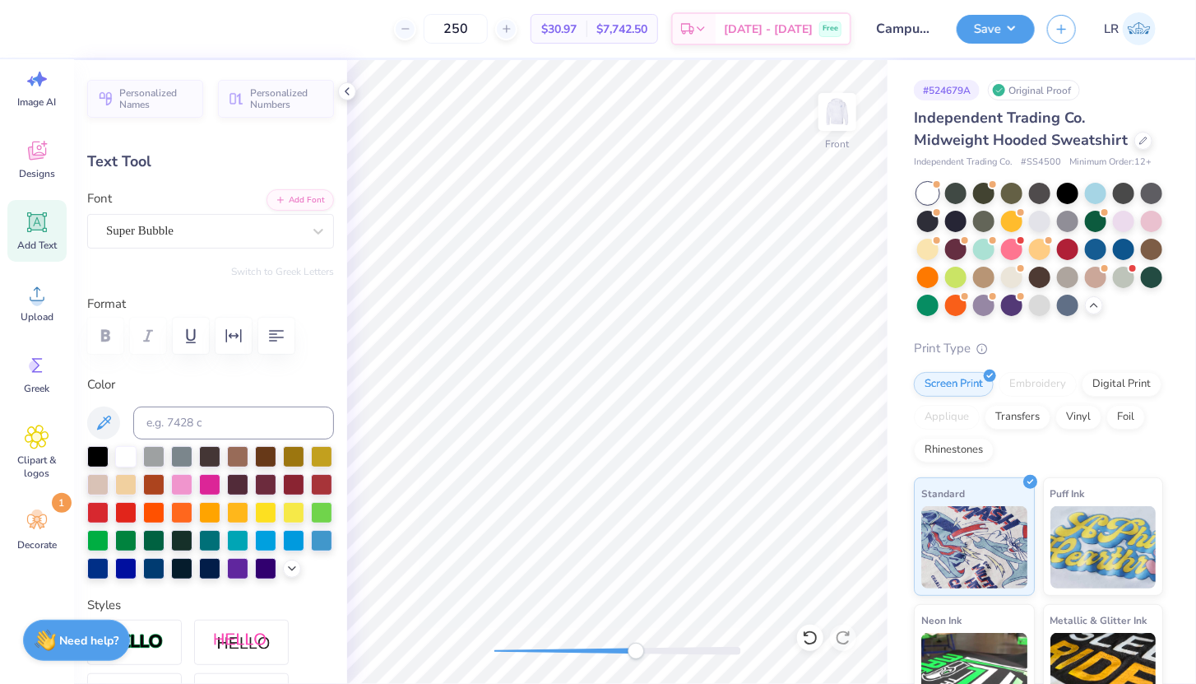
type input "15.45"
type input "1.89"
type input "2.55"
type input "13.33"
type input "0.36"
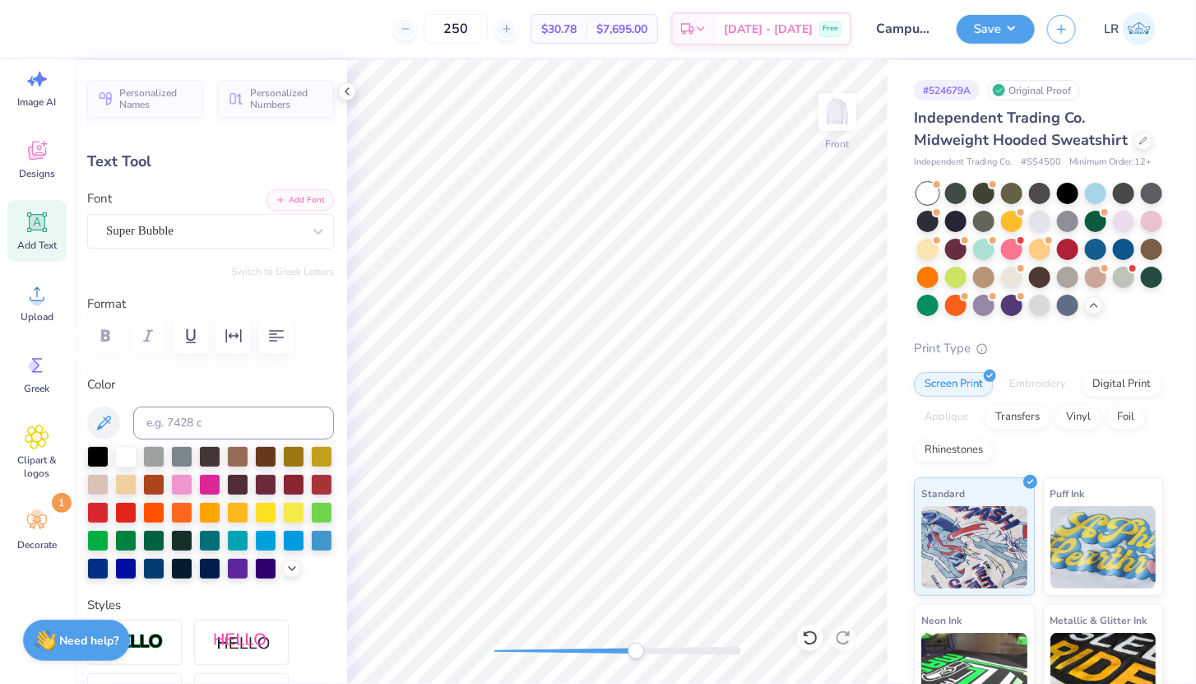
type input "0.49"
type input "13.35"
type input "0.41"
type input "0.55"
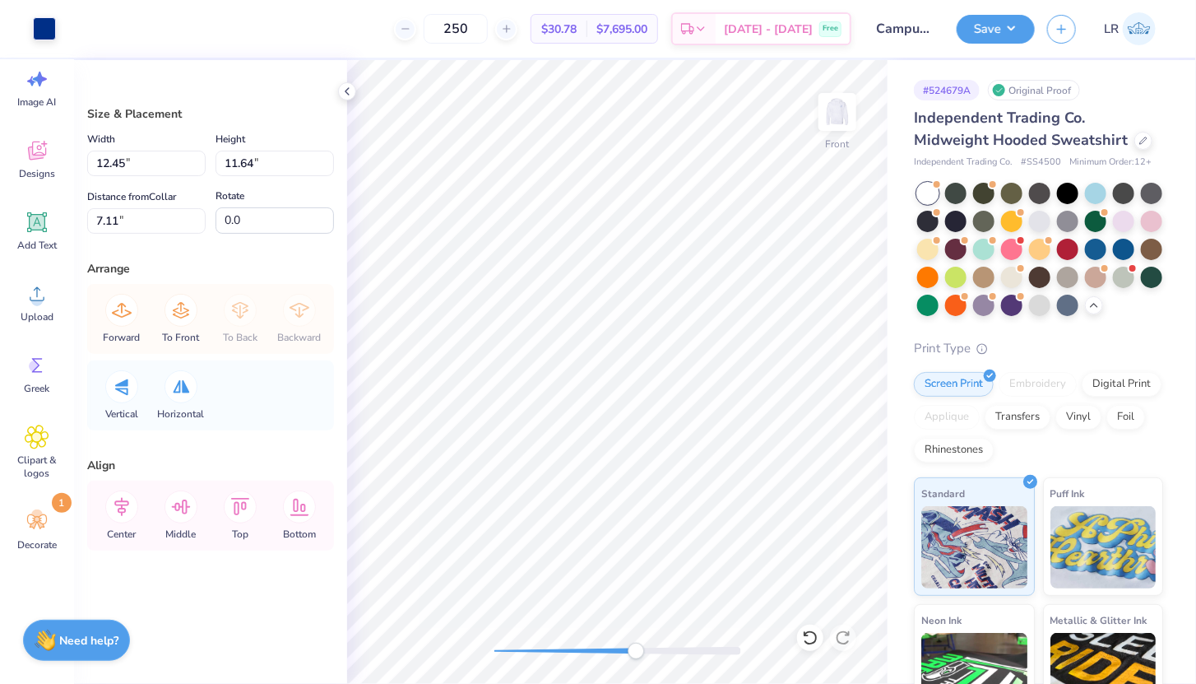
type input "12.45"
type input "11.64"
type input "7.11"
type input "0.27"
type input "0.46"
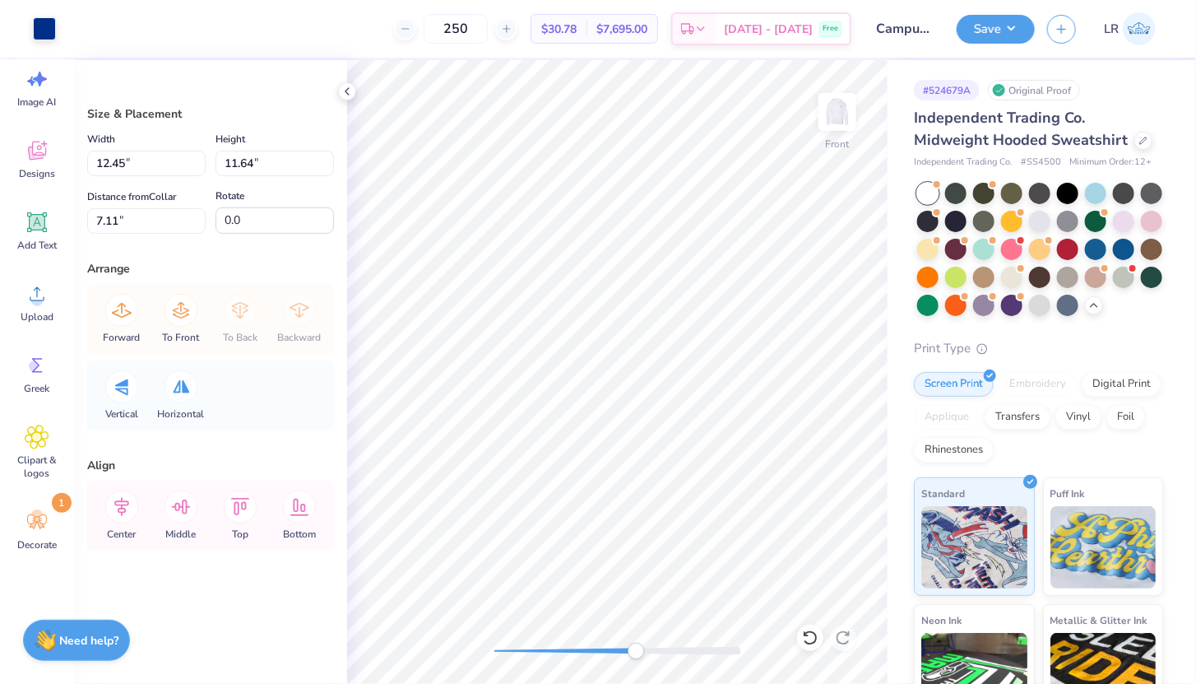
type input "13.82"
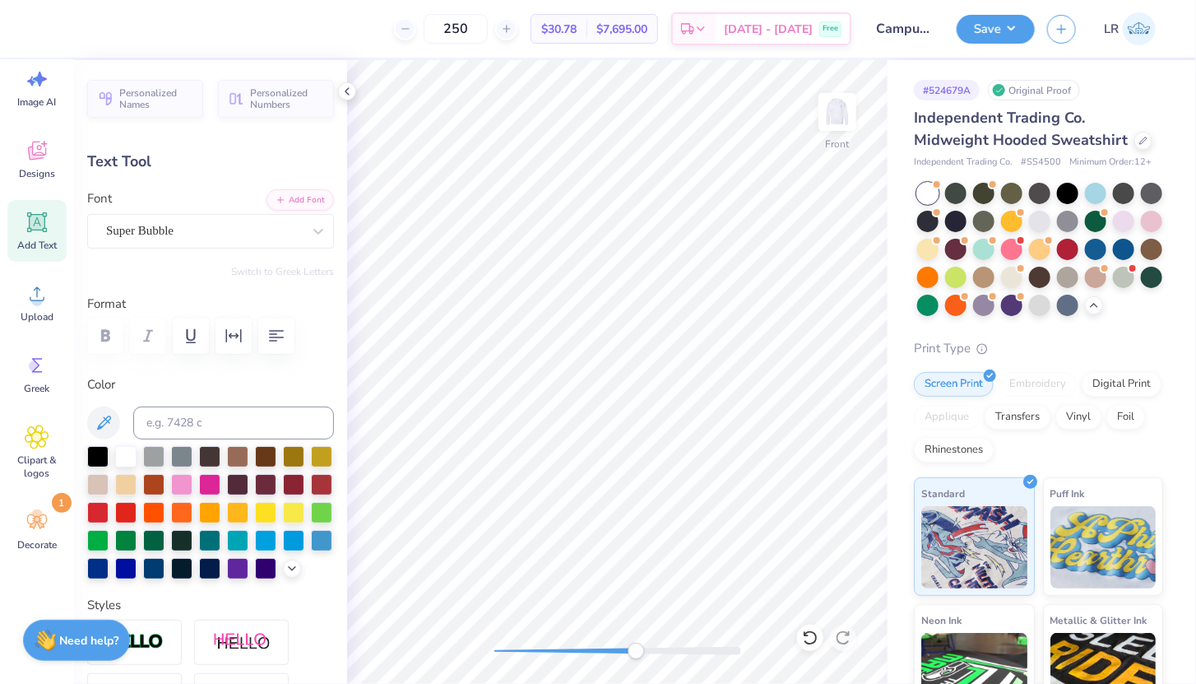
type input "0.43"
type input "0.58"
type input "13.04"
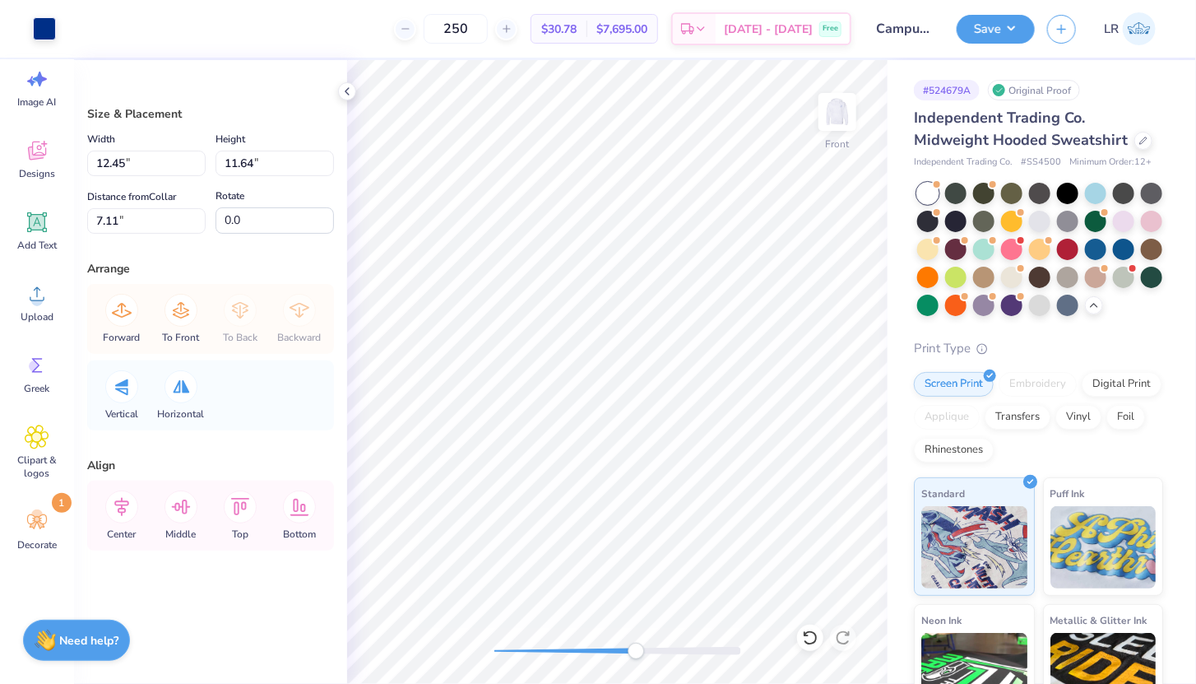
type input "0.30"
type input "0.49"
type input "13.92"
type input "0.32"
type input "0.51"
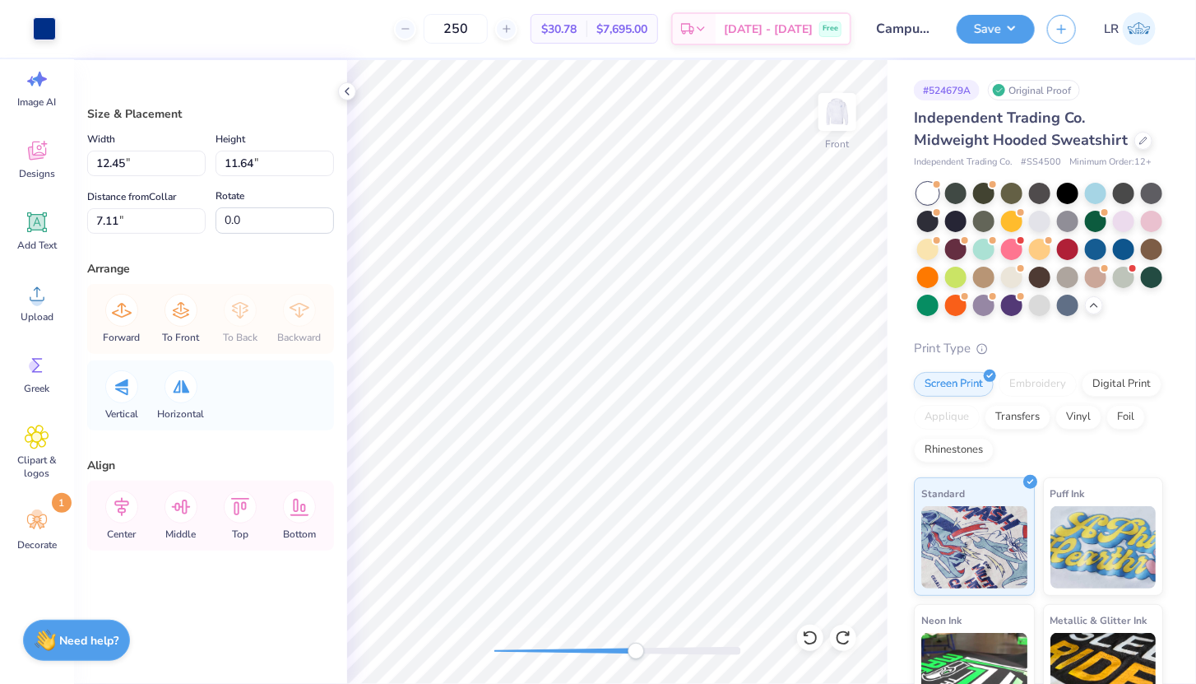
type input "13.91"
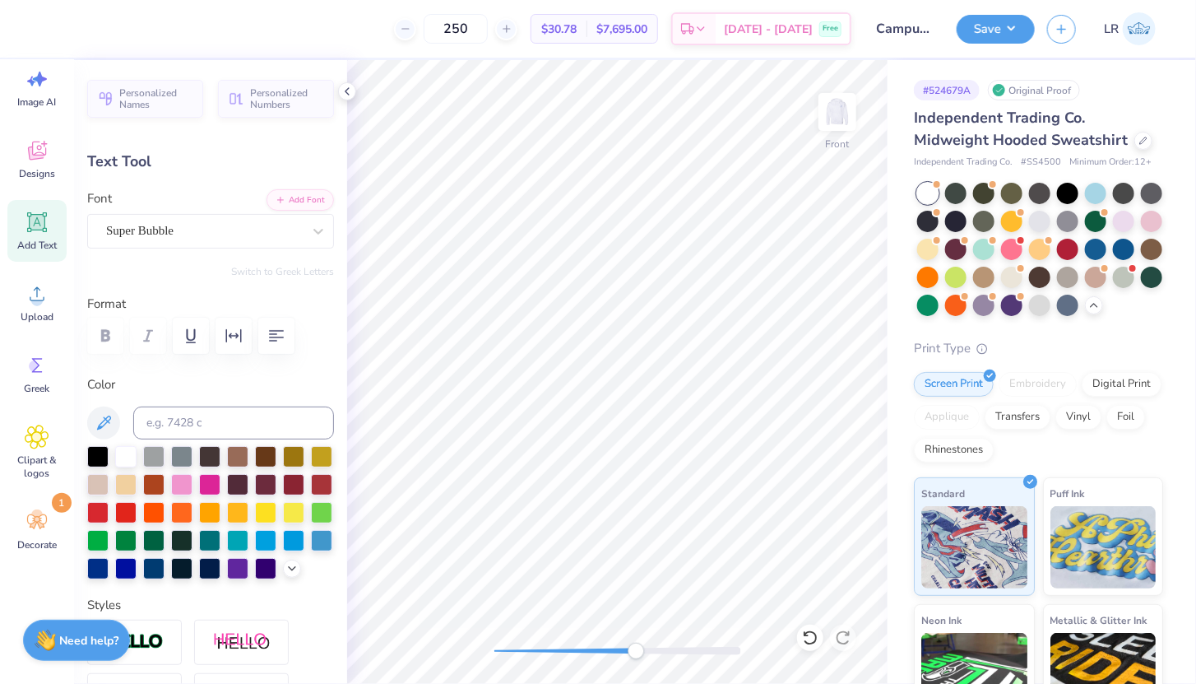
type input "13.04"
type input "-3.8"
type input "0.47"
type input "0.60"
type input "13.83"
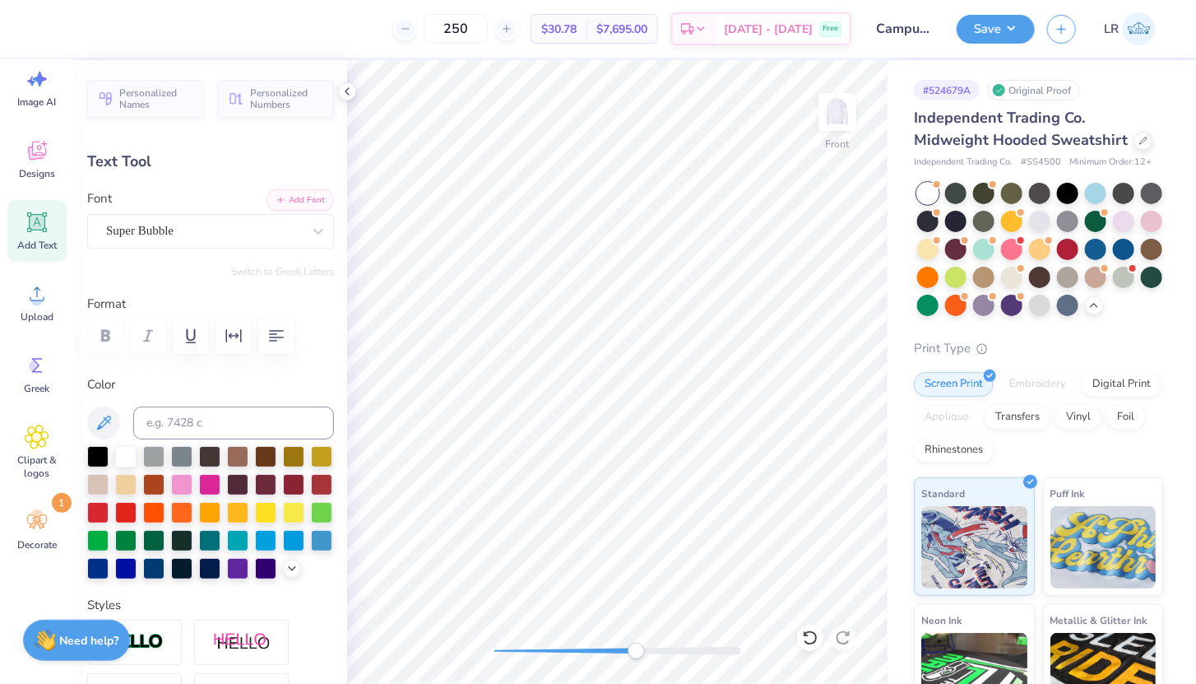
type input "13.83"
type input "0.45"
type input "0.57"
type input "13.85"
type input "0.43"
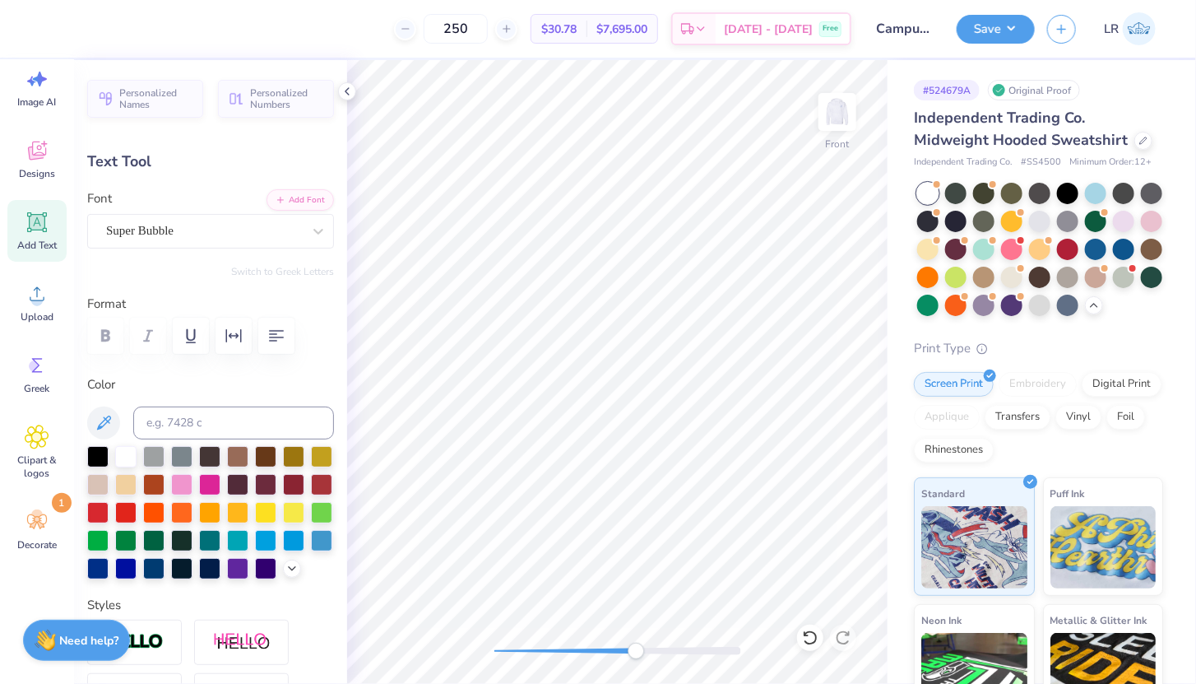
type input "0.58"
type input "13.04"
type input "0.0"
type textarea "BE"
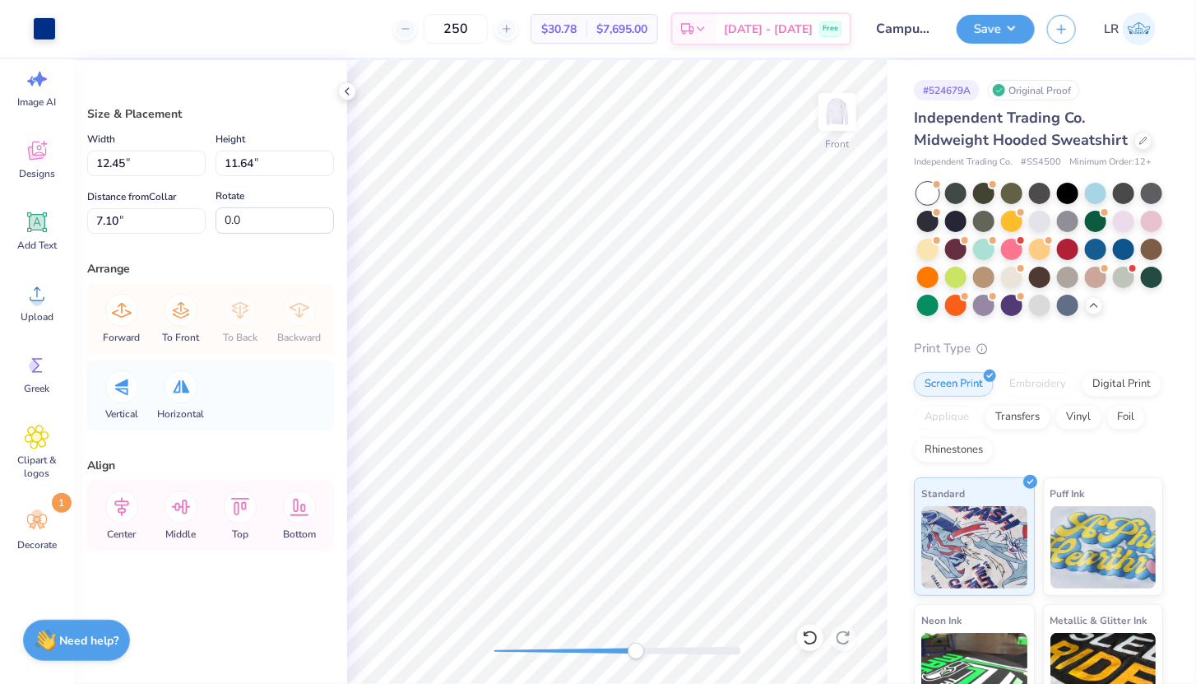
type input "7.11"
type input "0.33"
type input "0.53"
type input "13.81"
type input "0.35"
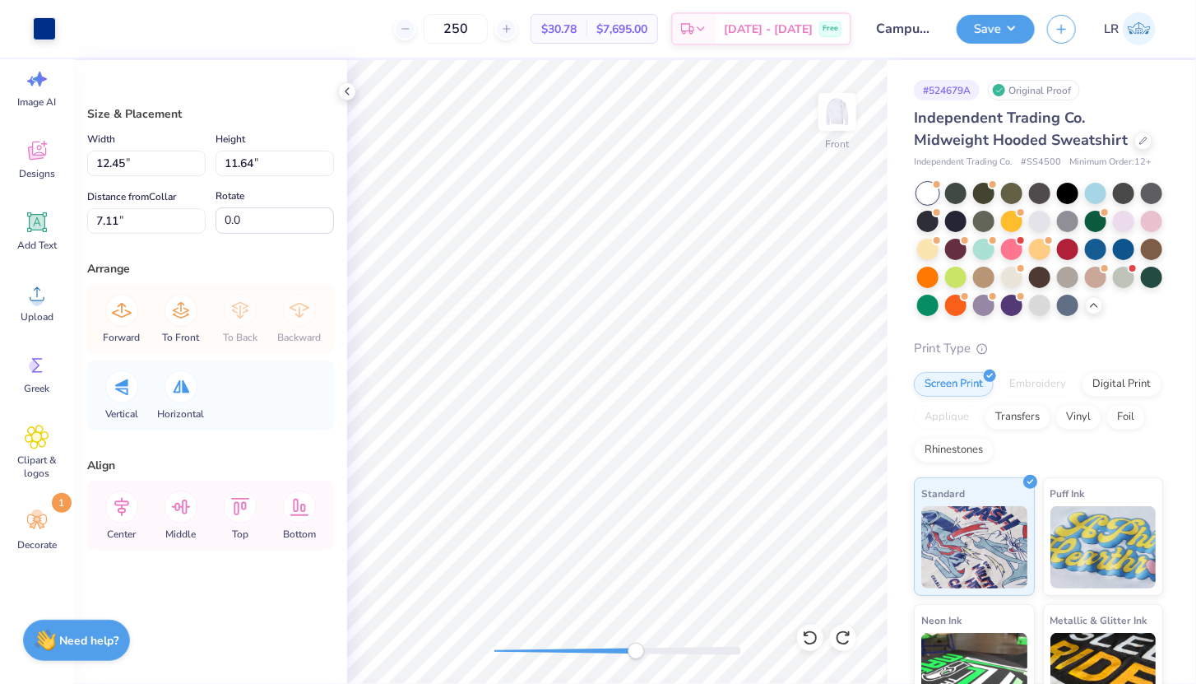
type input "0.55"
type input "13.80"
type input "0.39"
type input "0.57"
type input "13.78"
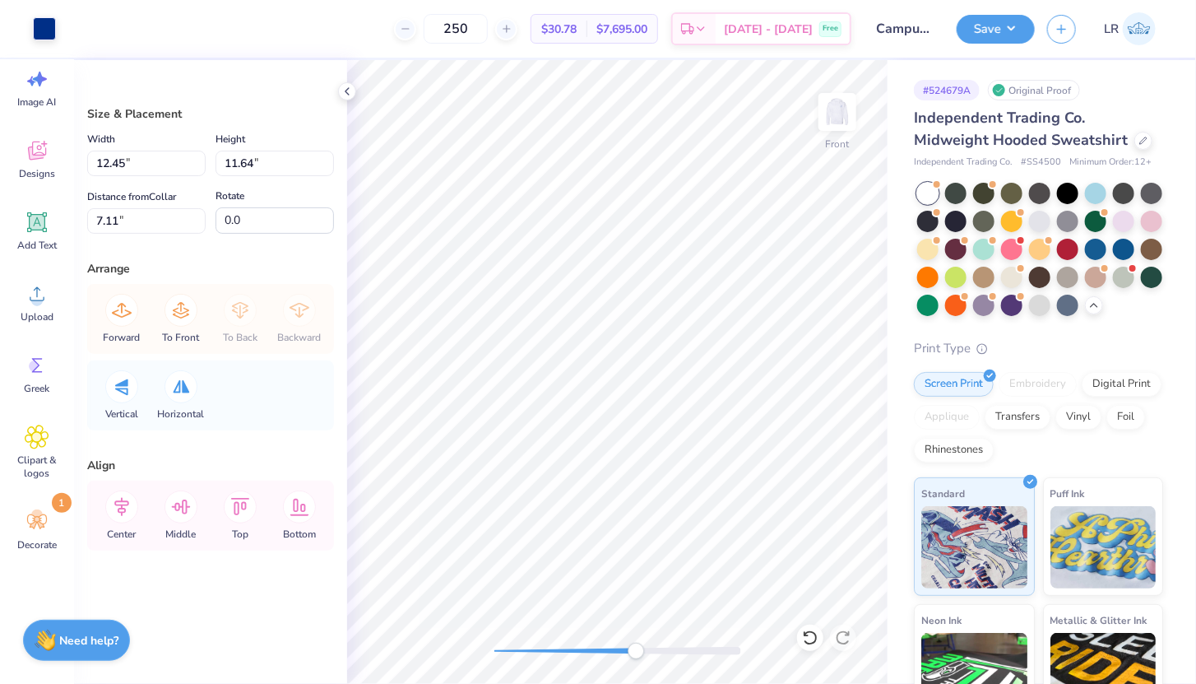
type input "0.34"
type input "0.11"
type input "13.78"
type input "0.35"
type input "0.56"
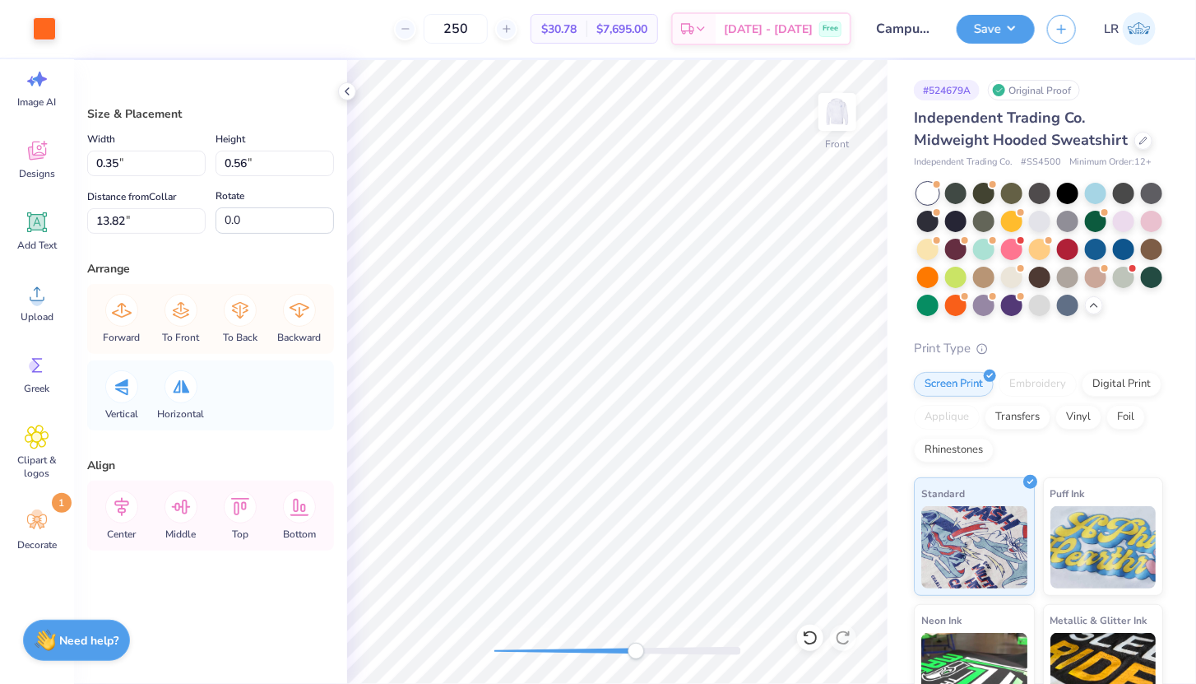
type input "13.82"
type input "0.15"
type input "0.16"
type input "14.09"
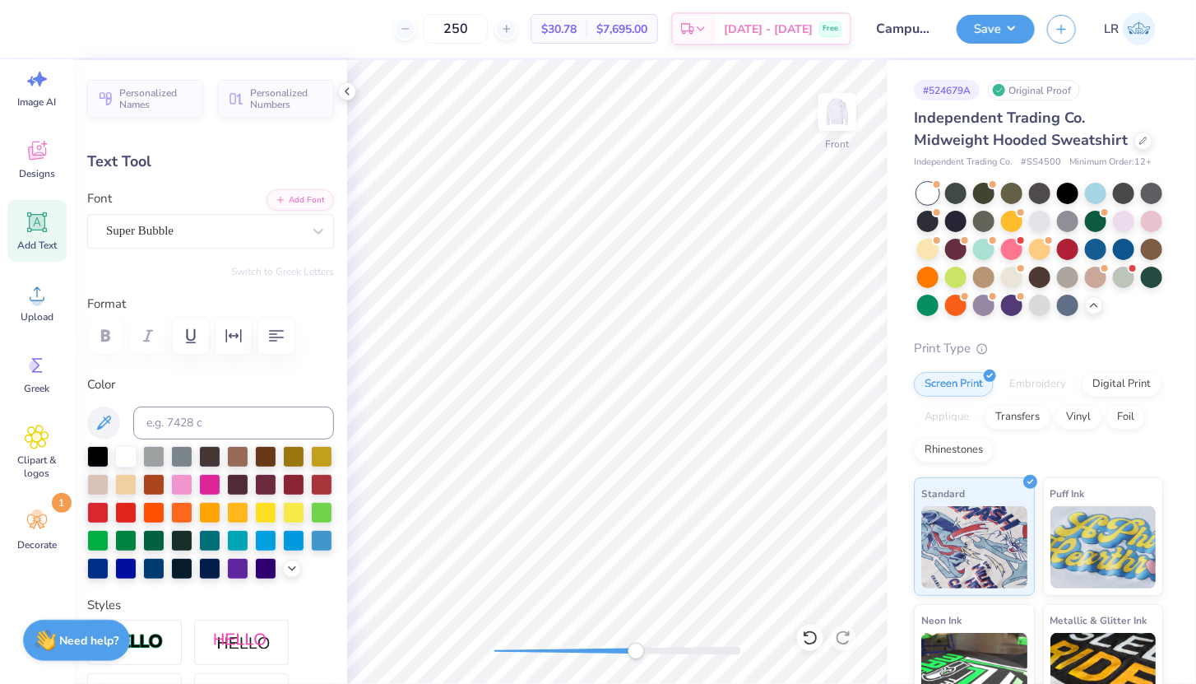
type input "5.5"
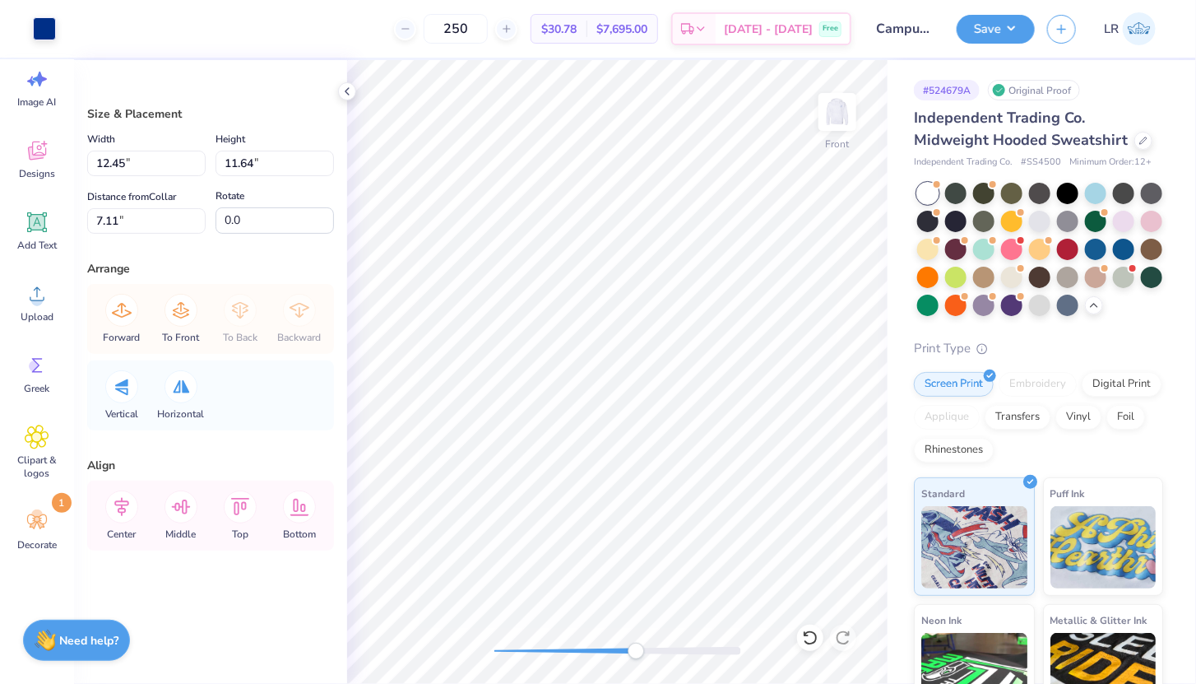
click at [566, 648] on div at bounding box center [617, 651] width 247 height 8
click at [566, 648] on div "Accessibility label" at bounding box center [566, 651] width 16 height 16
click at [545, 648] on div at bounding box center [617, 651] width 247 height 8
click at [596, 647] on div at bounding box center [617, 651] width 247 height 8
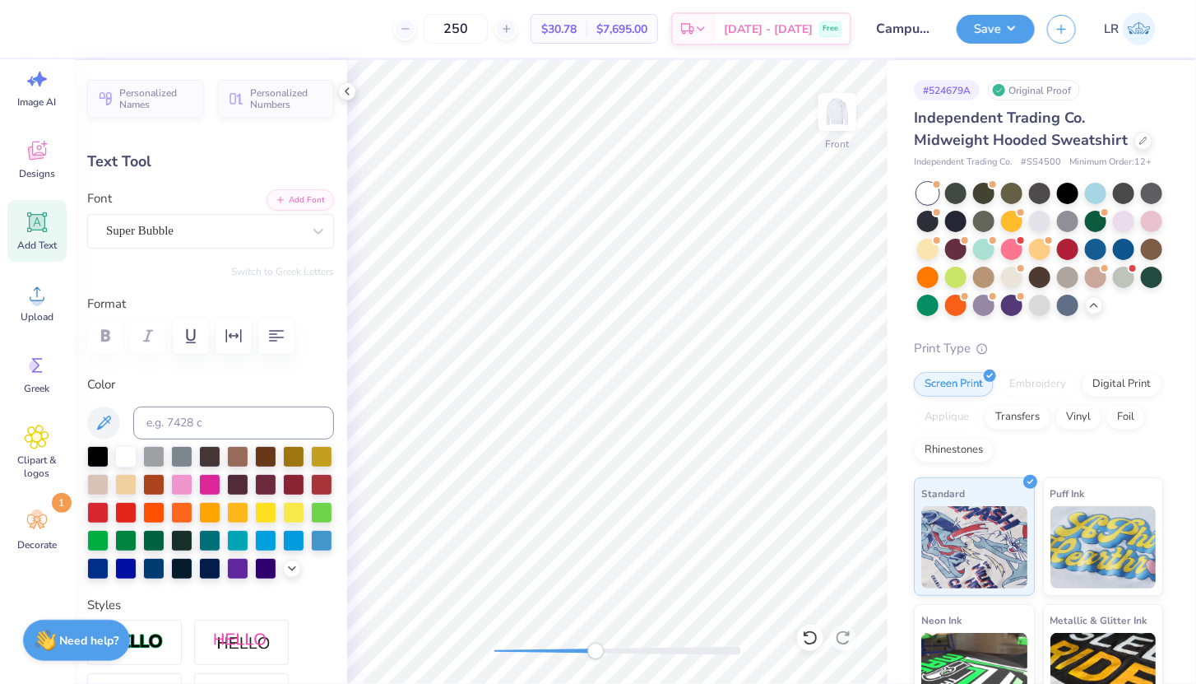
type input "0.86"
type input "0.58"
type input "13.82"
type textarea "E"
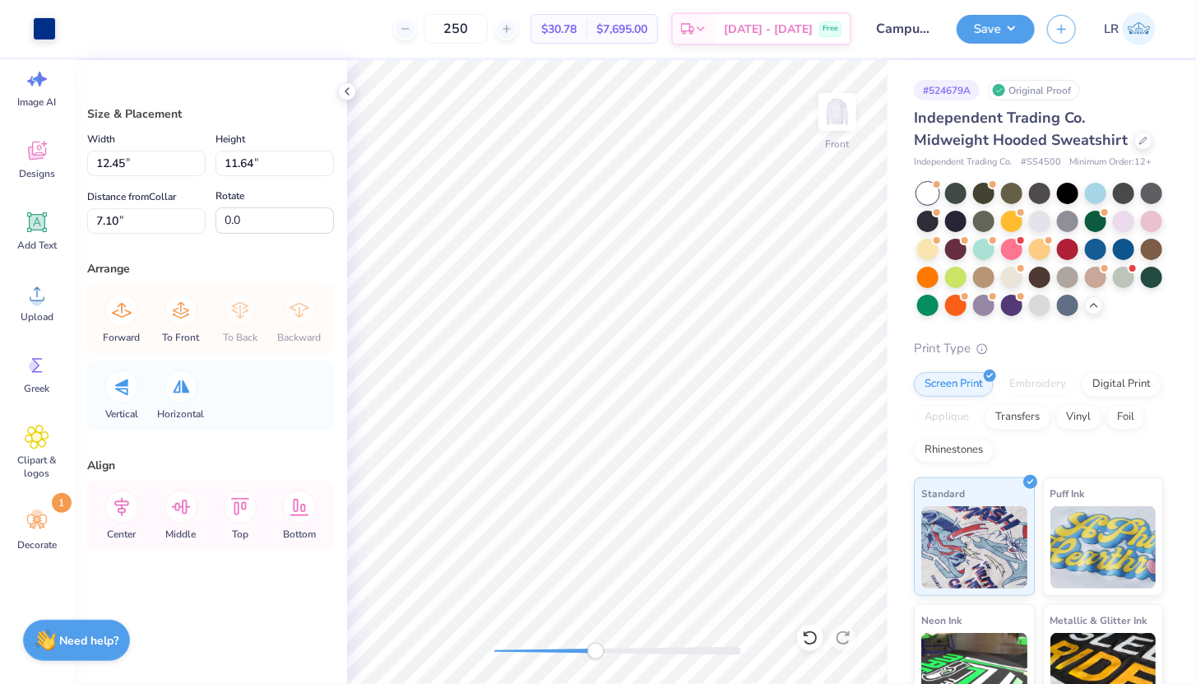
type input "0.41"
type input "0.59"
type input "13.16"
type input "0.18"
type input "0.16"
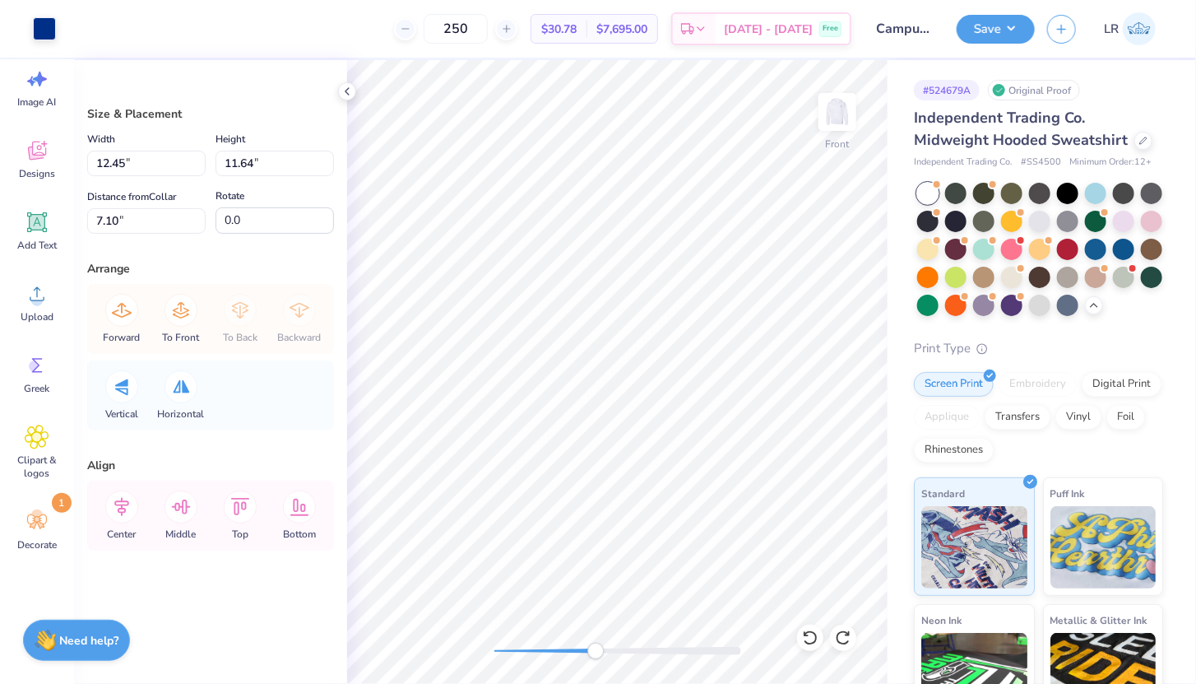
type input "13.48"
type input "0.39"
type input "0.58"
type input "13.17"
type input "0.45"
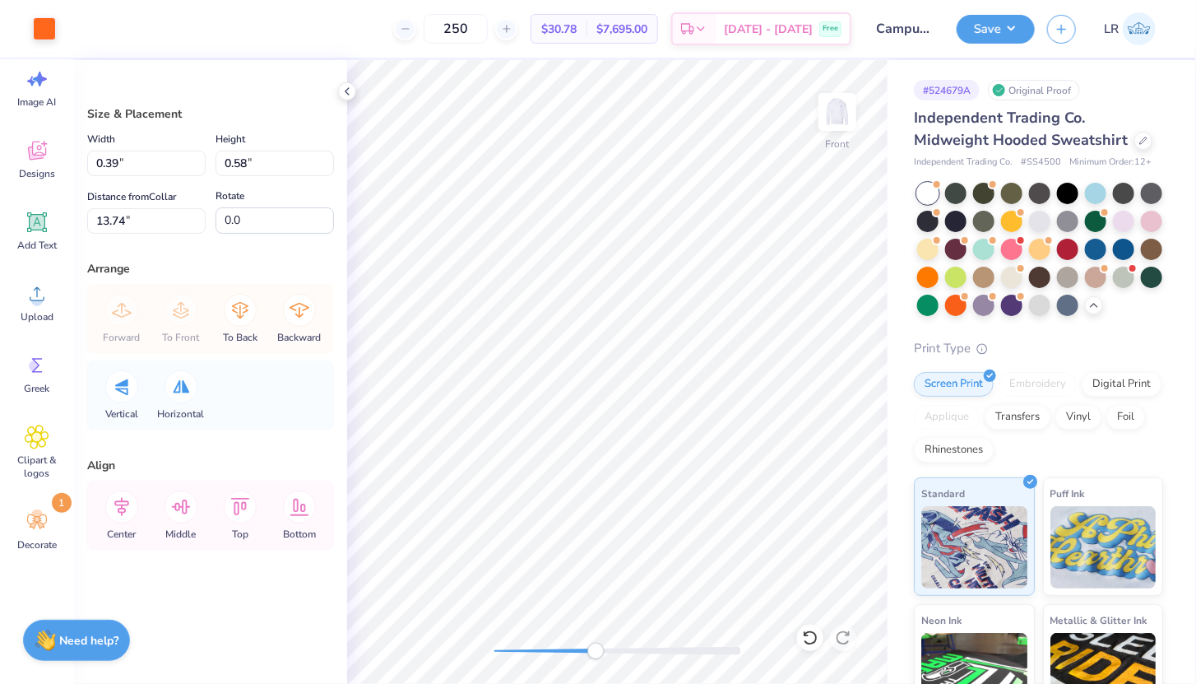
type input "0.63"
type input "13.14"
type input "12.45"
type input "11.64"
type input "7.10"
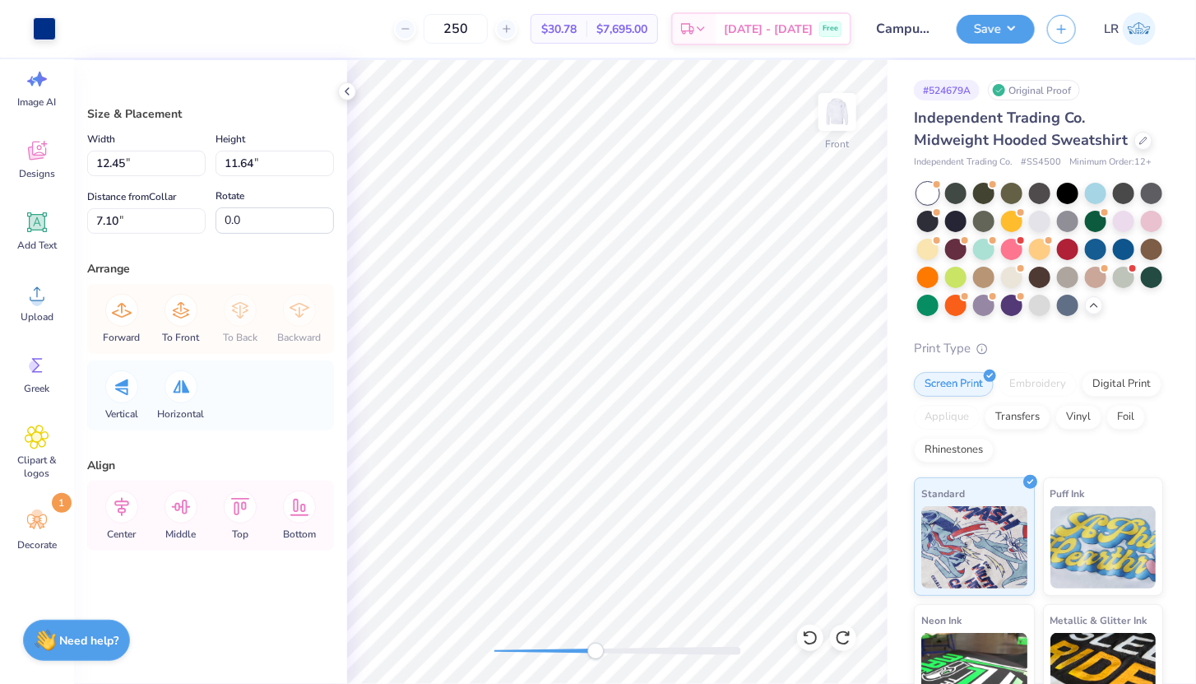
type input "0.39"
type input "0.58"
type input "13.17"
type input "0.14"
type input "0.13"
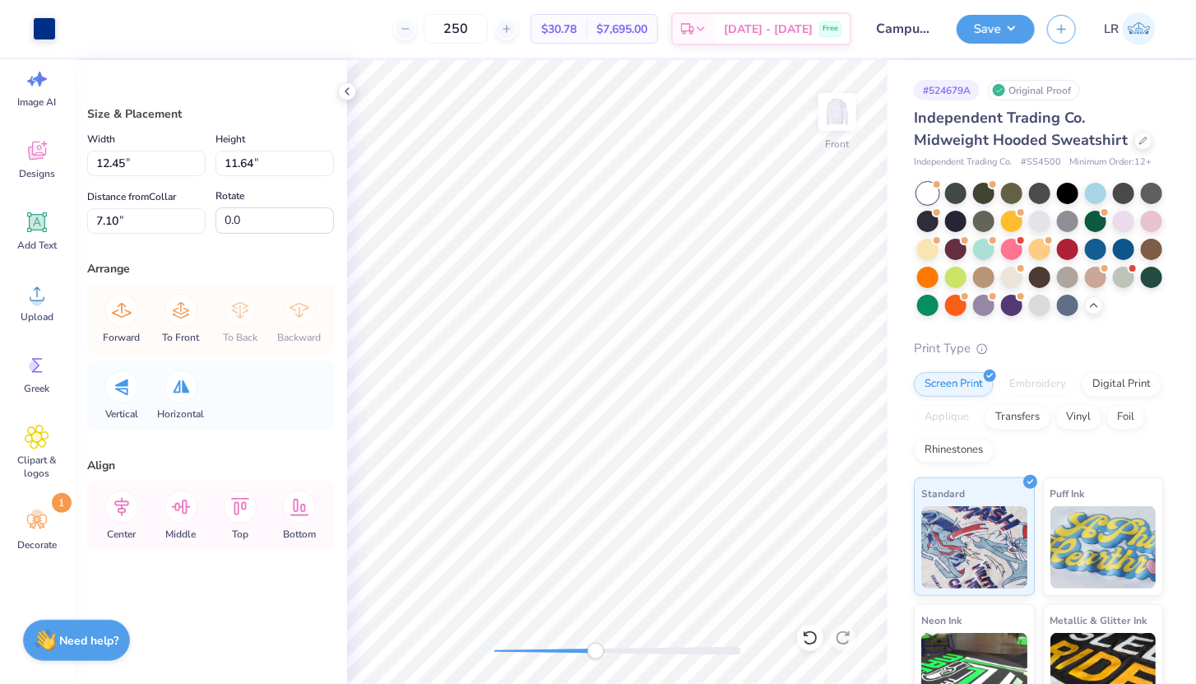
type input "13.27"
type input "0.41"
type input "0.59"
type input "13.16"
type input "0.39"
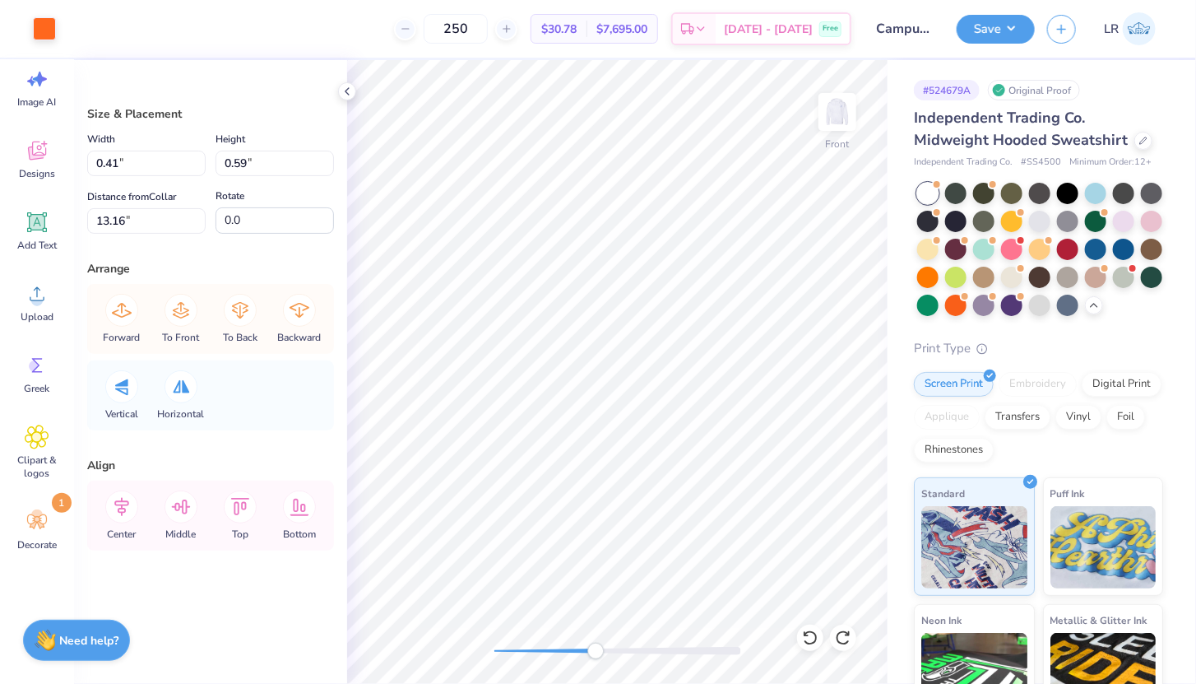
type input "0.58"
type input "13.74"
type input "0.41"
type input "0.59"
type input "13.16"
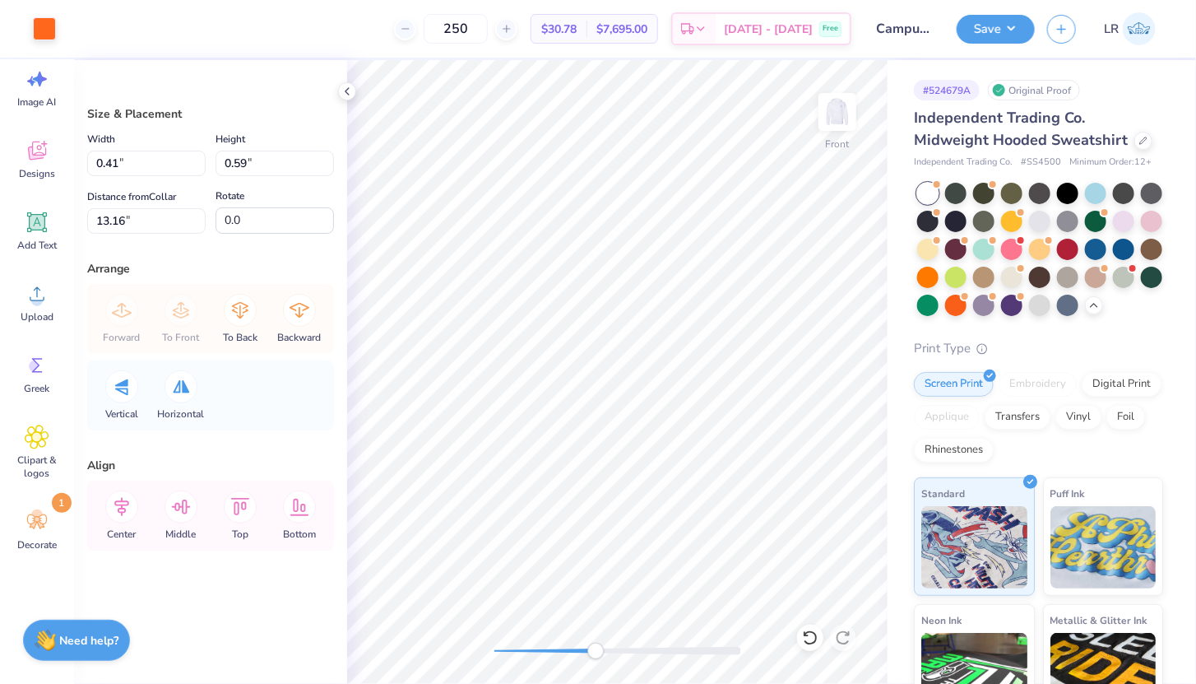
type input "0.39"
type input "0.58"
type input "13.74"
type input "12.45"
type input "11.64"
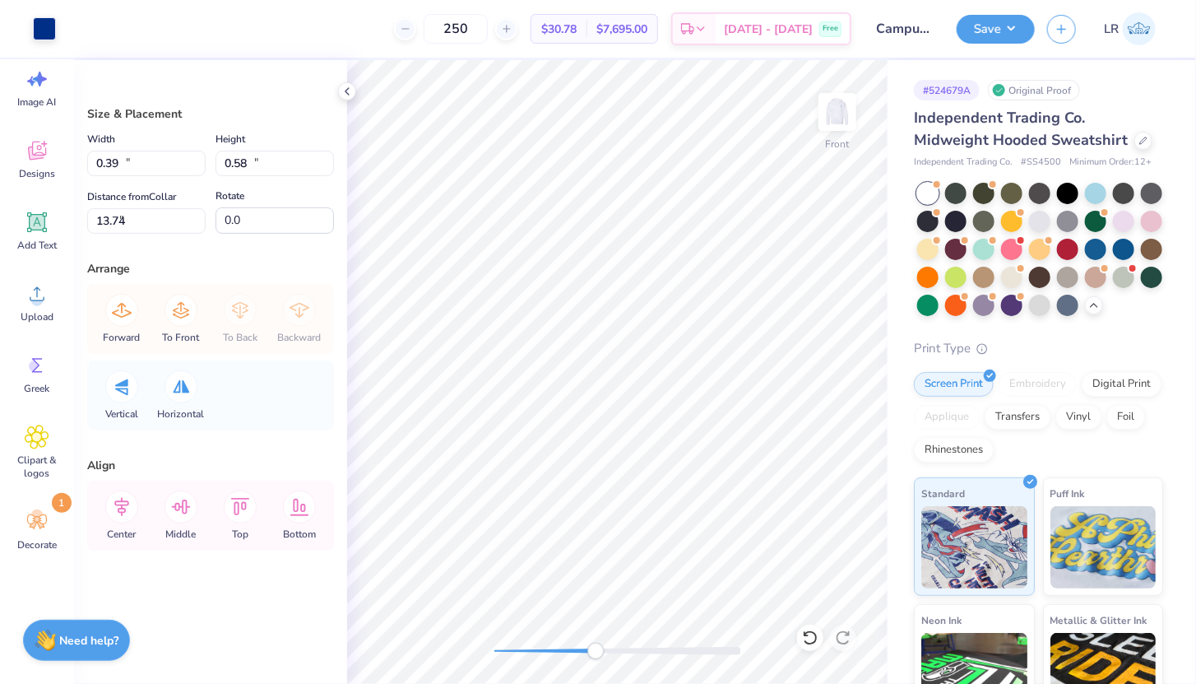
type input "7.10"
type input "0.41"
type input "0.59"
type input "13.73"
type input "7.1"
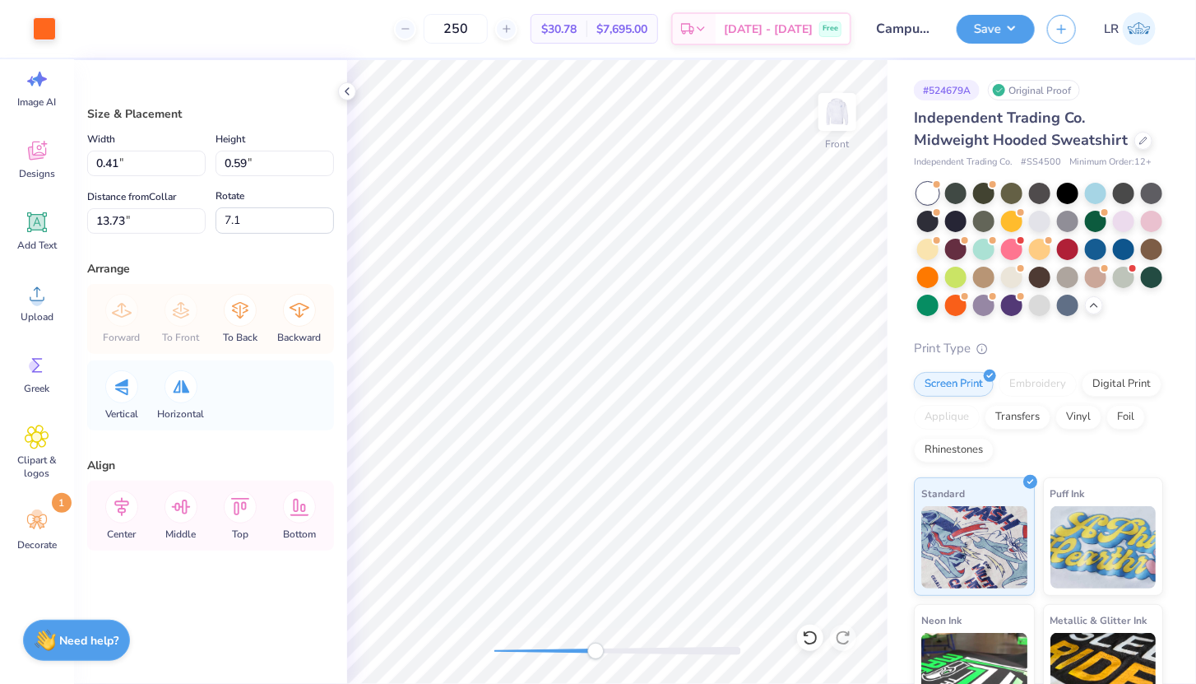
type input "0.37"
type input "0.53"
type input "13.89"
type input "12.45"
type input "11.64"
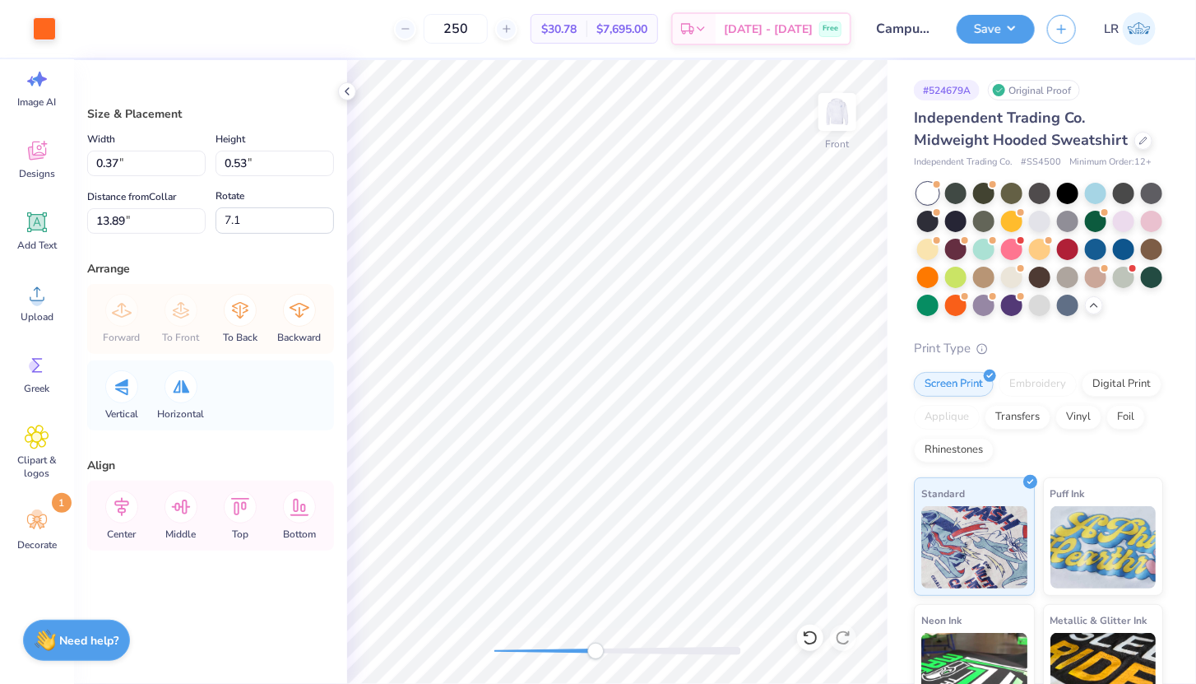
type input "7.10"
type input "0.0"
type input "0.37"
type input "0.53"
type input "13.86"
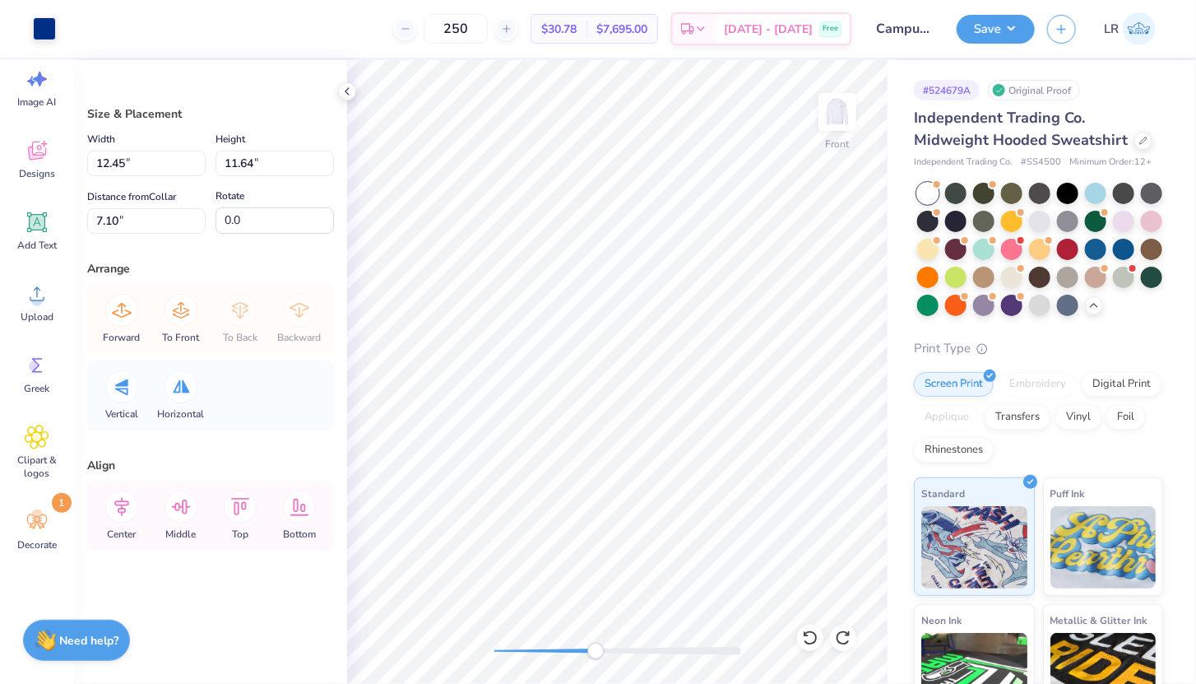
type input "7.1"
type input "12.45"
click at [714, 669] on div "Front" at bounding box center [617, 372] width 541 height 624
click at [511, 647] on div at bounding box center [617, 651] width 247 height 8
click at [675, 647] on div at bounding box center [617, 651] width 247 height 8
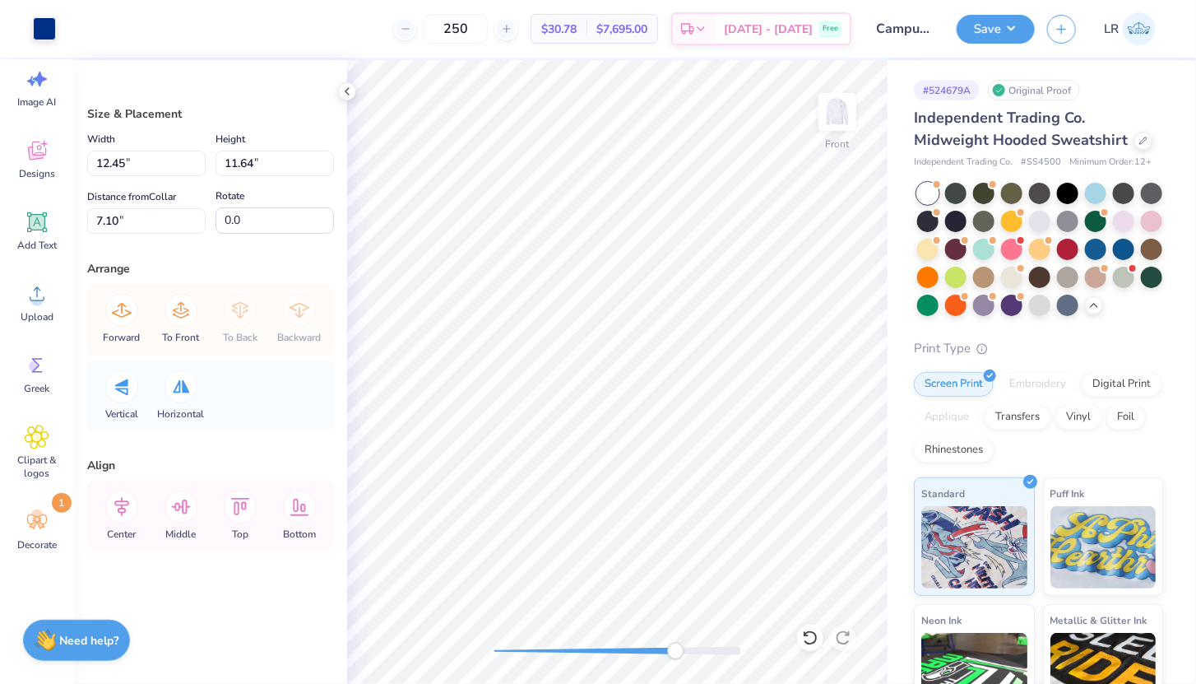
click at [569, 647] on div at bounding box center [617, 651] width 247 height 8
click at [569, 647] on div "Accessibility label" at bounding box center [569, 651] width 16 height 16
click at [555, 647] on div at bounding box center [617, 651] width 247 height 8
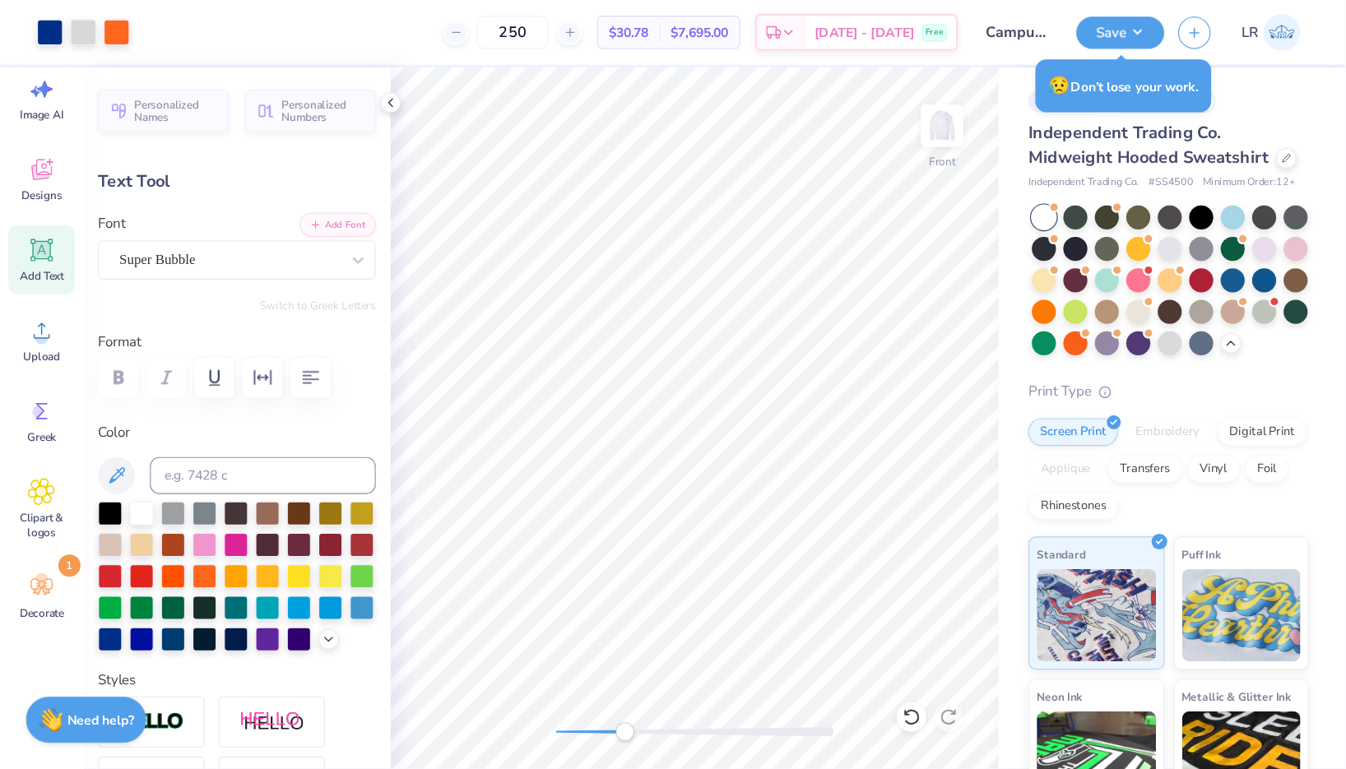
scroll to position [0, 0]
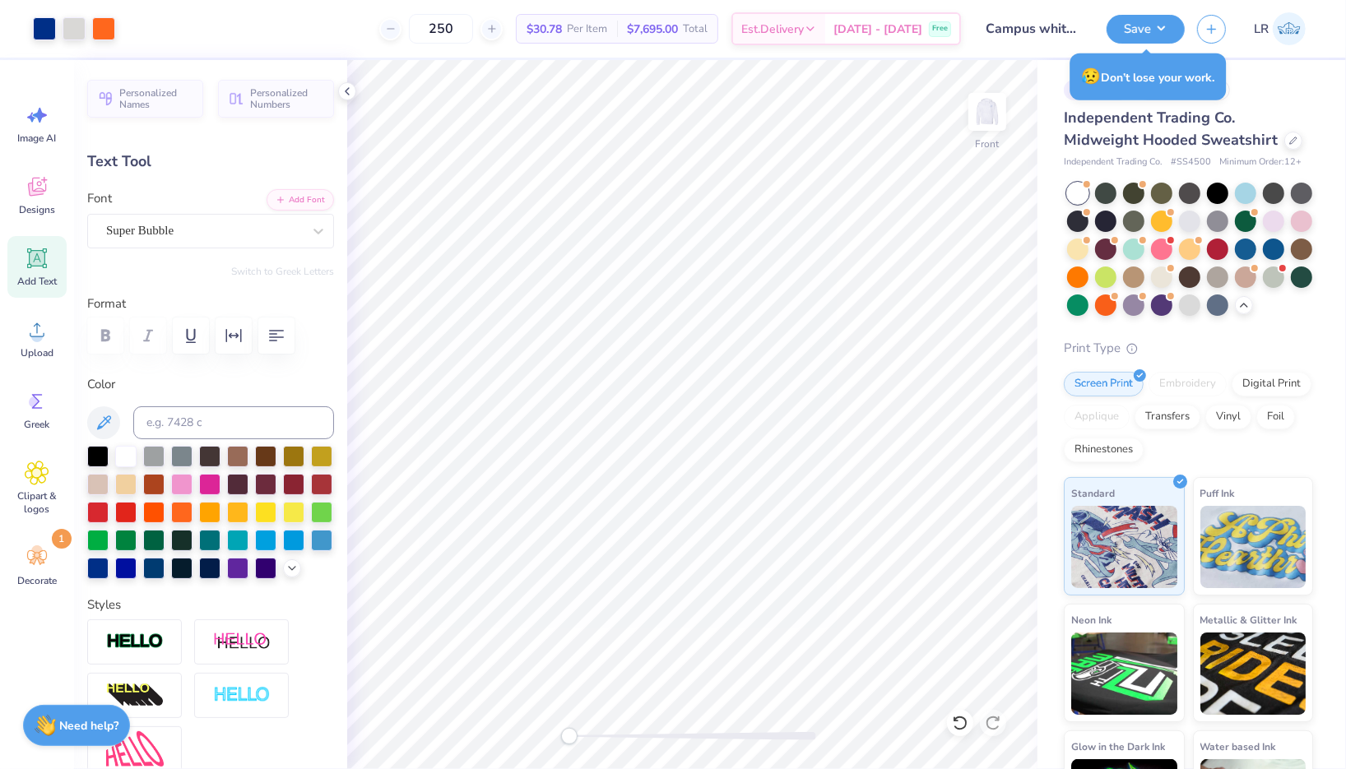
click at [711, 683] on div at bounding box center [692, 736] width 247 height 8
click at [666, 683] on div at bounding box center [692, 736] width 247 height 8
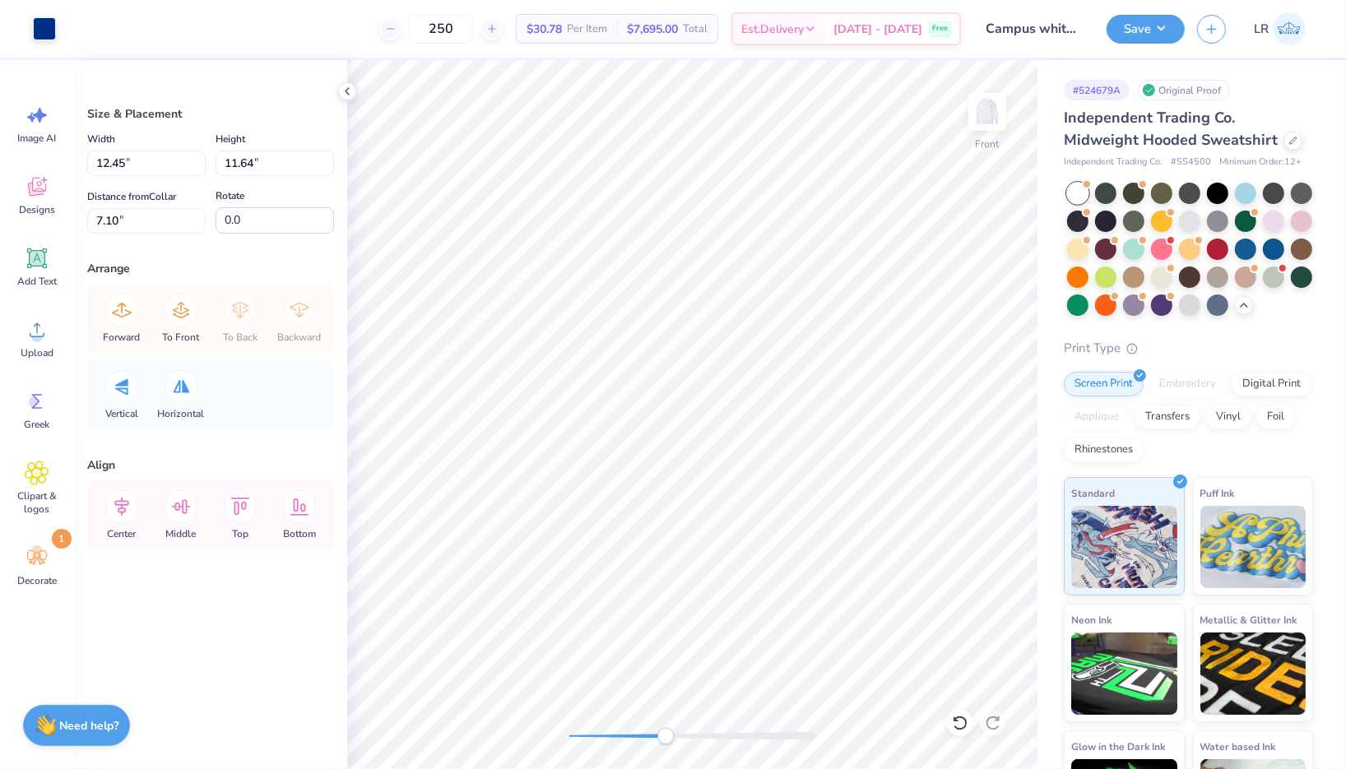
click at [641, 683] on div at bounding box center [692, 736] width 247 height 16
click at [582, 683] on div at bounding box center [692, 736] width 247 height 16
click at [44, 258] on icon at bounding box center [38, 259] width 16 height 16
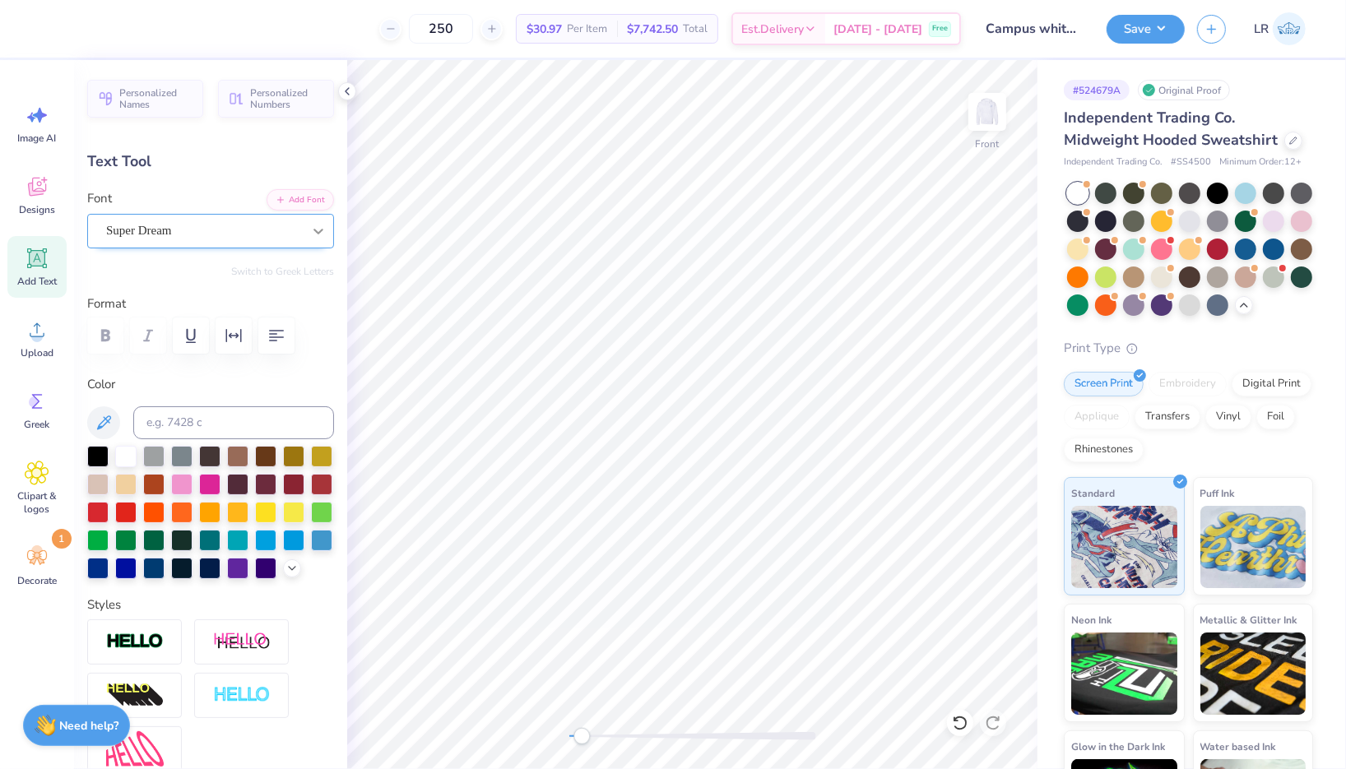
click at [311, 226] on icon at bounding box center [318, 231] width 16 height 16
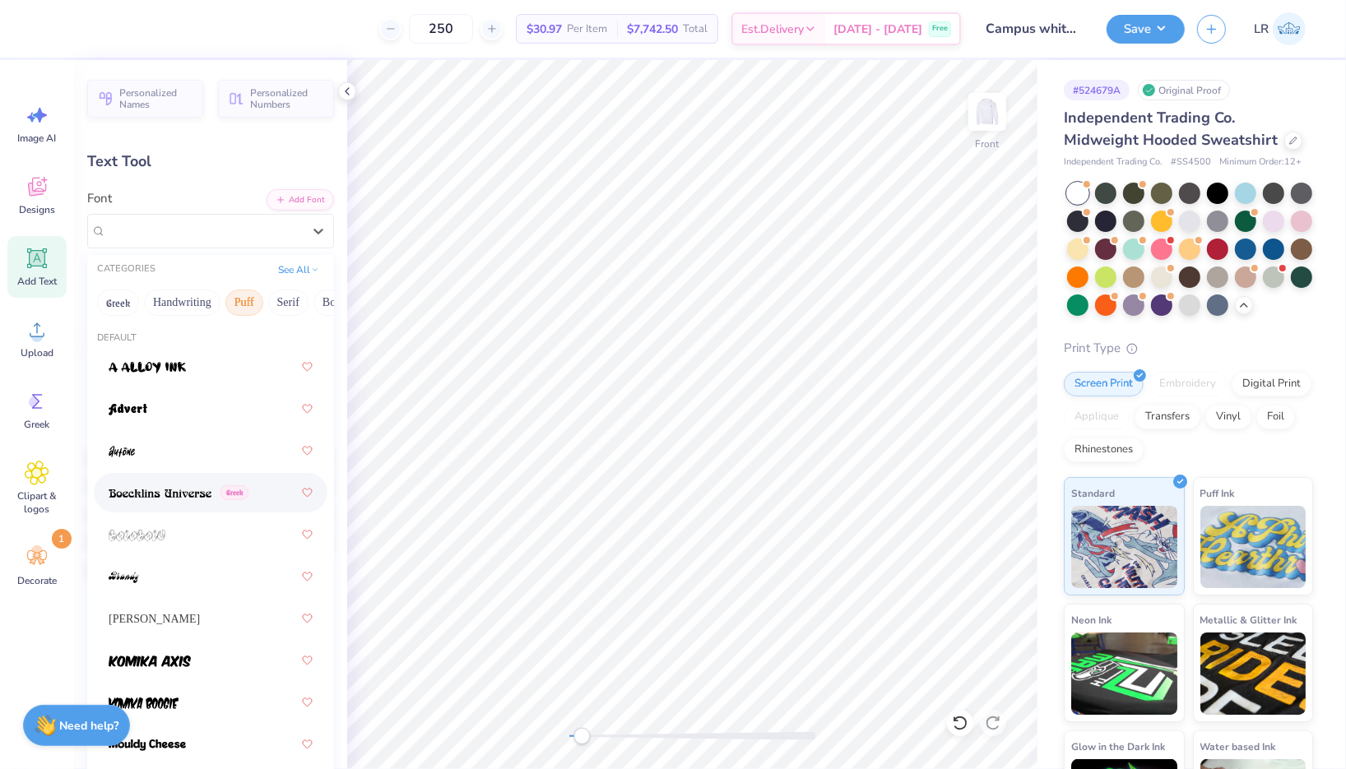
scroll to position [22, 0]
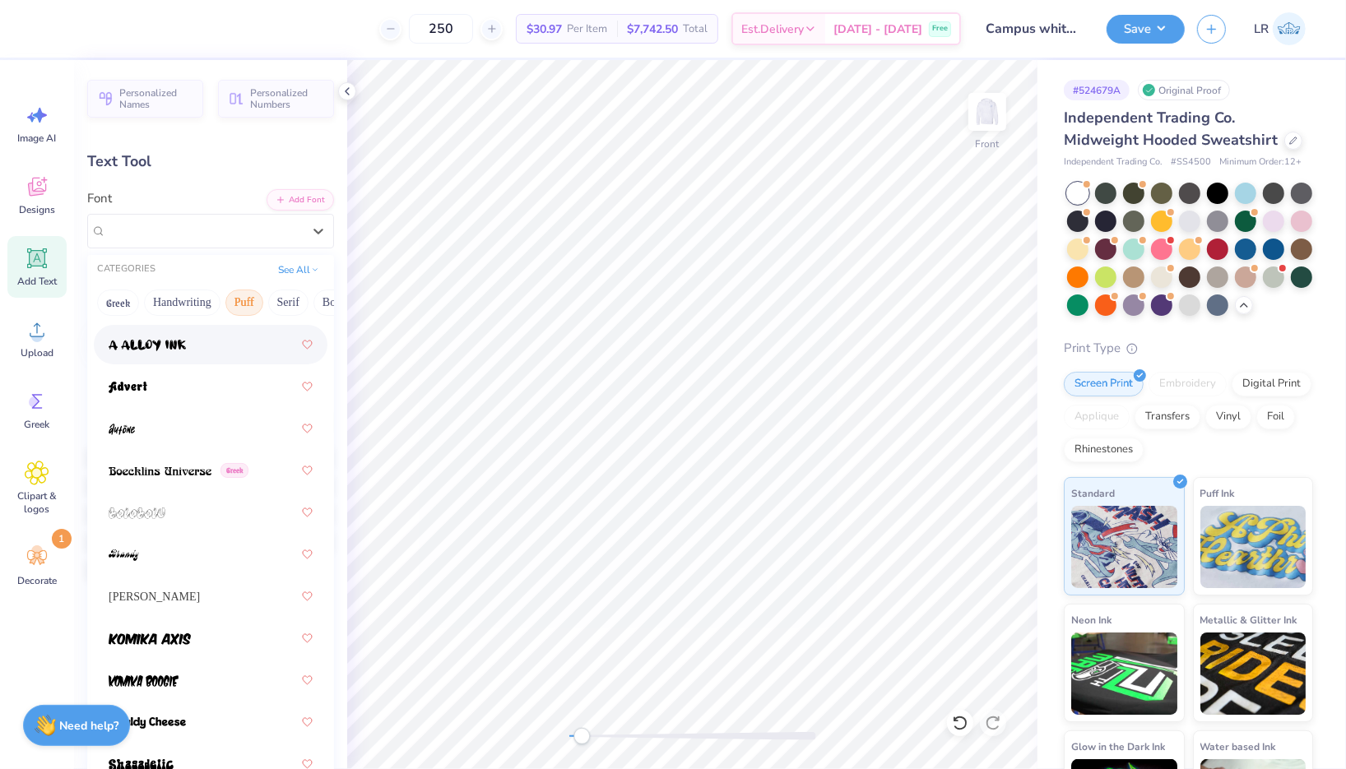
click at [215, 347] on div at bounding box center [211, 345] width 204 height 30
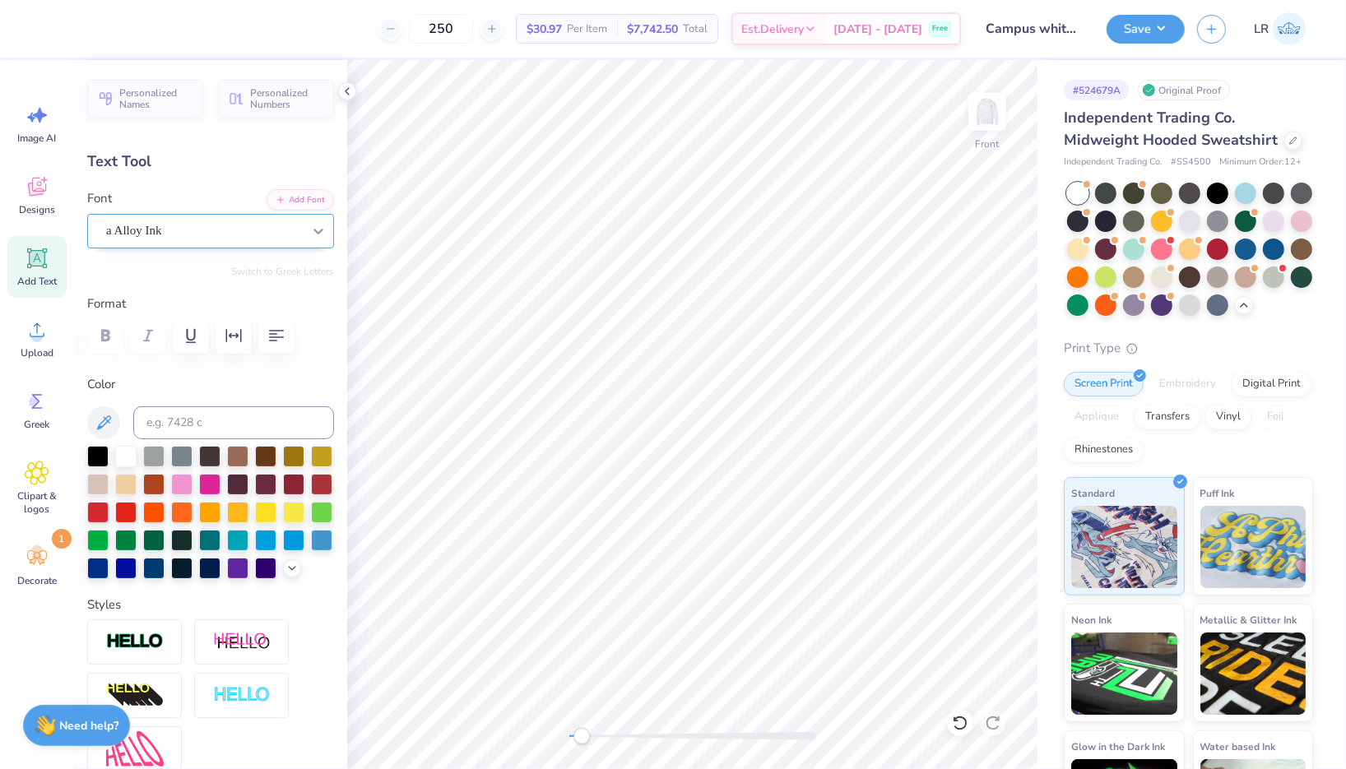
click at [304, 223] on div at bounding box center [319, 231] width 30 height 30
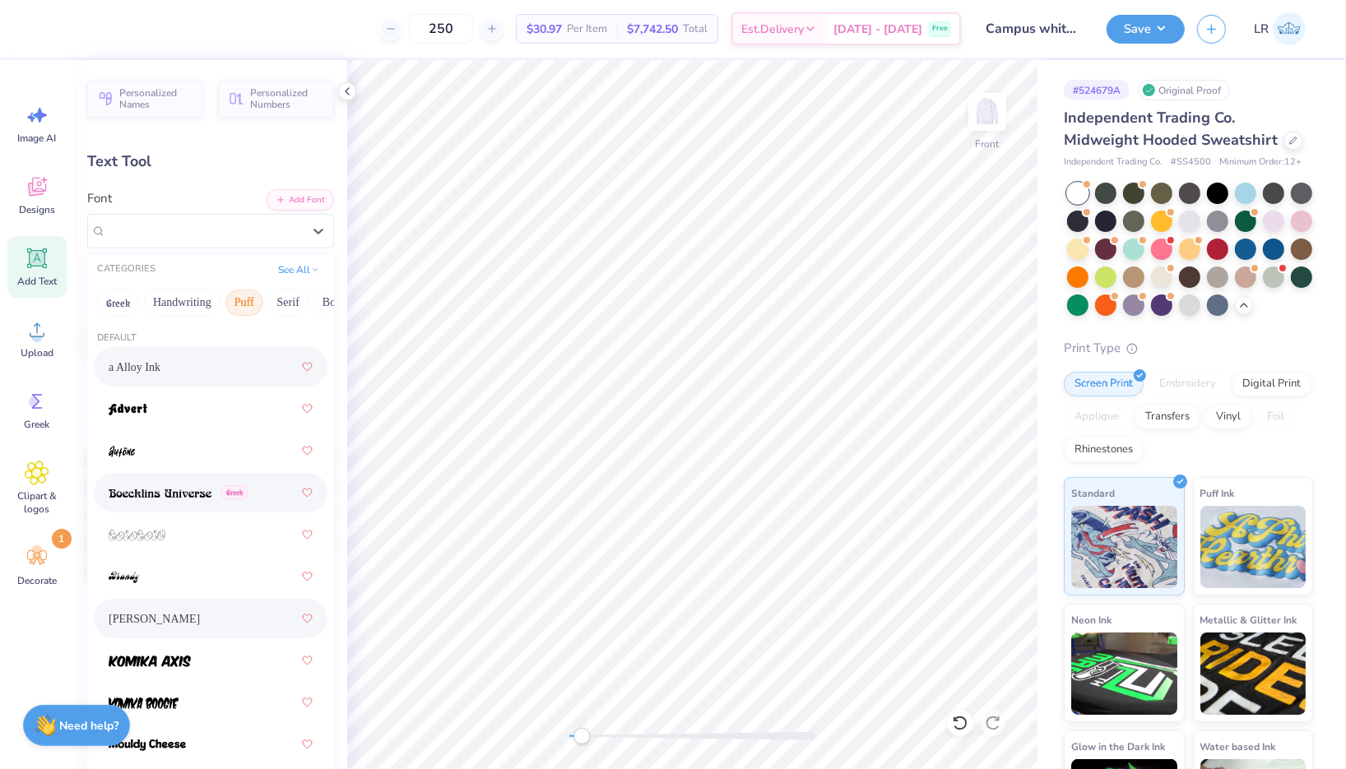
scroll to position [173, 0]
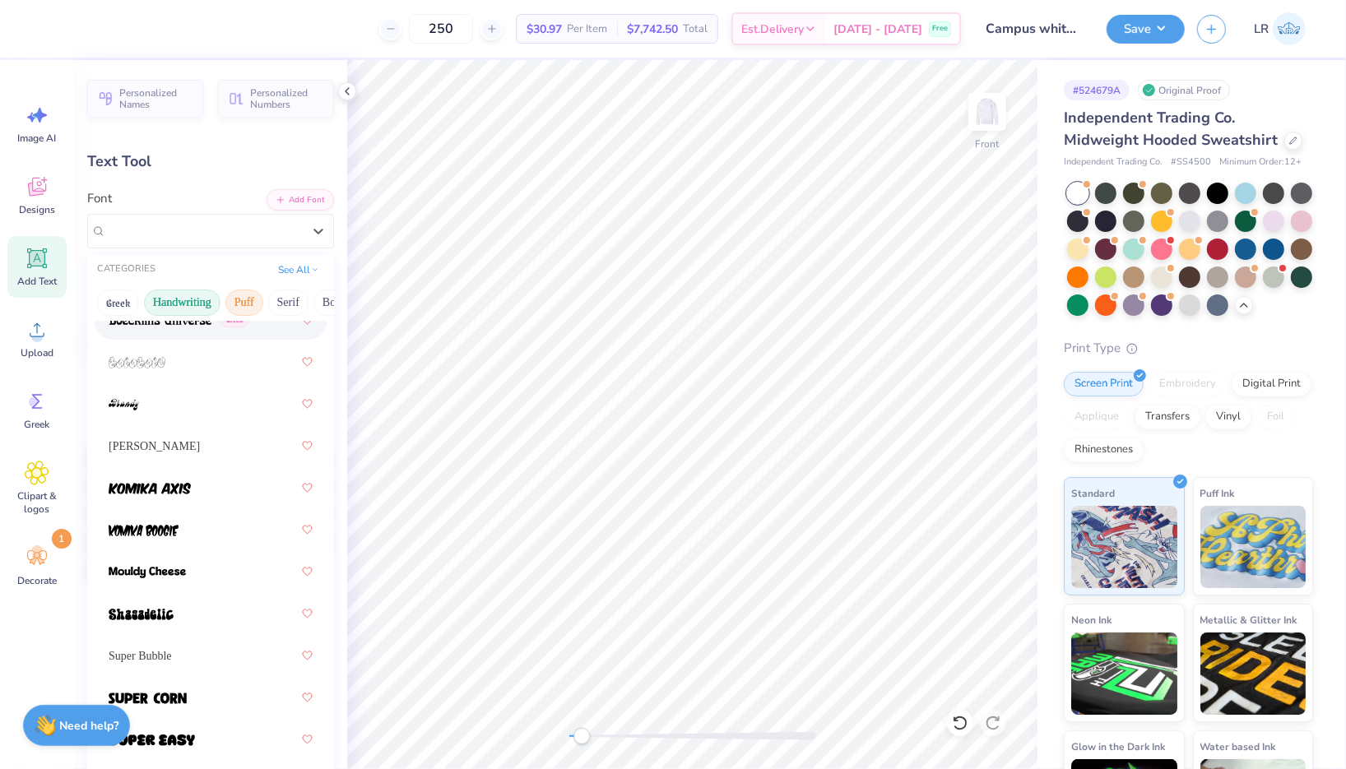
click at [156, 305] on button "Handwriting" at bounding box center [182, 303] width 77 height 26
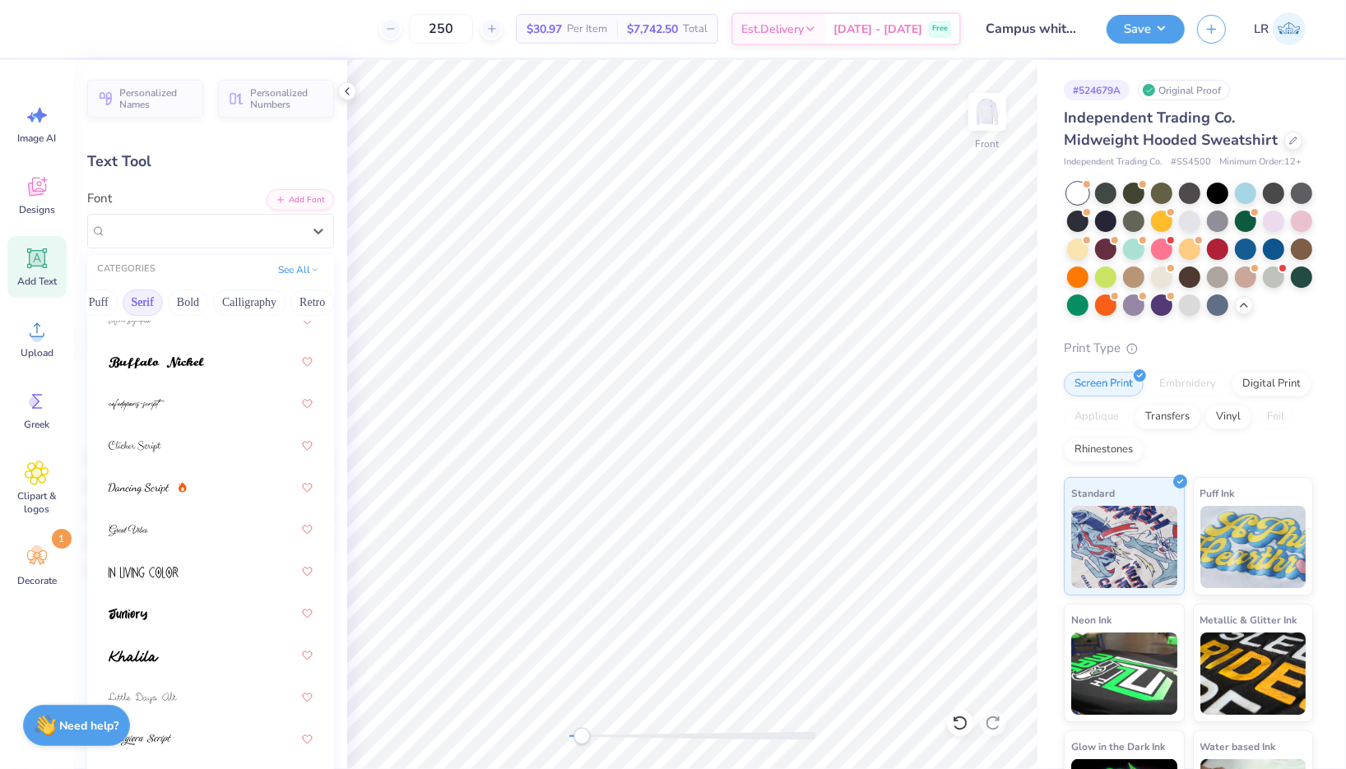
scroll to position [0, 187]
click at [102, 301] on button "Serif" at bounding box center [101, 303] width 40 height 26
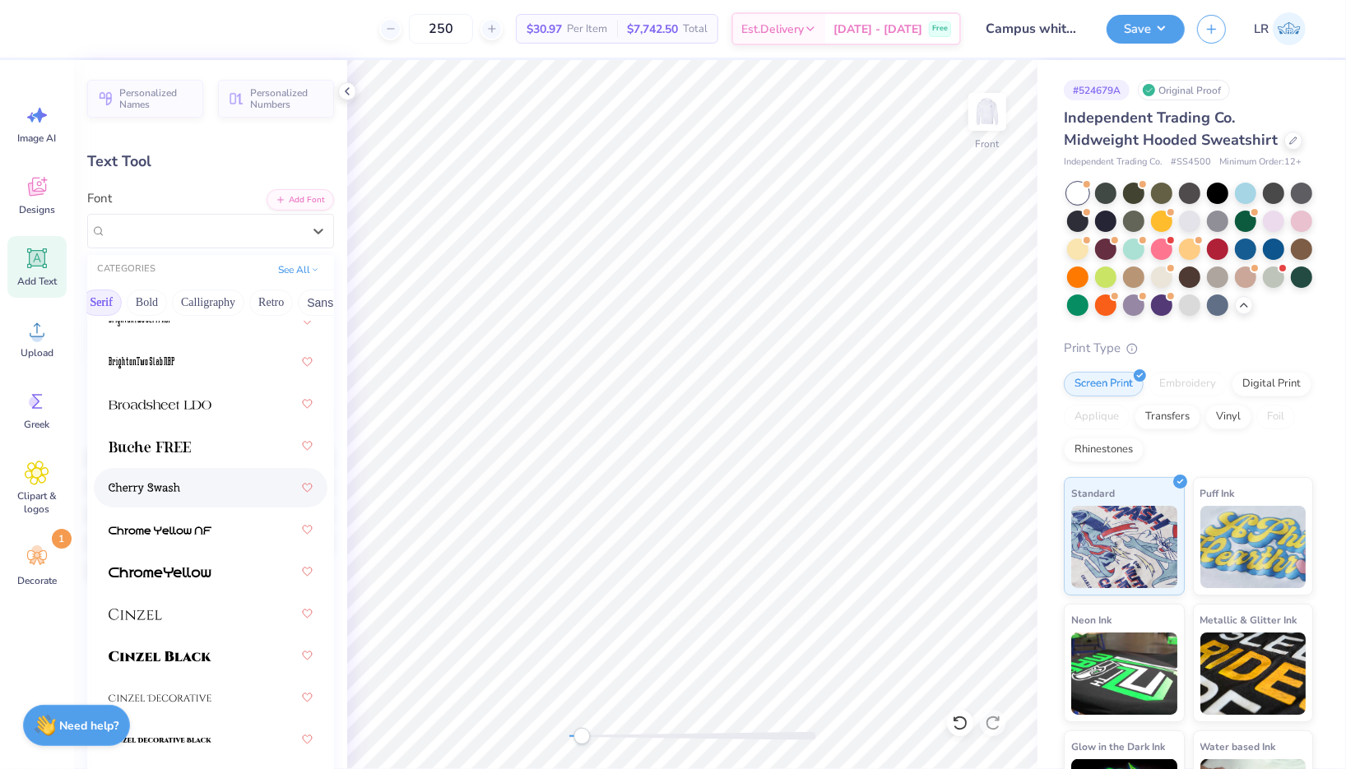
click at [166, 485] on img at bounding box center [145, 489] width 72 height 12
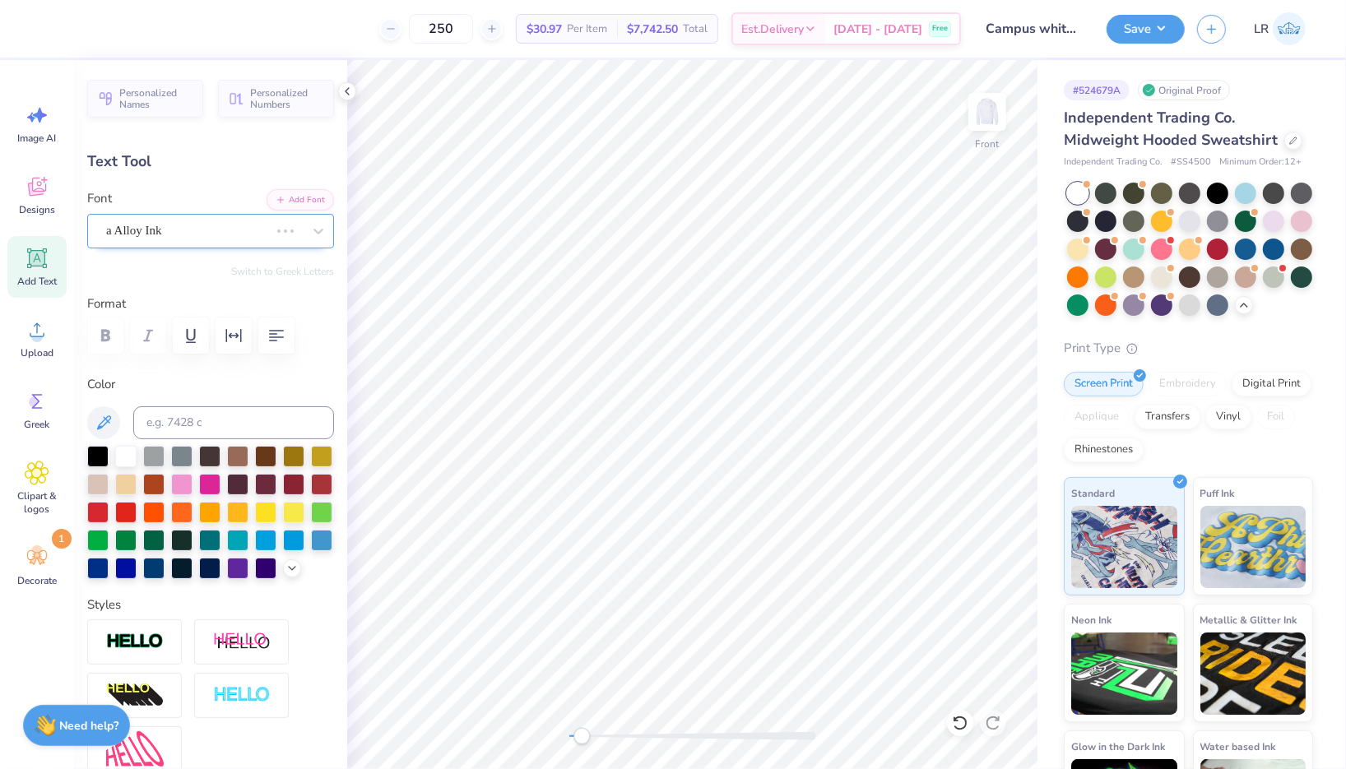
click at [216, 235] on div "a Alloy Ink" at bounding box center [187, 231] width 166 height 26
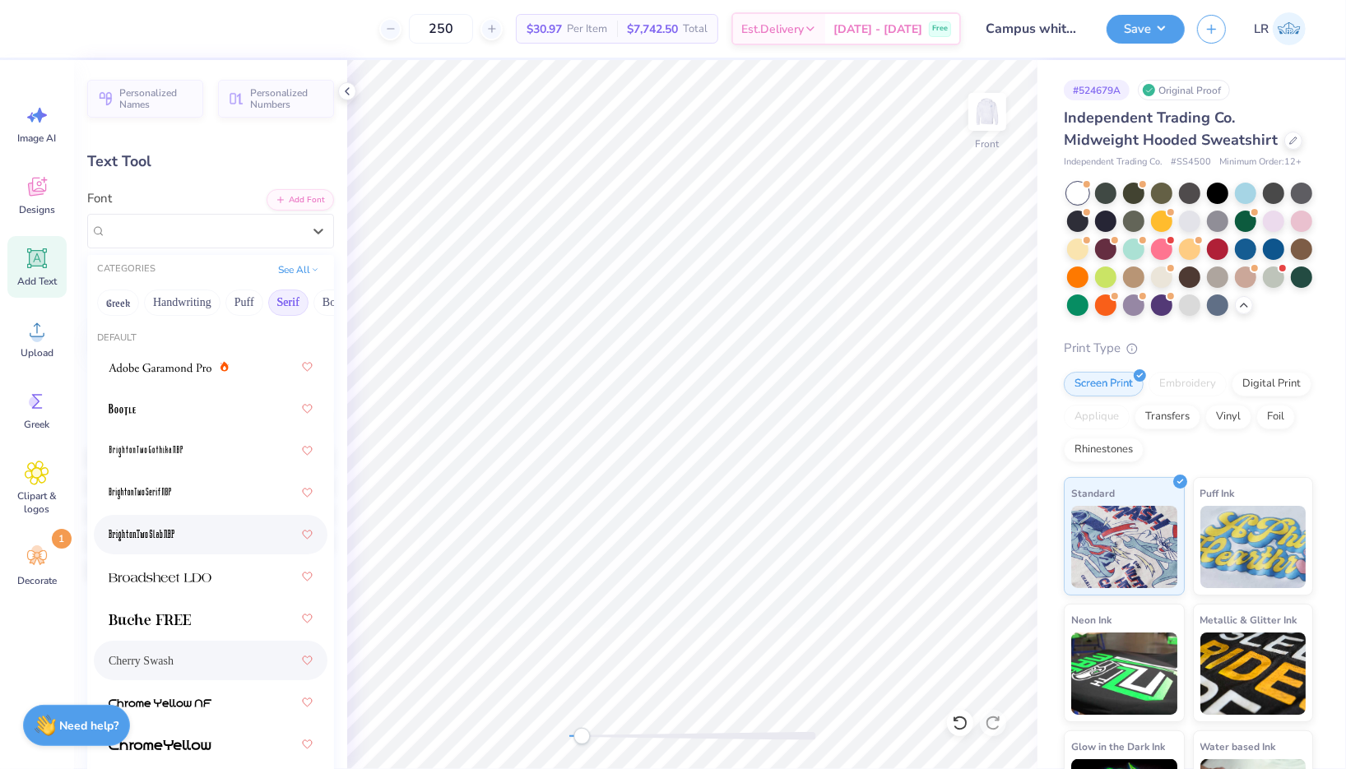
scroll to position [13, 0]
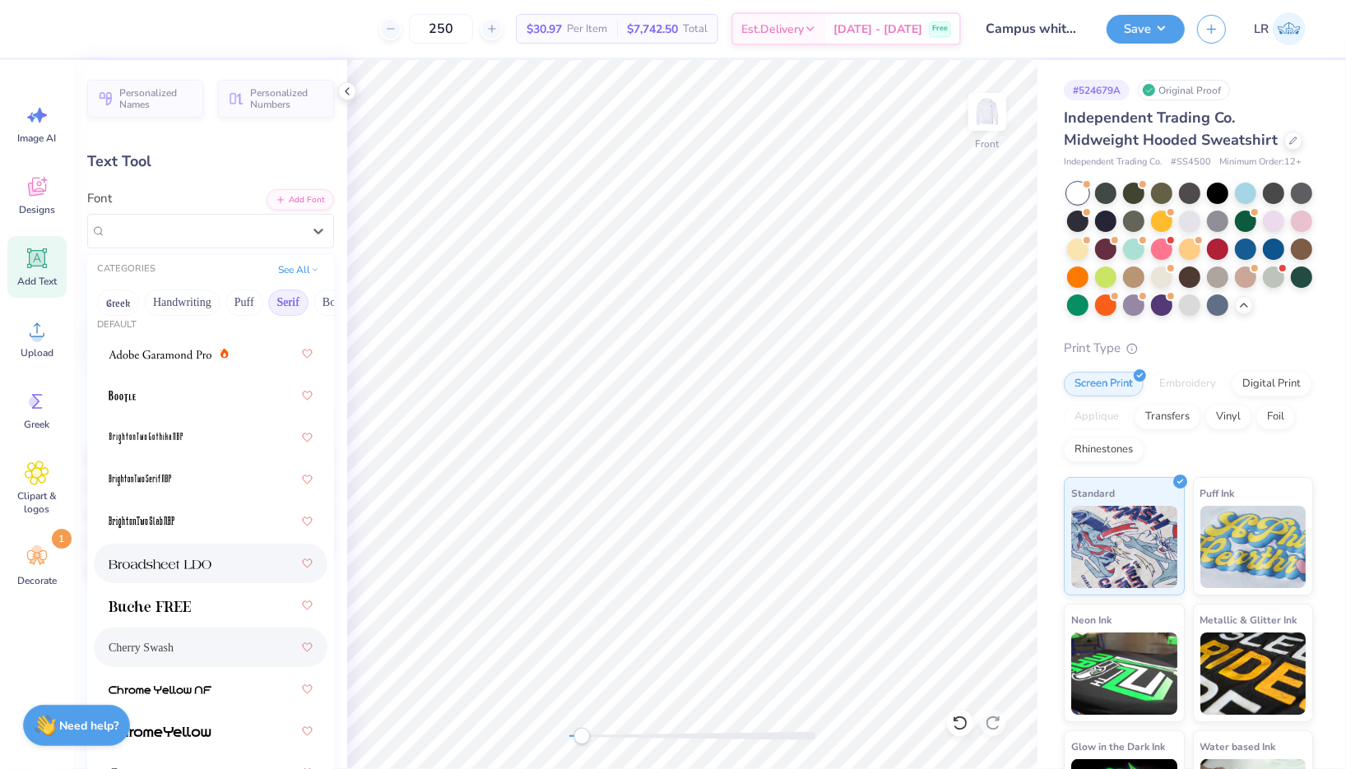
click at [208, 559] on img at bounding box center [160, 565] width 103 height 12
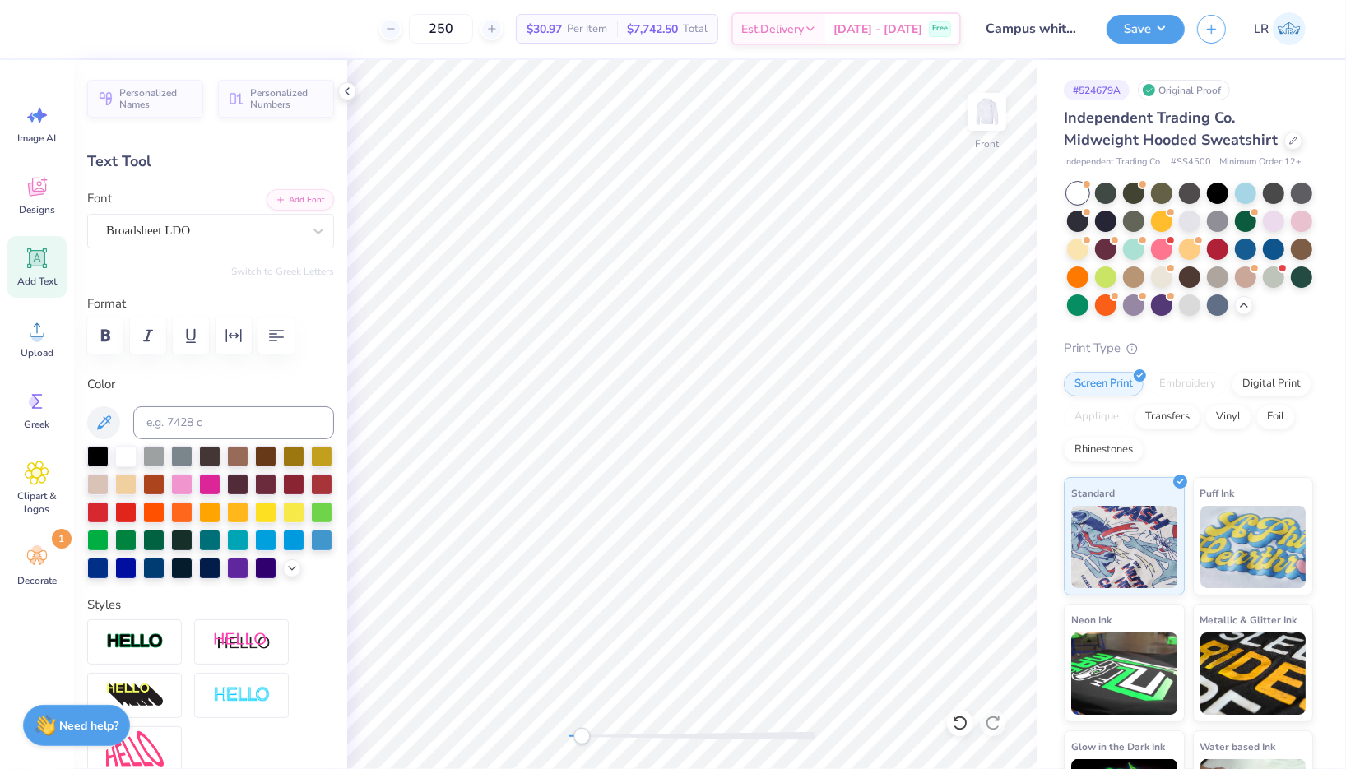
scroll to position [0, 2]
click at [263, 575] on div at bounding box center [265, 566] width 21 height 21
click at [209, 568] on div at bounding box center [209, 566] width 21 height 21
click at [104, 567] on div at bounding box center [97, 566] width 21 height 21
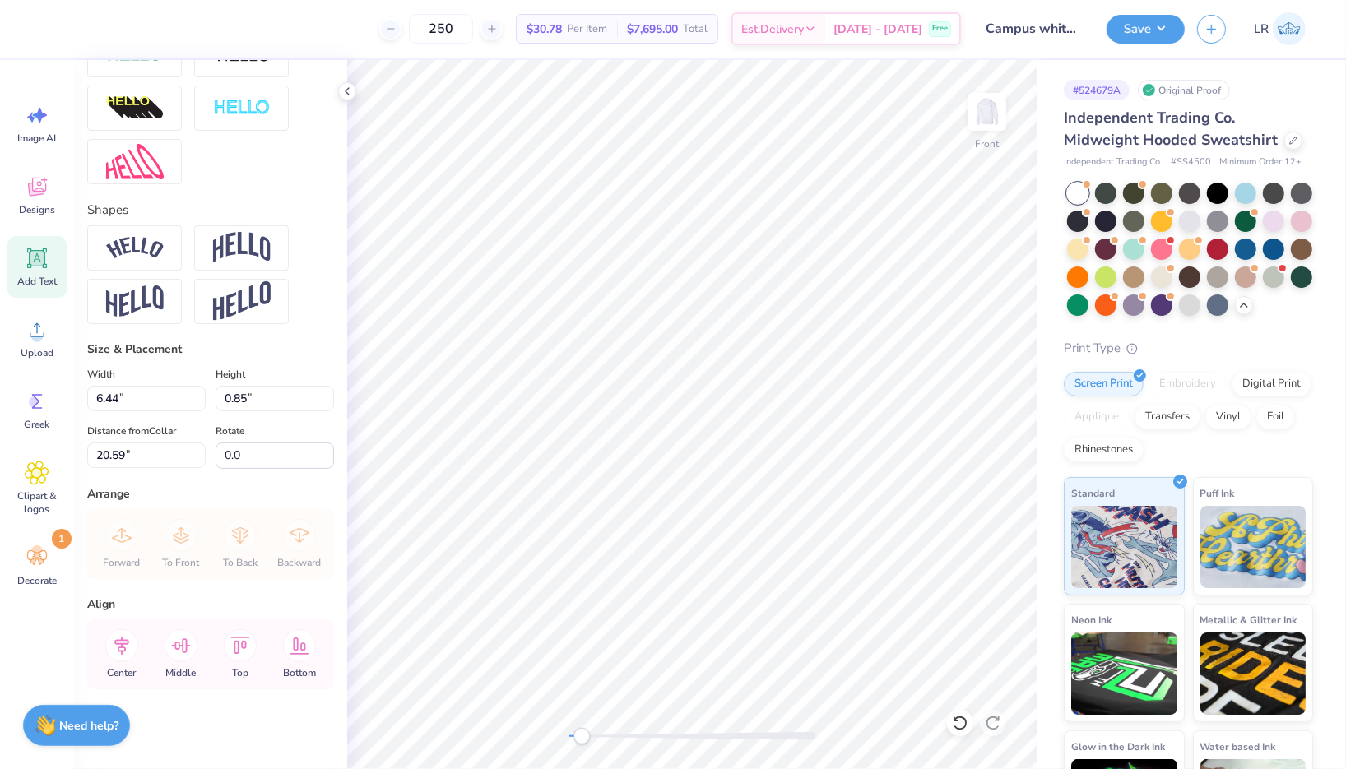
scroll to position [0, 0]
click at [155, 406] on input "6.44" at bounding box center [146, 399] width 118 height 26
click at [118, 395] on input "6.44" at bounding box center [146, 399] width 118 height 26
click at [100, 388] on input "6.44" at bounding box center [146, 399] width 118 height 26
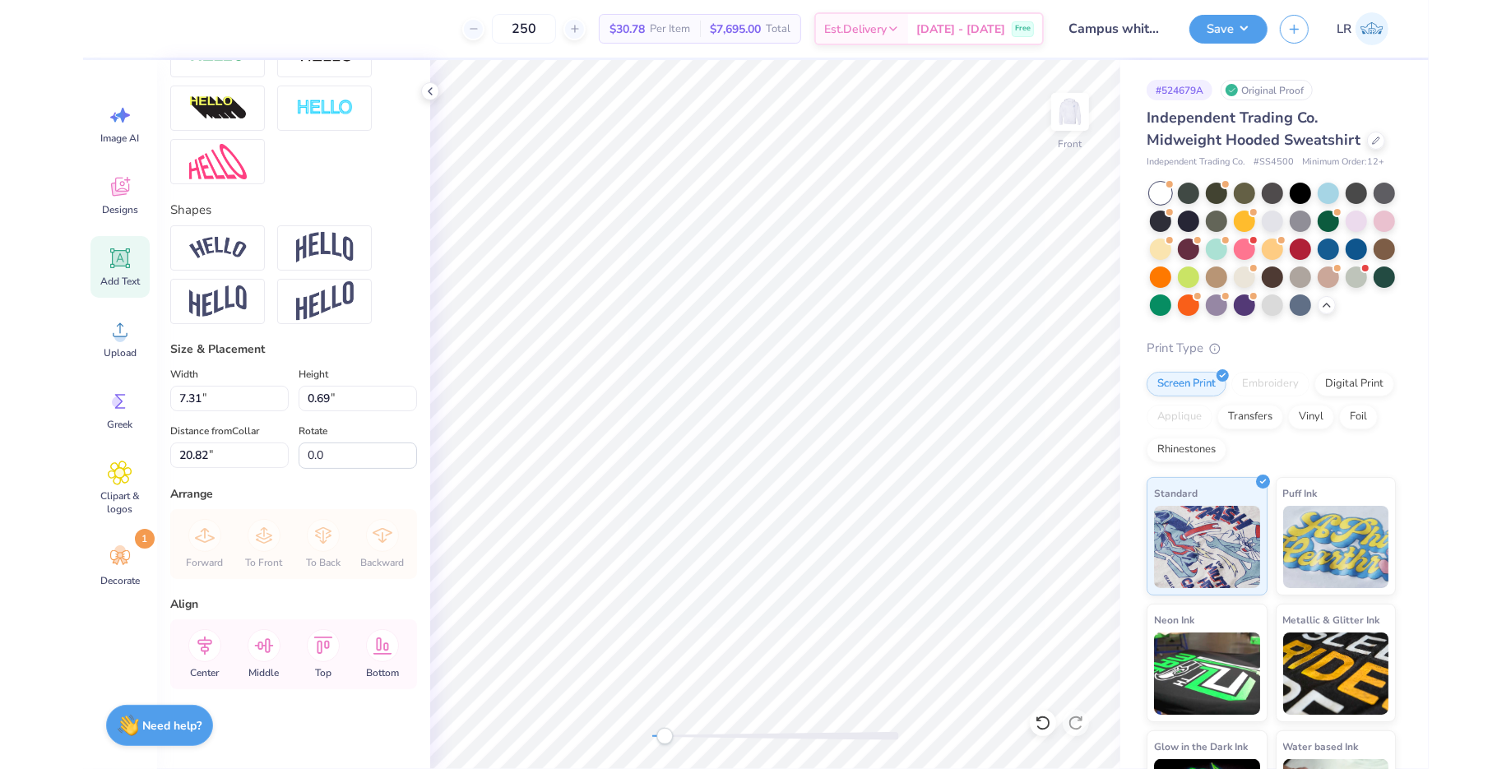
scroll to position [0, 5]
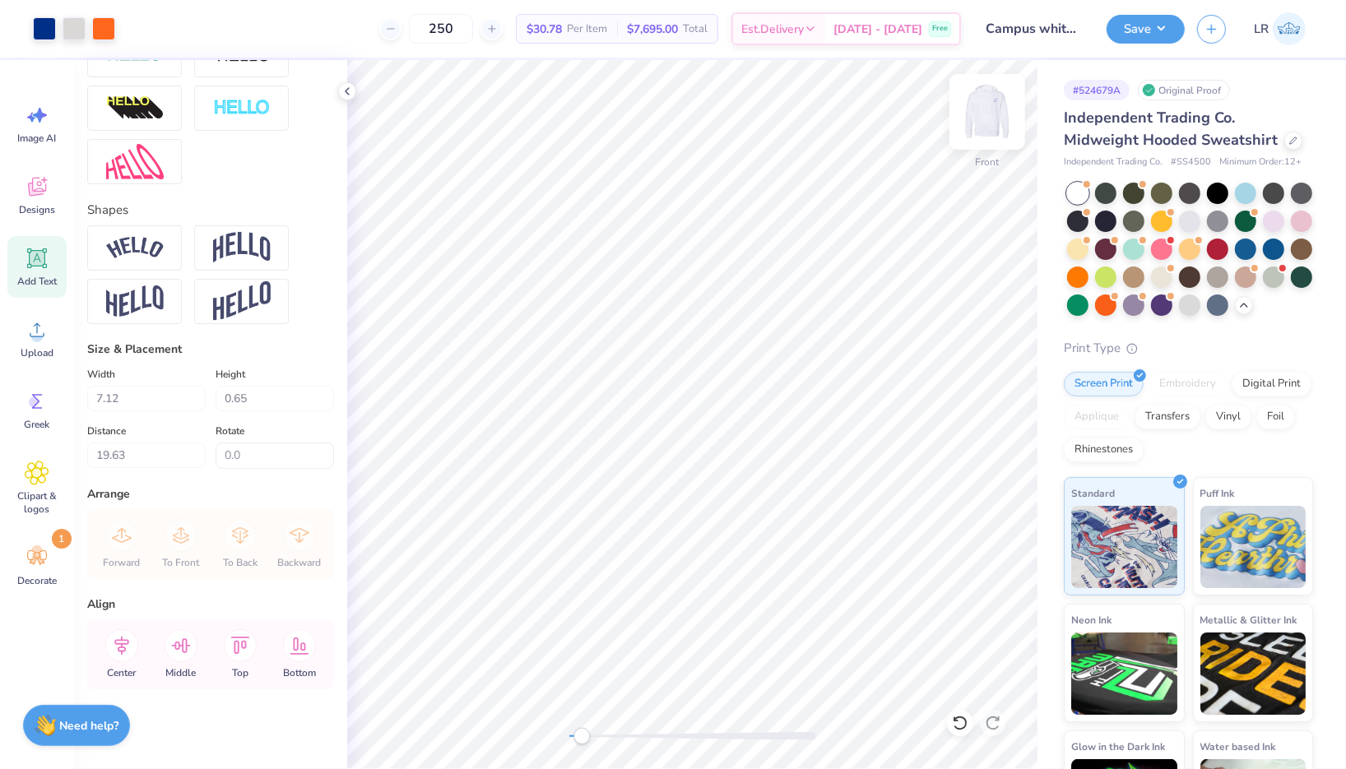
click at [986, 117] on img at bounding box center [987, 112] width 66 height 66
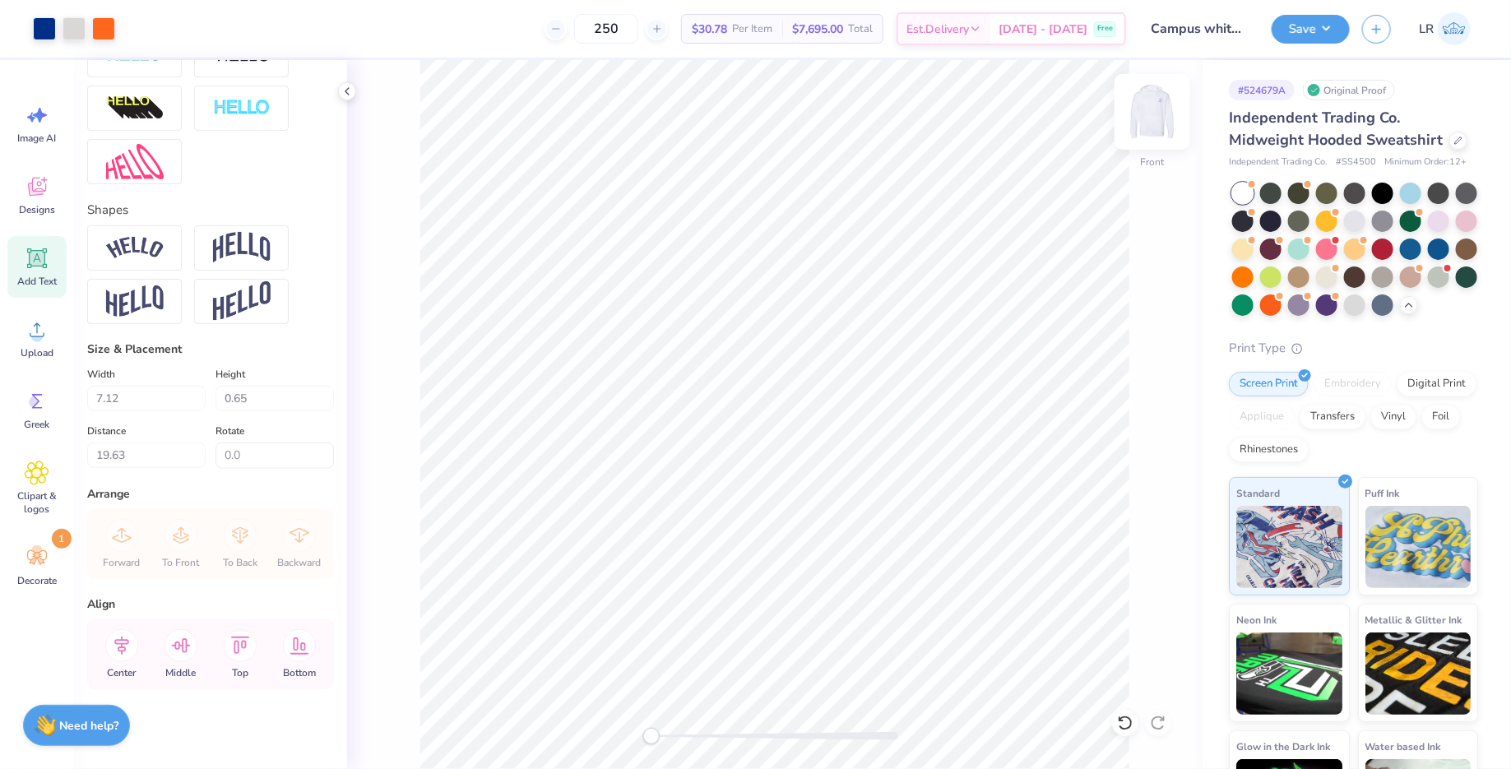
click at [1149, 105] on img at bounding box center [1153, 112] width 66 height 66
click at [765, 683] on div at bounding box center [775, 736] width 247 height 8
click at [703, 683] on div at bounding box center [775, 736] width 247 height 8
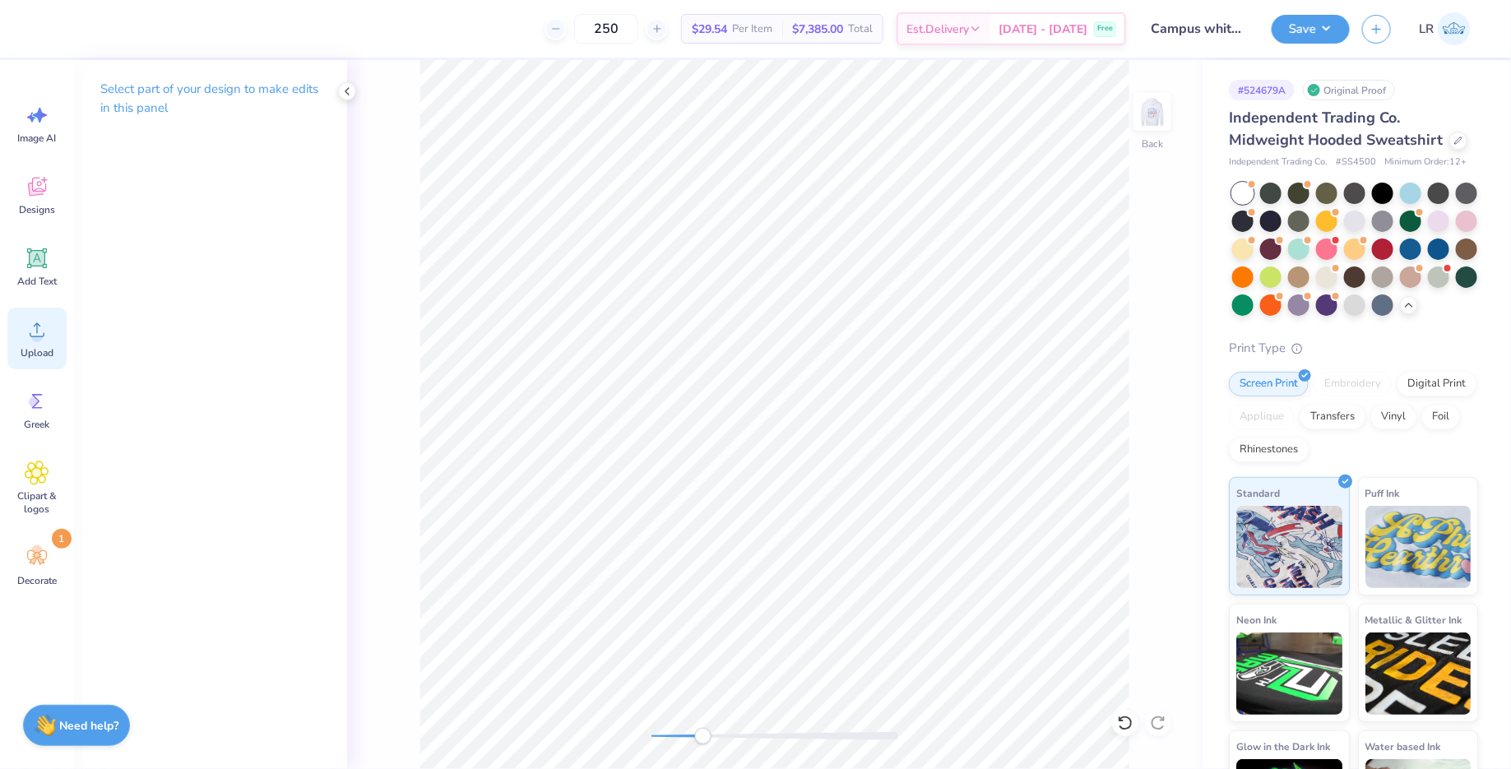
click at [22, 326] on div "Upload" at bounding box center [36, 339] width 59 height 62
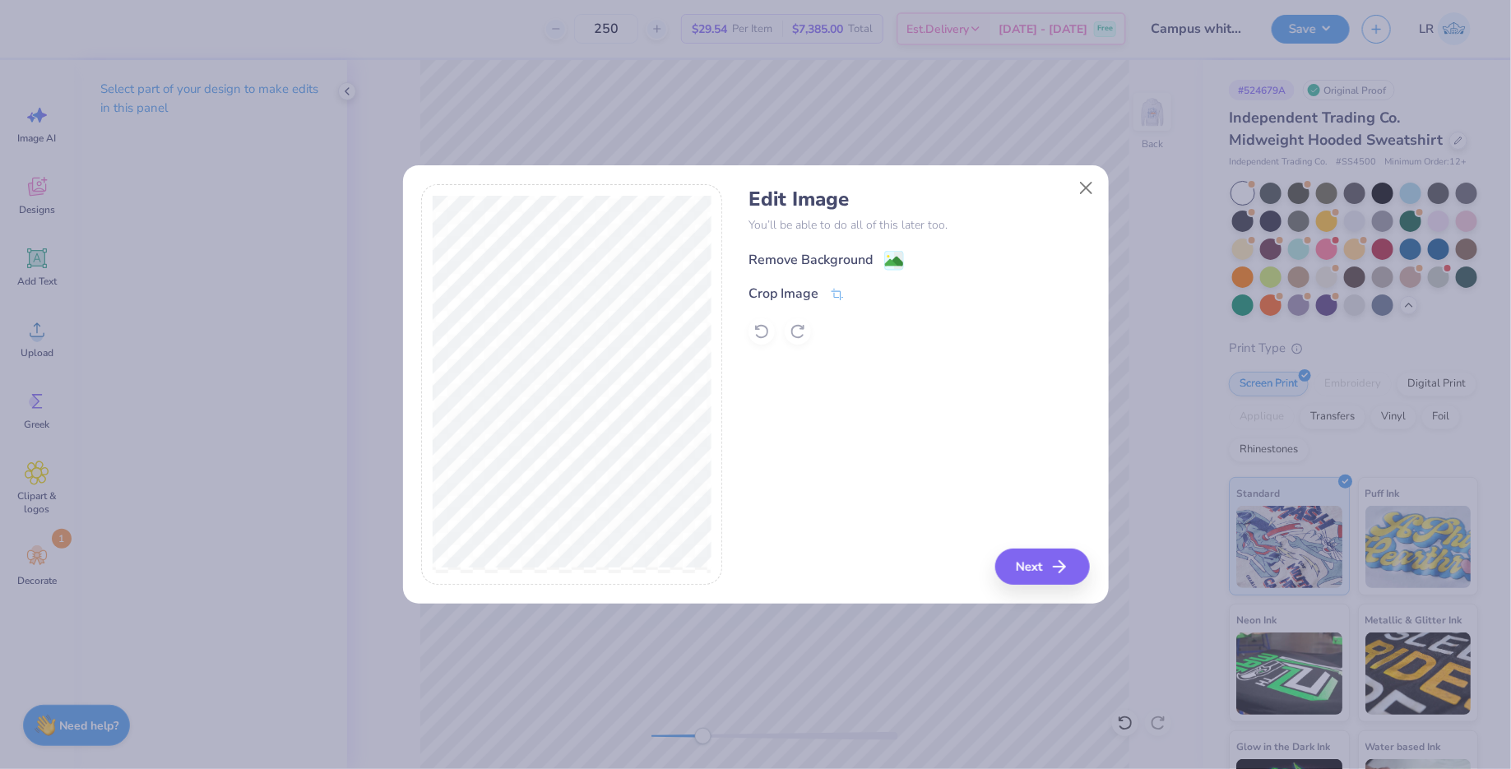
click at [815, 256] on div "Remove Background" at bounding box center [811, 260] width 124 height 20
click at [881, 509] on div "Edit Image You’ll be able to do all of this later too. Remove Background Crop I…" at bounding box center [919, 384] width 341 height 401
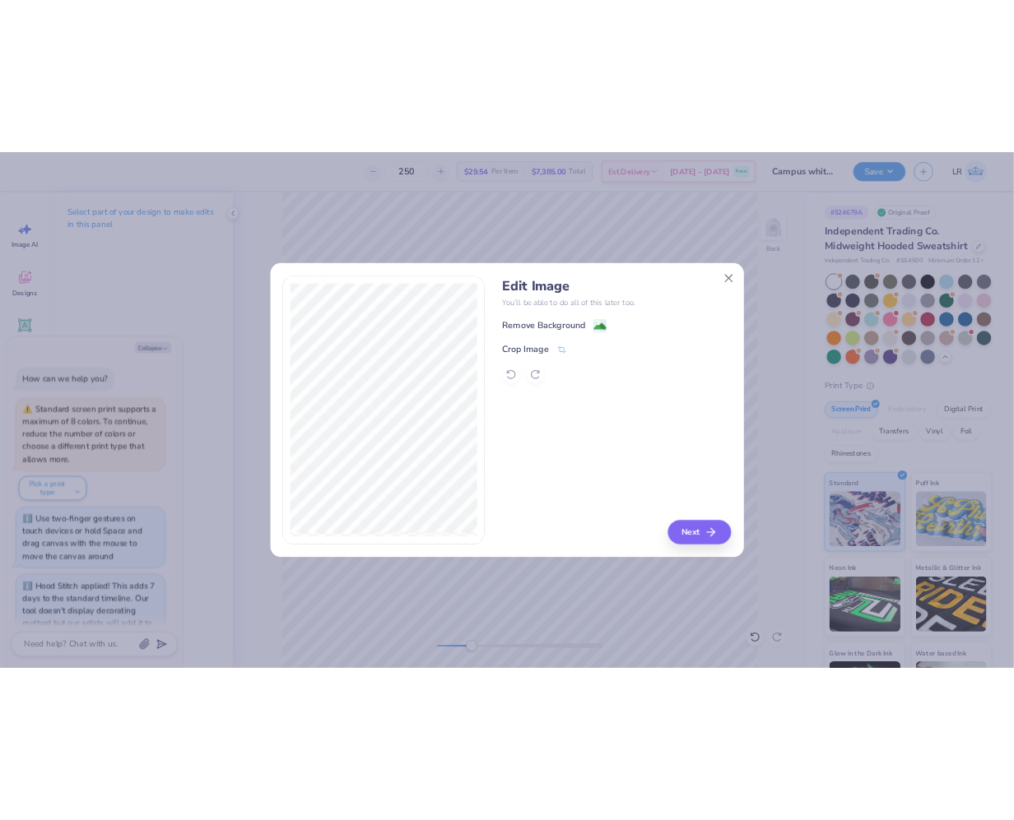
scroll to position [2583, 0]
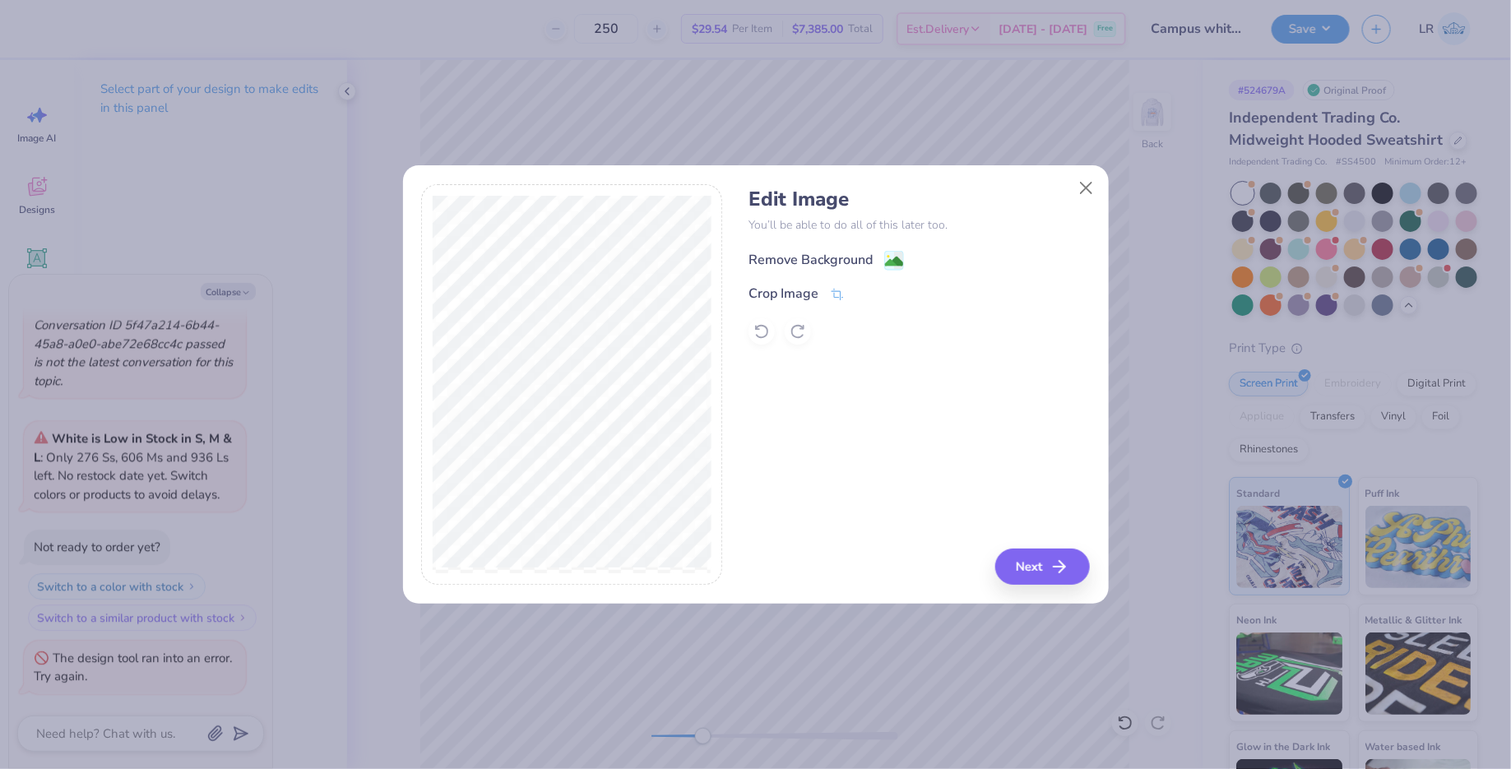
click at [842, 250] on div "Remove Background" at bounding box center [811, 260] width 124 height 20
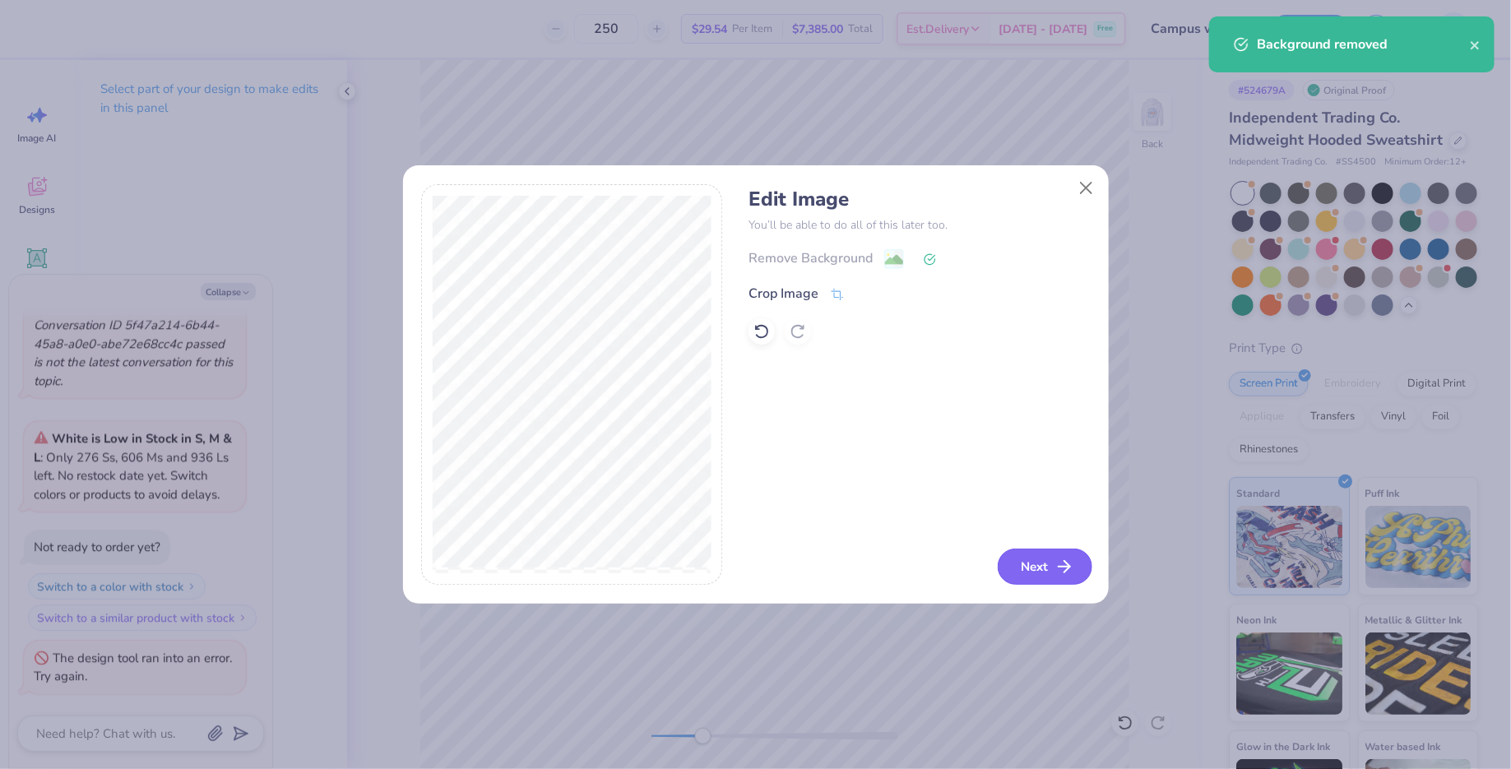
click at [1046, 555] on button "Next" at bounding box center [1045, 567] width 95 height 36
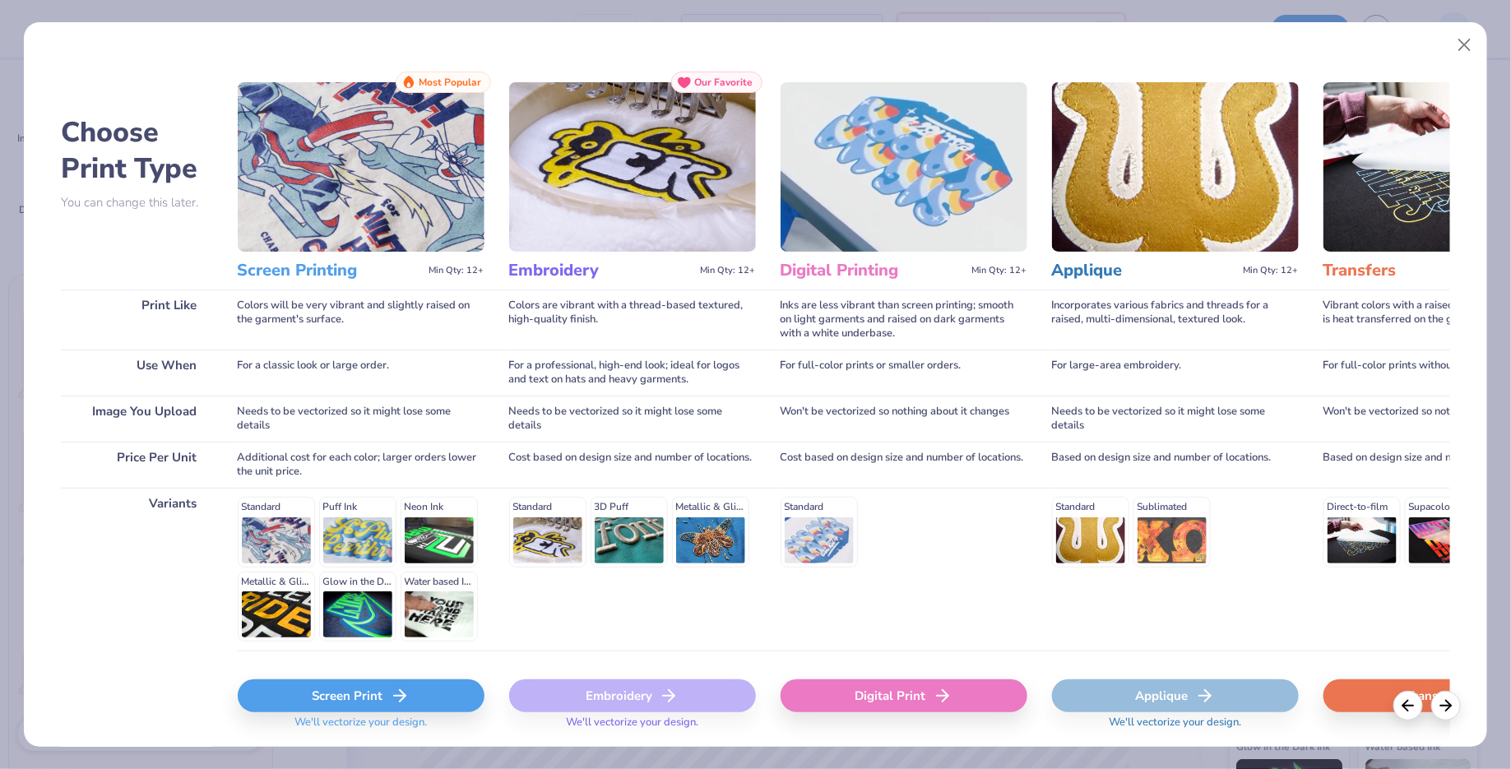
click at [364, 683] on div "Screen Print" at bounding box center [361, 696] width 247 height 33
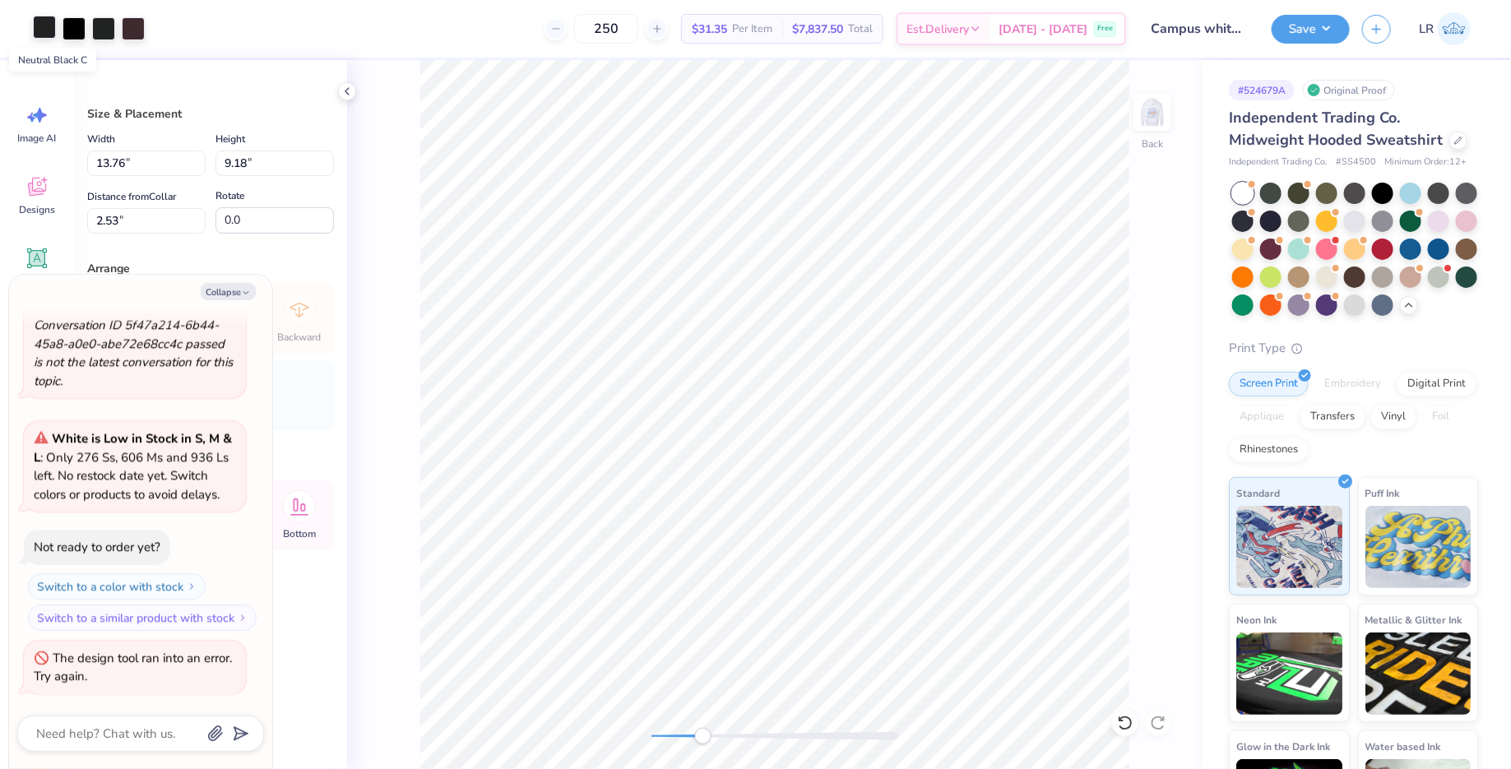
click at [49, 29] on div at bounding box center [44, 27] width 23 height 23
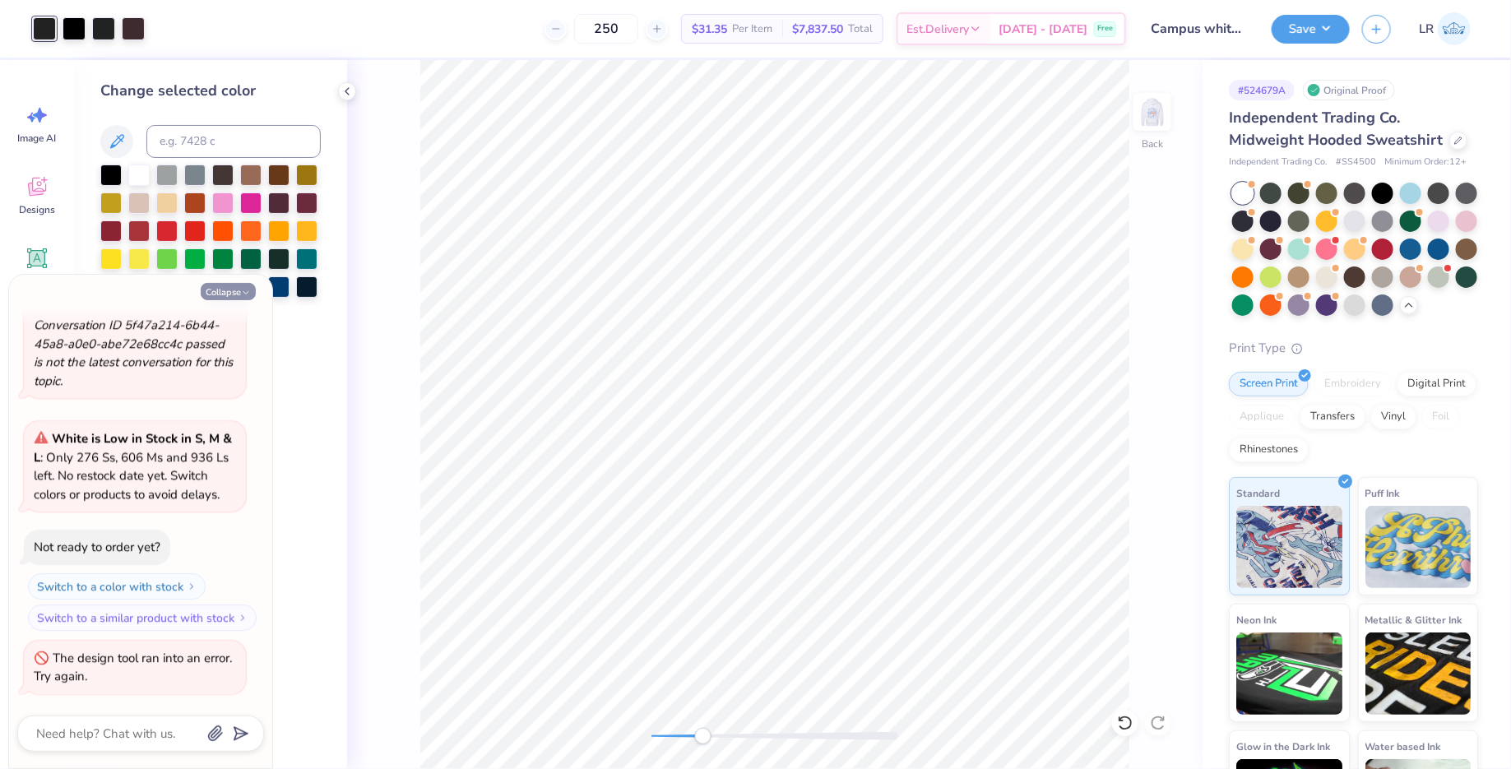
click at [231, 289] on button "Collapse" at bounding box center [228, 291] width 55 height 17
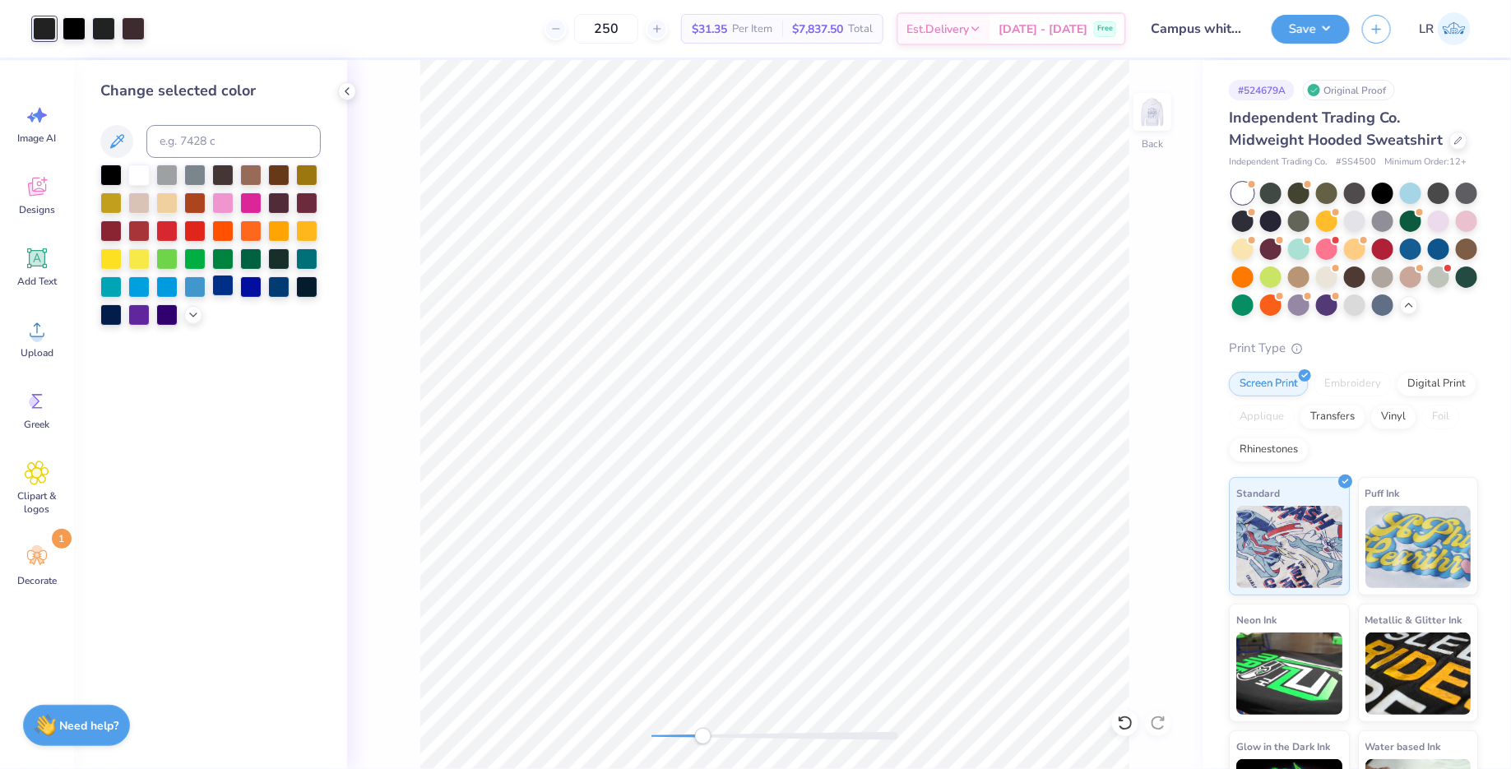
click at [228, 284] on div at bounding box center [222, 285] width 21 height 21
click at [65, 25] on div at bounding box center [74, 27] width 23 height 23
click at [218, 281] on div at bounding box center [222, 285] width 21 height 21
click at [83, 28] on div at bounding box center [74, 27] width 23 height 23
click at [222, 286] on div at bounding box center [222, 285] width 21 height 21
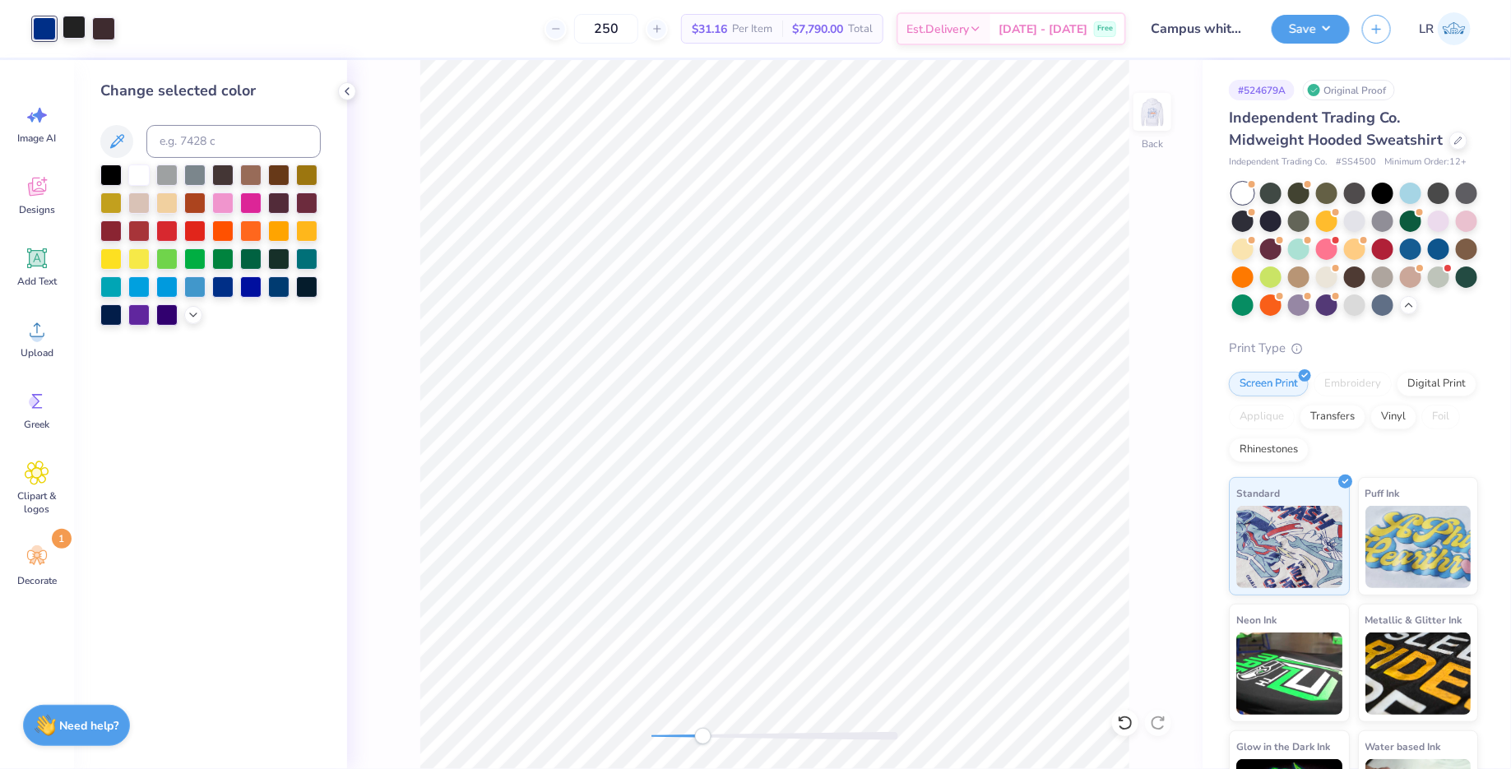
click at [77, 29] on div at bounding box center [74, 27] width 23 height 23
click at [221, 287] on div at bounding box center [222, 285] width 21 height 21
click at [77, 26] on div at bounding box center [74, 27] width 23 height 23
click at [230, 285] on div at bounding box center [222, 285] width 21 height 21
click at [100, 30] on div at bounding box center [103, 27] width 23 height 23
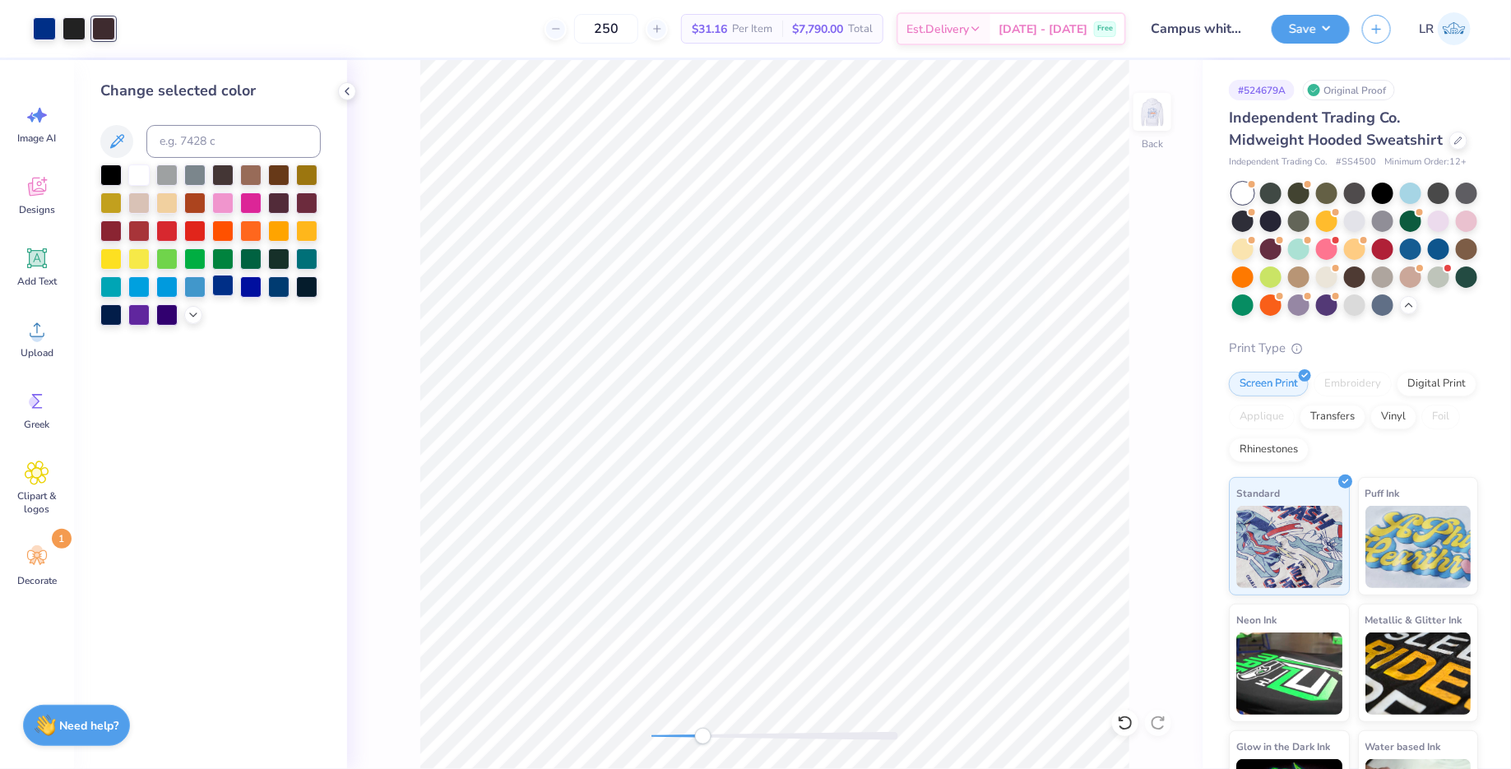
click at [226, 281] on div at bounding box center [222, 285] width 21 height 21
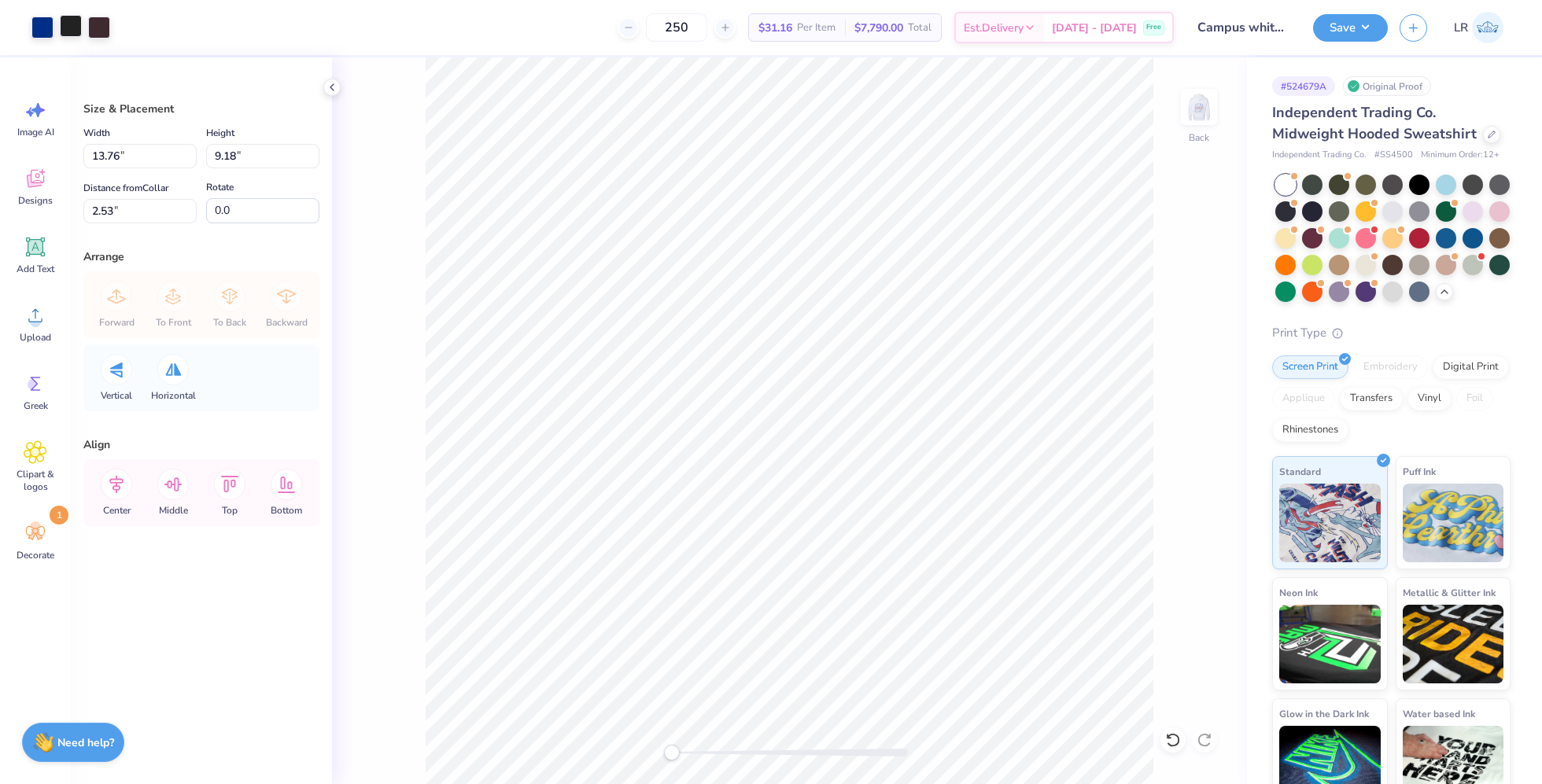
click at [64, 22] on div at bounding box center [71, 26] width 22 height 22
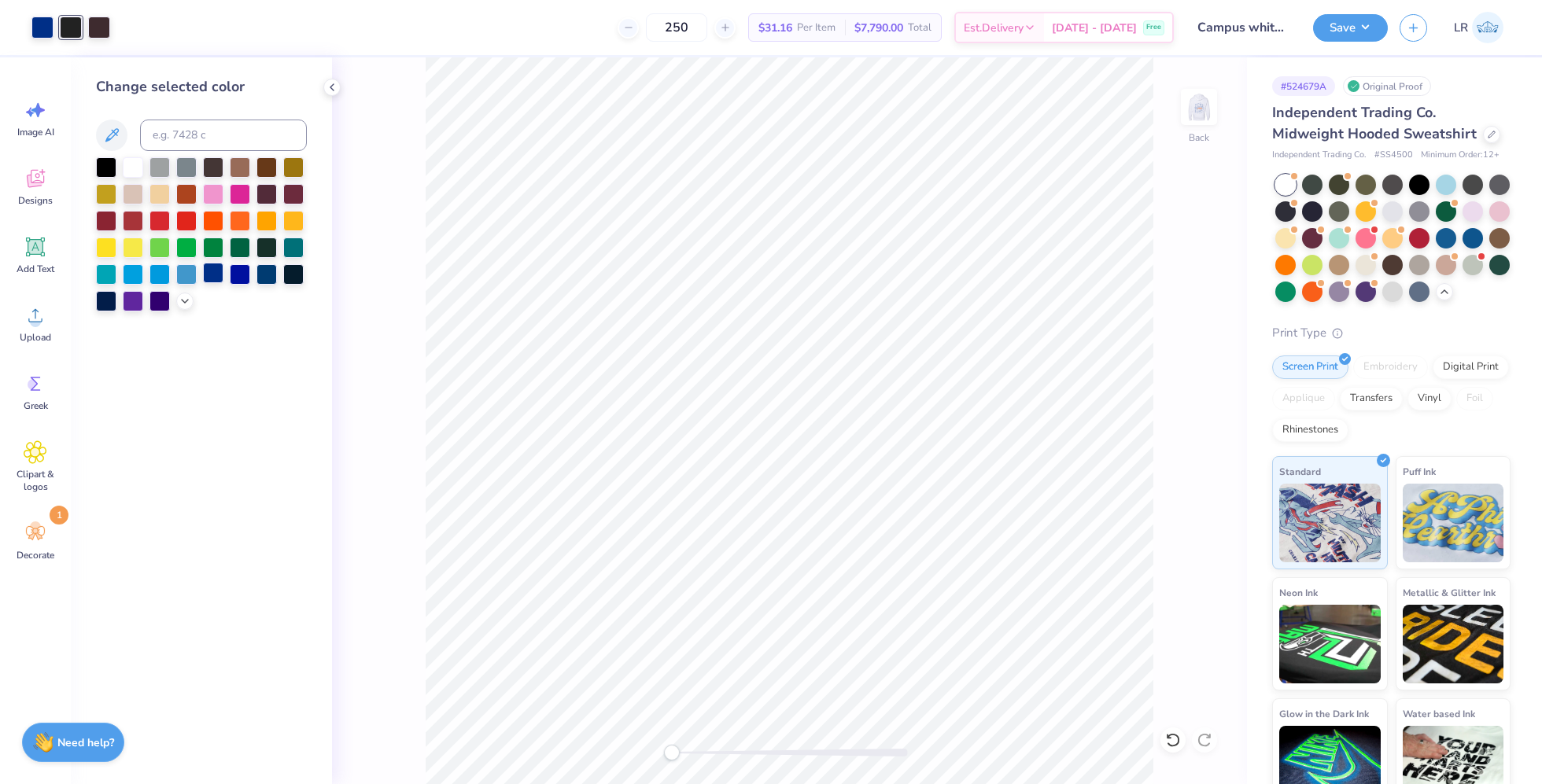
click at [214, 275] on div at bounding box center [212, 272] width 20 height 20
click at [98, 34] on div at bounding box center [99, 26] width 22 height 22
click at [210, 273] on div at bounding box center [212, 272] width 20 height 20
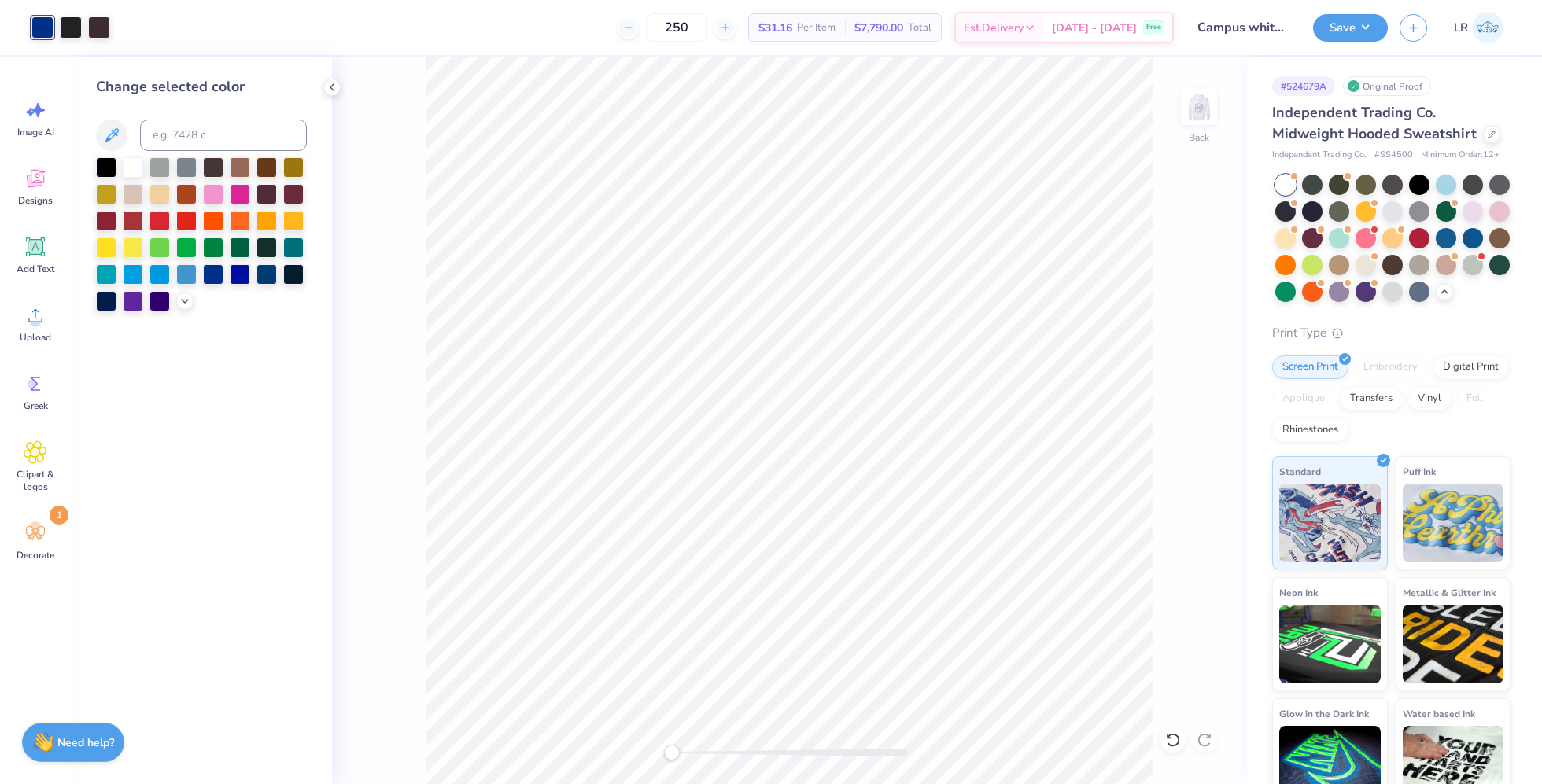
click at [397, 316] on div "Back" at bounding box center [789, 421] width 915 height 727
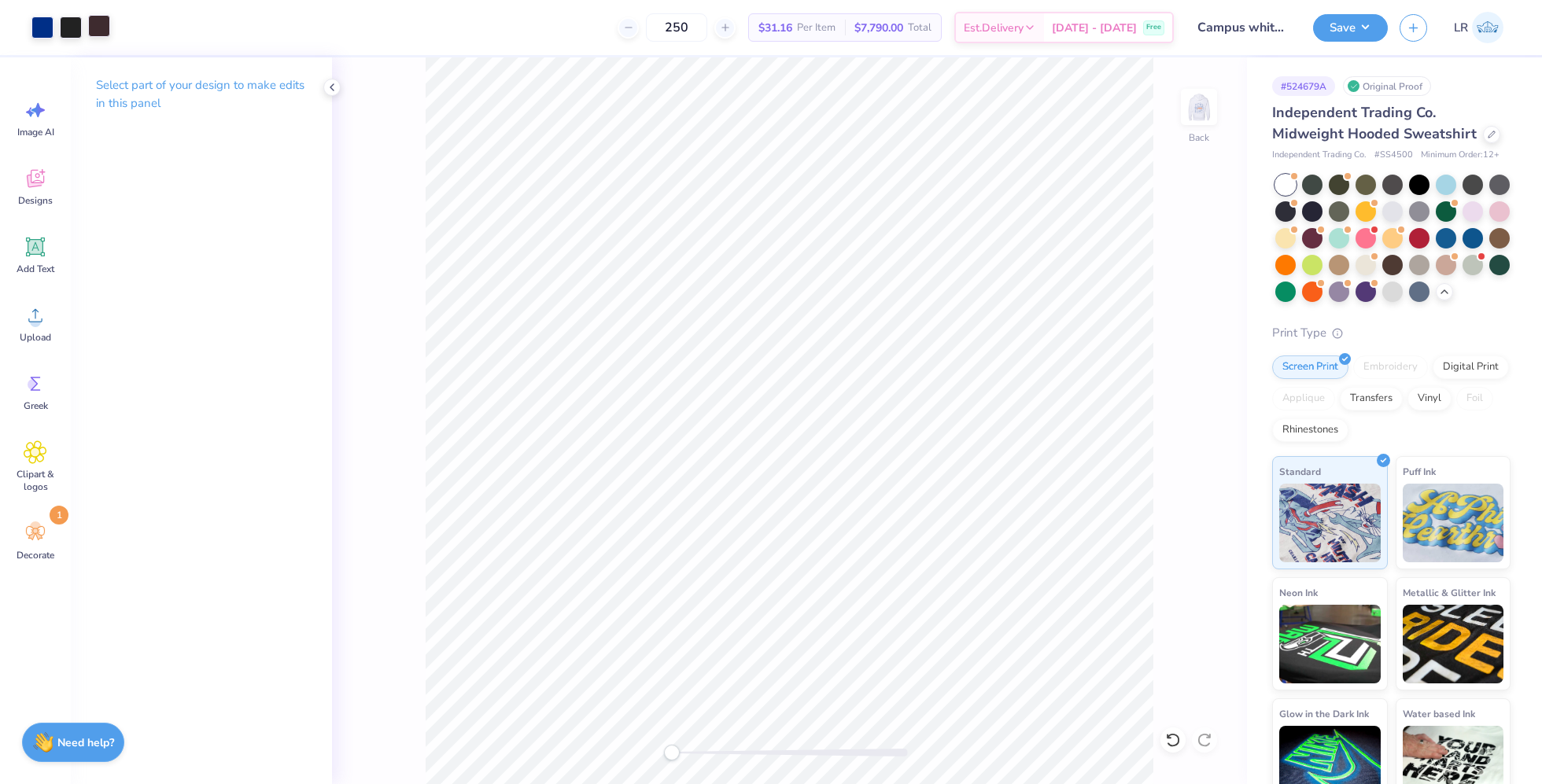
click at [96, 20] on div at bounding box center [99, 26] width 22 height 22
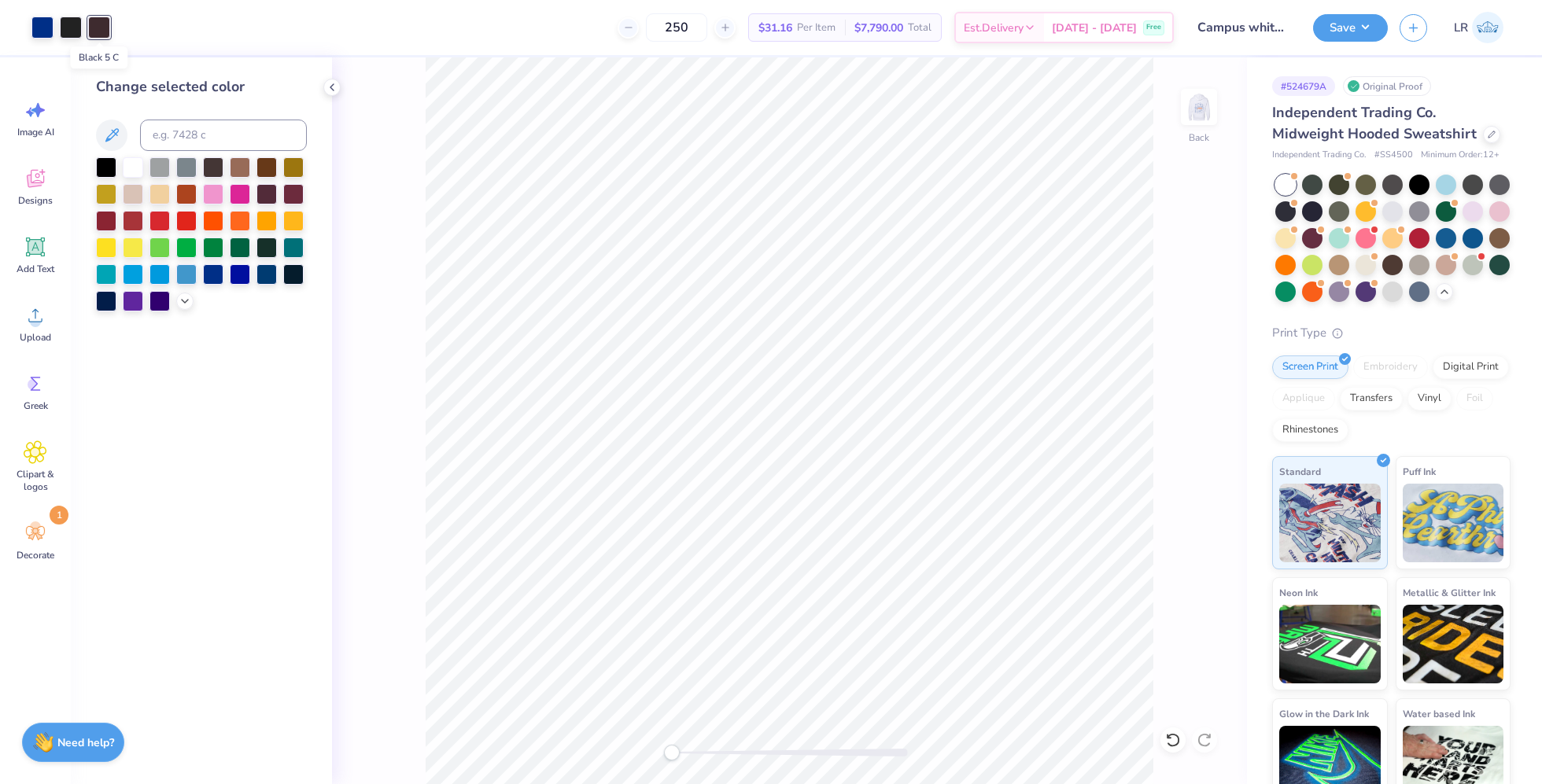
click at [96, 20] on div at bounding box center [99, 27] width 22 height 22
click at [184, 95] on div "Change selected color" at bounding box center [201, 87] width 210 height 21
click at [208, 272] on div at bounding box center [212, 272] width 20 height 20
click at [852, 653] on div at bounding box center [790, 752] width 236 height 8
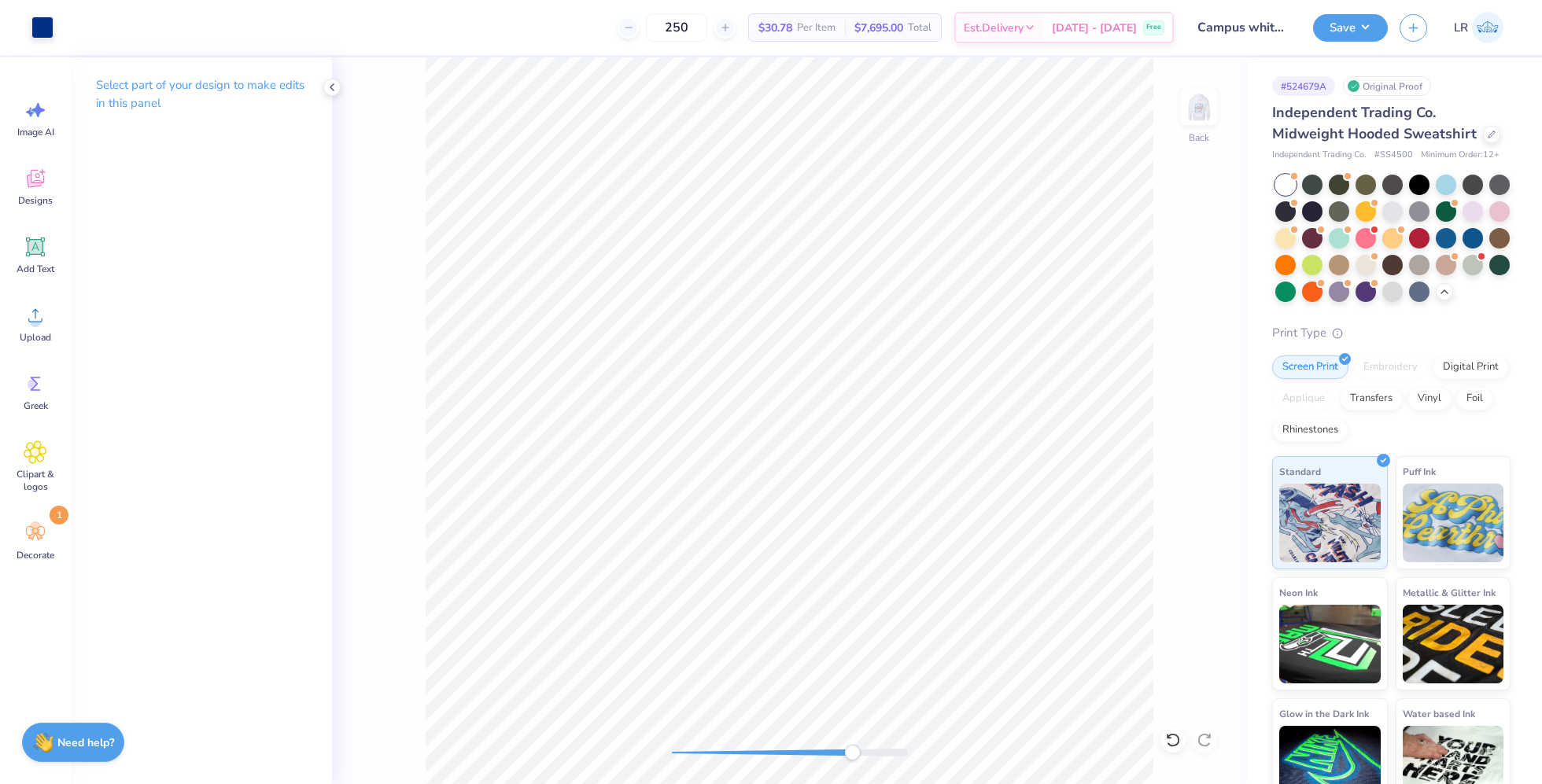
click at [796, 653] on div at bounding box center [790, 752] width 236 height 15
click at [745, 653] on div at bounding box center [790, 752] width 236 height 8
click at [745, 653] on div "Accessibility label" at bounding box center [745, 752] width 15 height 15
click at [709, 653] on div at bounding box center [790, 752] width 236 height 8
click at [687, 653] on div at bounding box center [790, 752] width 236 height 15
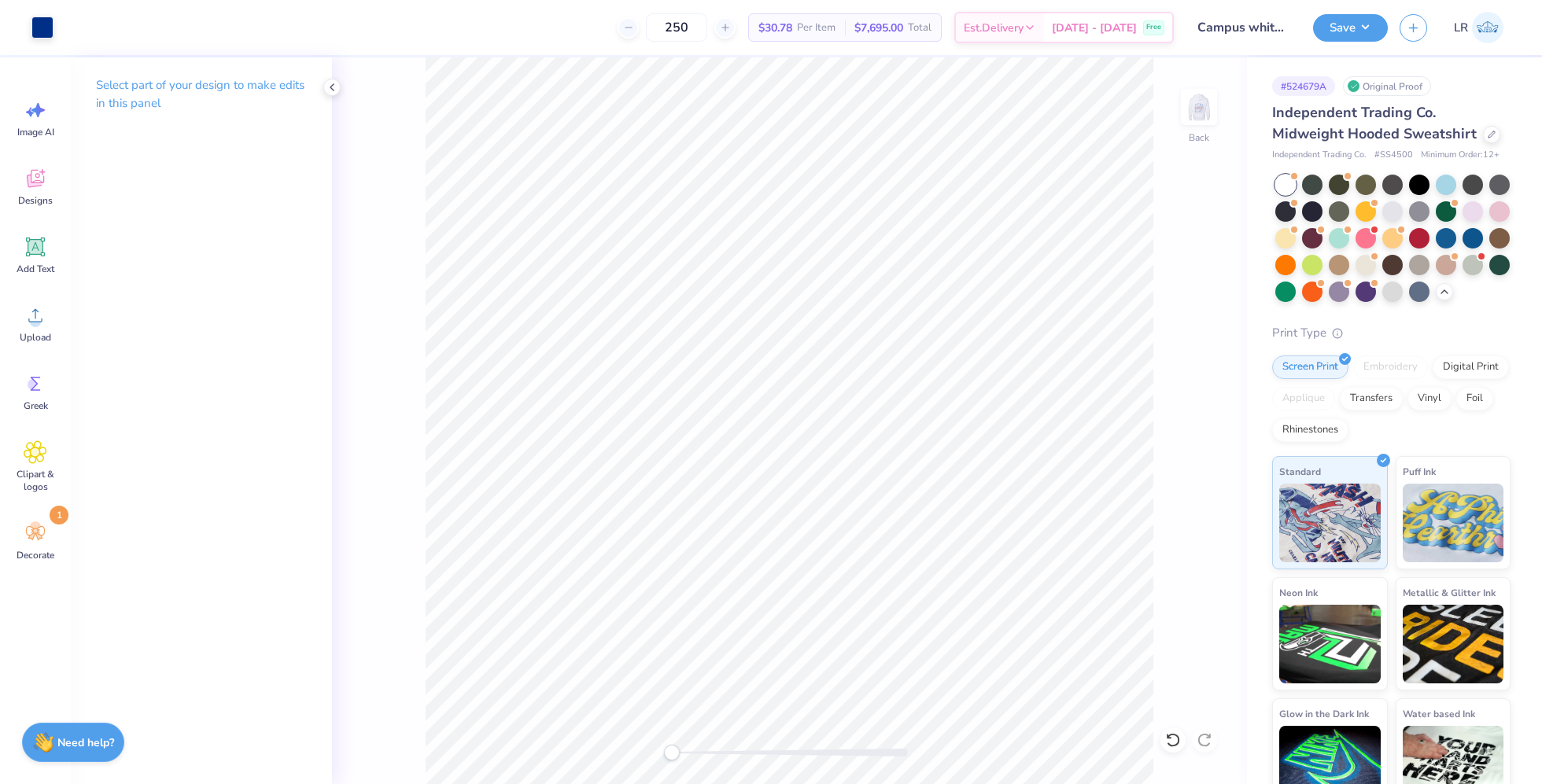
click at [606, 653] on div "Back" at bounding box center [789, 421] width 915 height 727
click at [1143, 120] on img at bounding box center [1200, 107] width 63 height 63
click at [1143, 120] on img at bounding box center [1199, 106] width 32 height 32
click at [1143, 32] on button "Save" at bounding box center [1351, 25] width 75 height 28
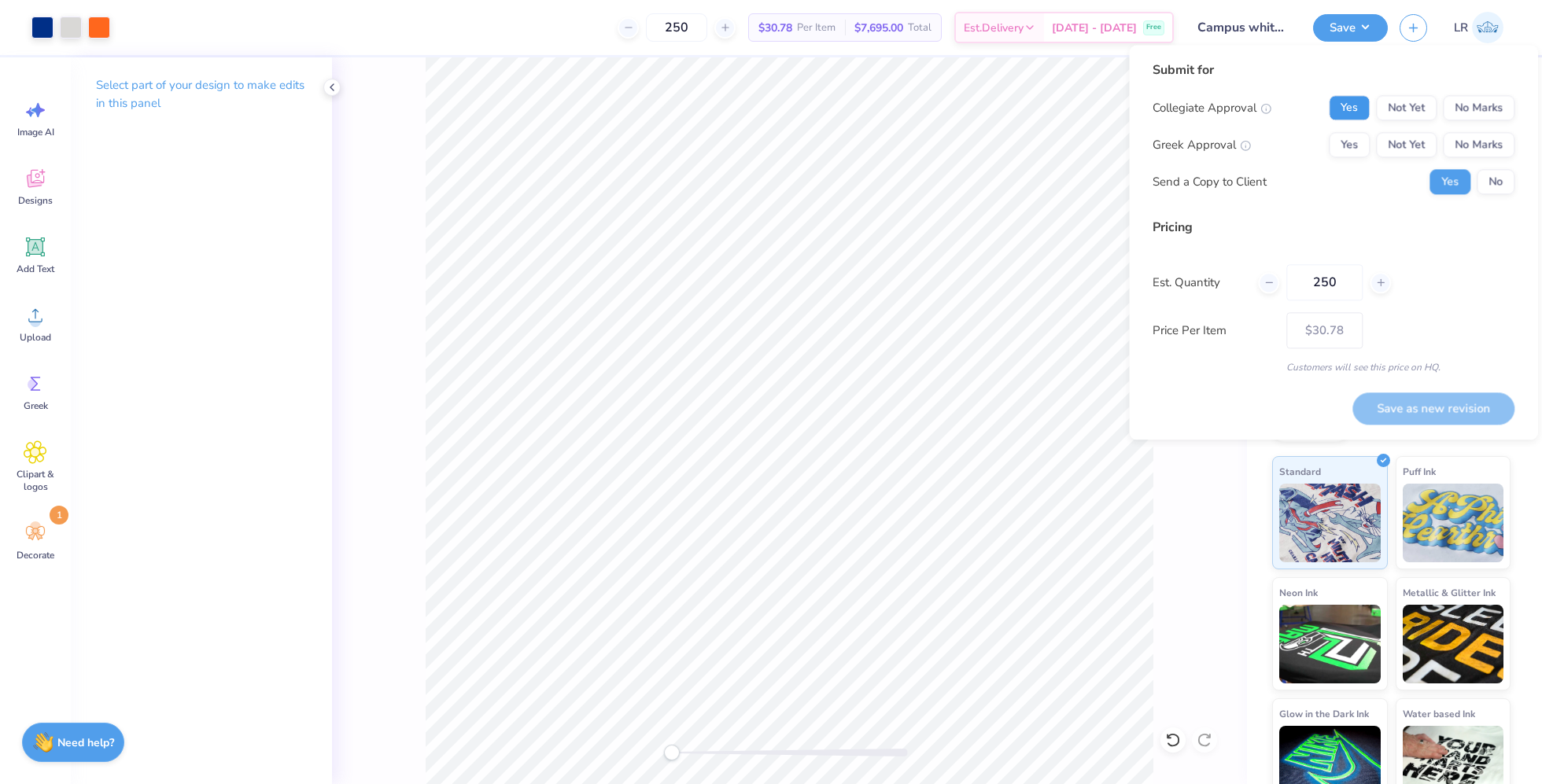
click at [1143, 112] on button "Yes" at bounding box center [1350, 108] width 41 height 25
click at [1143, 148] on button "No Marks" at bounding box center [1479, 144] width 72 height 25
click at [1143, 180] on button "No" at bounding box center [1495, 182] width 37 height 25
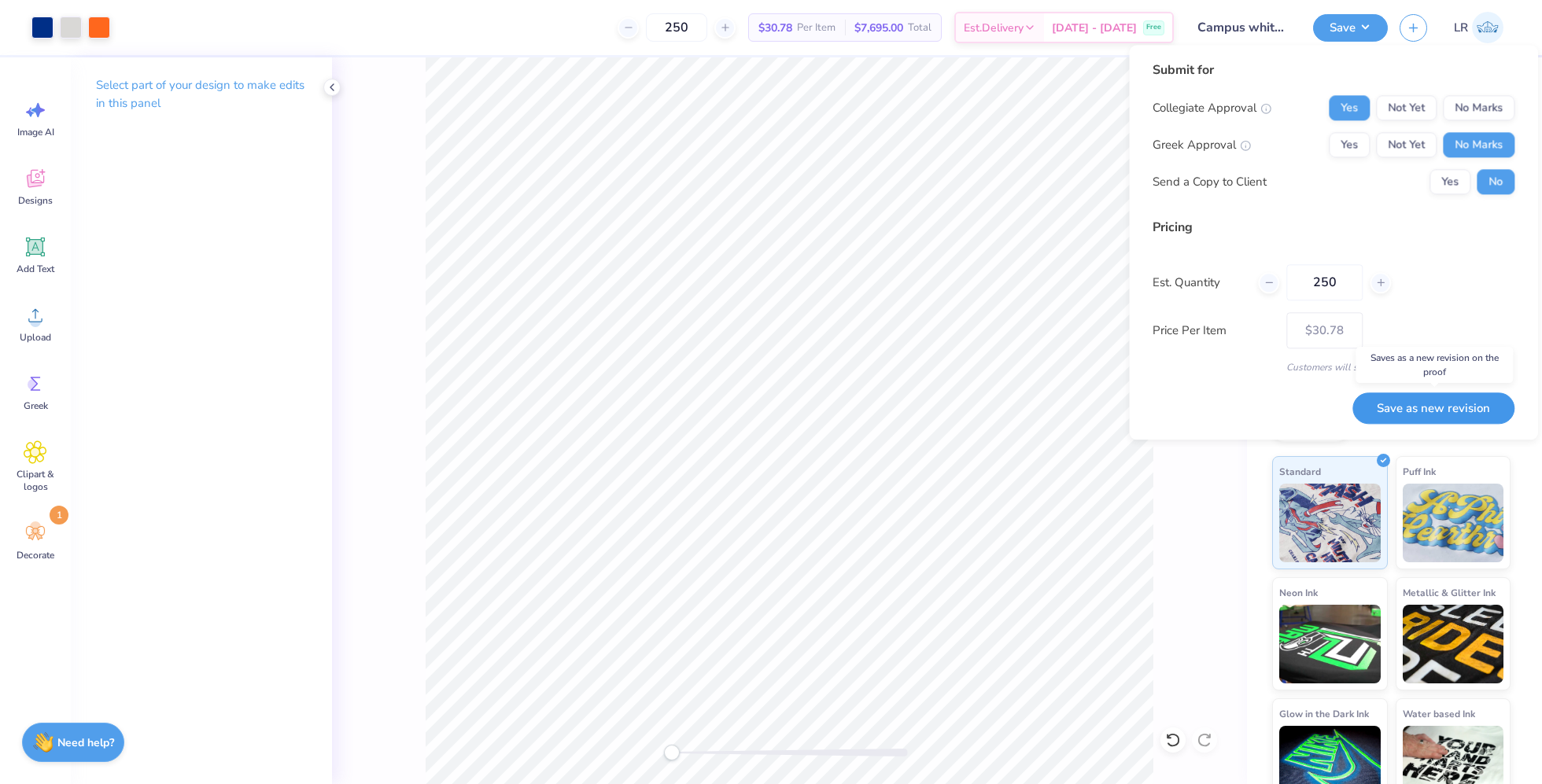
click at [1143, 406] on button "Save as new revision" at bounding box center [1433, 409] width 162 height 33
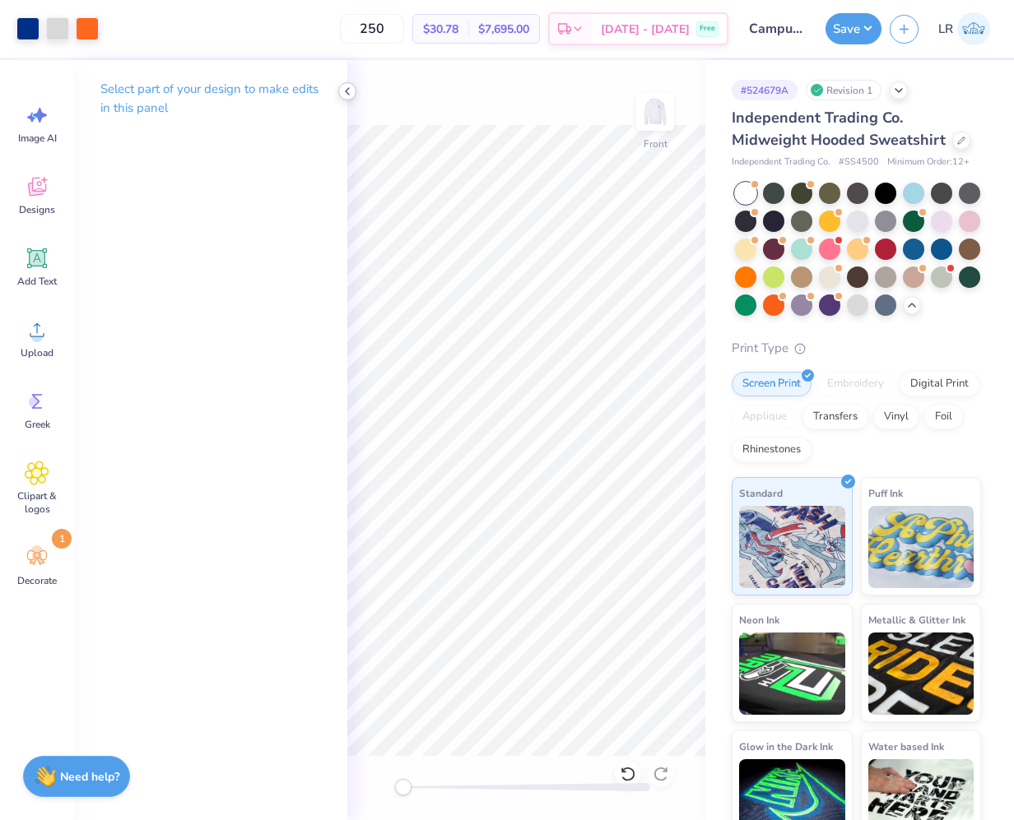
click at [347, 88] on icon at bounding box center [347, 91] width 13 height 13
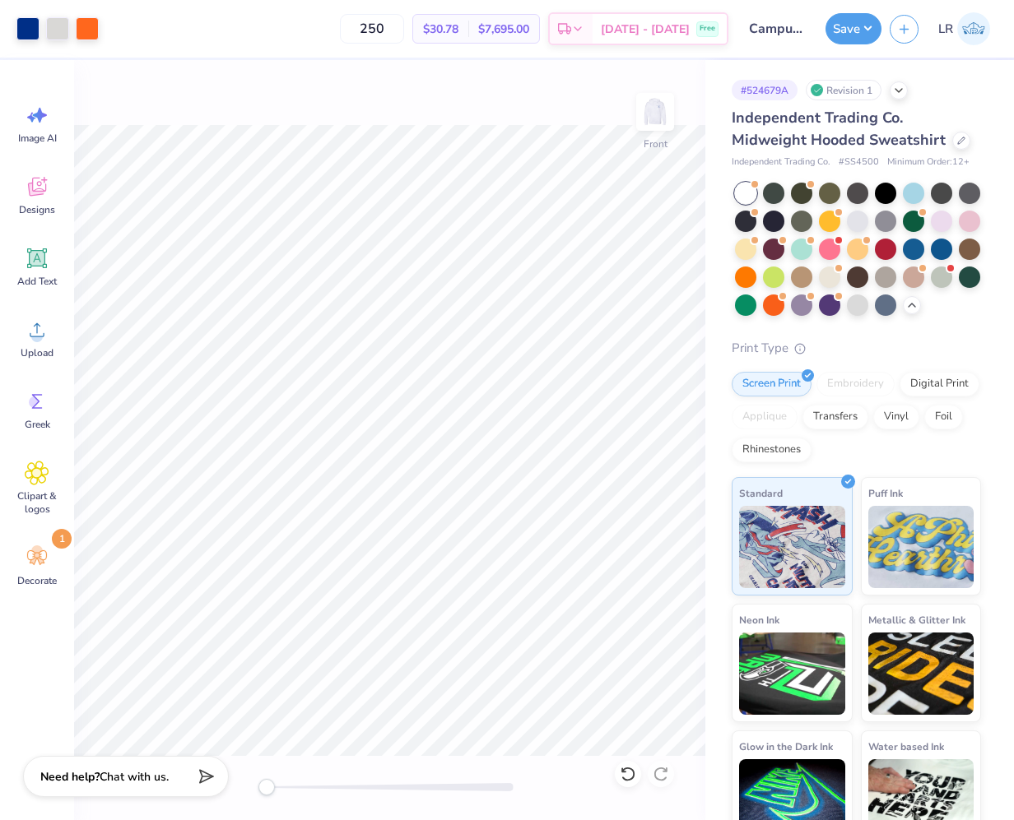
click at [382, 683] on div at bounding box center [390, 787] width 247 height 8
click at [327, 683] on div at bounding box center [390, 787] width 247 height 8
click at [304, 683] on div at bounding box center [390, 787] width 247 height 8
click at [671, 86] on div "Front" at bounding box center [389, 440] width 631 height 760
click at [666, 104] on img at bounding box center [655, 112] width 66 height 66
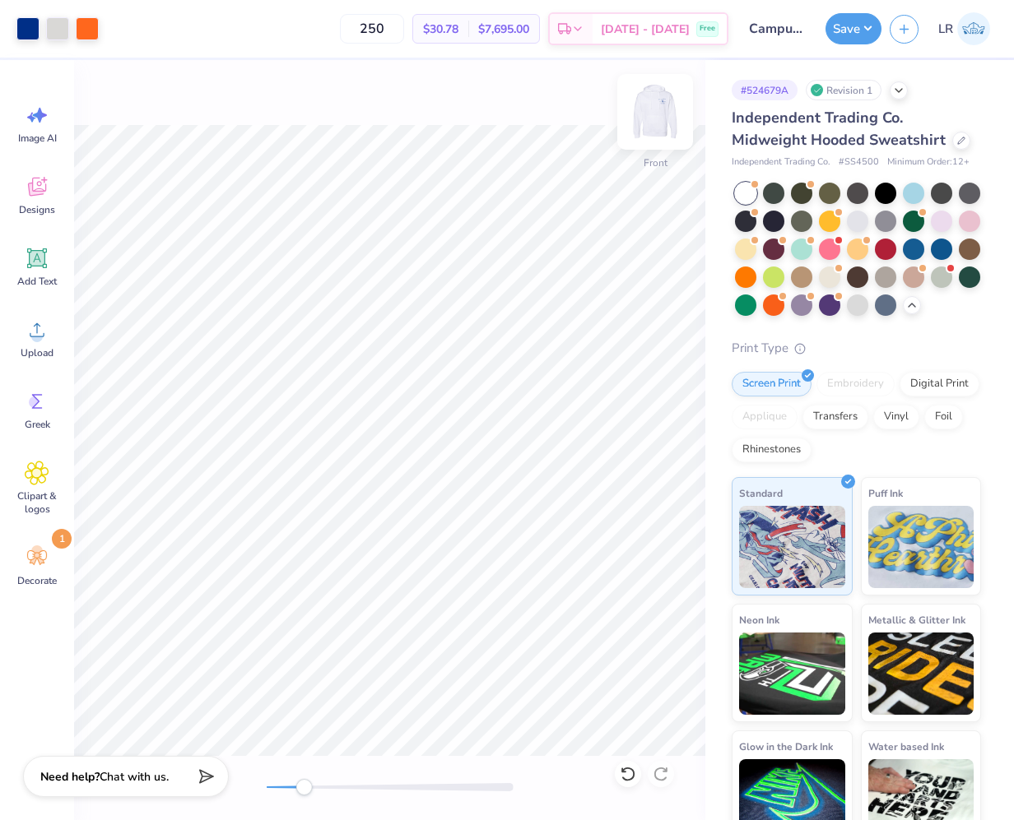
click at [651, 118] on img at bounding box center [655, 112] width 66 height 66
drag, startPoint x: 216, startPoint y: 784, endPoint x: 197, endPoint y: 784, distance: 18.1
click at [197, 683] on div "Art colors 250 Per Item Total Est. Delivery N/A Free Design Title Campus white …" at bounding box center [507, 410] width 1014 height 820
click at [261, 683] on div "Accessibility label" at bounding box center [266, 787] width 16 height 16
